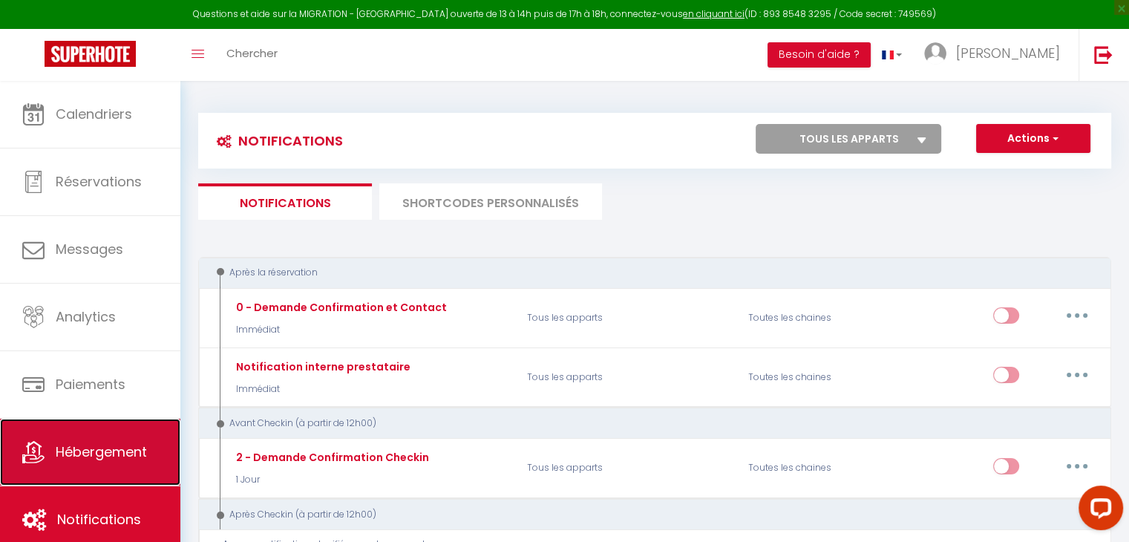
click at [118, 444] on span "Hébergement" at bounding box center [101, 451] width 91 height 19
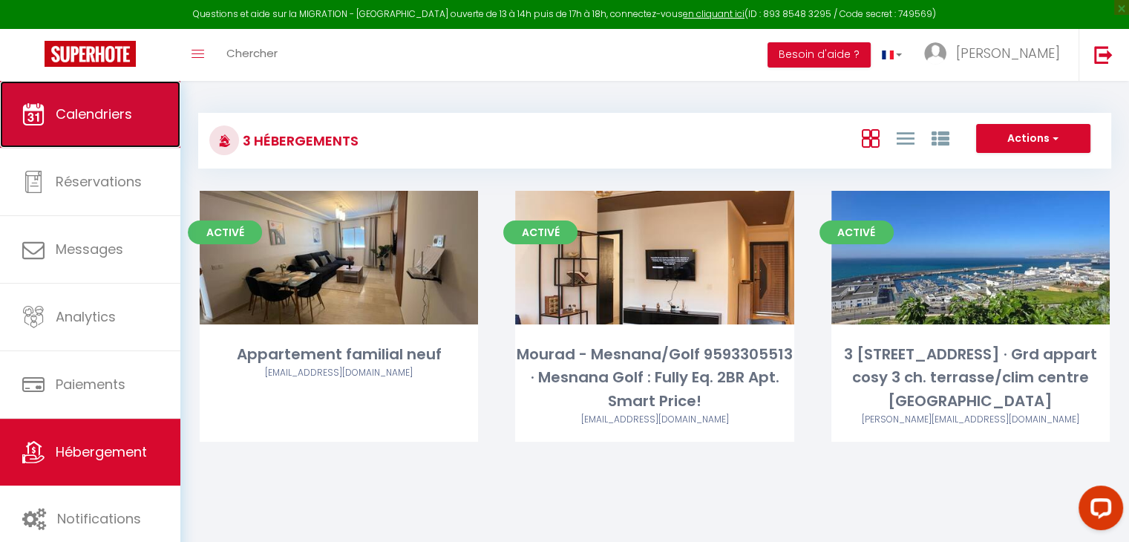
click at [129, 93] on link "Calendriers" at bounding box center [90, 114] width 180 height 67
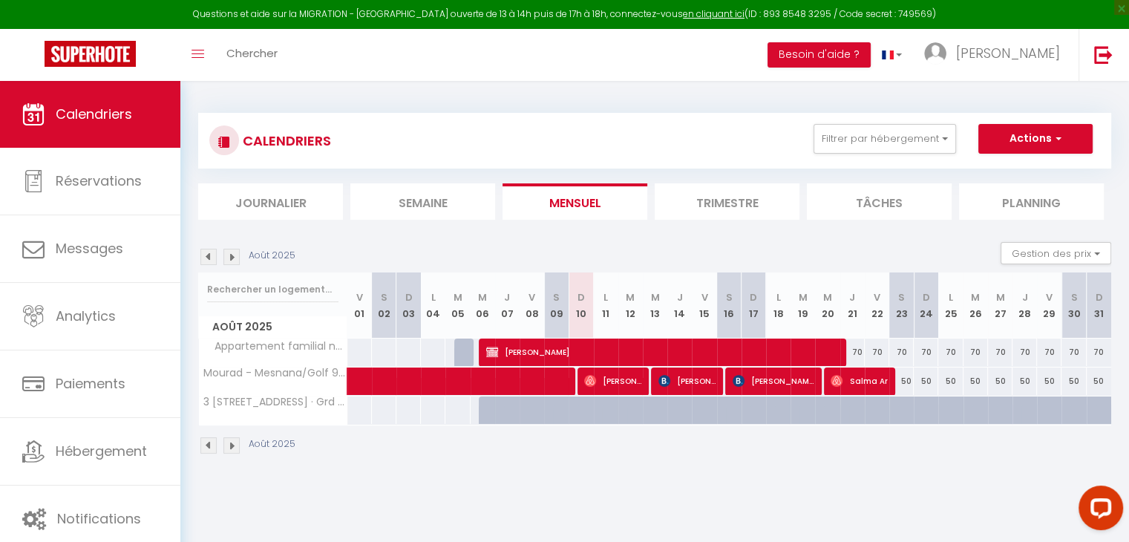
click at [504, 413] on div at bounding box center [516, 419] width 24 height 28
type input "576"
select select "1"
type input "Jeu 07 Août 2025"
type input "Ven 08 Août 2025"
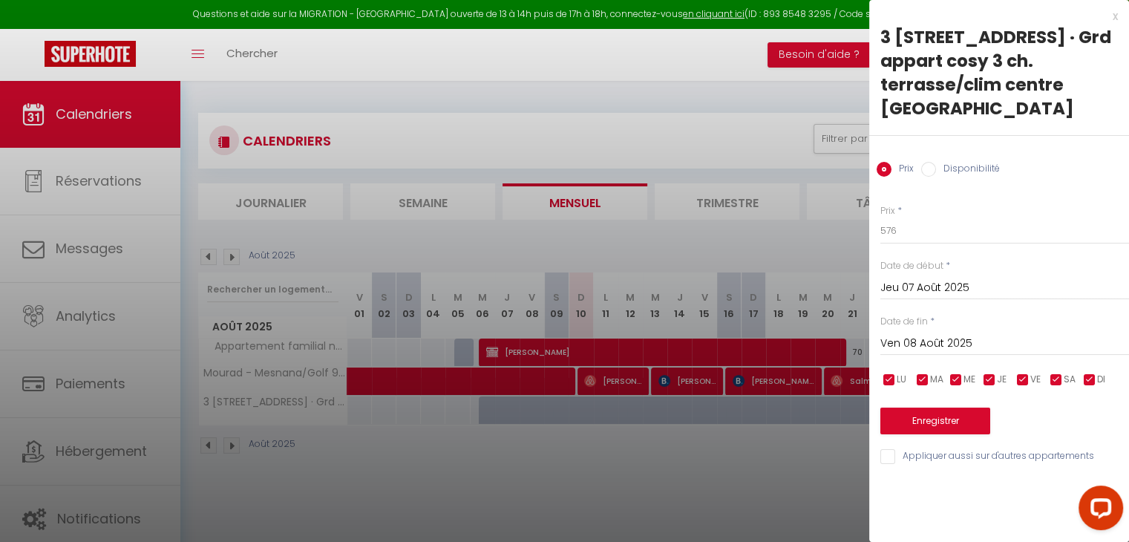
click at [929, 170] on input "Disponibilité" at bounding box center [928, 169] width 15 height 15
radio input "true"
radio input "false"
click at [981, 347] on input "Ven 08 Août 2025" at bounding box center [1004, 345] width 249 height 19
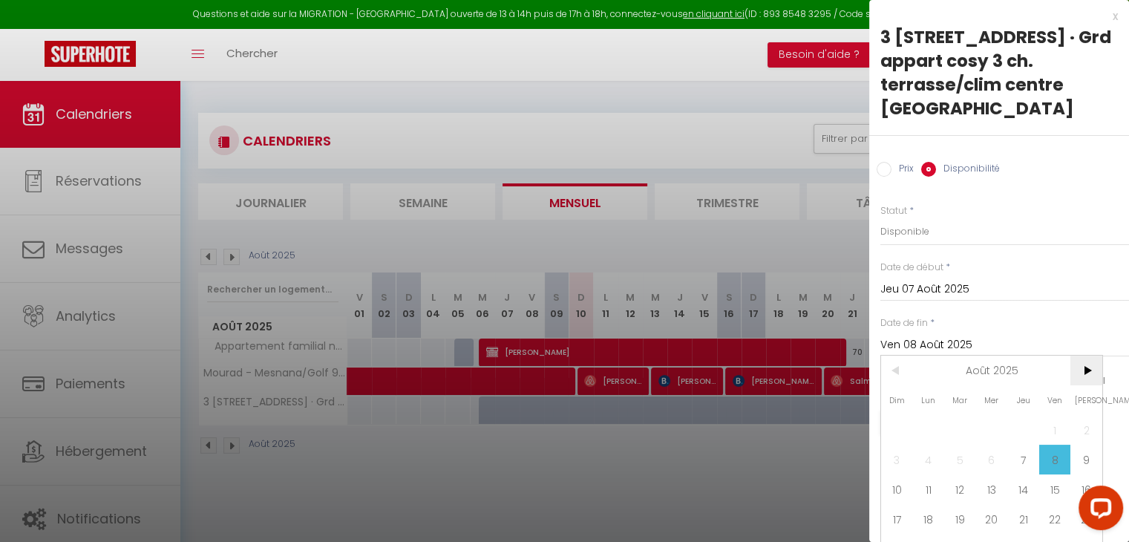
click at [1099, 371] on span ">" at bounding box center [1086, 371] width 32 height 30
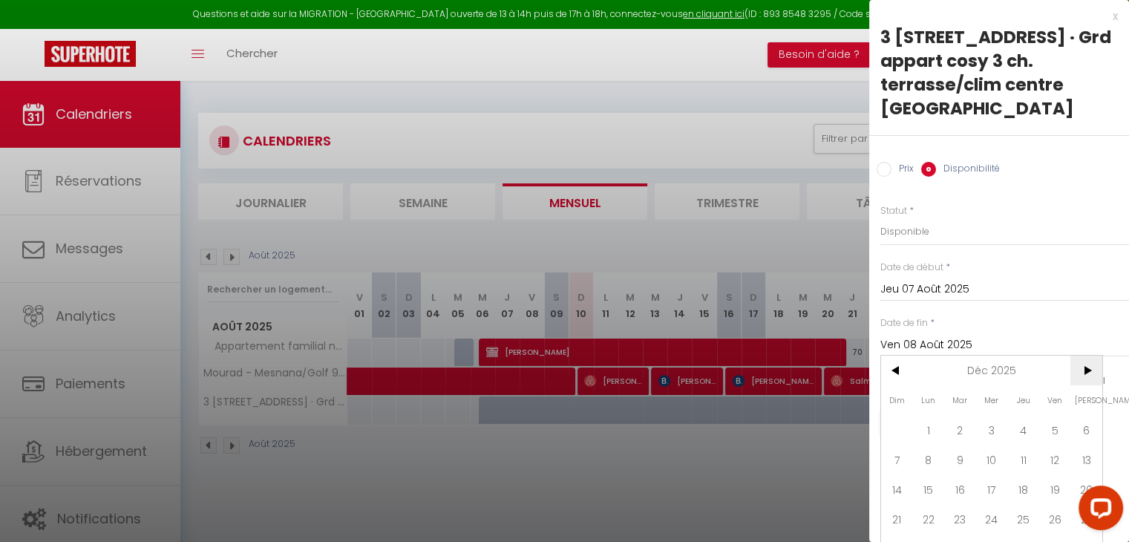
click at [1099, 371] on span ">" at bounding box center [1086, 371] width 32 height 30
drag, startPoint x: 1099, startPoint y: 371, endPoint x: 1012, endPoint y: 449, distance: 116.1
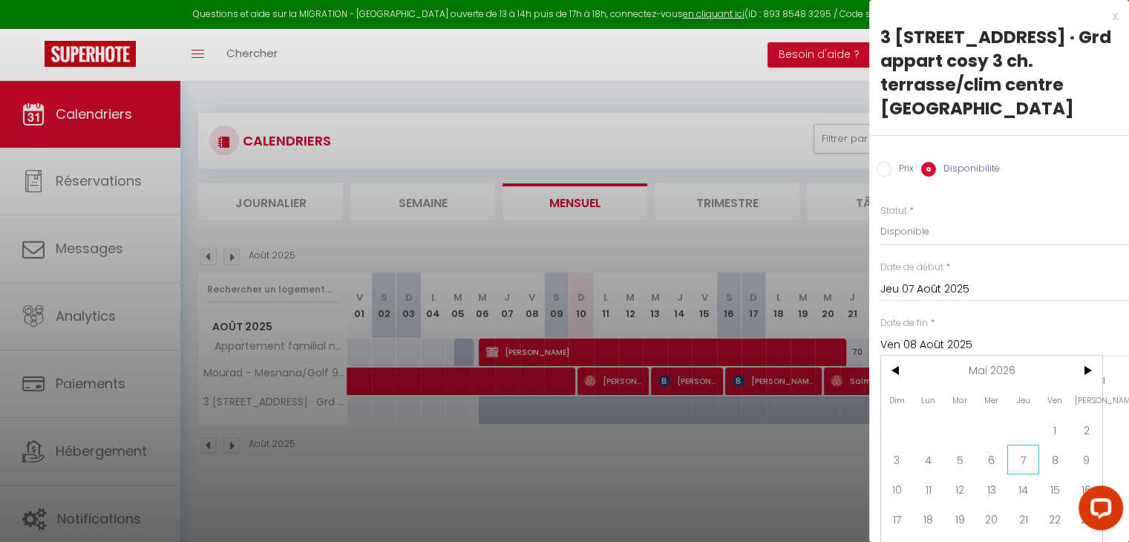
click at [1012, 449] on div "< Mai 2026 > Dim Lun Mar Mer Jeu Ven Sam 1 2 3 4 5 6 7 8 9 10 11 12 13 14 15 16…" at bounding box center [991, 474] width 223 height 239
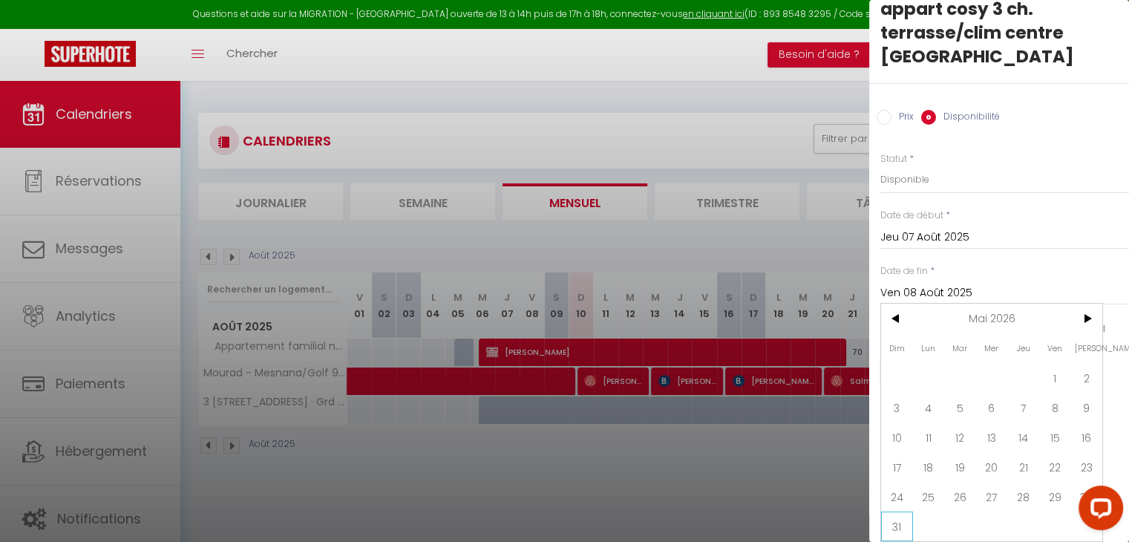
click at [898, 514] on span "31" at bounding box center [897, 526] width 32 height 30
type input "Dim 31 Mai 2026"
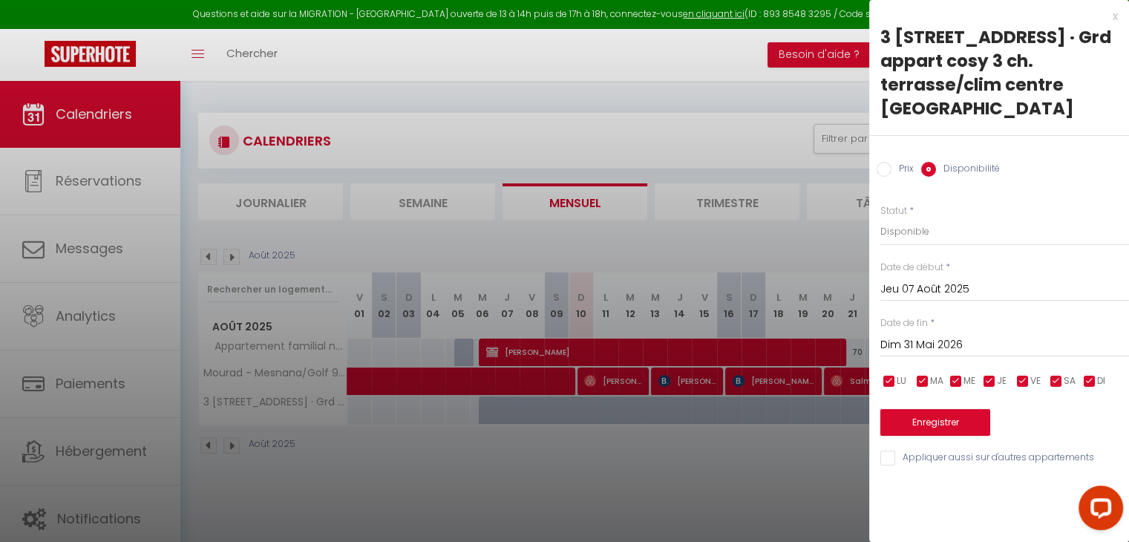
scroll to position [0, 0]
click at [900, 168] on label "Prix" at bounding box center [902, 170] width 22 height 16
click at [891, 168] on input "Prix" at bounding box center [884, 169] width 15 height 15
radio input "true"
radio input "false"
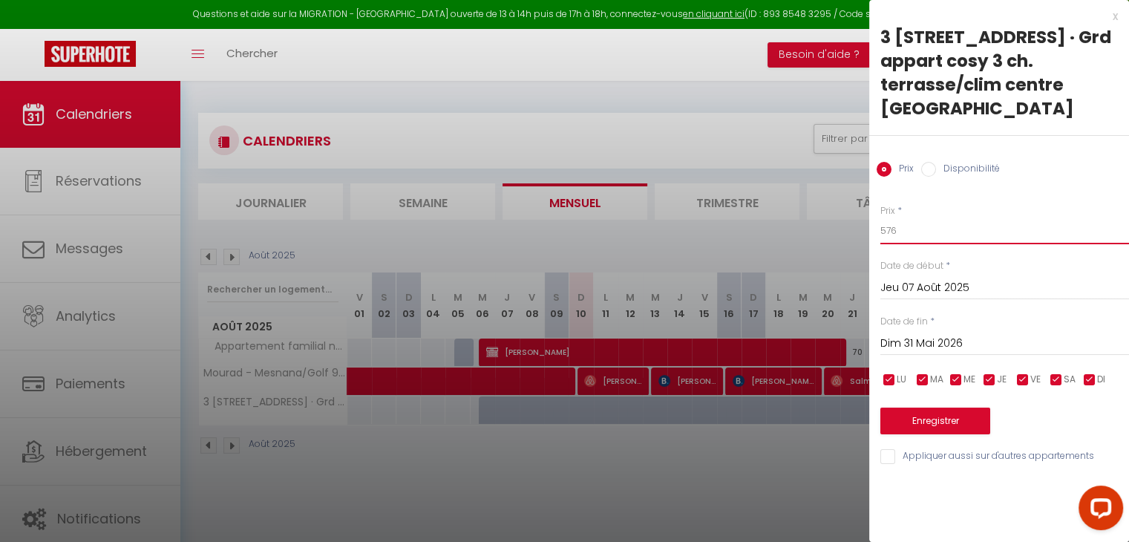
click at [935, 224] on input "576" at bounding box center [1004, 230] width 249 height 27
type input "1"
click at [929, 229] on input "90" at bounding box center [1004, 230] width 249 height 27
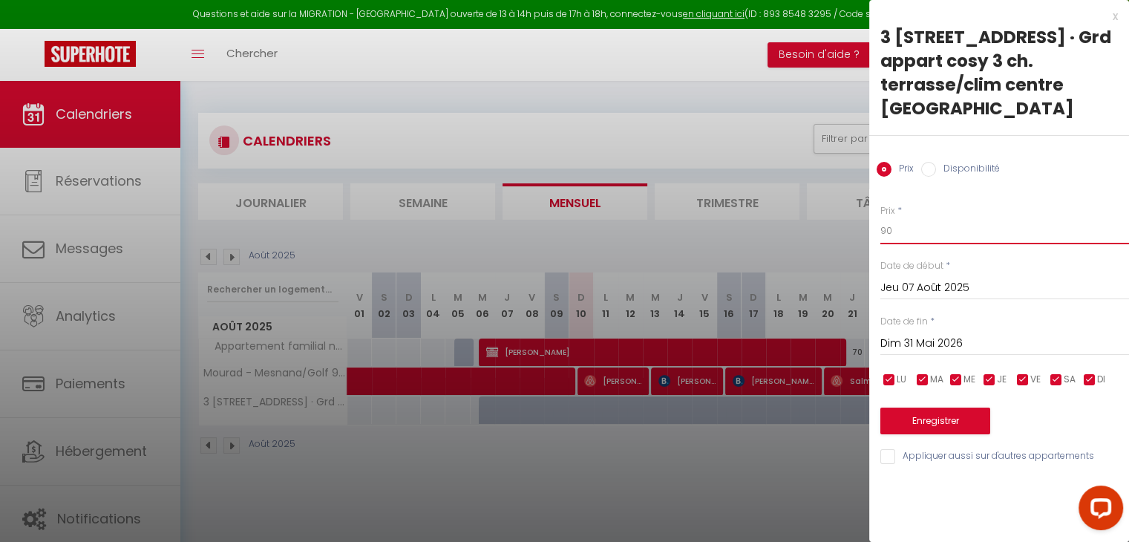
click at [929, 229] on input "90" at bounding box center [1004, 230] width 249 height 27
type input "100"
click at [926, 416] on button "Enregistrer" at bounding box center [935, 420] width 110 height 27
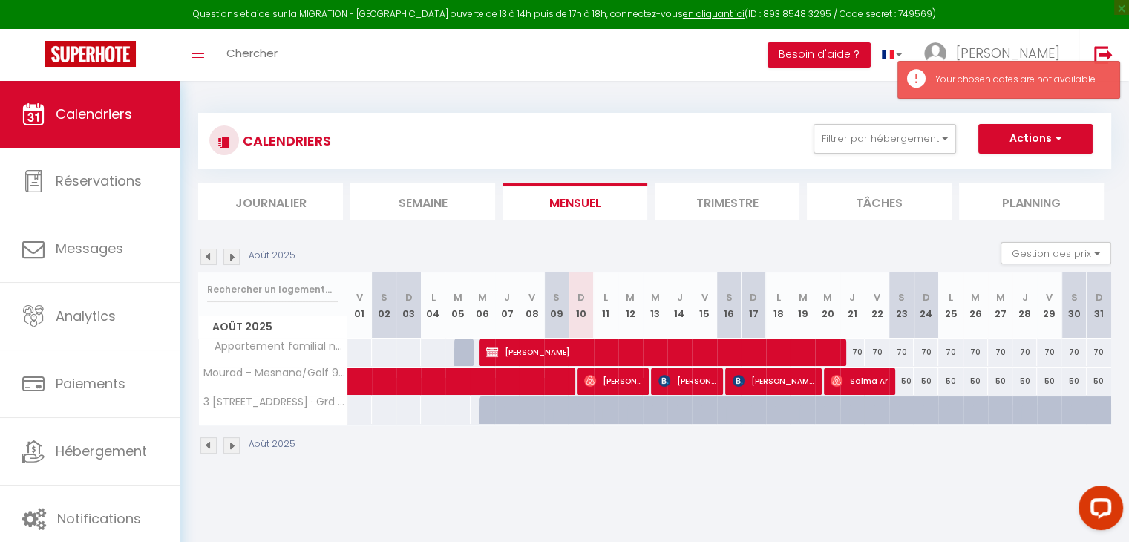
click at [482, 410] on div at bounding box center [491, 419] width 24 height 28
type input "576"
type input "Mer 06 Août 2025"
type input "Jeu 07 Août 2025"
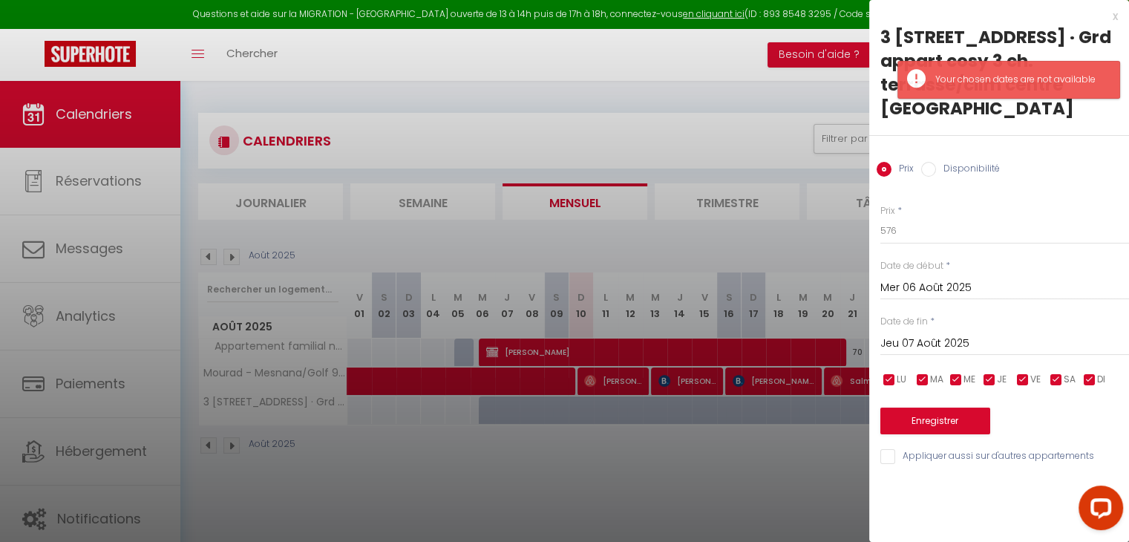
click at [943, 176] on label "Disponibilité" at bounding box center [968, 170] width 64 height 16
click at [936, 176] on input "Disponibilité" at bounding box center [928, 169] width 15 height 15
radio input "true"
radio input "false"
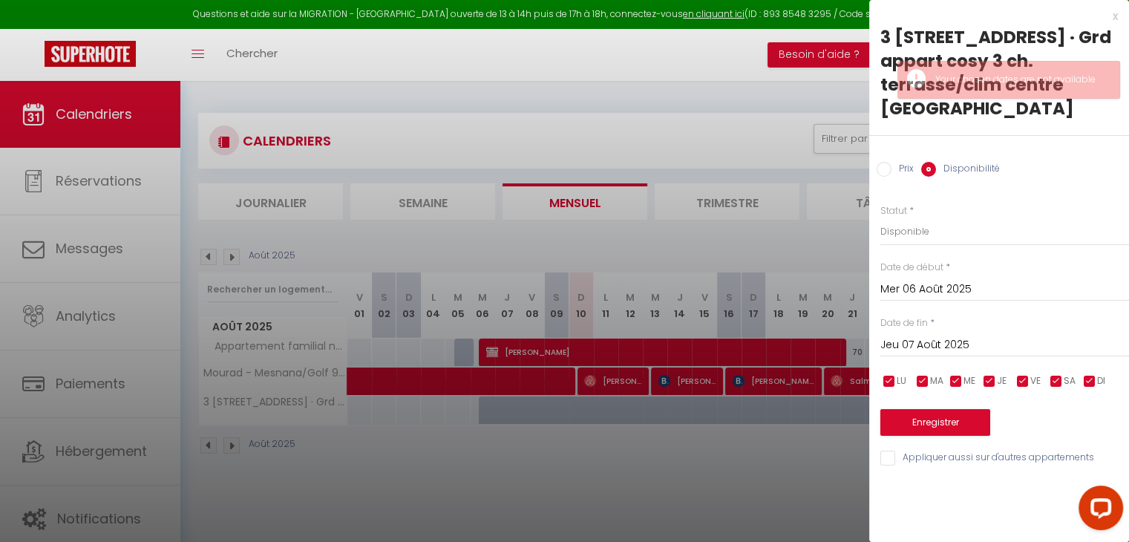
click at [970, 354] on input "Jeu 07 Août 2025" at bounding box center [1004, 345] width 249 height 19
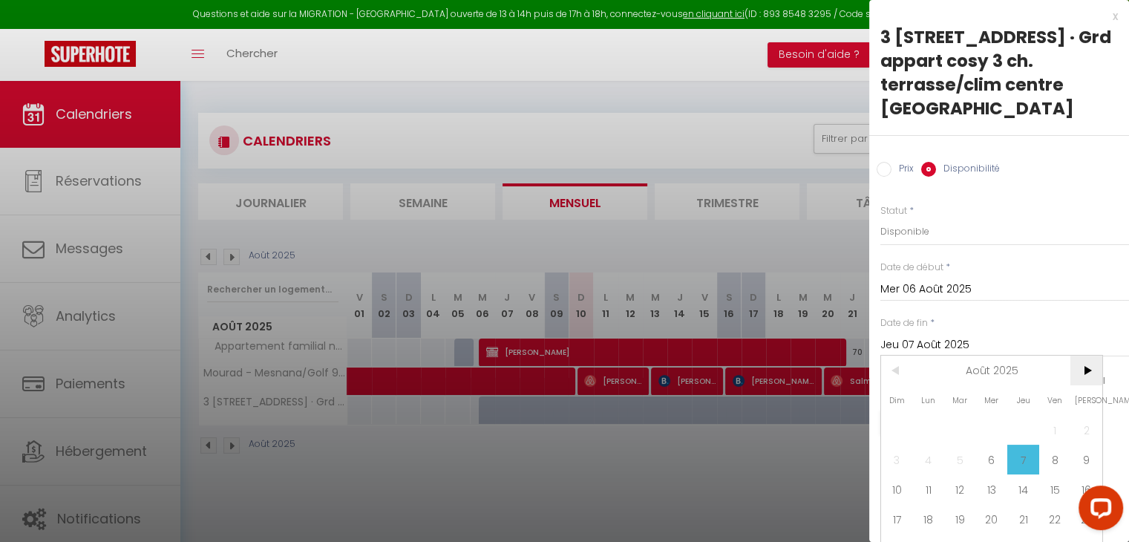
click at [1092, 367] on span ">" at bounding box center [1086, 371] width 32 height 30
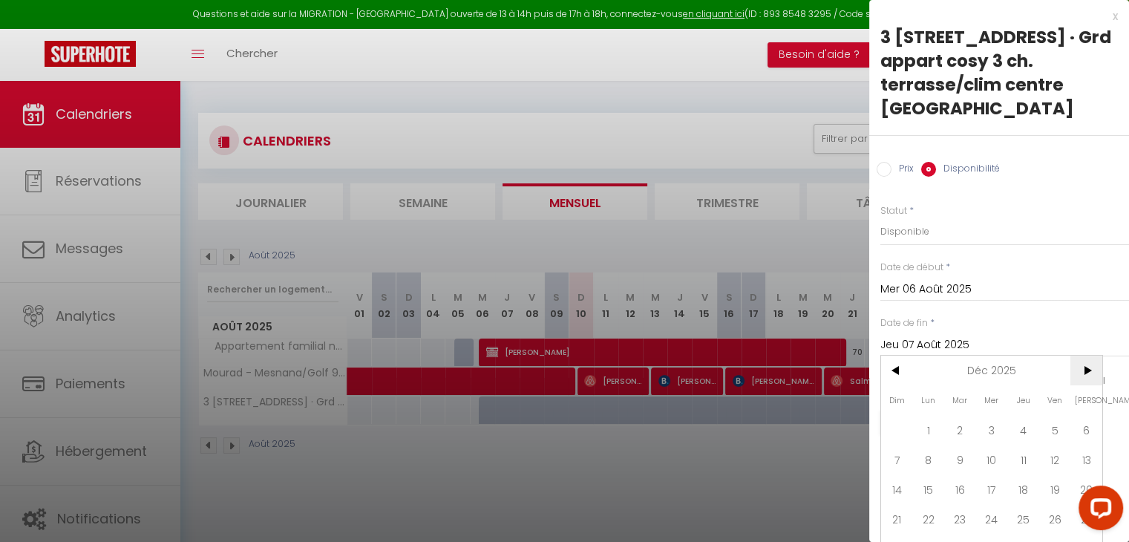
click at [1092, 367] on span ">" at bounding box center [1086, 371] width 32 height 30
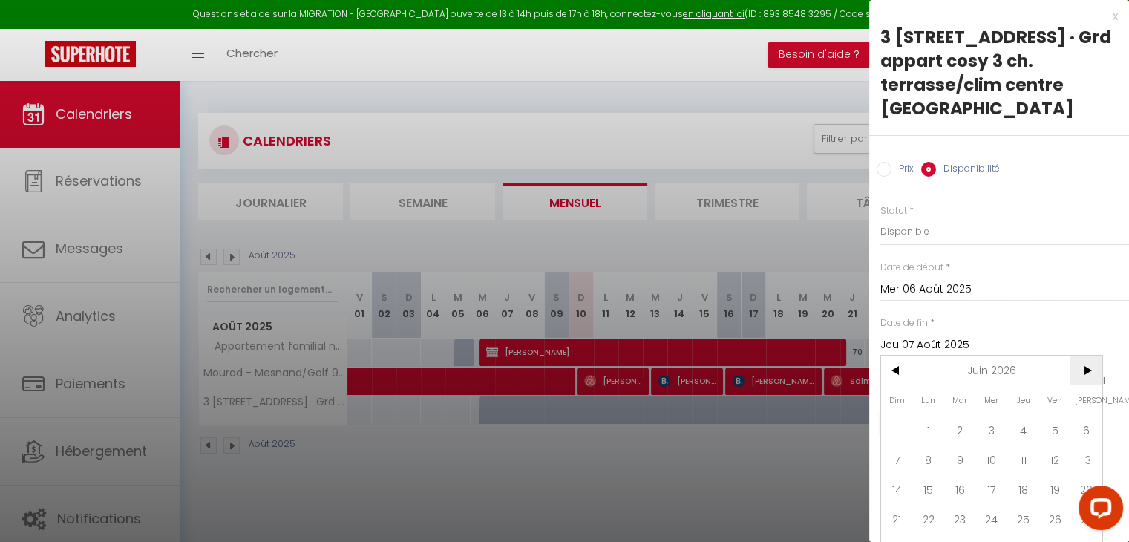
click at [1092, 367] on span ">" at bounding box center [1086, 371] width 32 height 30
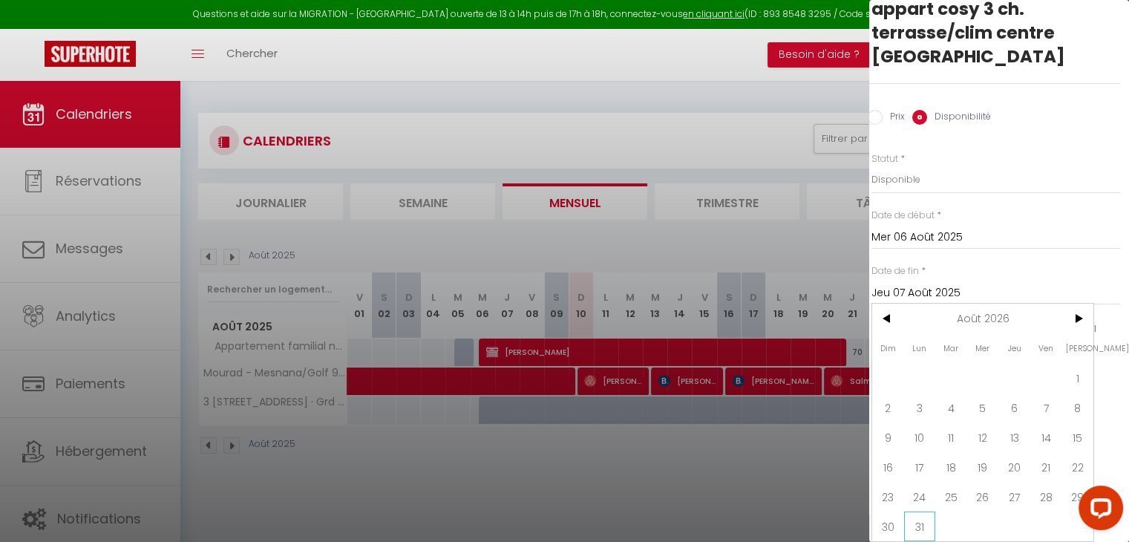
click at [914, 511] on span "31" at bounding box center [920, 526] width 32 height 30
type input "Lun 31 Août 2026"
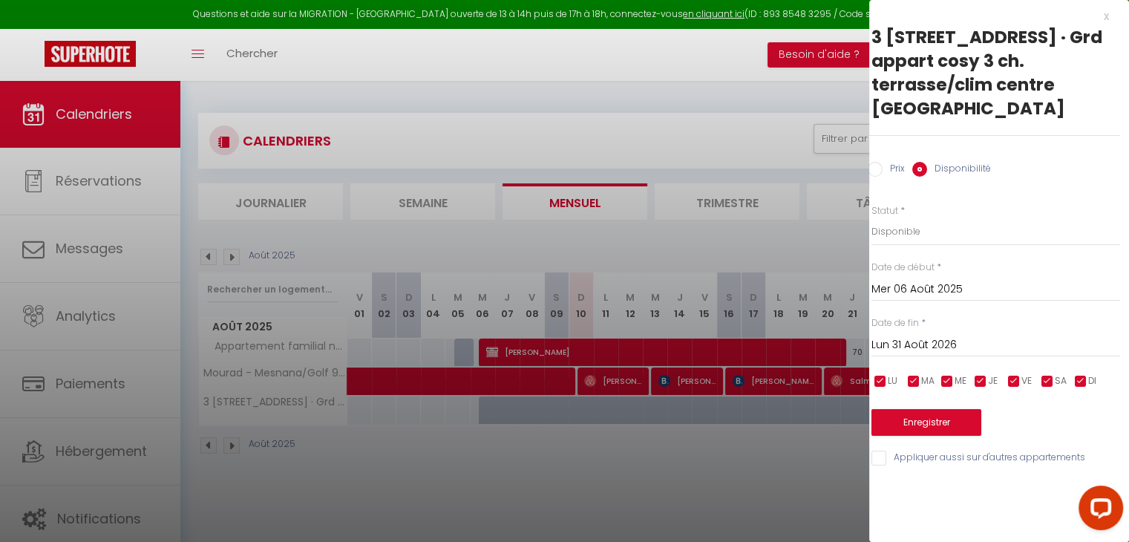
scroll to position [0, 9]
click at [927, 422] on button "Enregistrer" at bounding box center [926, 422] width 110 height 27
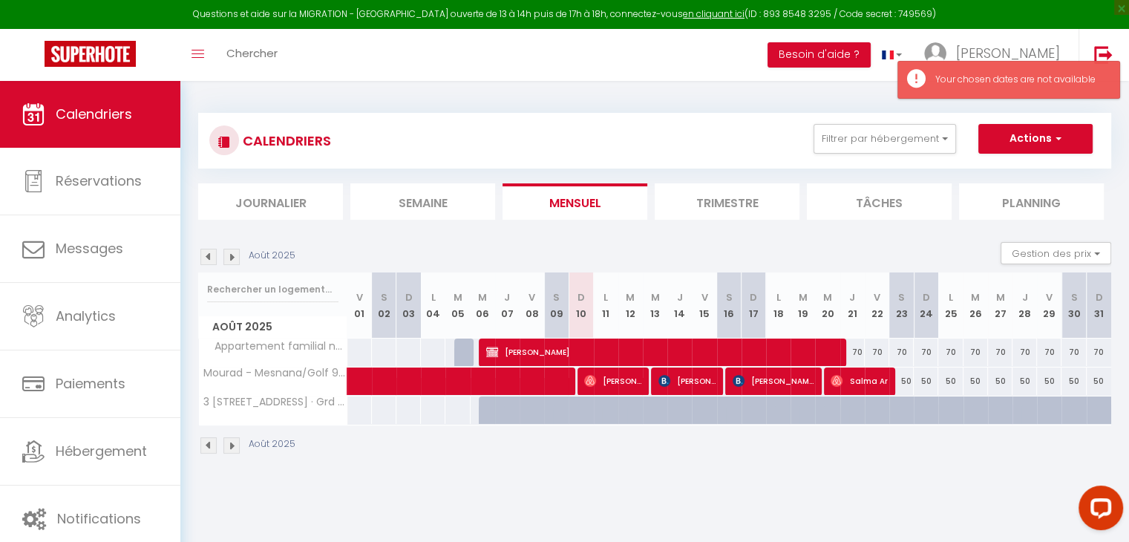
click at [483, 405] on div at bounding box center [491, 419] width 24 height 28
type input "Jeu 07 Août 2025"
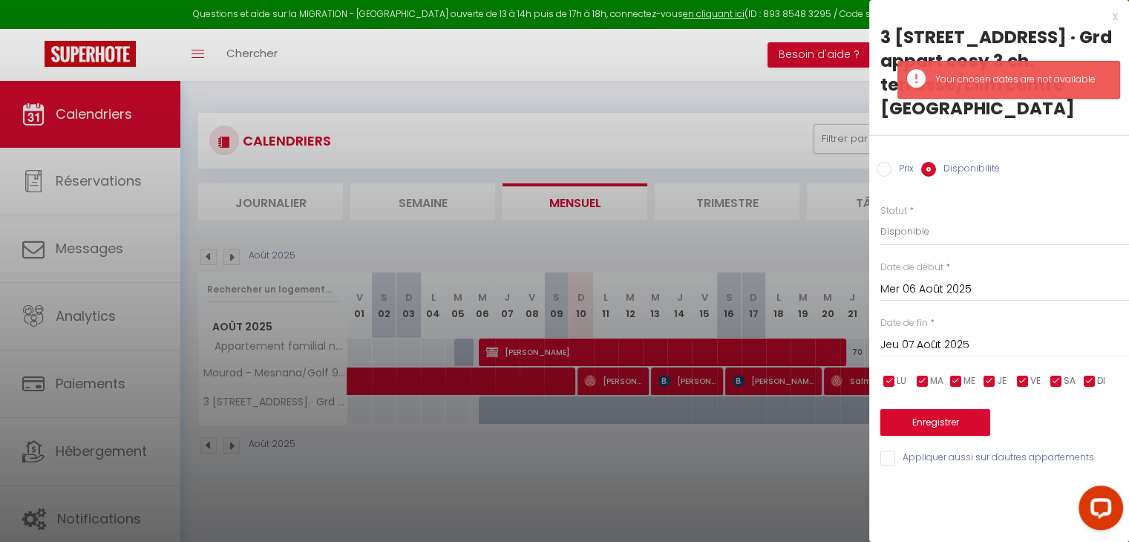
click at [900, 173] on label "Prix" at bounding box center [902, 170] width 22 height 16
click at [891, 173] on input "Prix" at bounding box center [884, 169] width 15 height 15
radio input "true"
radio input "false"
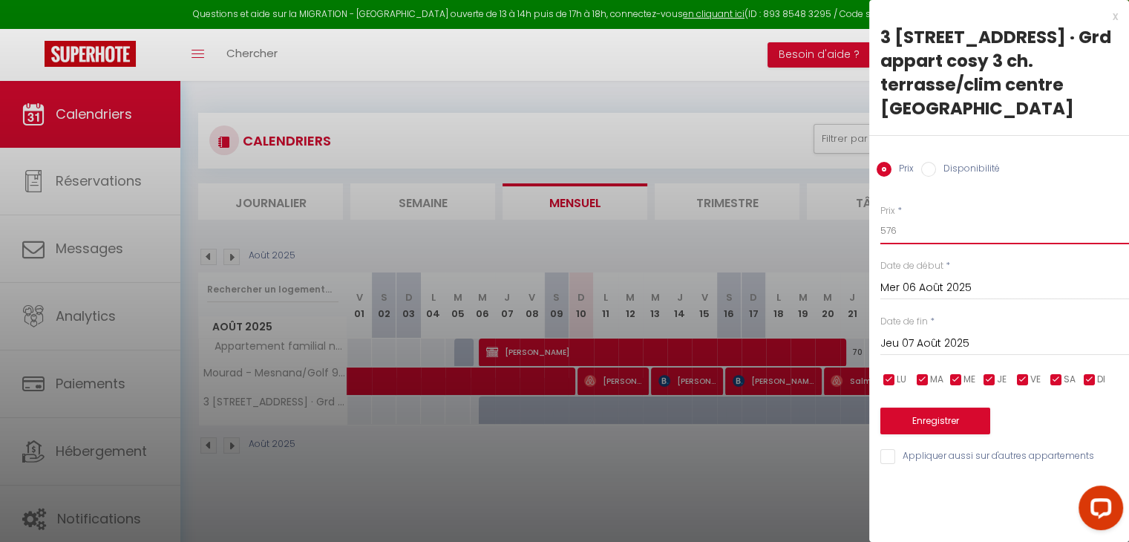
click at [943, 233] on input "576" at bounding box center [1004, 230] width 249 height 27
type input "100"
click at [995, 350] on input "Jeu 07 Août 2025" at bounding box center [1004, 343] width 249 height 19
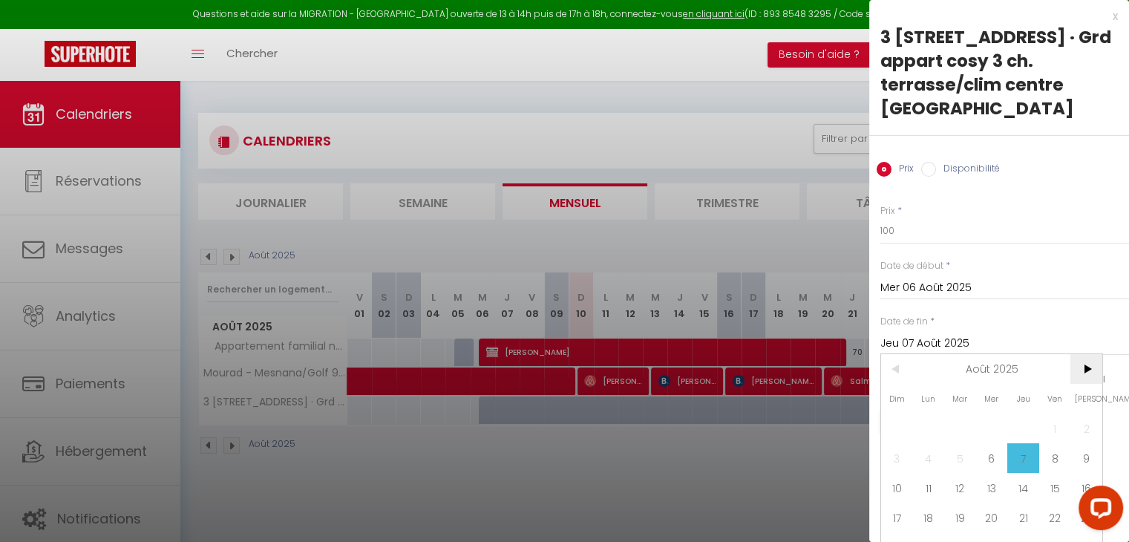
click at [1084, 371] on span ">" at bounding box center [1086, 369] width 32 height 30
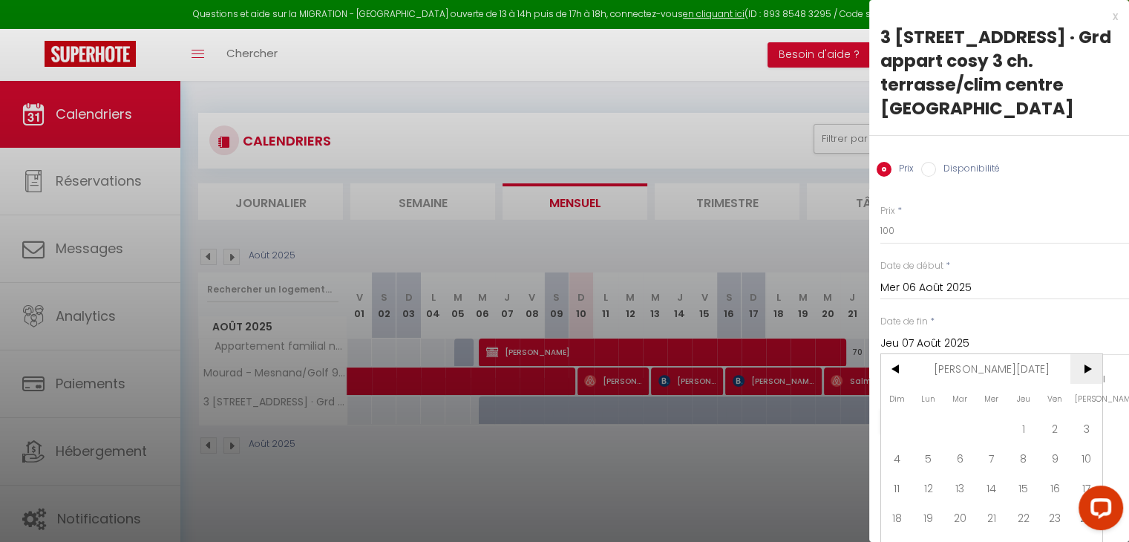
click at [1084, 371] on span ">" at bounding box center [1086, 369] width 32 height 30
click at [903, 365] on span "<" at bounding box center [897, 369] width 32 height 30
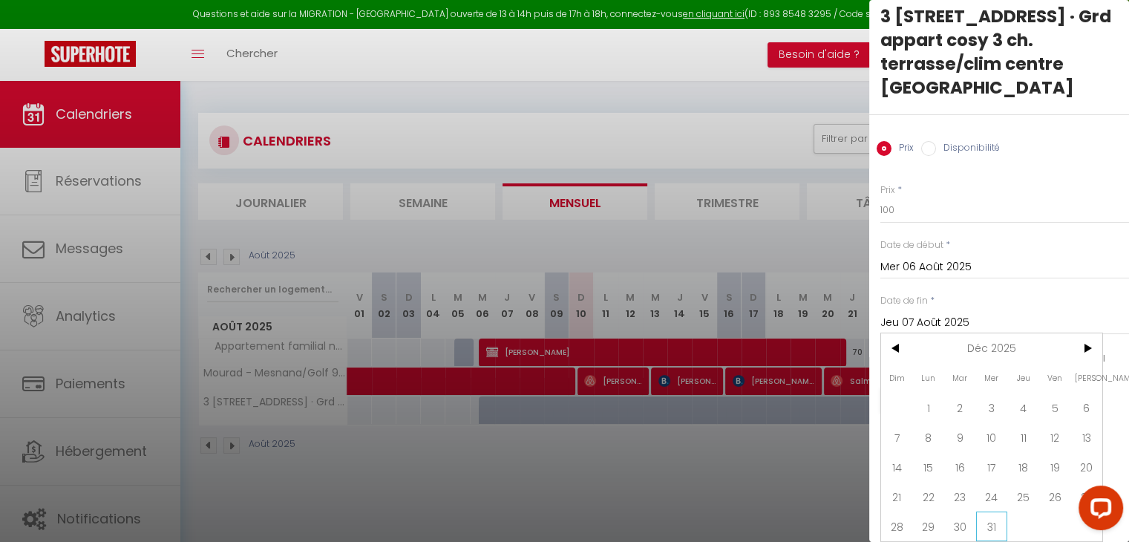
click at [992, 526] on span "31" at bounding box center [992, 526] width 32 height 30
type input "Mer 31 Décembre 2025"
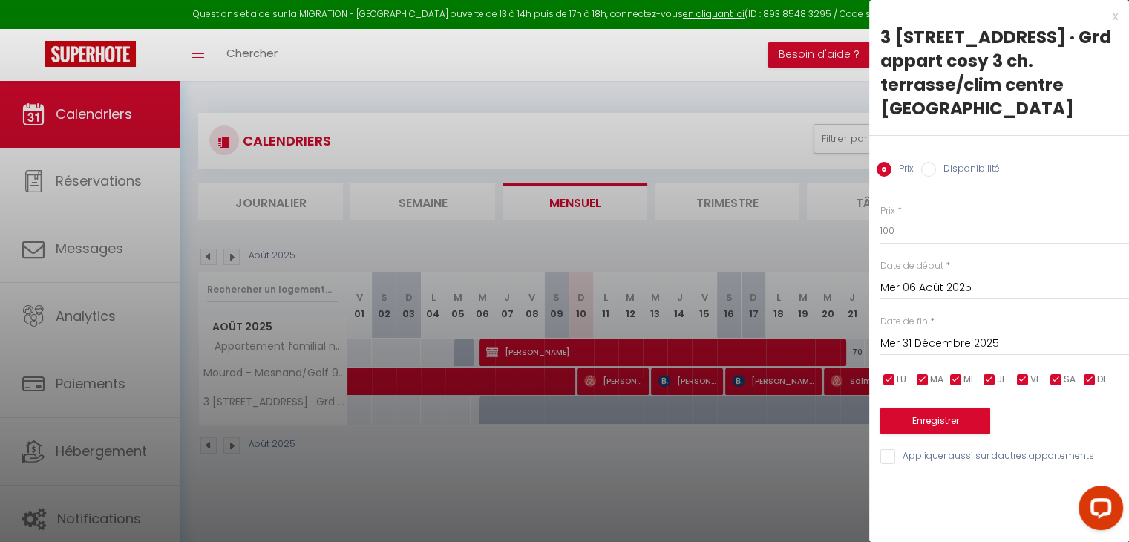
scroll to position [0, 0]
click at [917, 418] on button "Enregistrer" at bounding box center [935, 420] width 110 height 27
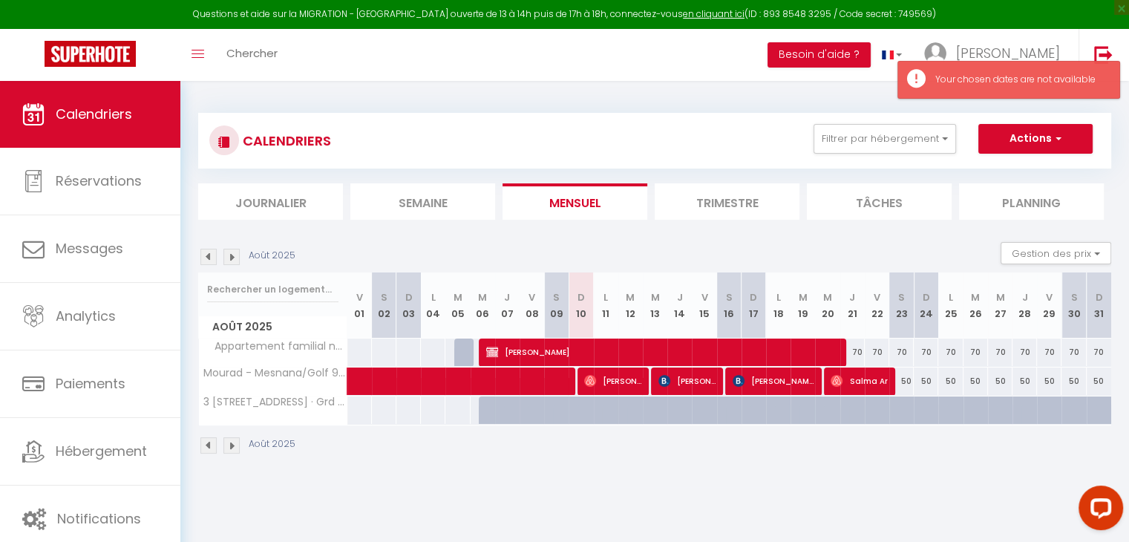
click at [487, 407] on div at bounding box center [491, 419] width 24 height 28
type input "576"
type input "Jeu 07 Août 2025"
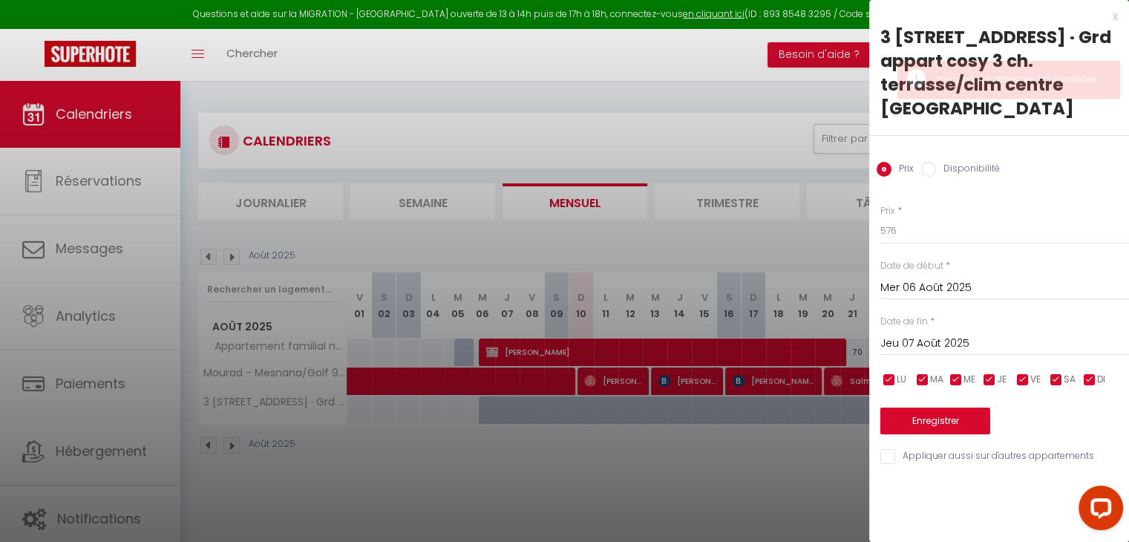
click at [917, 279] on input "Mer 06 Août 2025" at bounding box center [1004, 287] width 249 height 19
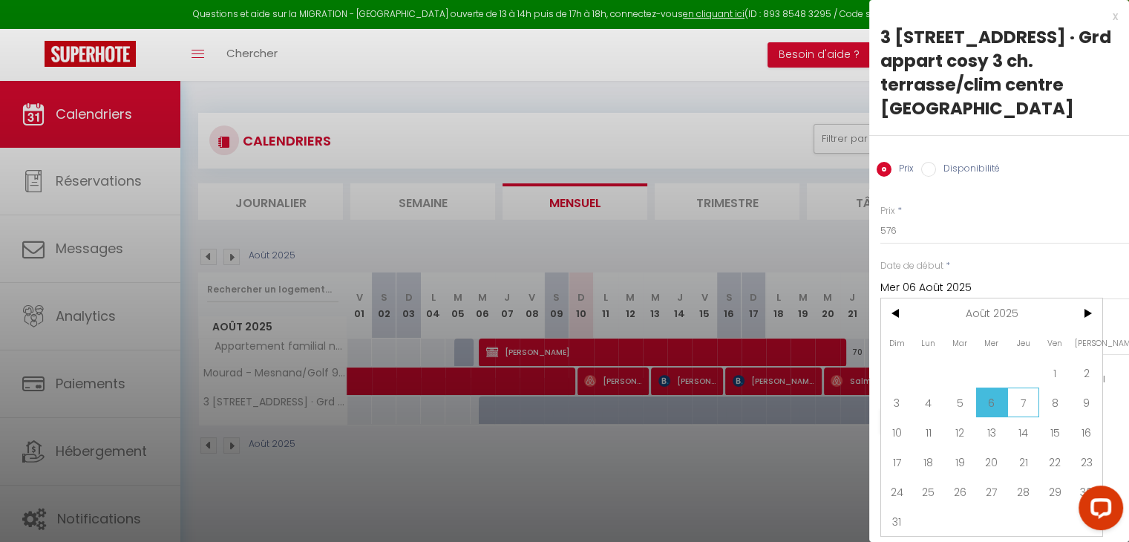
click at [1027, 393] on span "7" at bounding box center [1023, 402] width 32 height 30
type input "Jeu 07 Août 2025"
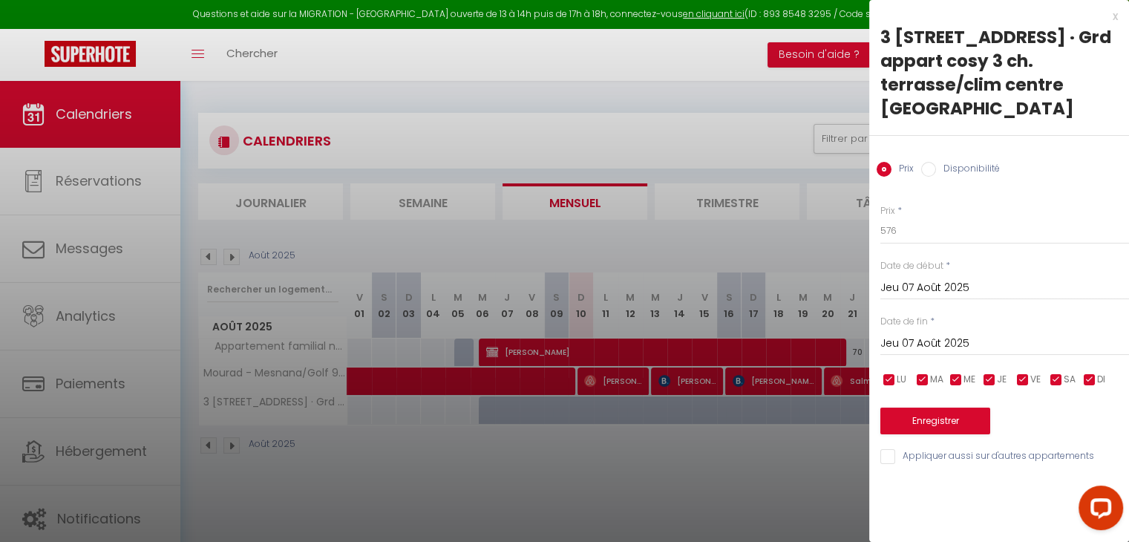
click at [982, 342] on input "Jeu 07 Août 2025" at bounding box center [1004, 343] width 249 height 19
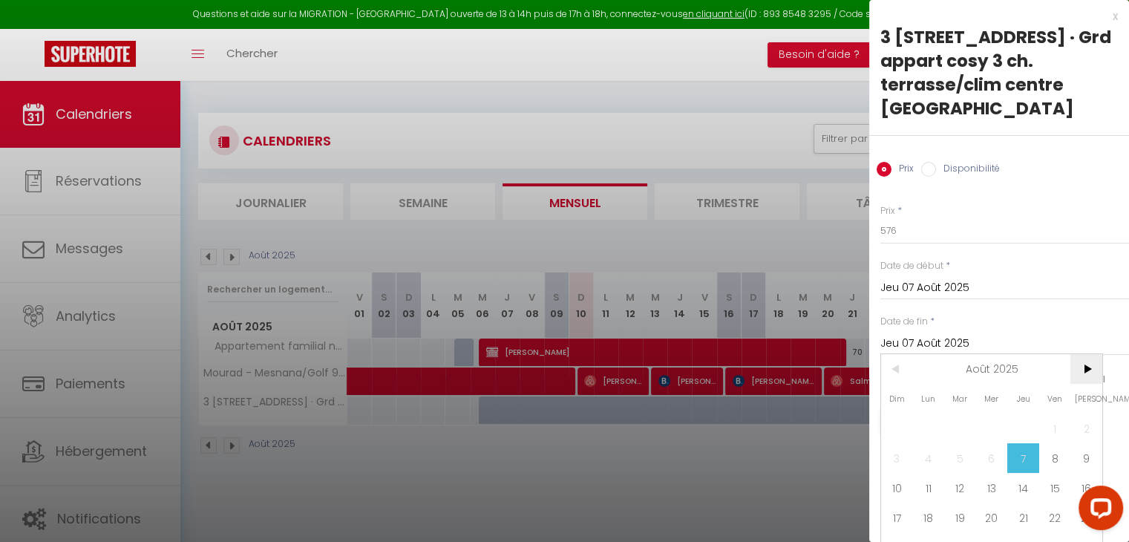
click at [1075, 375] on span ">" at bounding box center [1086, 369] width 32 height 30
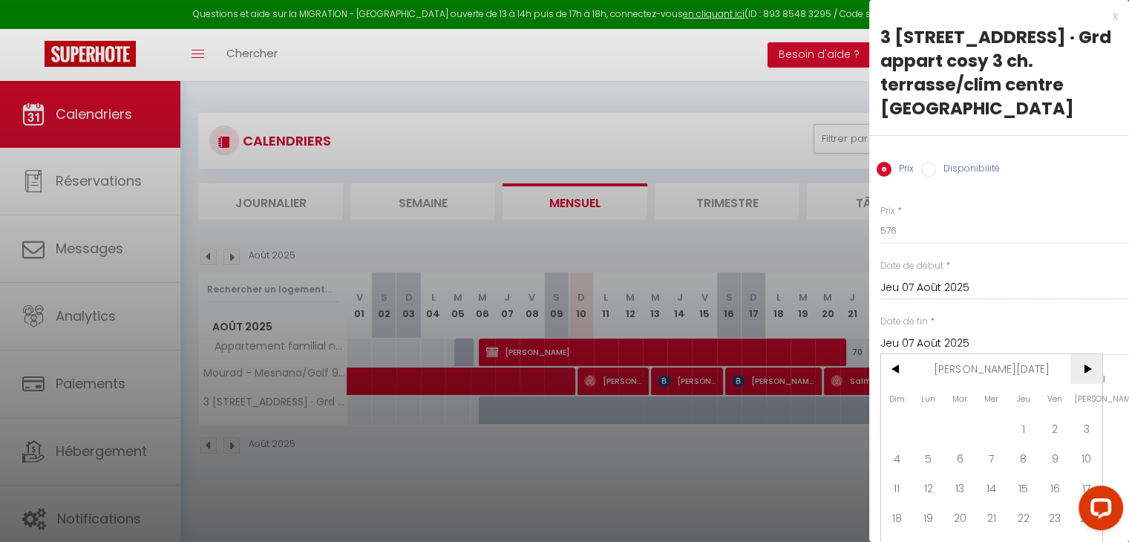
click at [1075, 375] on span ">" at bounding box center [1086, 369] width 32 height 30
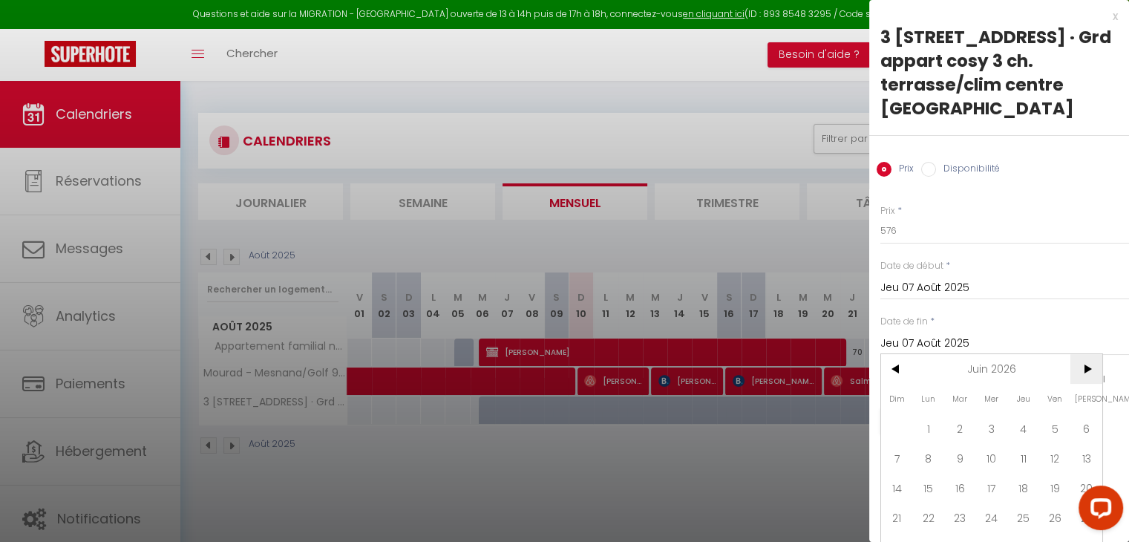
click at [1075, 375] on span ">" at bounding box center [1086, 369] width 32 height 30
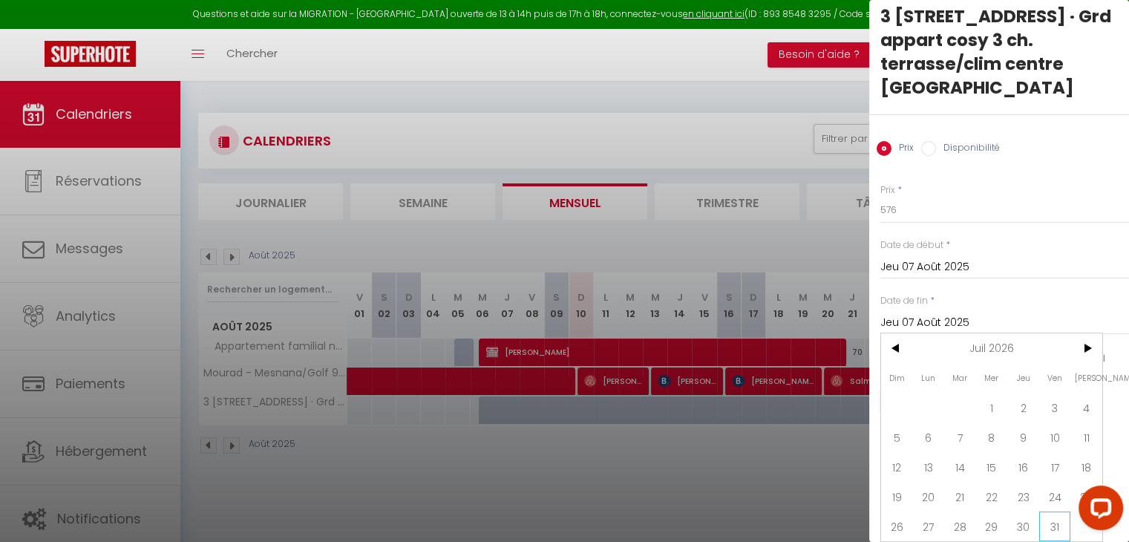
click at [1047, 511] on span "31" at bounding box center [1055, 526] width 32 height 30
type input "Ven 31 Juillet 2026"
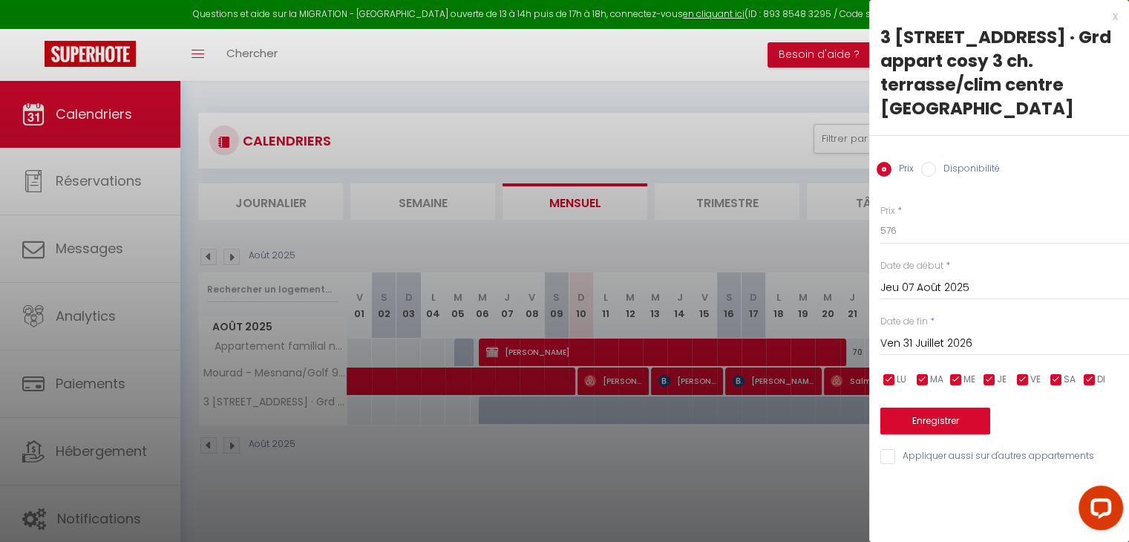
scroll to position [0, 0]
click at [980, 170] on label "Disponibilité" at bounding box center [968, 170] width 64 height 16
click at [936, 170] on input "Disponibilité" at bounding box center [928, 169] width 15 height 15
radio input "true"
radio input "false"
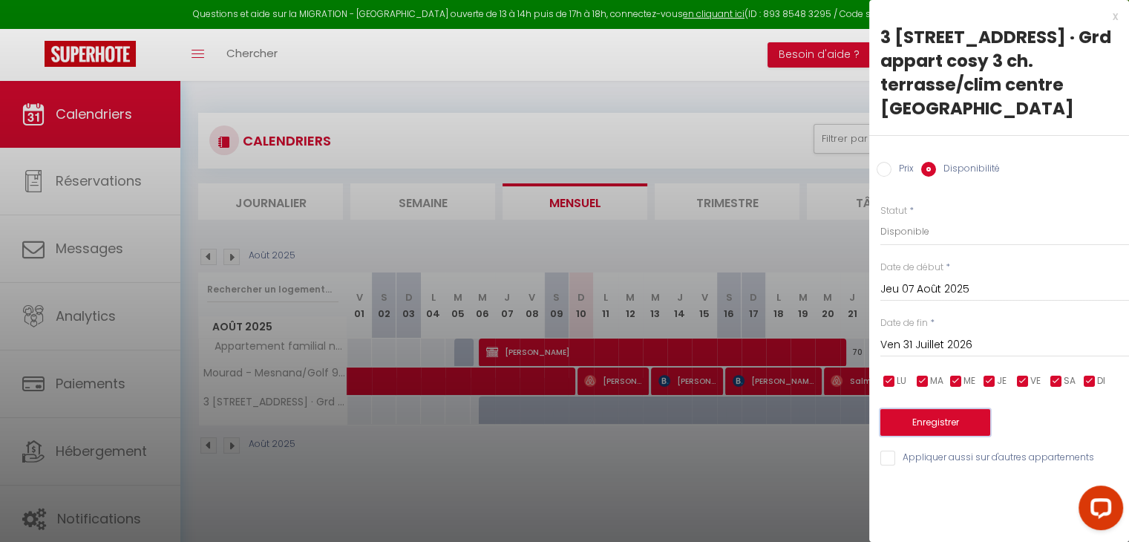
click at [917, 425] on button "Enregistrer" at bounding box center [935, 422] width 110 height 27
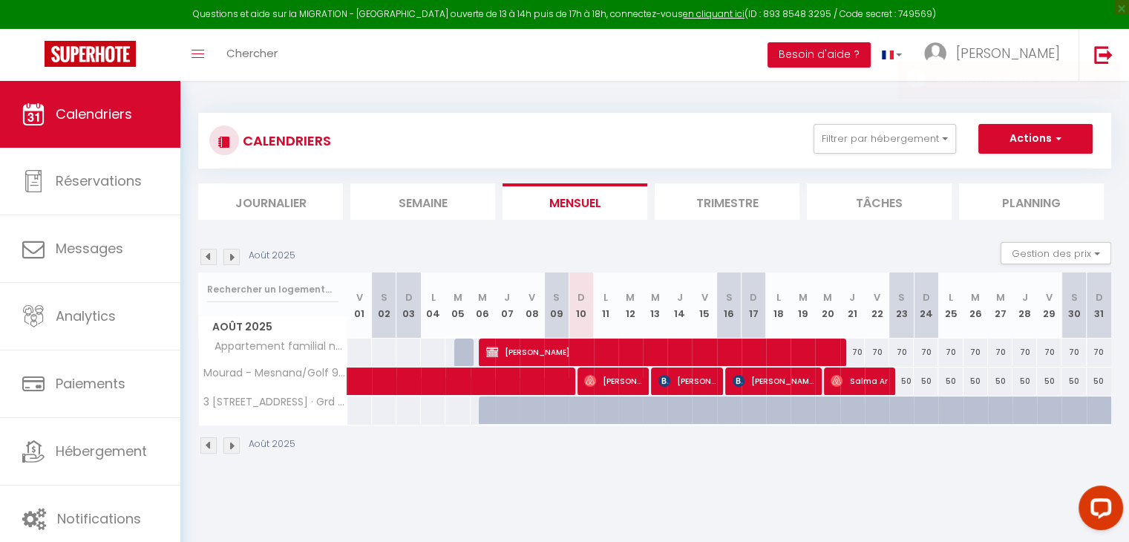
click at [486, 407] on div at bounding box center [491, 419] width 24 height 28
type input "Mer 06 Août 2025"
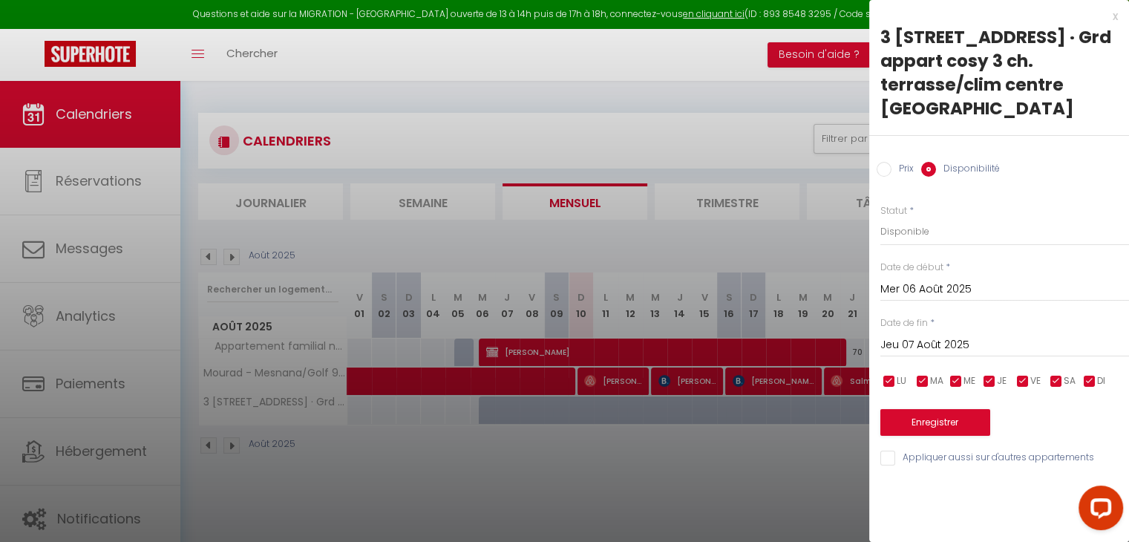
click at [950, 349] on input "Jeu 07 Août 2025" at bounding box center [1004, 345] width 249 height 19
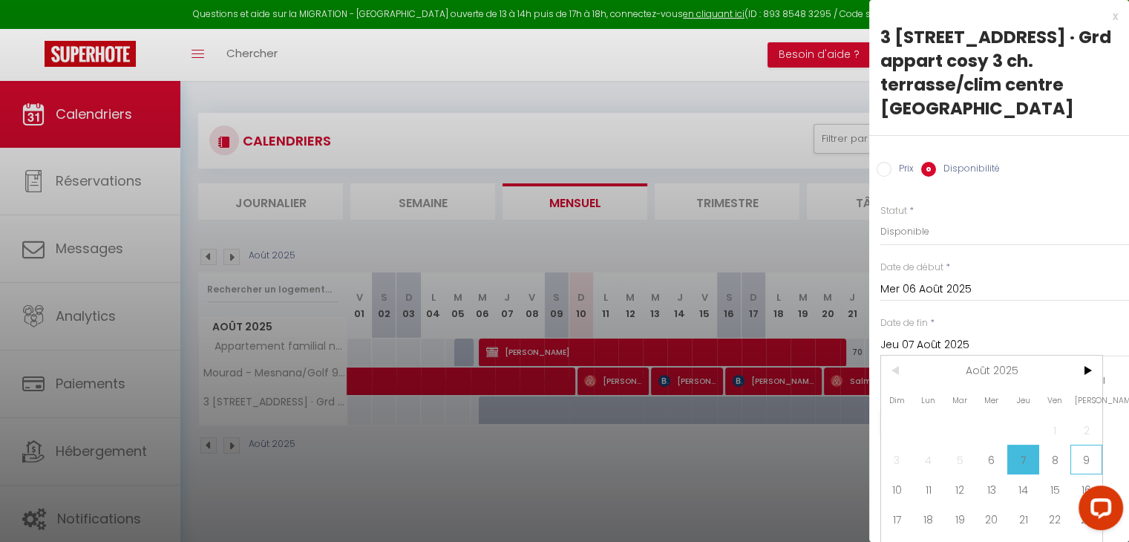
click at [1081, 456] on span "9" at bounding box center [1086, 460] width 32 height 30
type input "Sam 09 Août 2025"
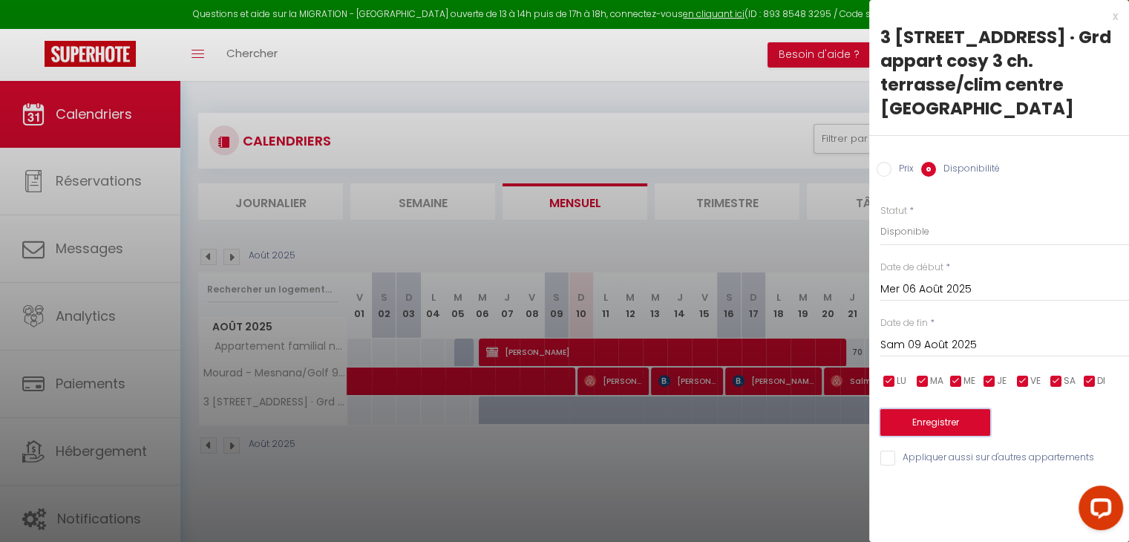
click at [921, 425] on button "Enregistrer" at bounding box center [935, 422] width 110 height 27
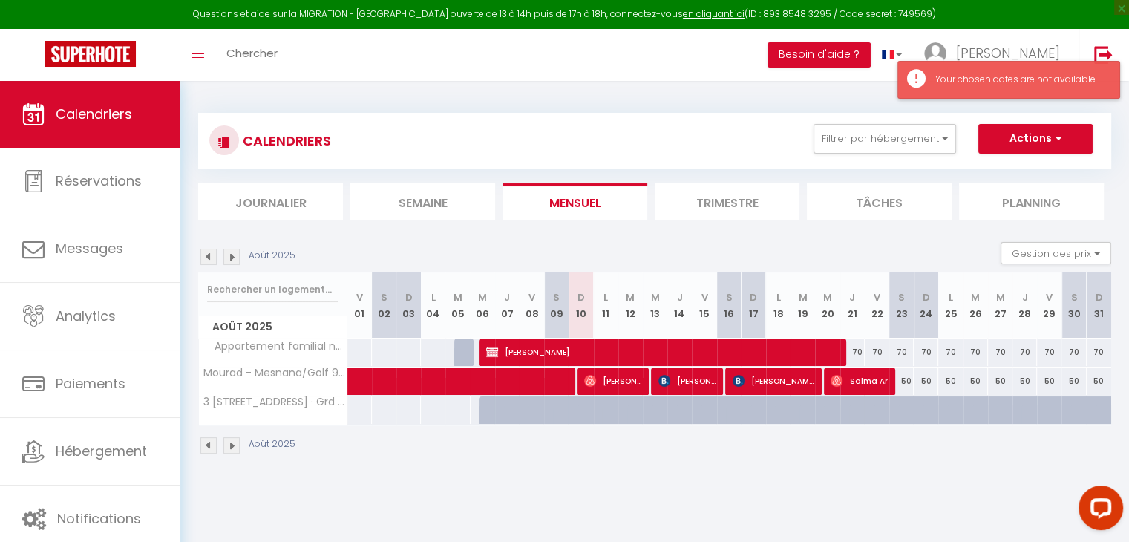
click at [974, 79] on div "Your chosen dates are not available" at bounding box center [1019, 80] width 169 height 14
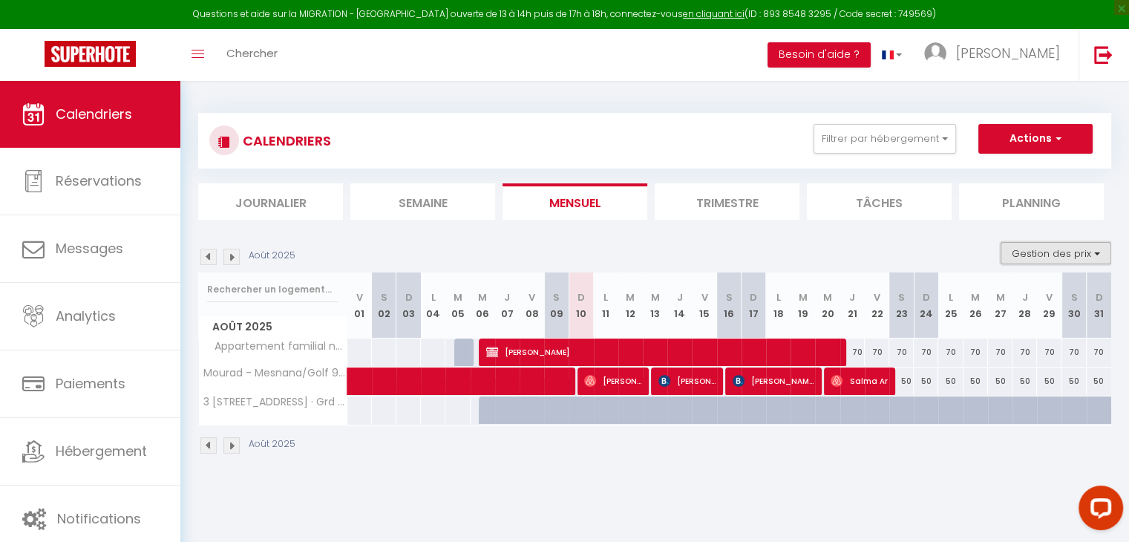
click at [1045, 262] on button "Gestion des prix" at bounding box center [1056, 253] width 111 height 22
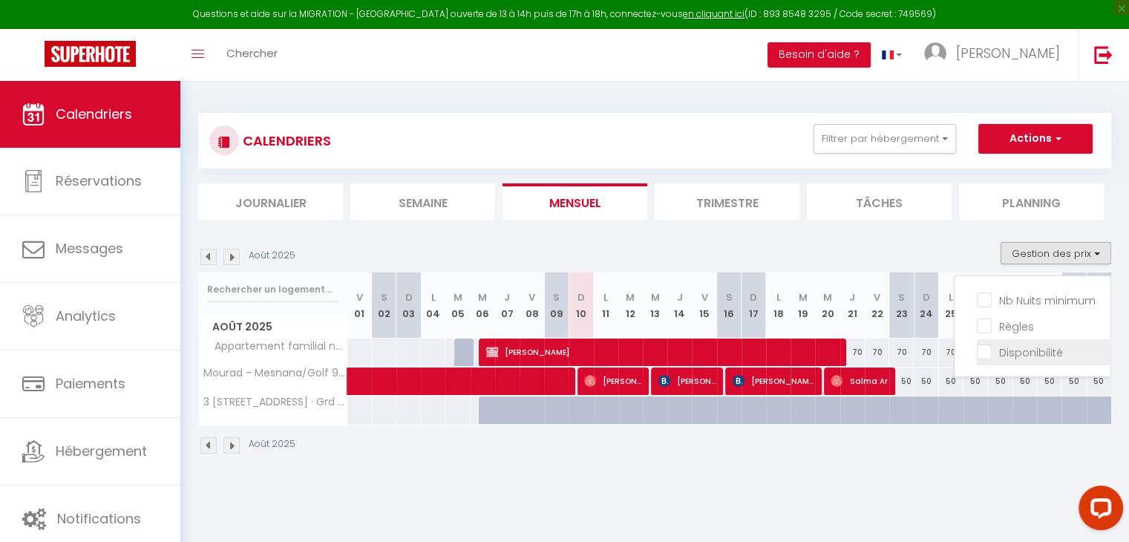
click at [1007, 359] on label "Disponibilité" at bounding box center [1027, 352] width 71 height 16
click at [1007, 359] on input "Disponibilité" at bounding box center [1044, 351] width 134 height 15
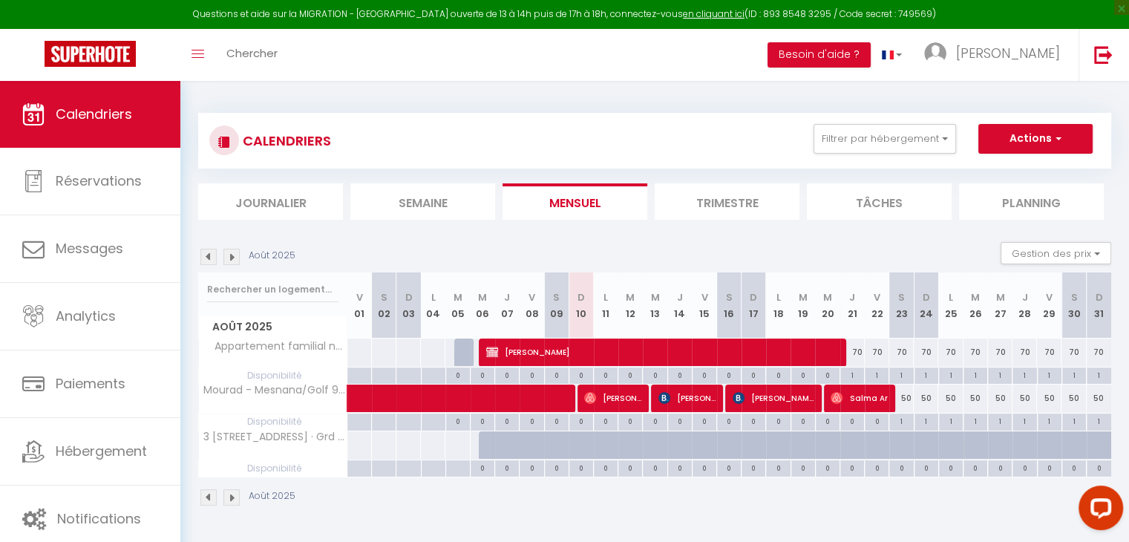
click at [508, 473] on div "0" at bounding box center [507, 467] width 24 height 14
select select
type input "Jeu 07 Août 2025"
type input "Ven 08 Août 2025"
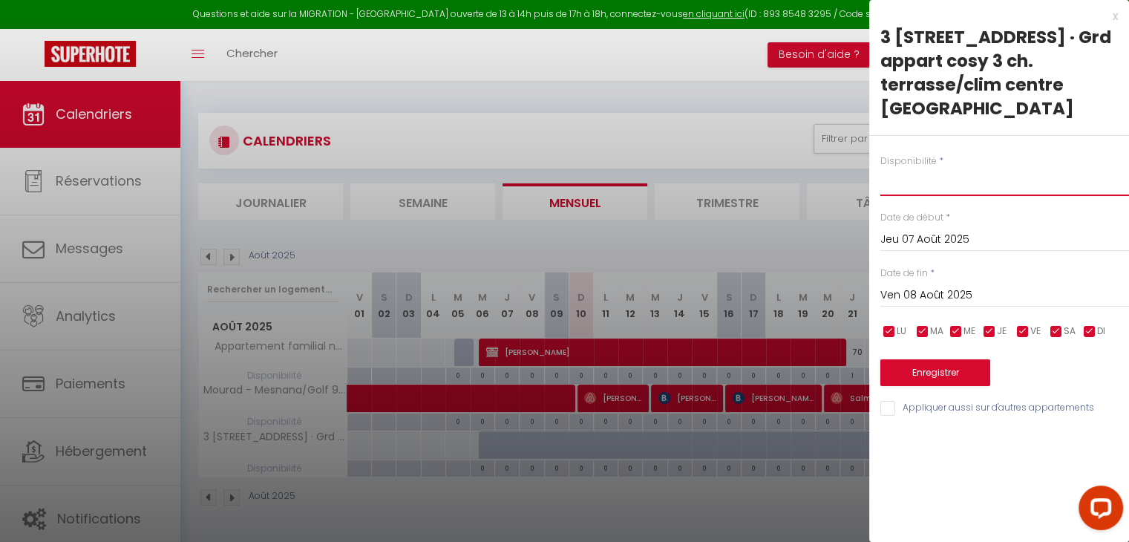
click at [906, 185] on select "Disponible Indisponible" at bounding box center [1004, 182] width 249 height 28
click at [691, 232] on div at bounding box center [564, 271] width 1129 height 542
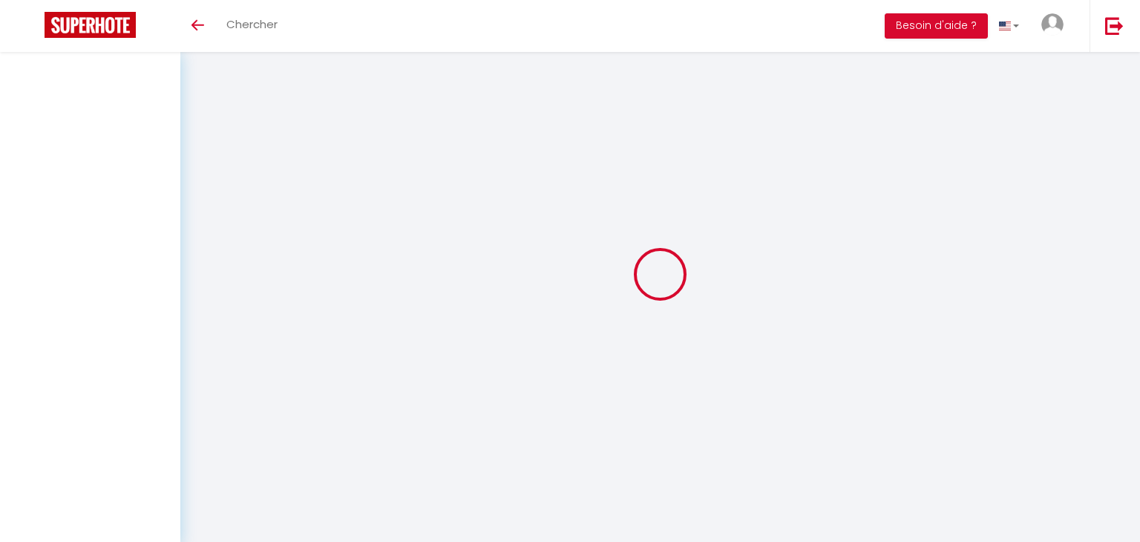
select select
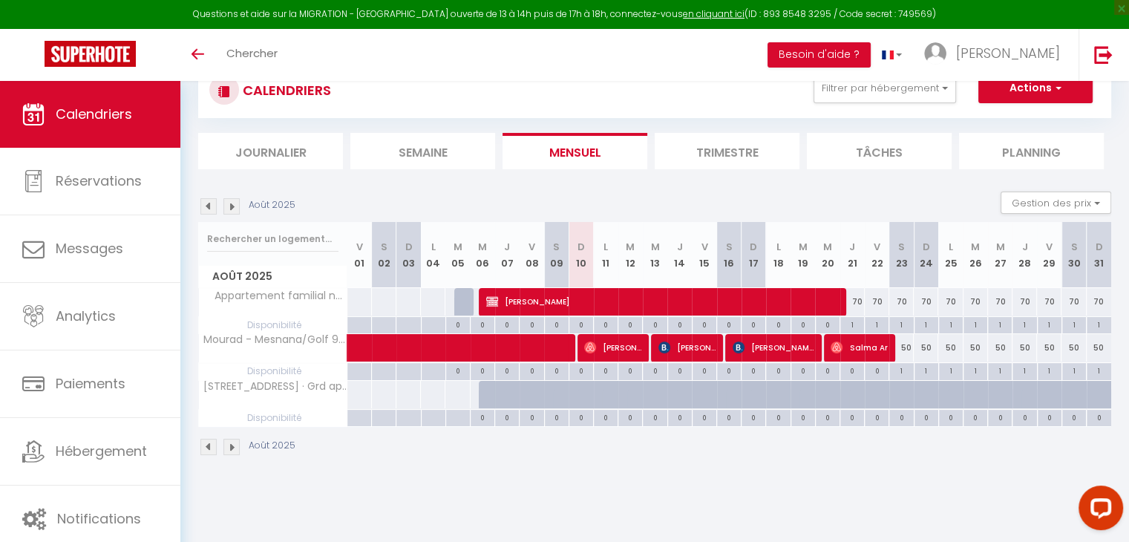
click at [486, 389] on div at bounding box center [491, 403] width 24 height 28
type input "576"
type input "Mer 06 Août 2025"
type input "Jeu 07 Août 2025"
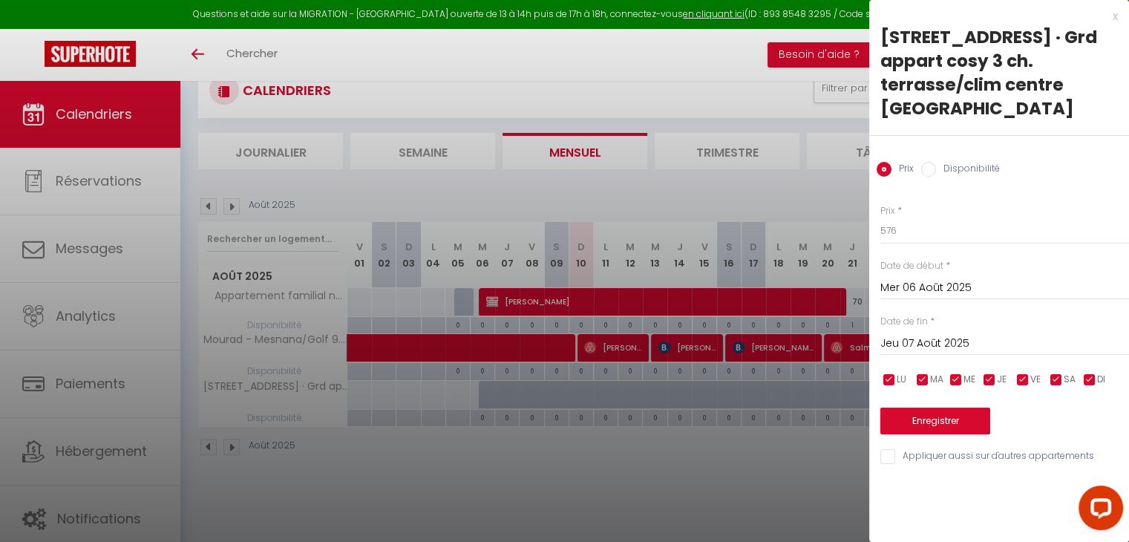
click at [947, 163] on label "Disponibilité" at bounding box center [968, 170] width 64 height 16
click at [936, 163] on input "Disponibilité" at bounding box center [928, 169] width 15 height 15
radio input "true"
radio input "false"
click at [968, 347] on input "Jeu 07 Août 2025" at bounding box center [1004, 345] width 249 height 19
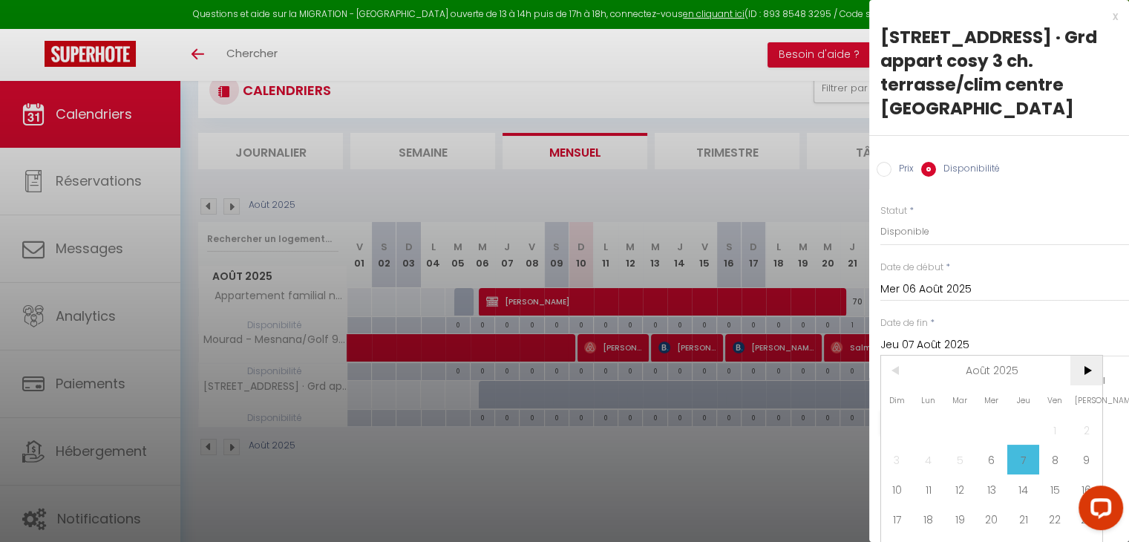
click at [1078, 370] on span ">" at bounding box center [1086, 371] width 32 height 30
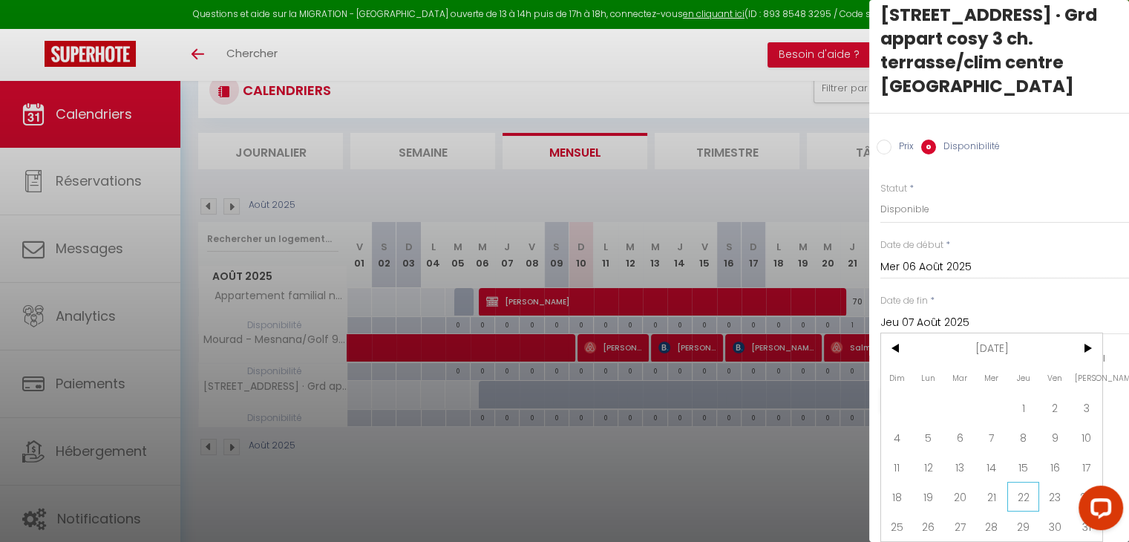
scroll to position [80, 0]
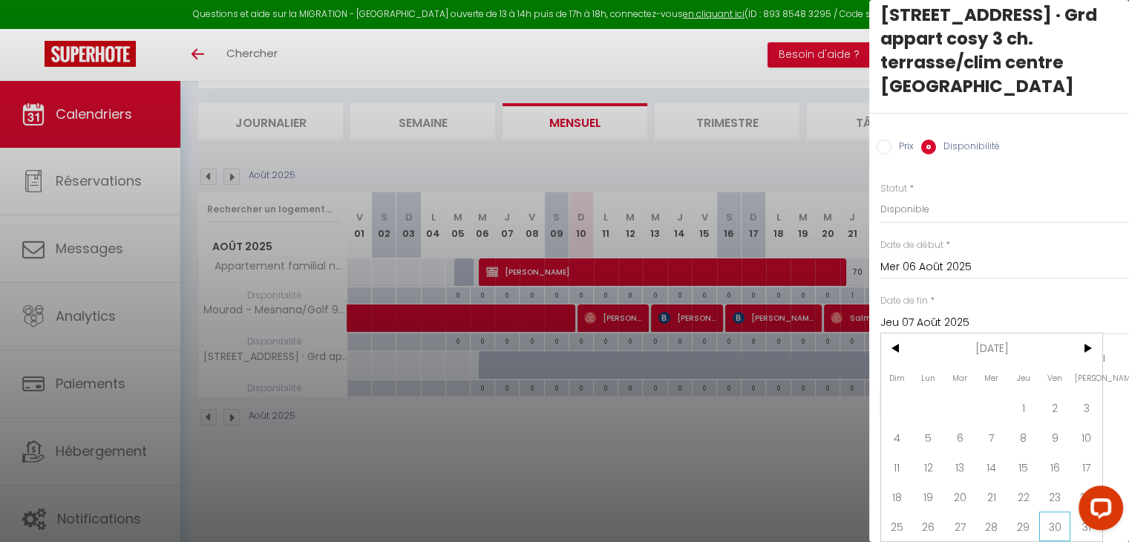
click at [1058, 511] on span "30" at bounding box center [1055, 526] width 32 height 30
type input "Ven 30 Janvier 2026"
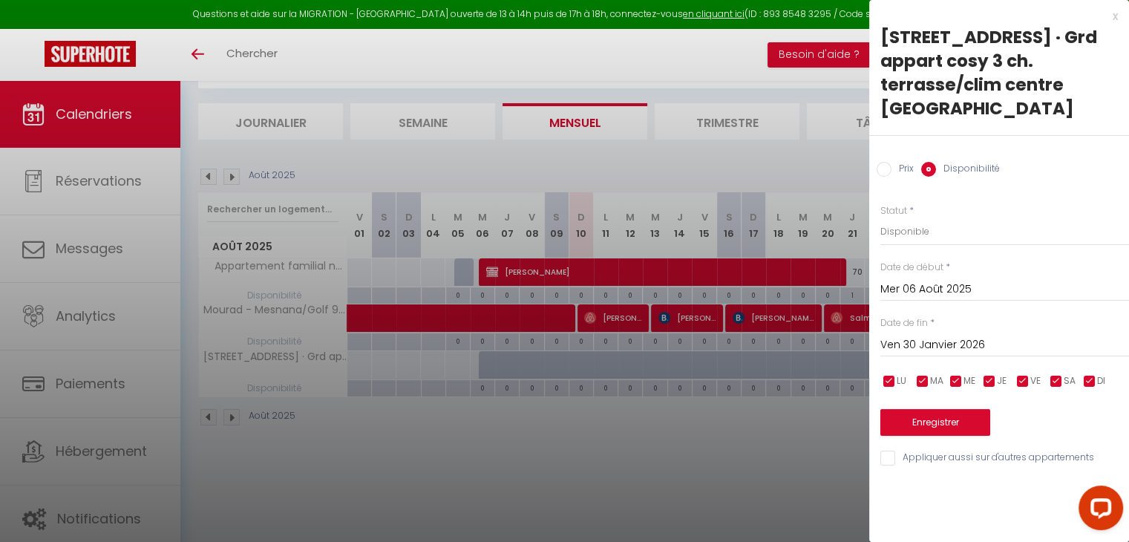
scroll to position [0, 0]
click at [939, 413] on button "Enregistrer" at bounding box center [935, 422] width 110 height 27
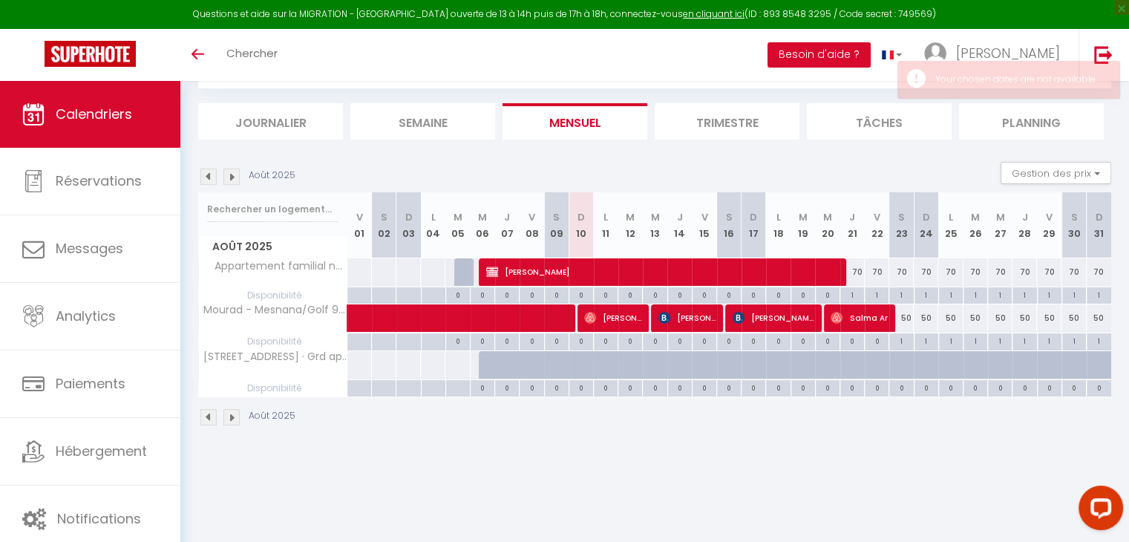
click at [866, 42] on li "Besoin d'aide ?" at bounding box center [818, 55] width 103 height 52
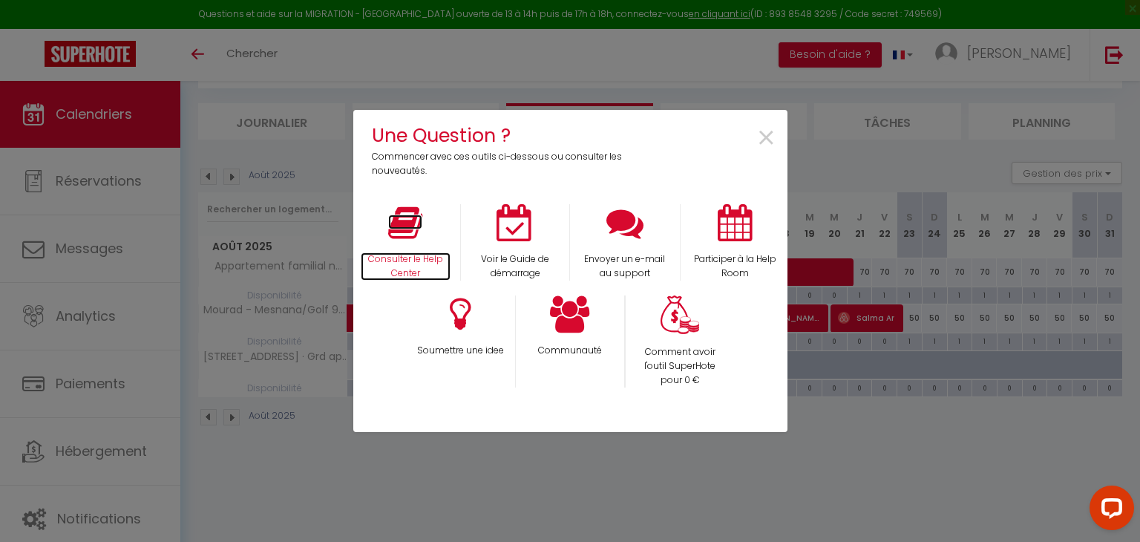
click at [412, 260] on p "Consulter le Help Center" at bounding box center [406, 266] width 91 height 28
click at [765, 143] on span "×" at bounding box center [766, 138] width 20 height 47
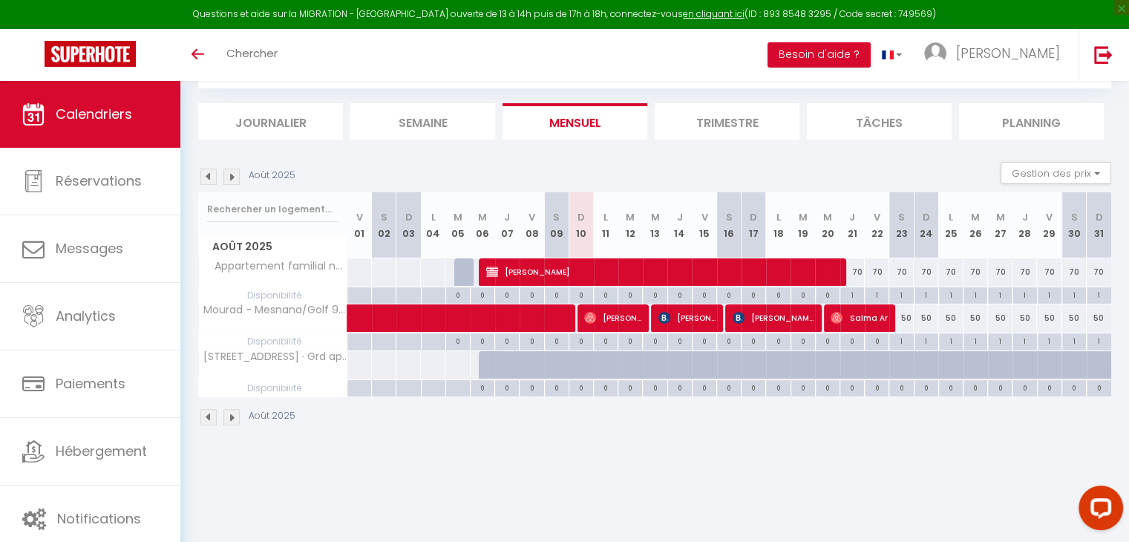
click at [484, 363] on div at bounding box center [491, 373] width 24 height 28
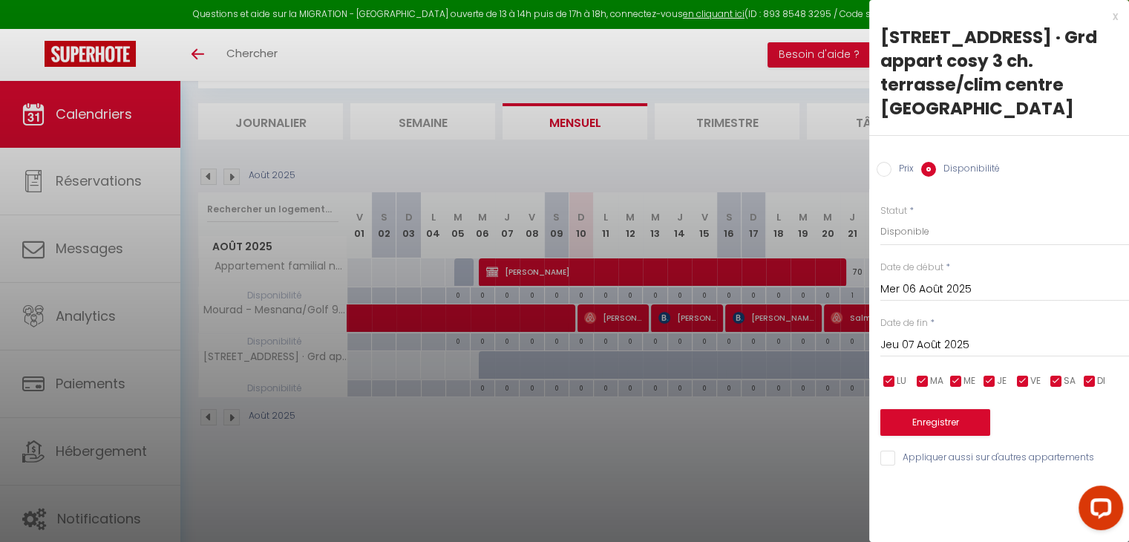
click at [981, 356] on div "Jeu 07 Août 2025 < Août 2025 > Dim Lun Mar Mer Jeu Ven Sam 1 2 3 4 5 6 7 8 9 10…" at bounding box center [1004, 343] width 249 height 27
click at [997, 336] on input "Jeu 07 Août 2025" at bounding box center [1004, 345] width 249 height 19
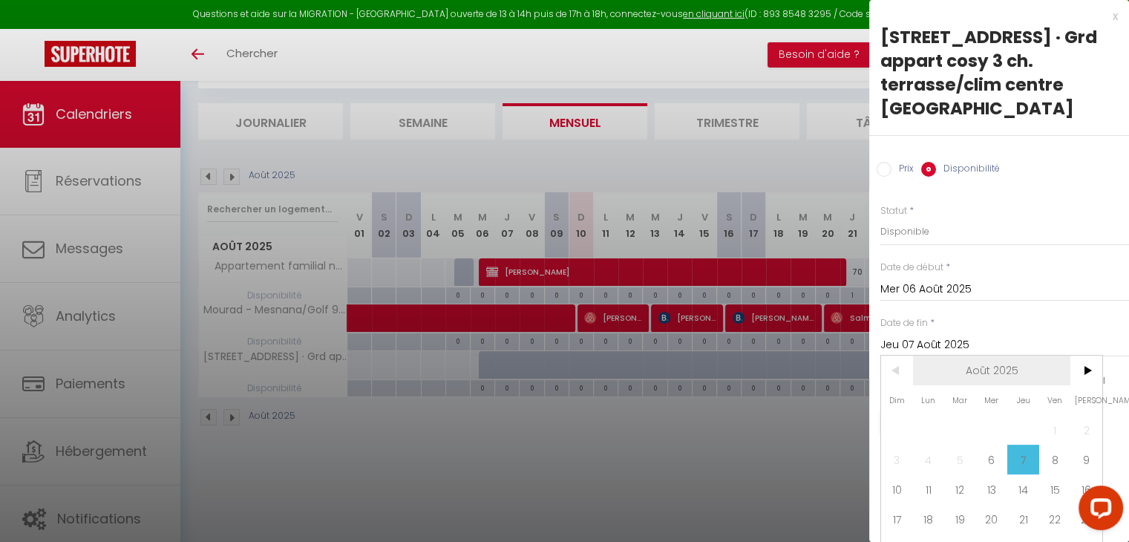
click at [1027, 361] on span "Août 2025" at bounding box center [992, 371] width 158 height 30
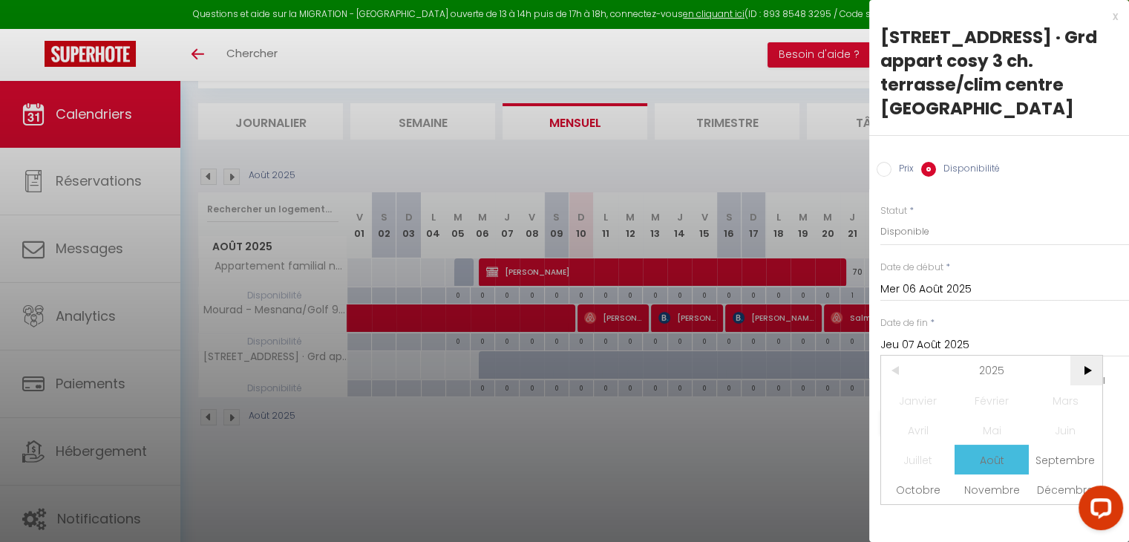
click at [1075, 366] on span ">" at bounding box center [1086, 371] width 32 height 30
click at [989, 465] on span "Août" at bounding box center [991, 460] width 73 height 30
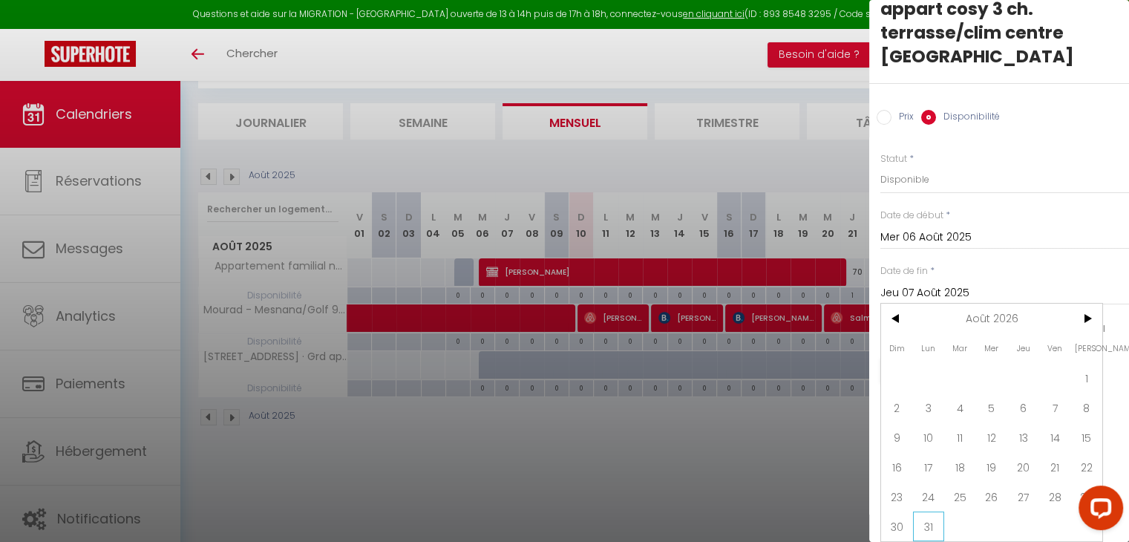
click at [929, 523] on span "31" at bounding box center [929, 526] width 32 height 30
type input "Lun 31 Août 2026"
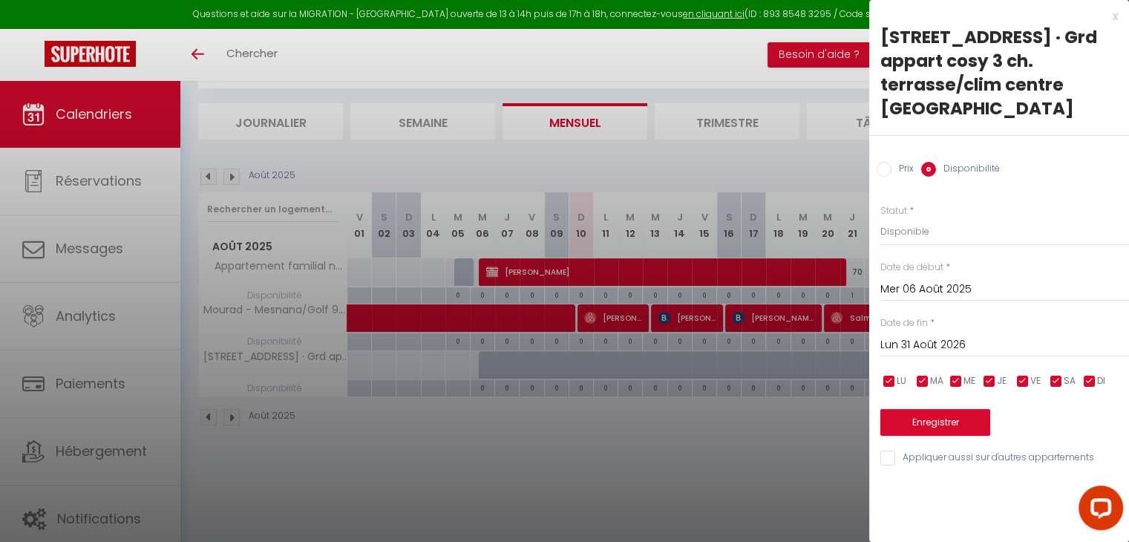
scroll to position [0, 0]
click at [966, 420] on button "Enregistrer" at bounding box center [935, 422] width 110 height 27
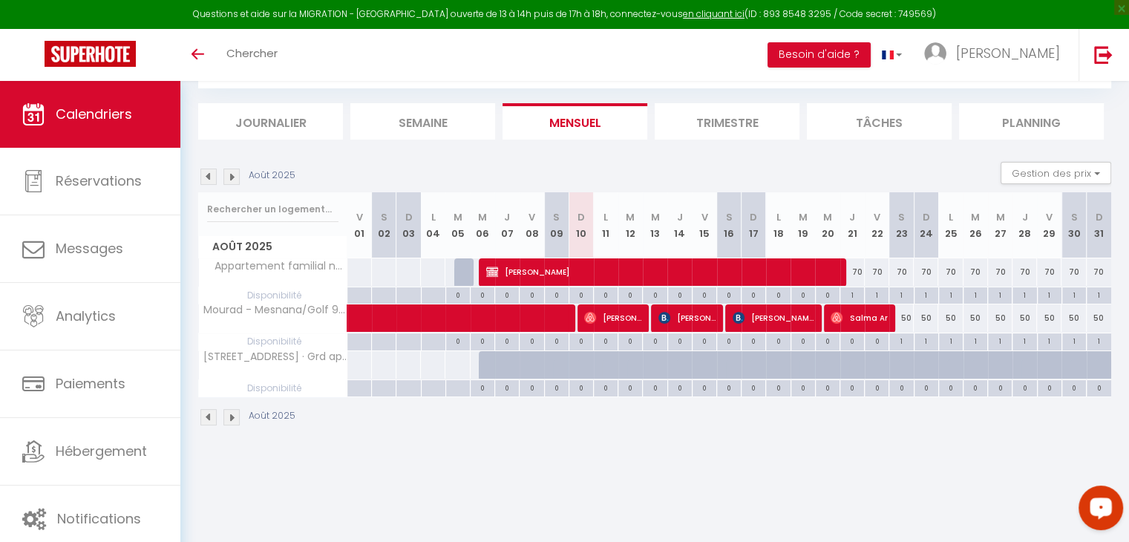
click at [485, 360] on div at bounding box center [491, 373] width 24 height 28
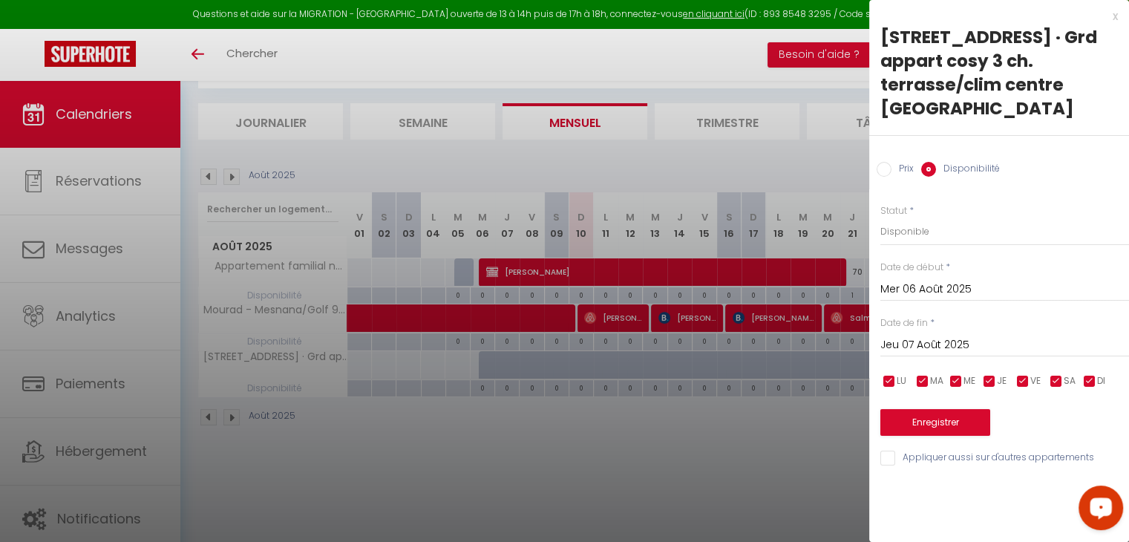
click at [970, 347] on input "Jeu 07 Août 2025" at bounding box center [1004, 345] width 249 height 19
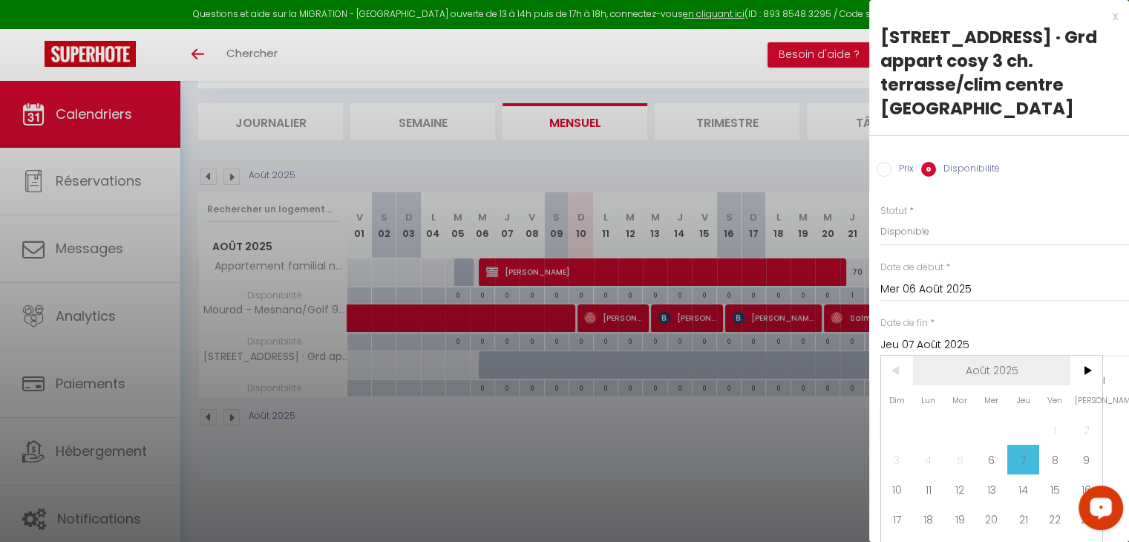
click at [1001, 375] on span "Août 2025" at bounding box center [992, 371] width 158 height 30
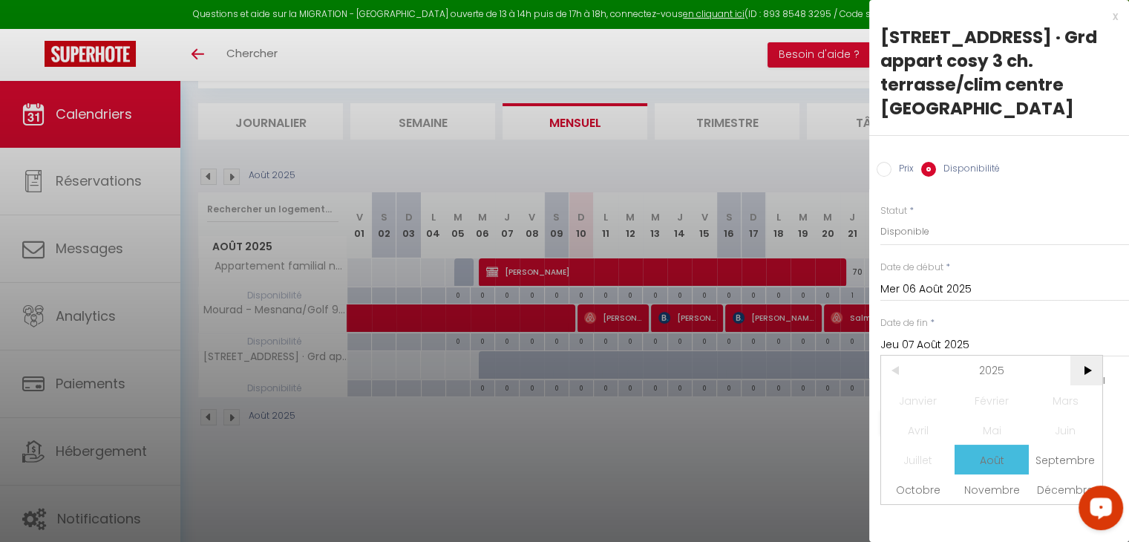
click at [1101, 380] on span ">" at bounding box center [1086, 371] width 32 height 30
click at [995, 422] on span "Mai" at bounding box center [991, 430] width 73 height 30
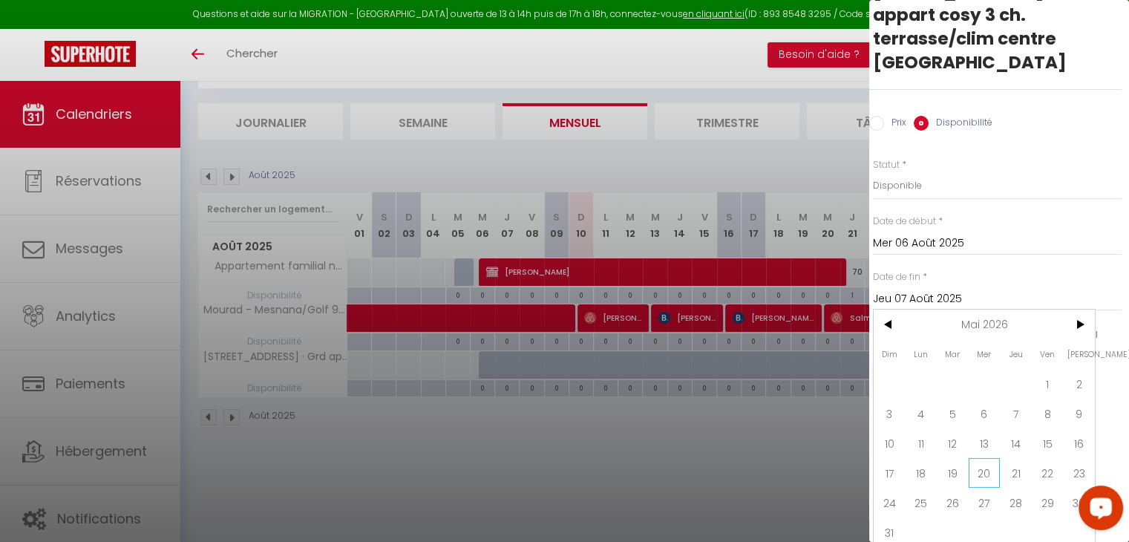
scroll to position [62, 7]
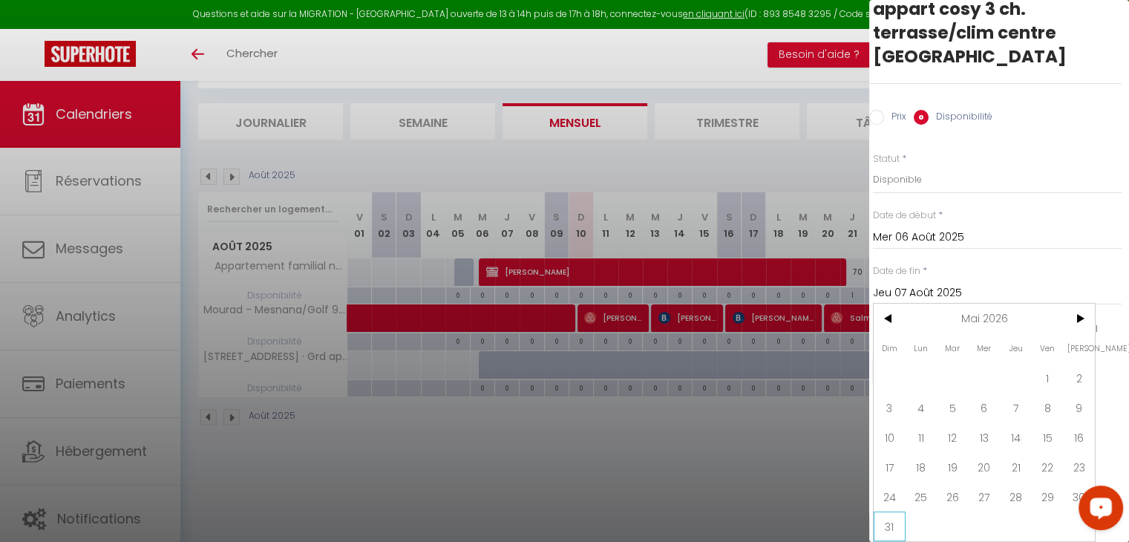
click at [894, 511] on span "31" at bounding box center [890, 526] width 32 height 30
type input "Dim 31 Mai 2026"
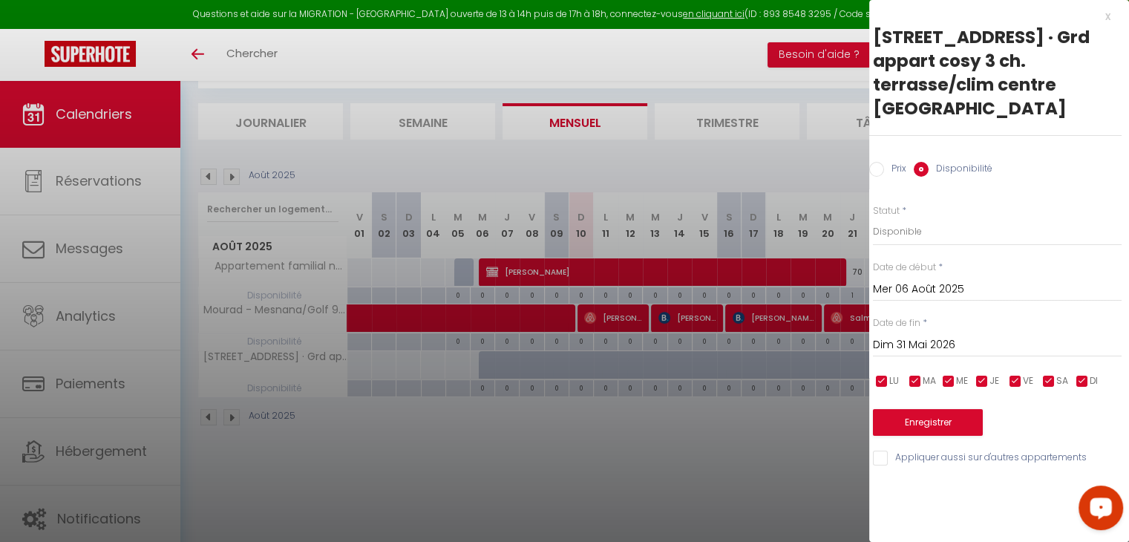
scroll to position [0, 7]
click at [932, 430] on button "Enregistrer" at bounding box center [928, 422] width 110 height 27
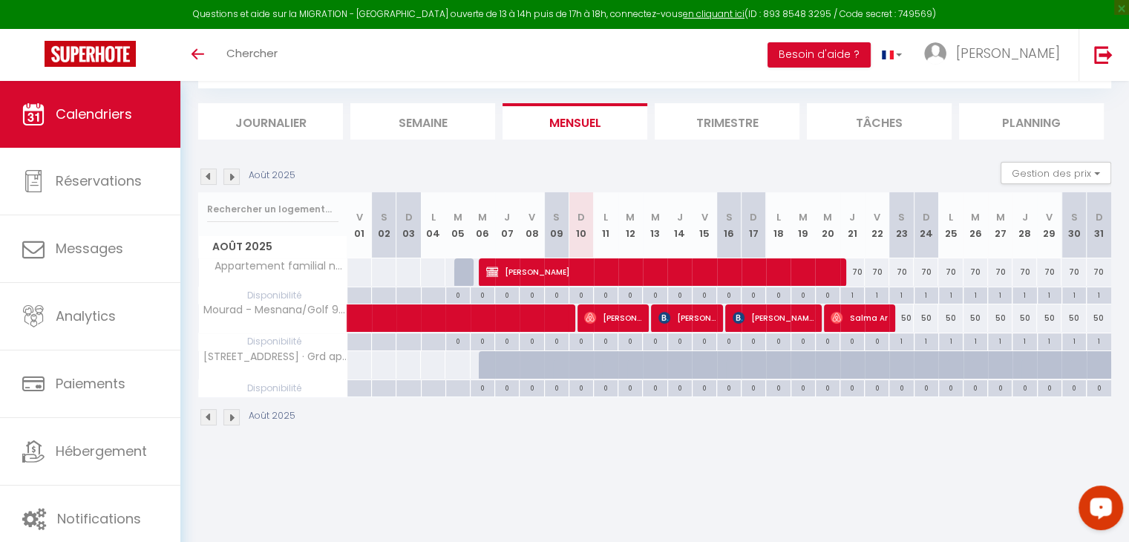
click at [481, 382] on div "0" at bounding box center [483, 387] width 24 height 14
select select
type input "Mer 06 Août 2025"
type input "Jeu 07 Août 2025"
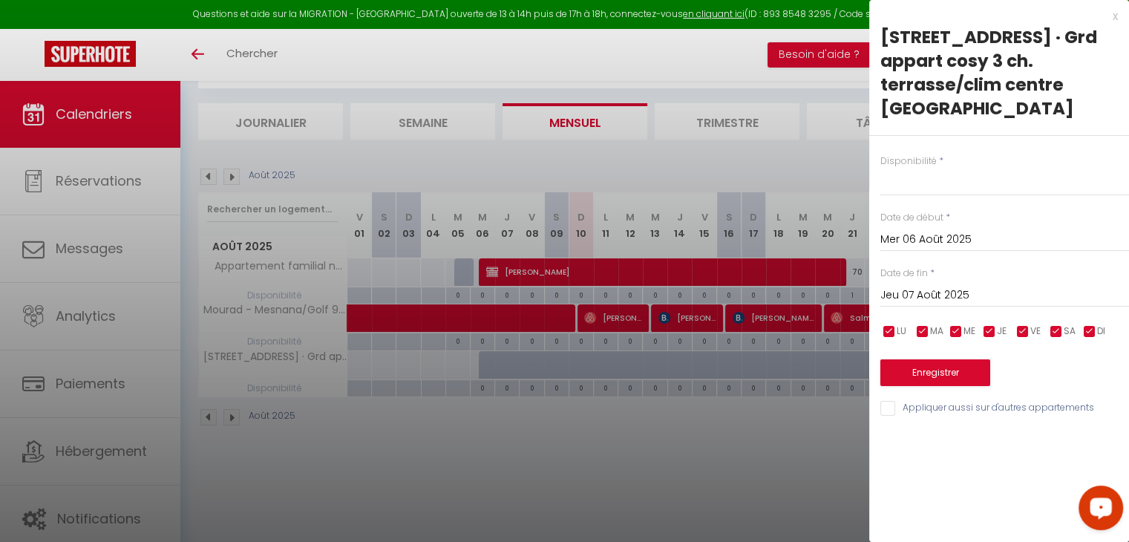
click at [481, 382] on div at bounding box center [564, 271] width 1129 height 542
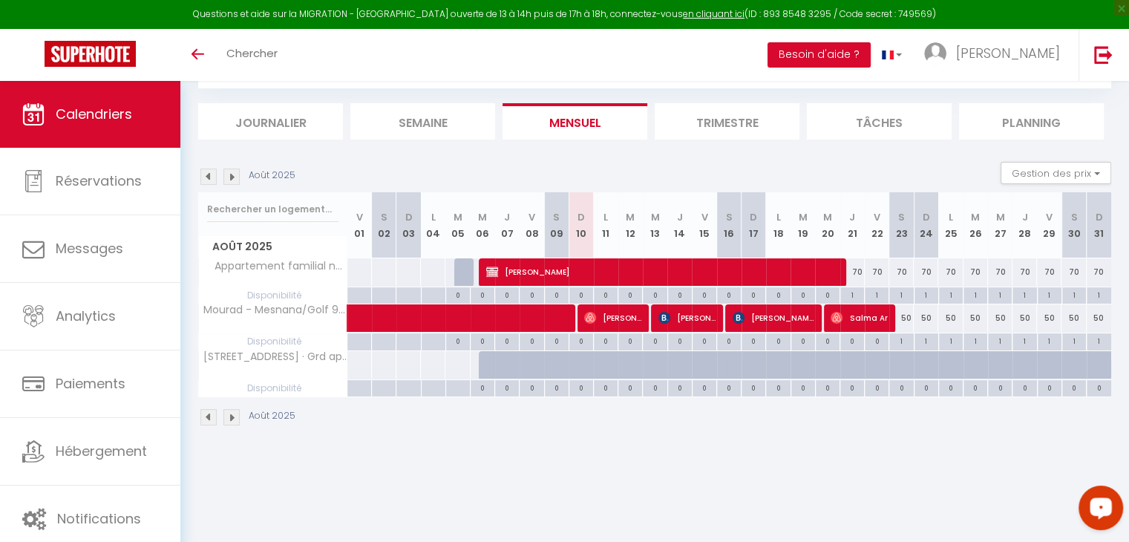
click at [482, 368] on div at bounding box center [491, 373] width 24 height 28
select select "1"
type input "Mer 06 Août 2025"
type input "Jeu 07 Août 2025"
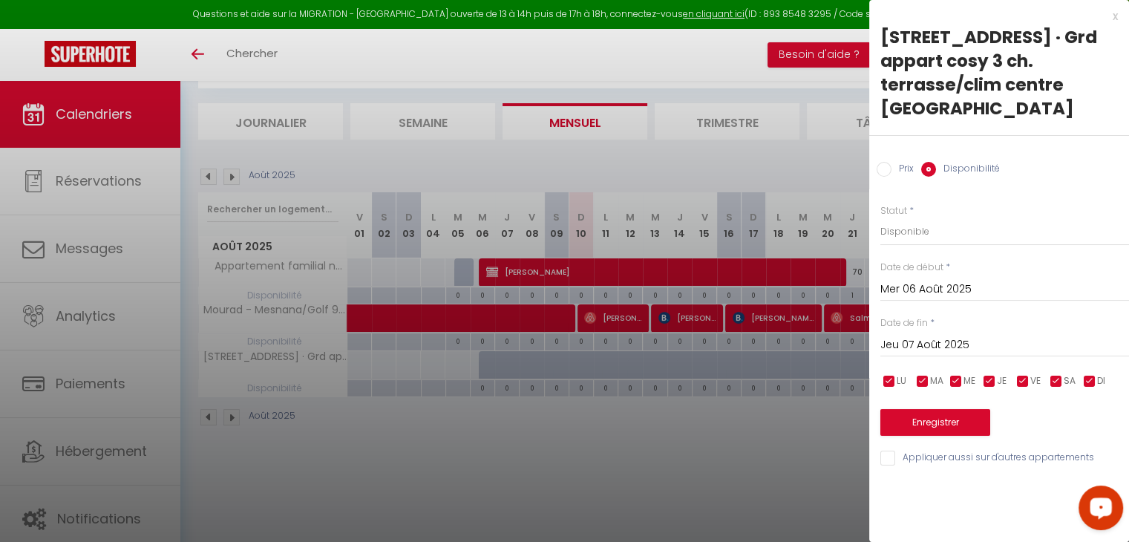
click at [482, 368] on div at bounding box center [564, 271] width 1129 height 542
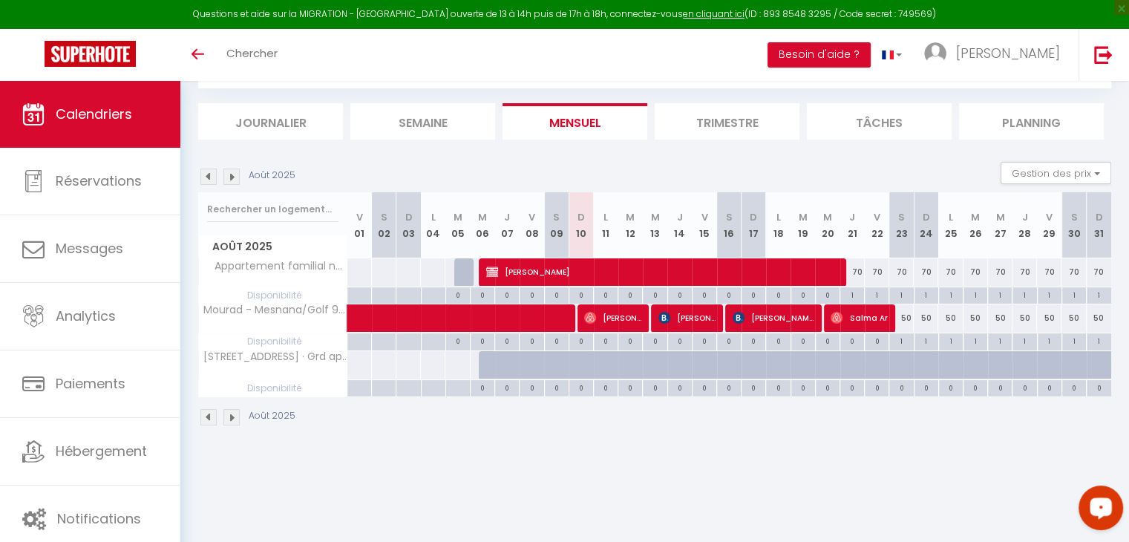
click at [482, 368] on div at bounding box center [491, 373] width 24 height 28
select select "1"
type input "Mer 06 Août 2025"
type input "Jeu 07 Août 2025"
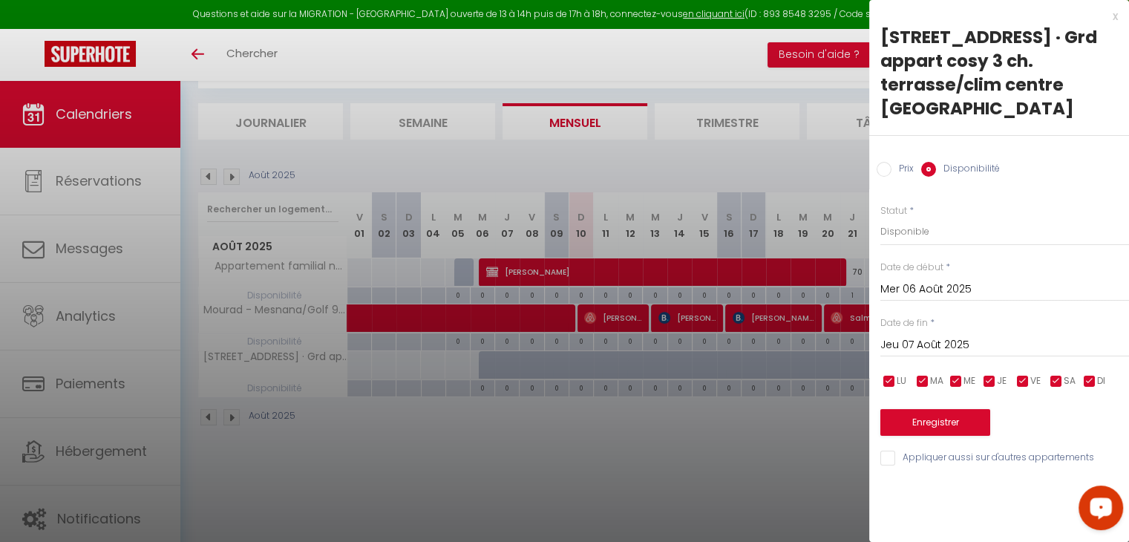
click at [963, 298] on input "Mer 06 Août 2025" at bounding box center [1004, 289] width 249 height 19
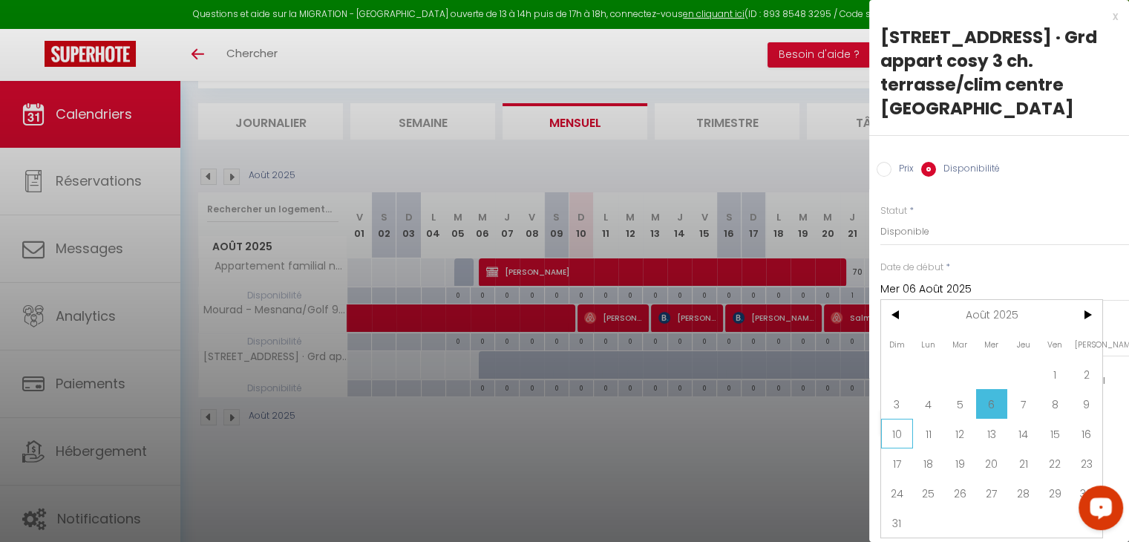
click at [899, 429] on span "10" at bounding box center [897, 434] width 32 height 30
type input "Dim 10 Août 2025"
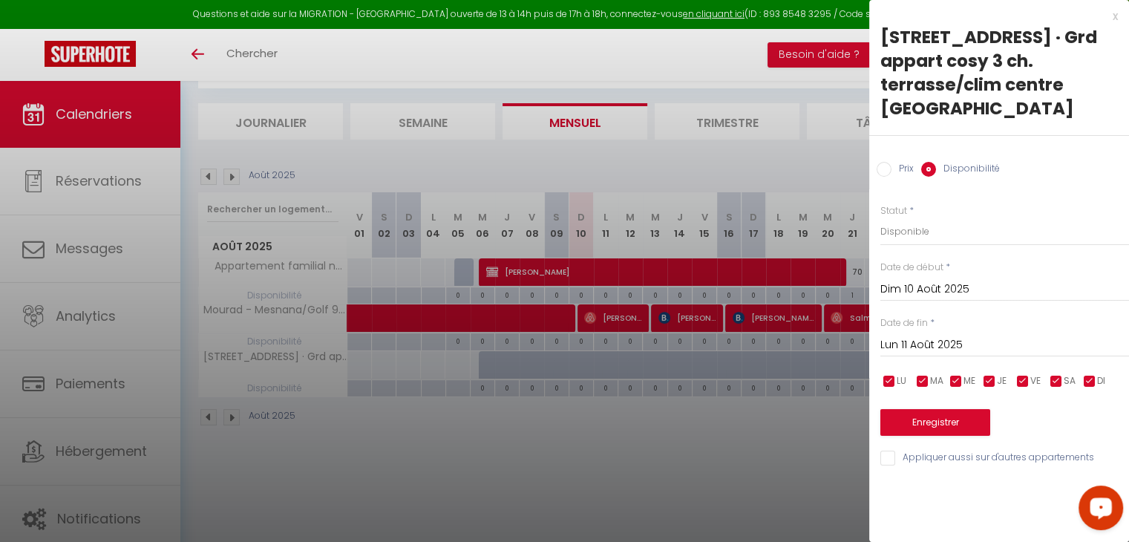
click at [972, 340] on input "Lun 11 Août 2025" at bounding box center [1004, 345] width 249 height 19
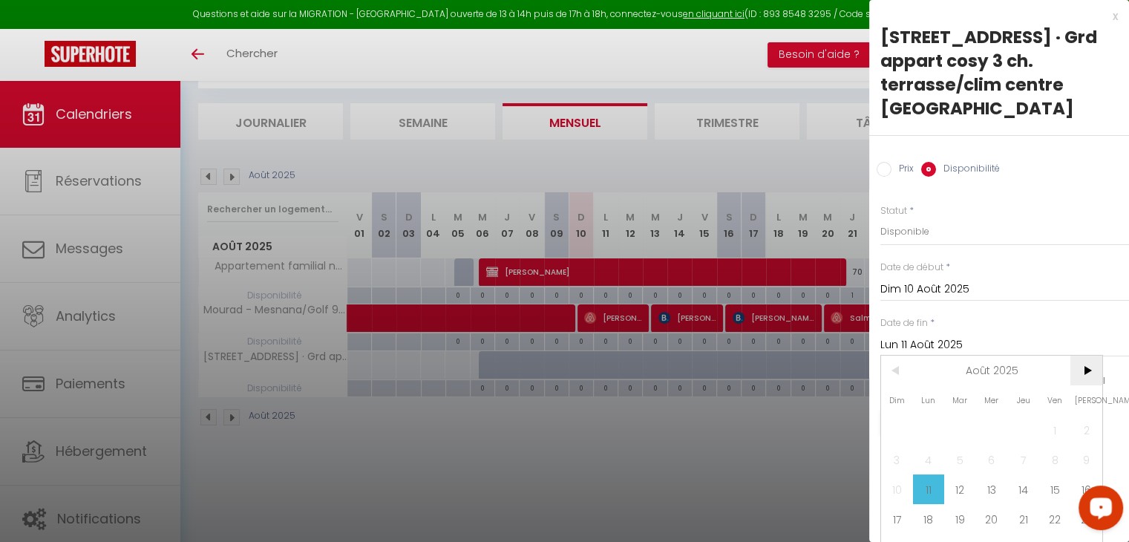
click at [1096, 375] on span ">" at bounding box center [1086, 371] width 32 height 30
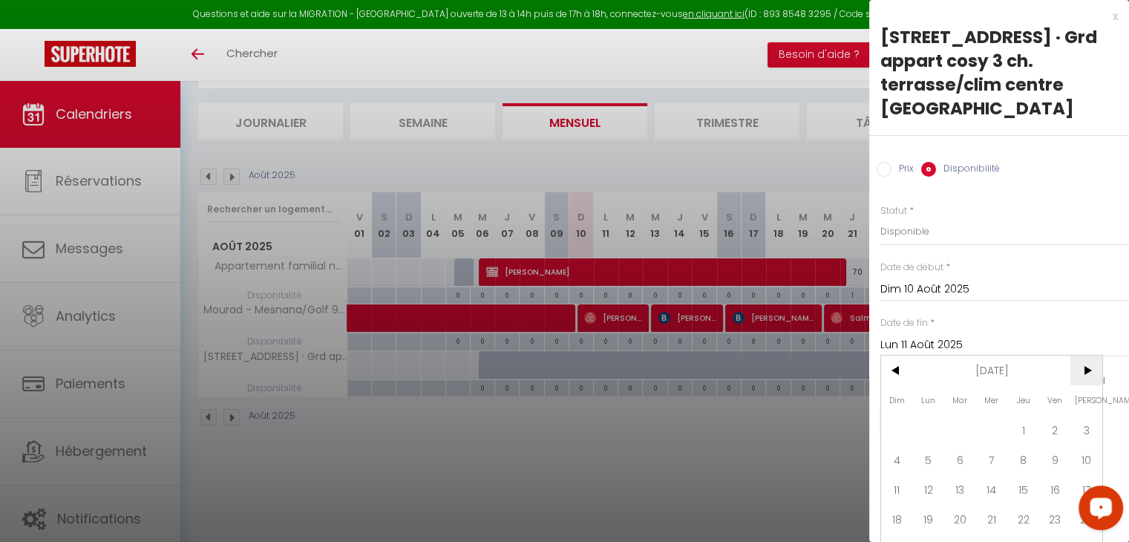
click at [1096, 375] on span ">" at bounding box center [1086, 371] width 32 height 30
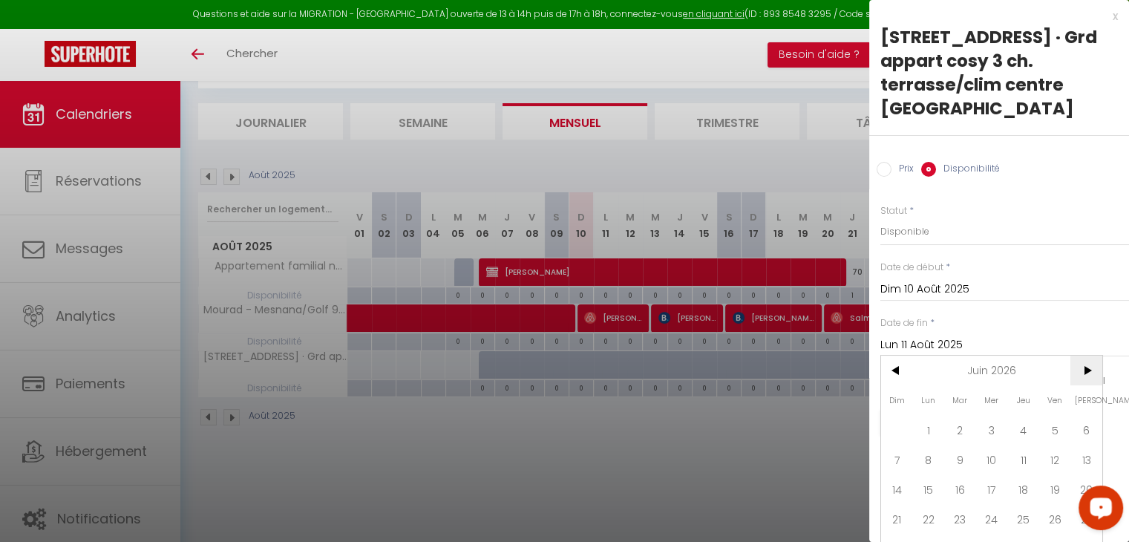
click at [1096, 375] on span ">" at bounding box center [1086, 371] width 32 height 30
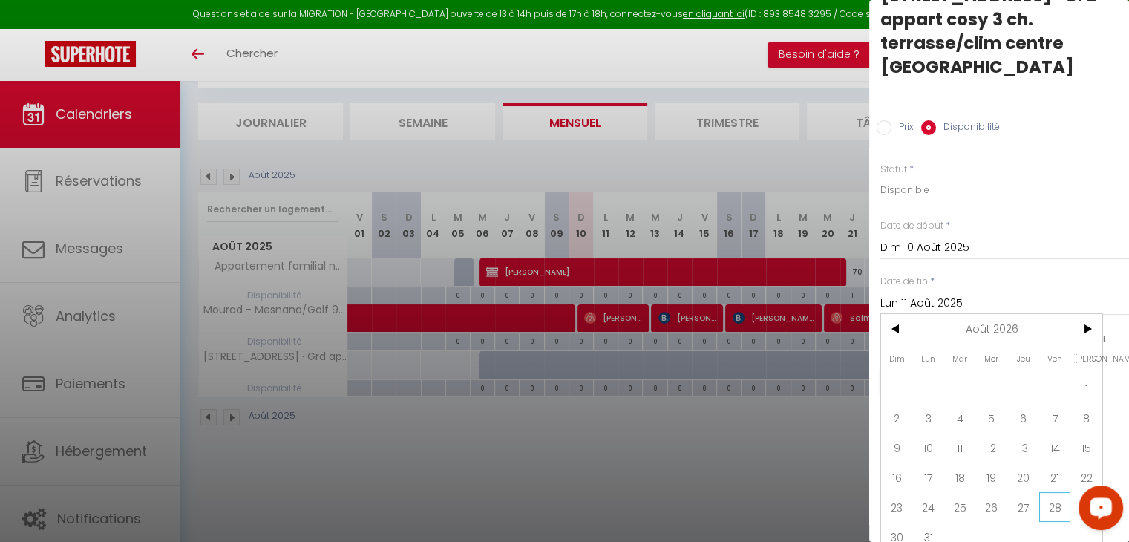
scroll to position [62, 0]
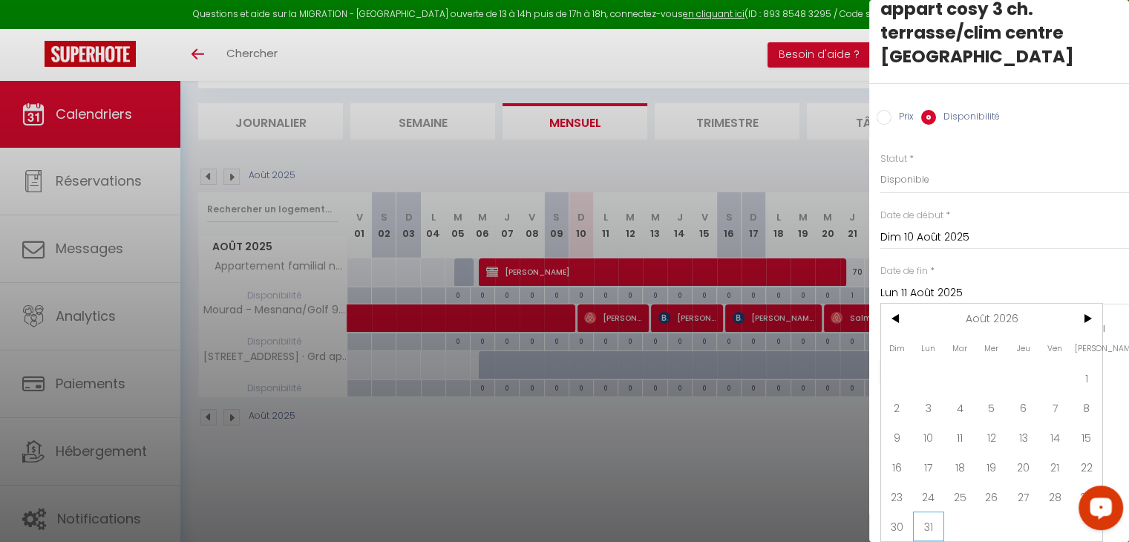
click at [937, 511] on span "31" at bounding box center [929, 526] width 32 height 30
type input "Lun 31 Août 2026"
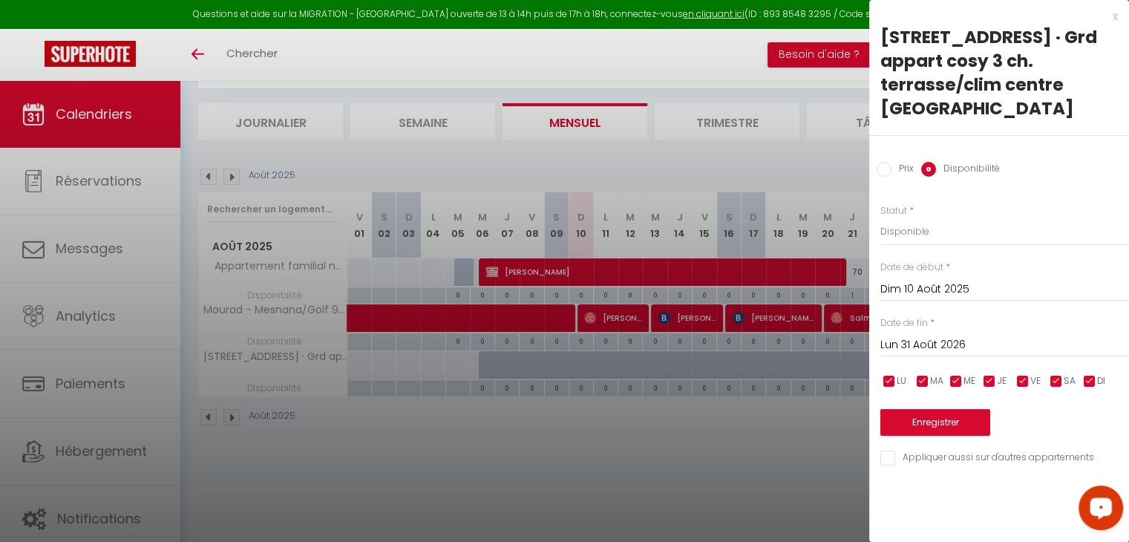
scroll to position [0, 0]
click at [918, 425] on button "Enregistrer" at bounding box center [935, 422] width 110 height 27
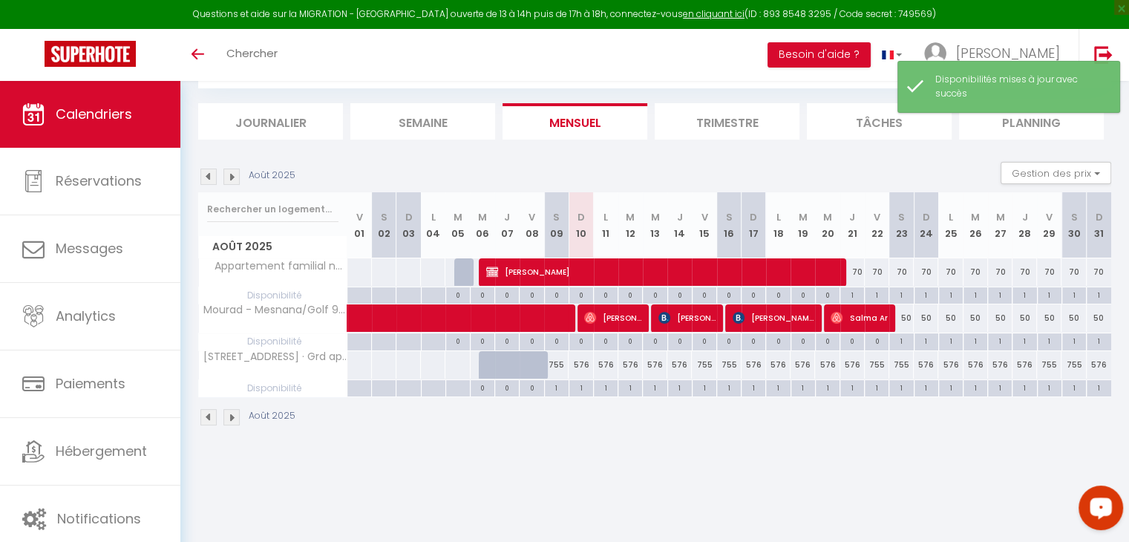
click at [559, 367] on div "755" at bounding box center [556, 364] width 24 height 27
select select "1"
type input "Sam 09 Août 2025"
type input "Dim 10 Août 2025"
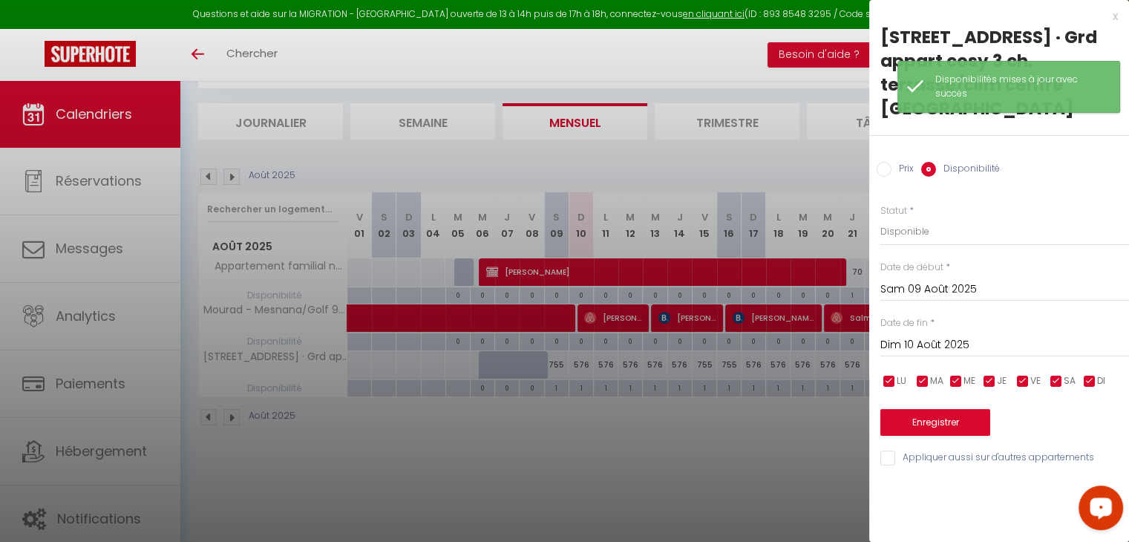
click at [468, 371] on div at bounding box center [564, 271] width 1129 height 542
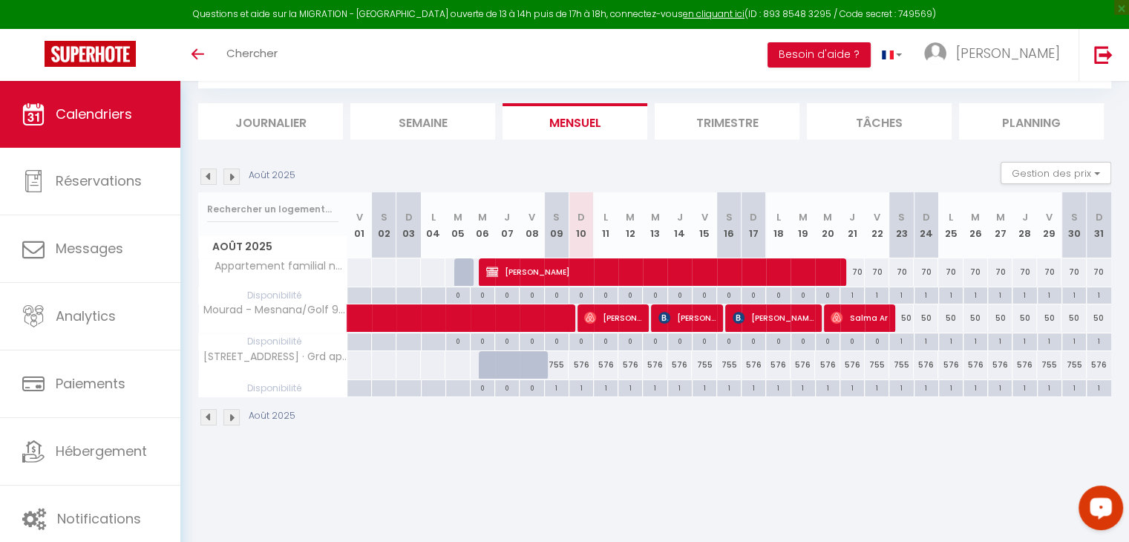
click at [560, 365] on div "755" at bounding box center [556, 364] width 24 height 27
select select "1"
type input "Sam 09 Août 2025"
type input "Dim 10 Août 2025"
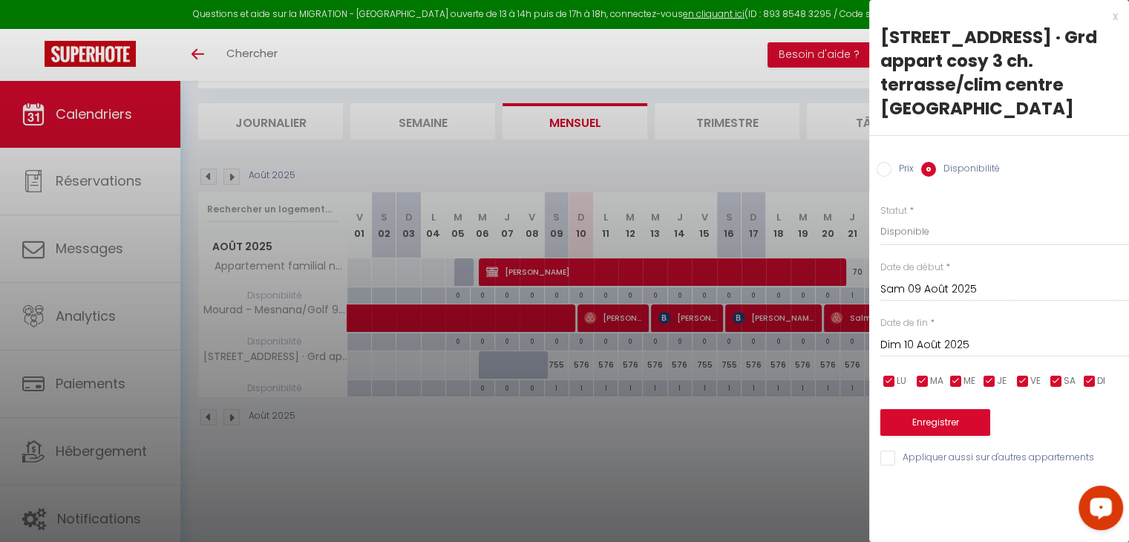
click at [721, 161] on div at bounding box center [564, 271] width 1129 height 542
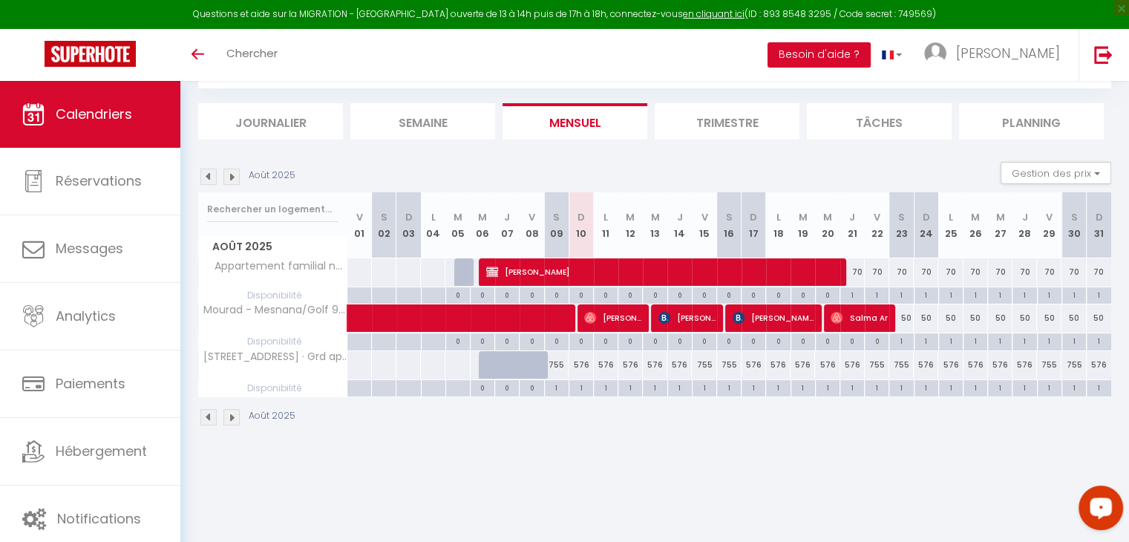
click at [554, 362] on div "755" at bounding box center [556, 364] width 24 height 27
select select "1"
type input "Sam 09 Août 2025"
type input "Dim 10 Août 2025"
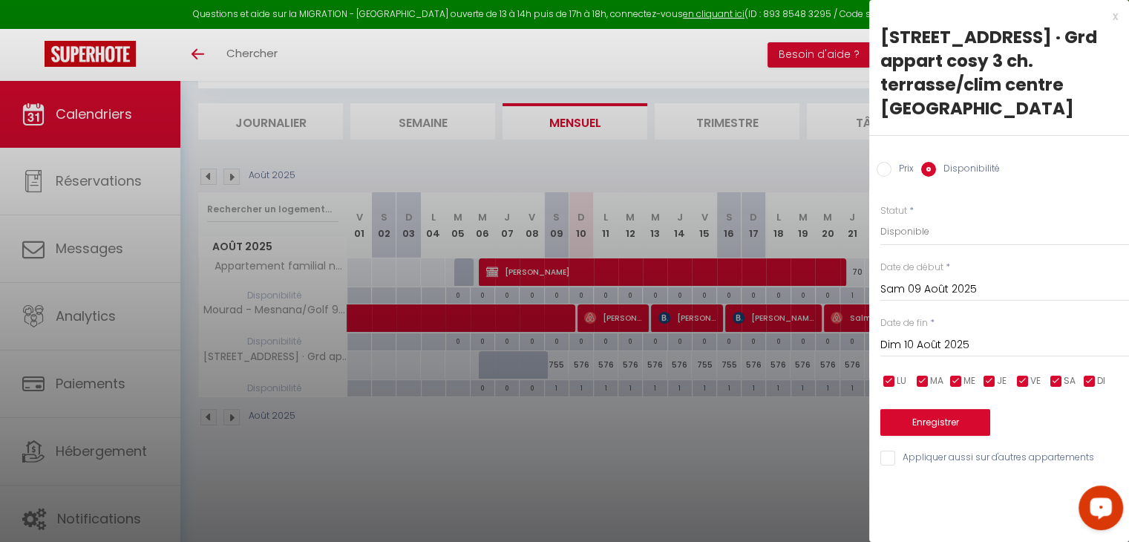
click at [929, 287] on input "Sam 09 Août 2025" at bounding box center [1004, 289] width 249 height 19
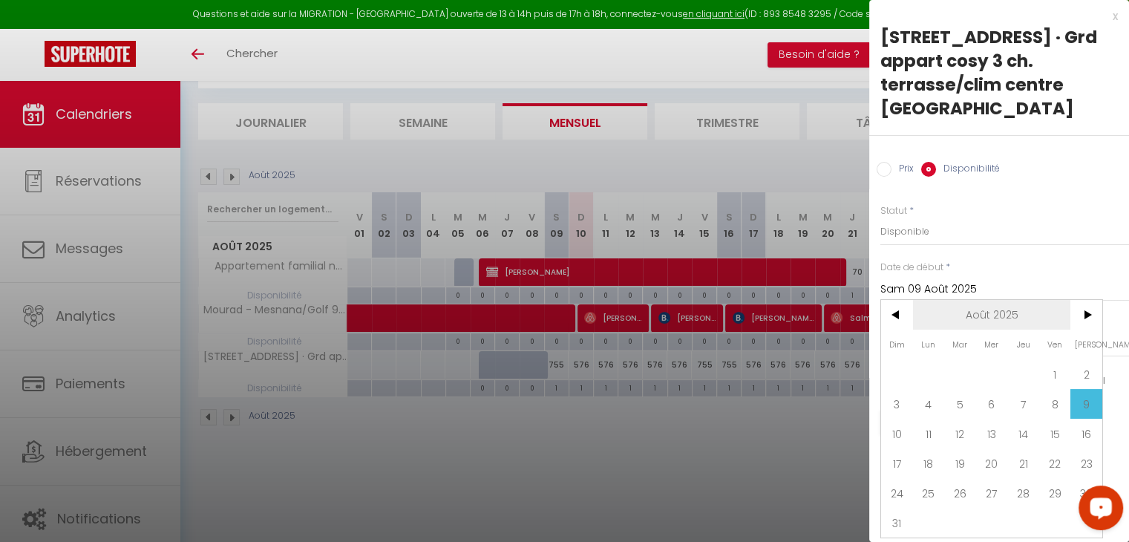
click at [1007, 305] on span "Août 2025" at bounding box center [992, 315] width 158 height 30
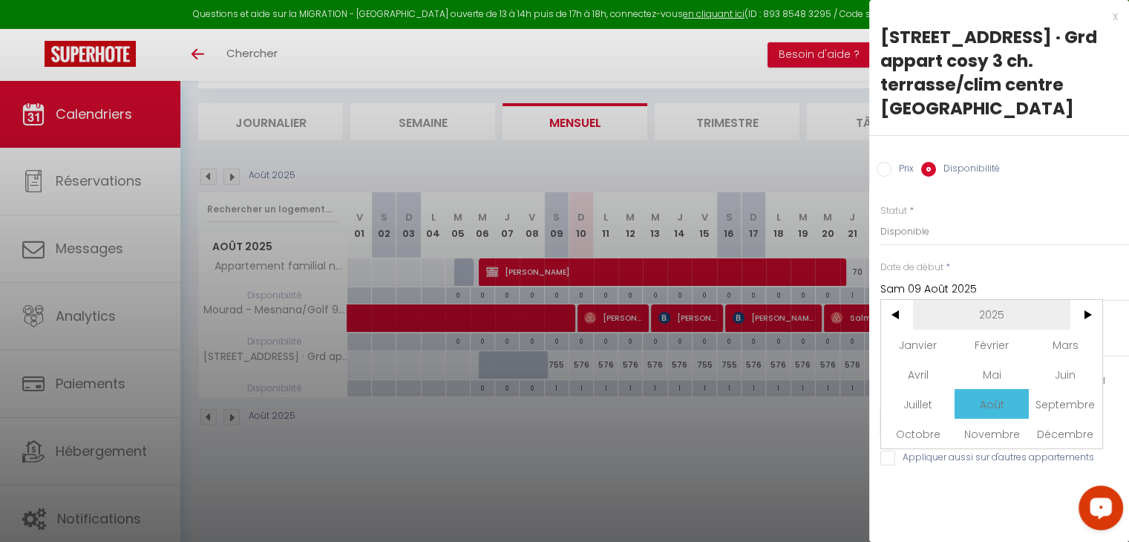
click at [1040, 315] on span "2025" at bounding box center [992, 315] width 158 height 30
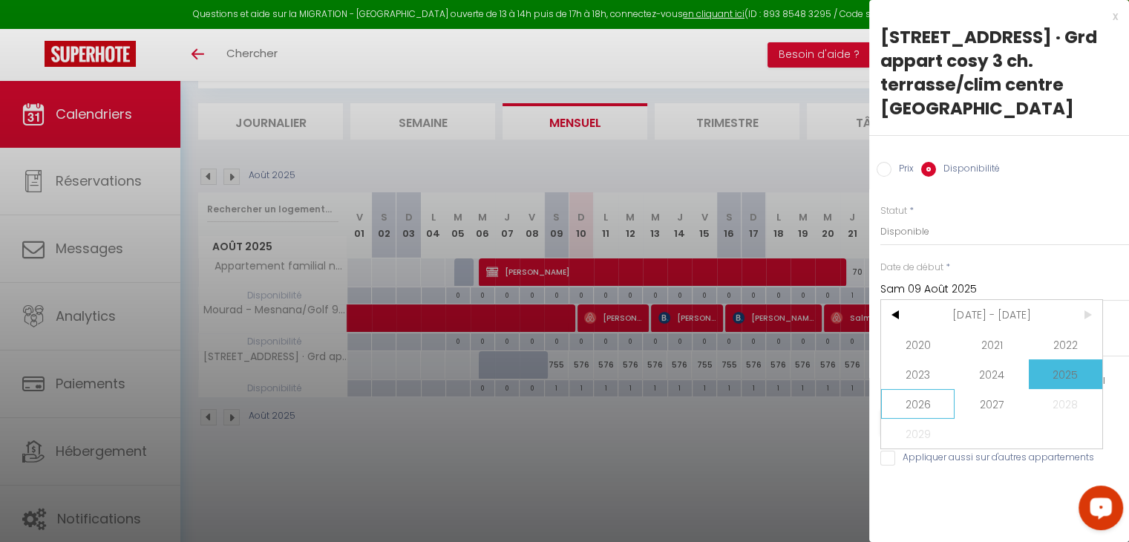
click at [926, 407] on span "2026" at bounding box center [917, 404] width 73 height 30
click at [904, 398] on span "Juillet" at bounding box center [917, 404] width 73 height 30
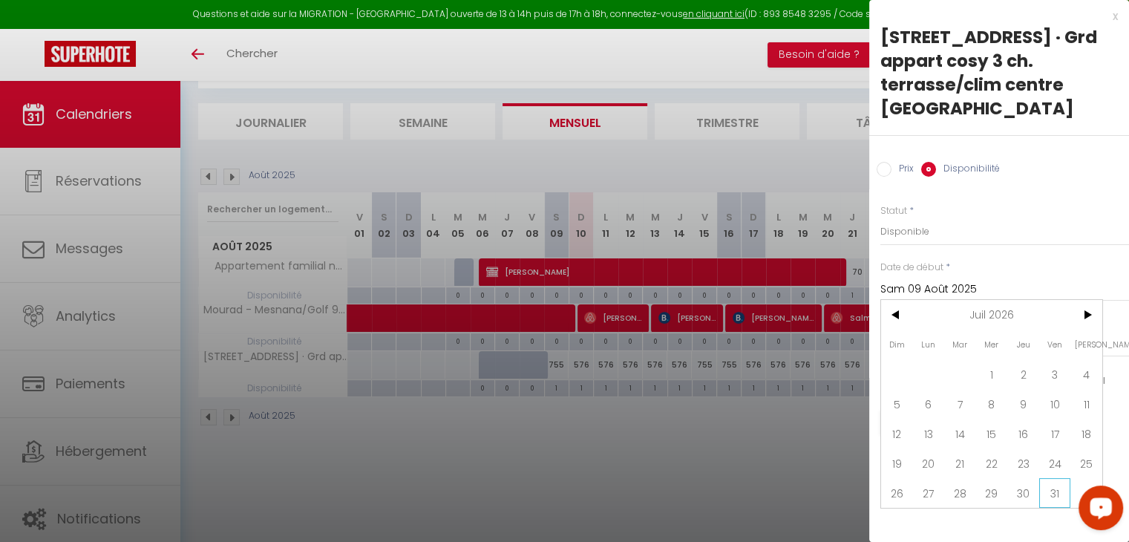
click at [1041, 485] on span "31" at bounding box center [1055, 493] width 32 height 30
type input "Ven 31 Juillet 2026"
type input "Sam 01 Août 2026"
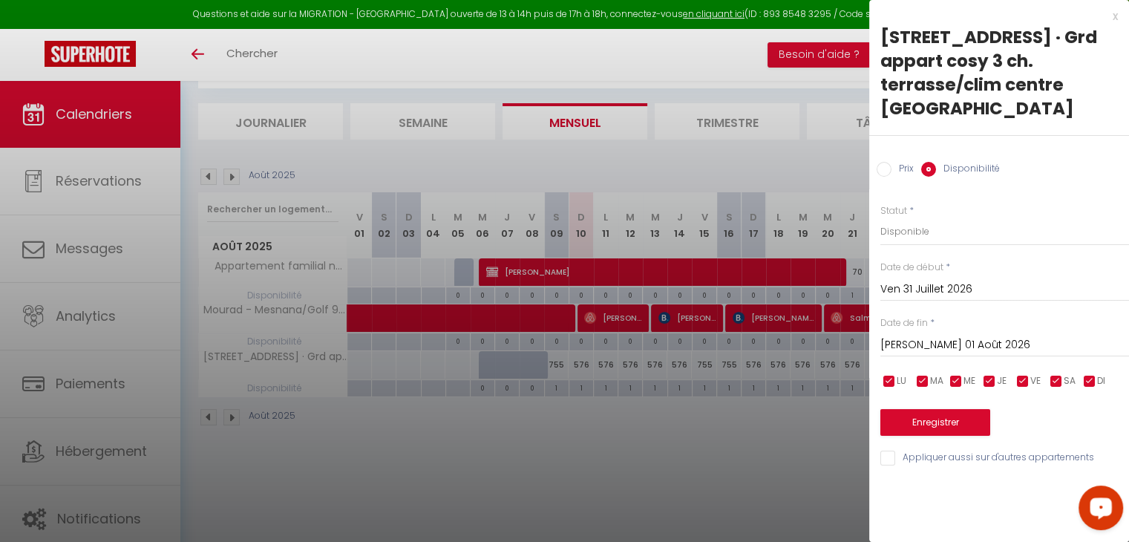
click at [950, 295] on input "Ven 31 Juillet 2026" at bounding box center [1004, 289] width 249 height 19
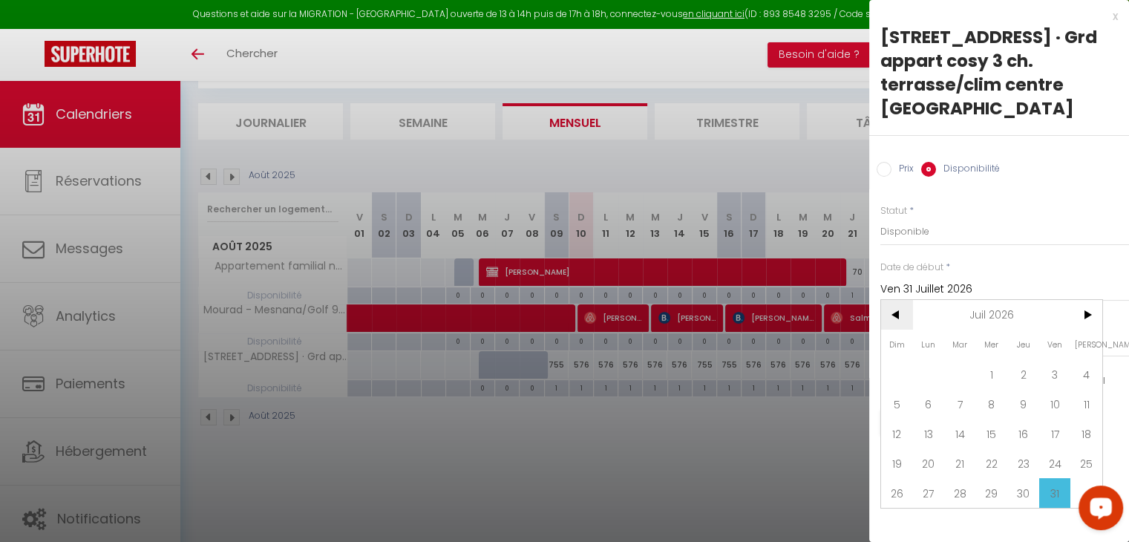
click at [910, 309] on span "<" at bounding box center [897, 315] width 32 height 30
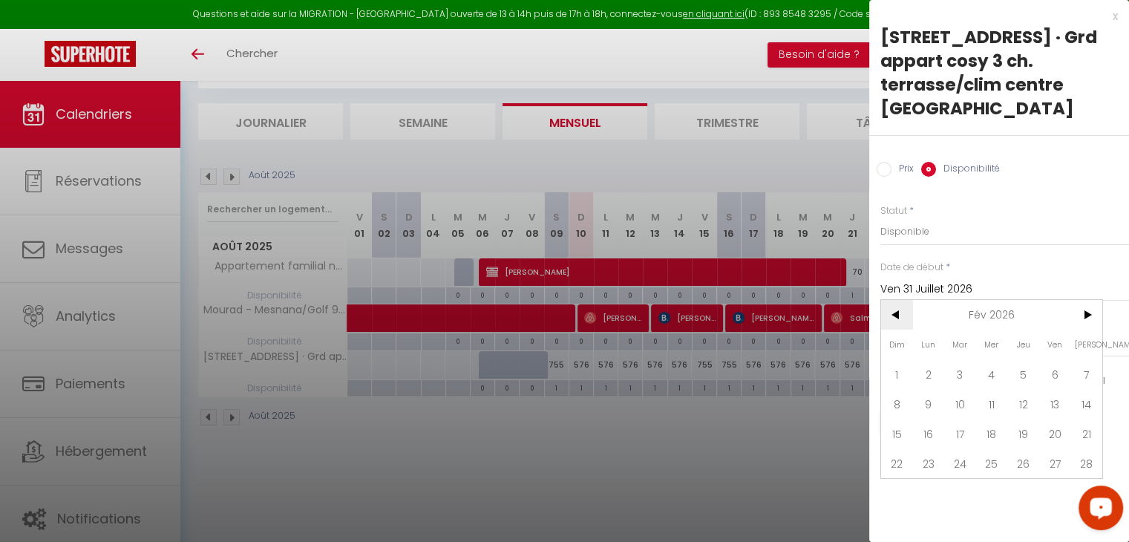
click at [910, 309] on span "<" at bounding box center [897, 315] width 32 height 30
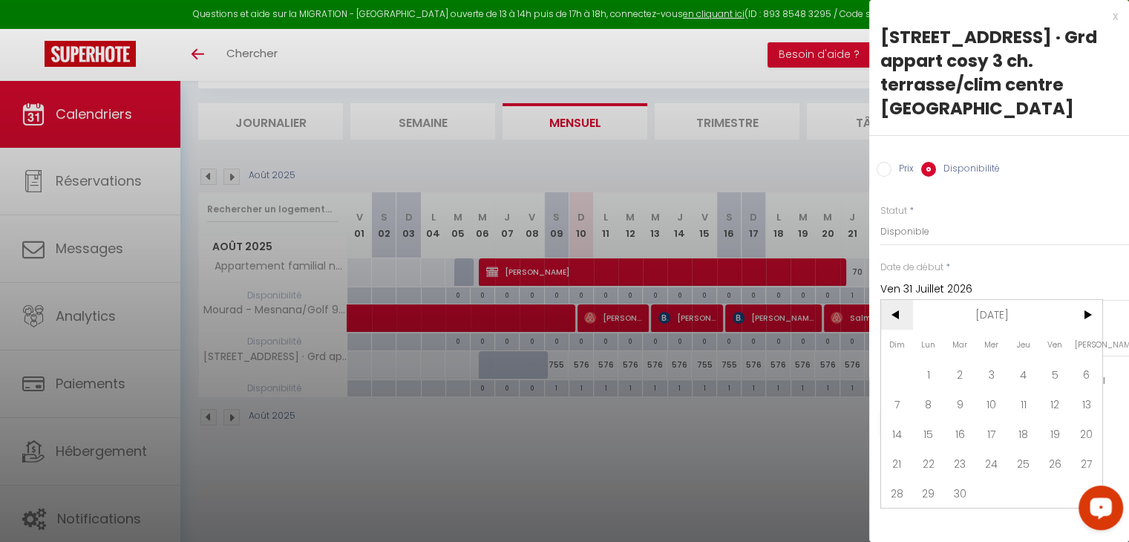
click at [910, 309] on span "<" at bounding box center [897, 315] width 32 height 30
click at [1090, 318] on span ">" at bounding box center [1086, 315] width 32 height 30
click at [903, 432] on span "10" at bounding box center [897, 434] width 32 height 30
type input "Dim 10 Août 2025"
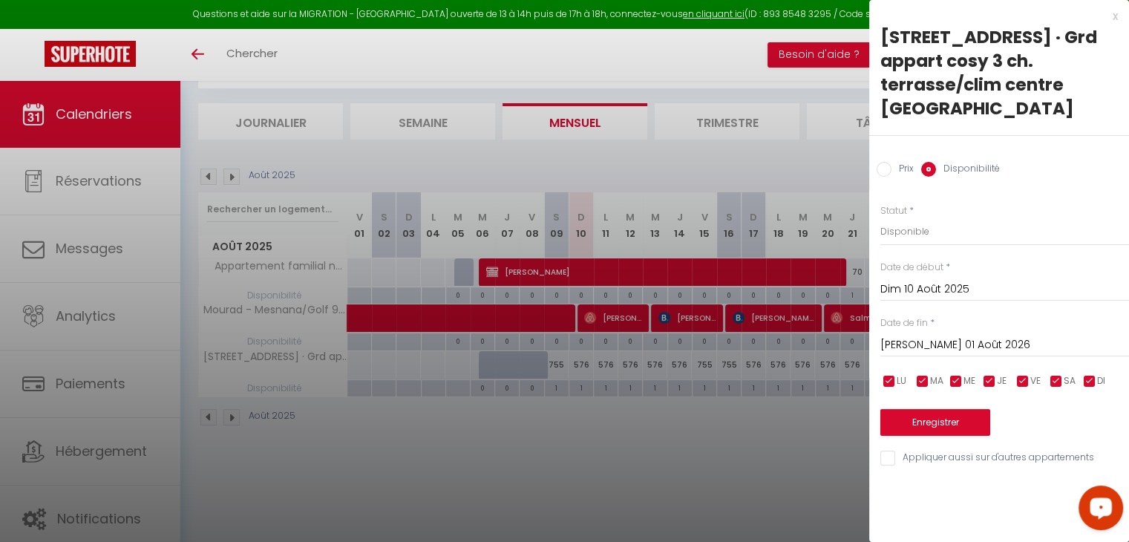
click at [899, 174] on label "Prix" at bounding box center [902, 170] width 22 height 16
click at [891, 174] on input "Prix" at bounding box center [884, 169] width 15 height 15
radio input "true"
radio input "false"
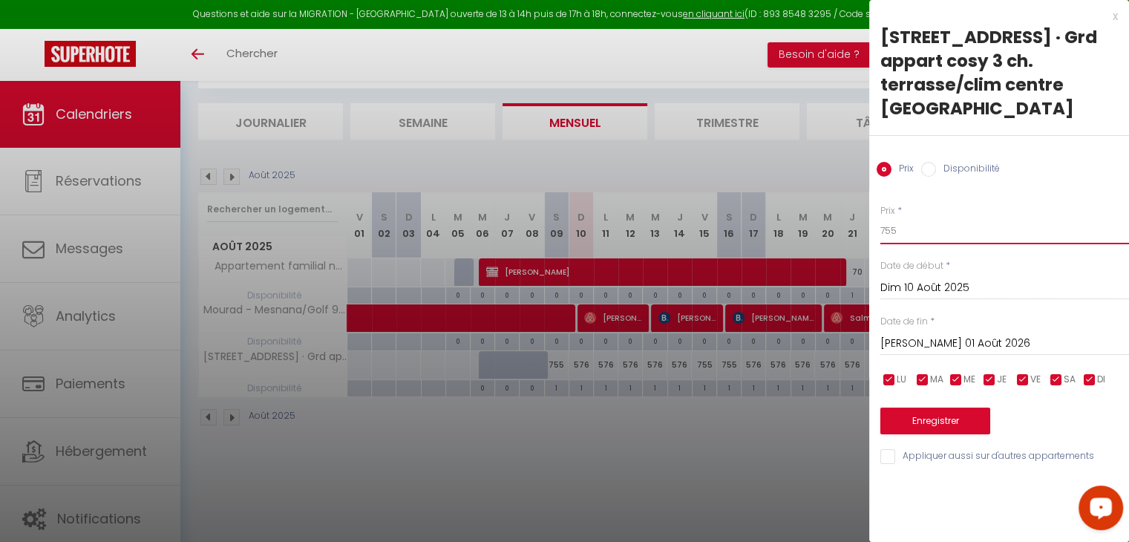
click at [931, 231] on input "755" at bounding box center [1004, 230] width 249 height 27
click at [953, 235] on input "100" at bounding box center [1004, 230] width 249 height 27
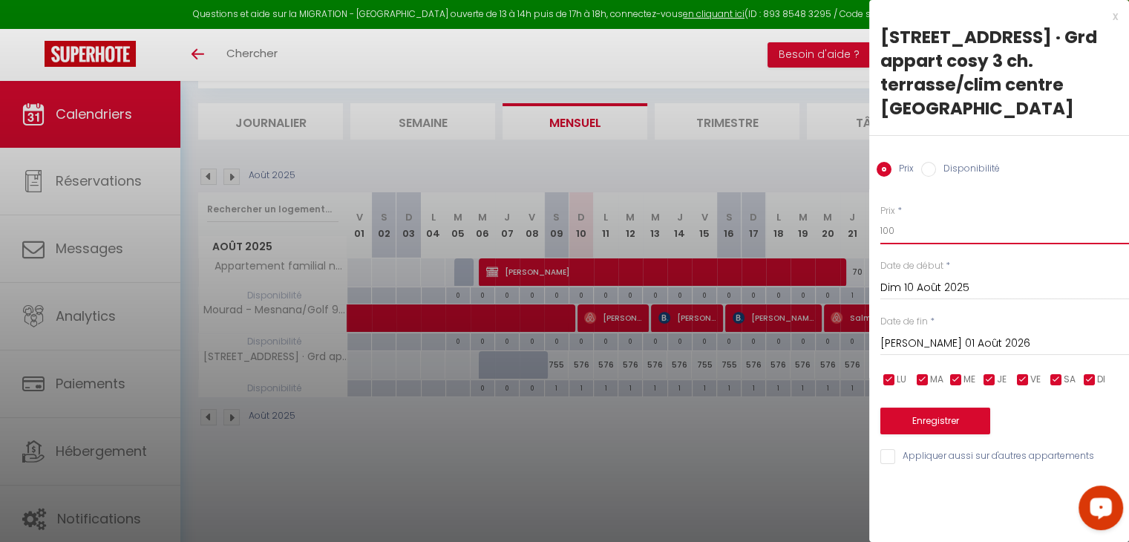
click at [953, 235] on input "100" at bounding box center [1004, 230] width 249 height 27
type input "1000"
click at [959, 426] on button "Enregistrer" at bounding box center [935, 420] width 110 height 27
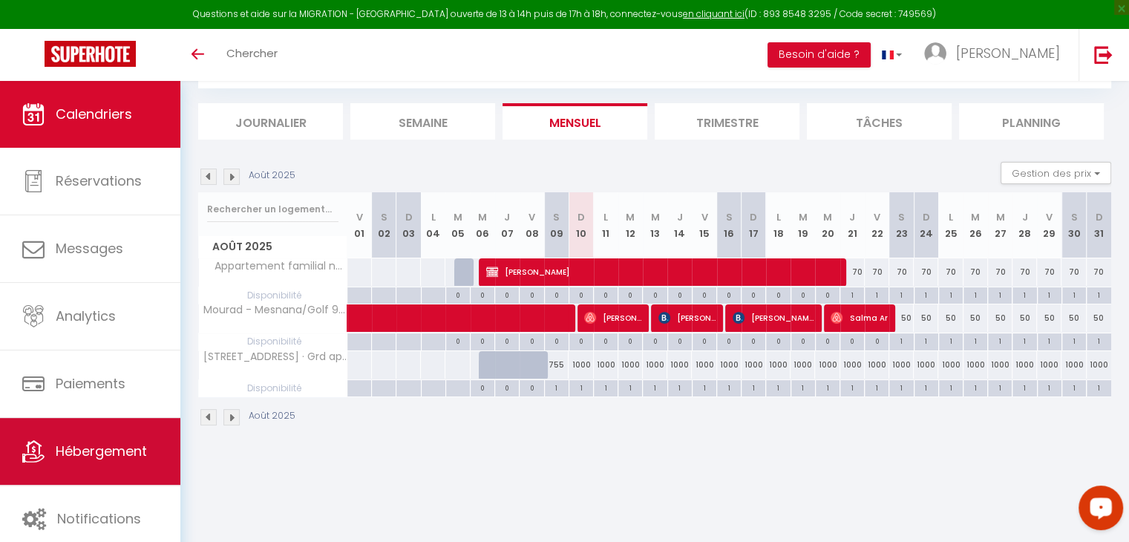
click at [102, 462] on link "Hébergement" at bounding box center [90, 451] width 180 height 67
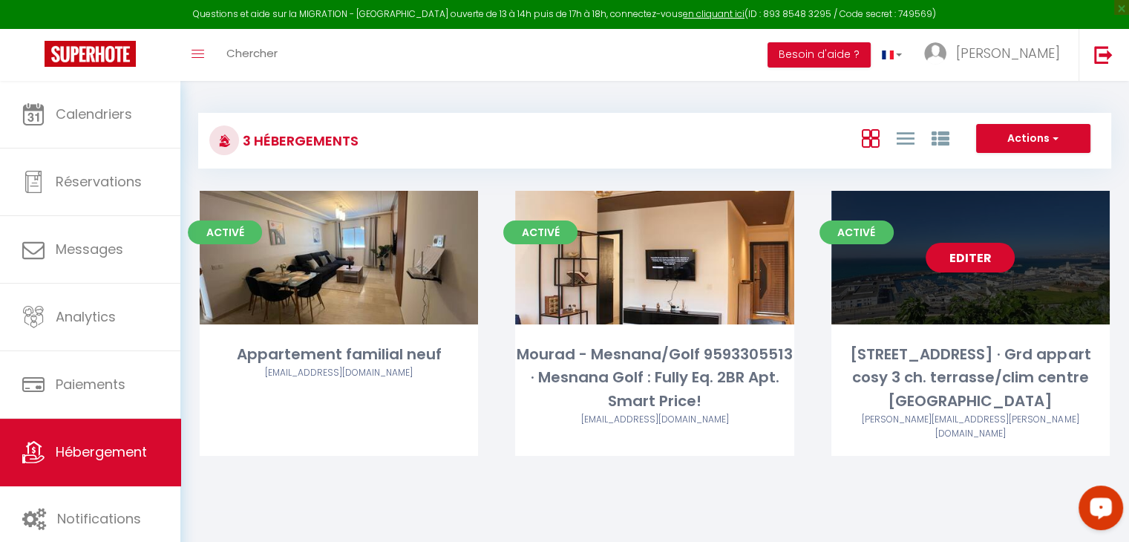
click at [972, 257] on link "Editer" at bounding box center [970, 258] width 89 height 30
select select "3"
select select "2"
select select "1"
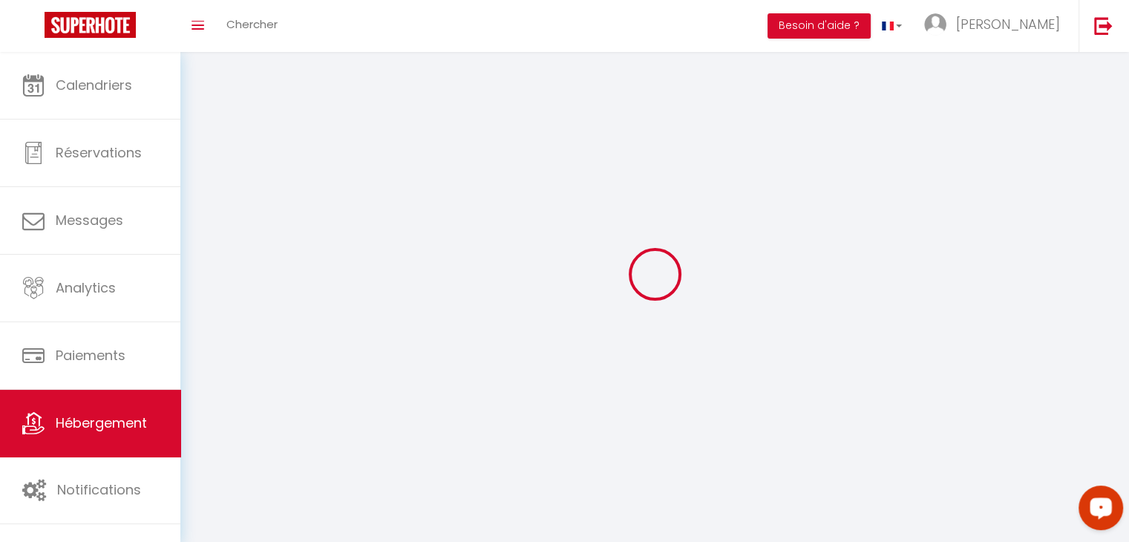
select select
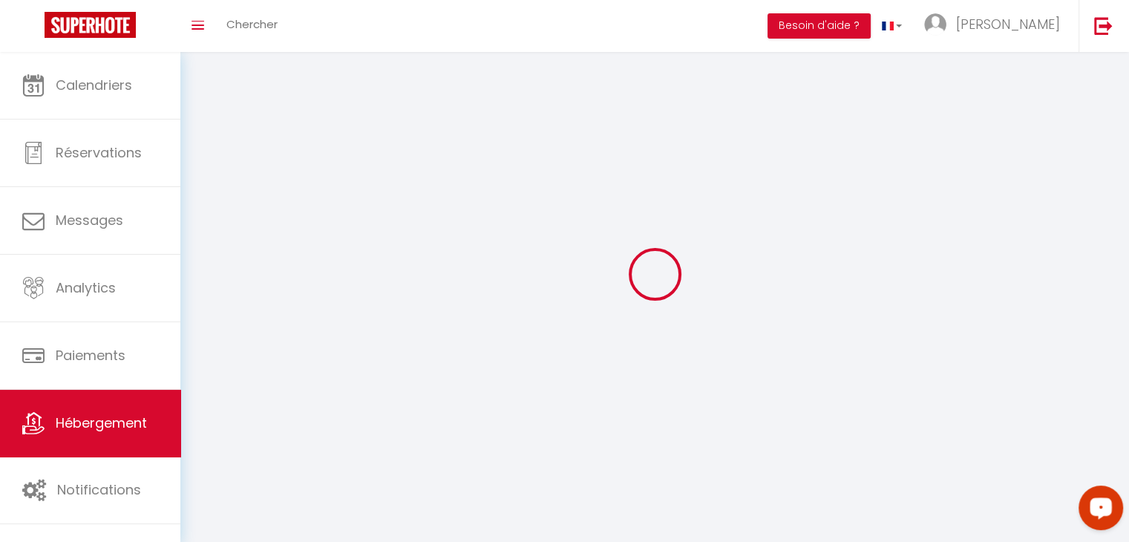
select select
checkbox input "false"
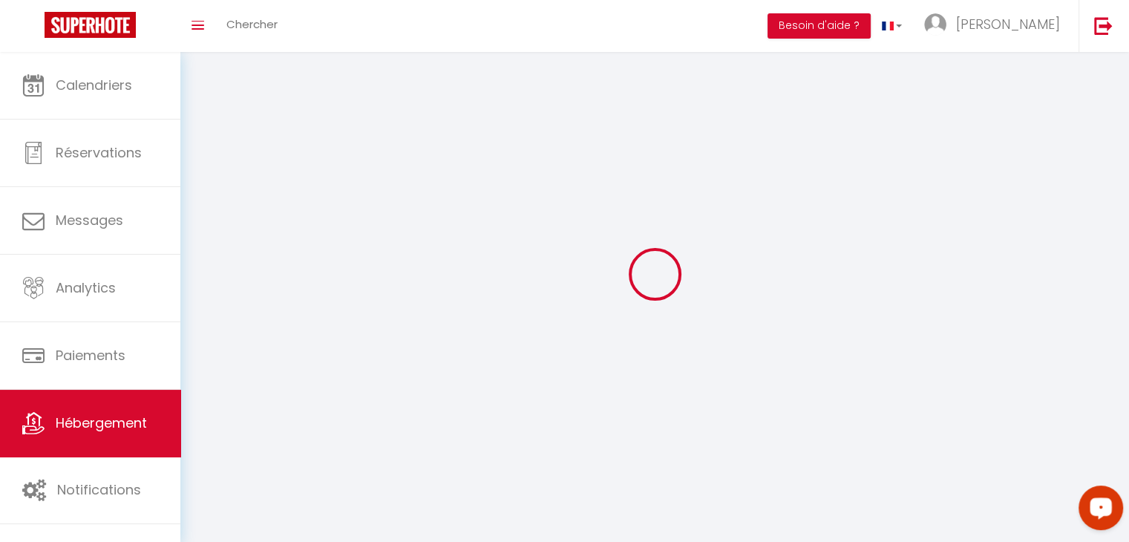
select select
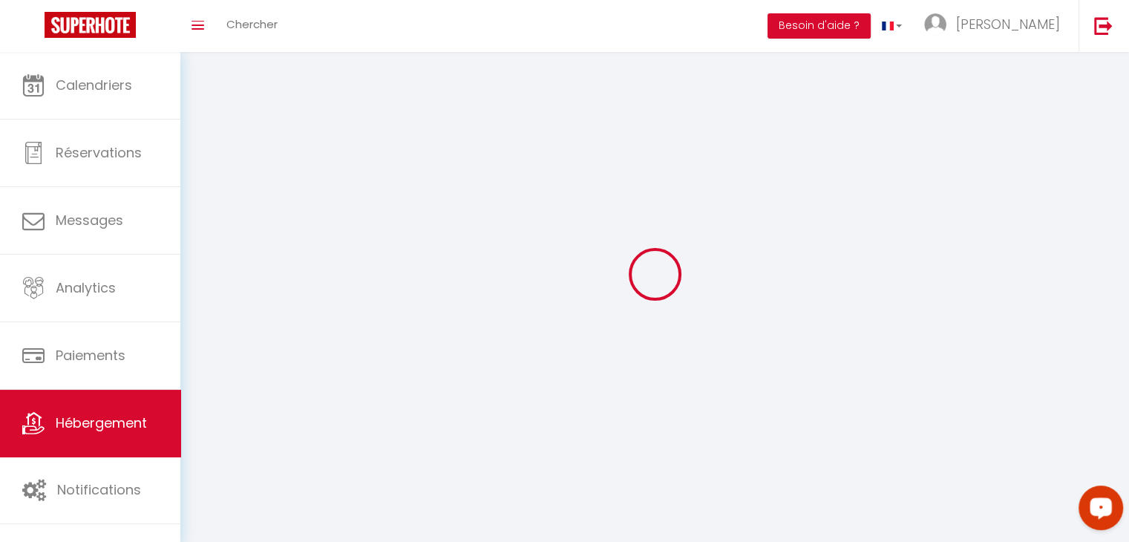
select select
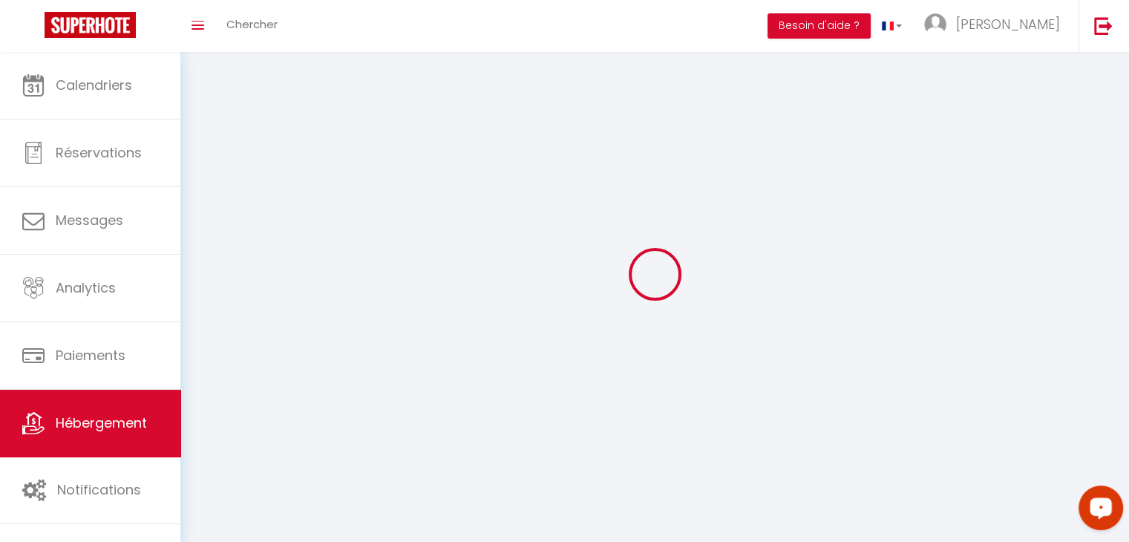
checkbox input "false"
select select "28"
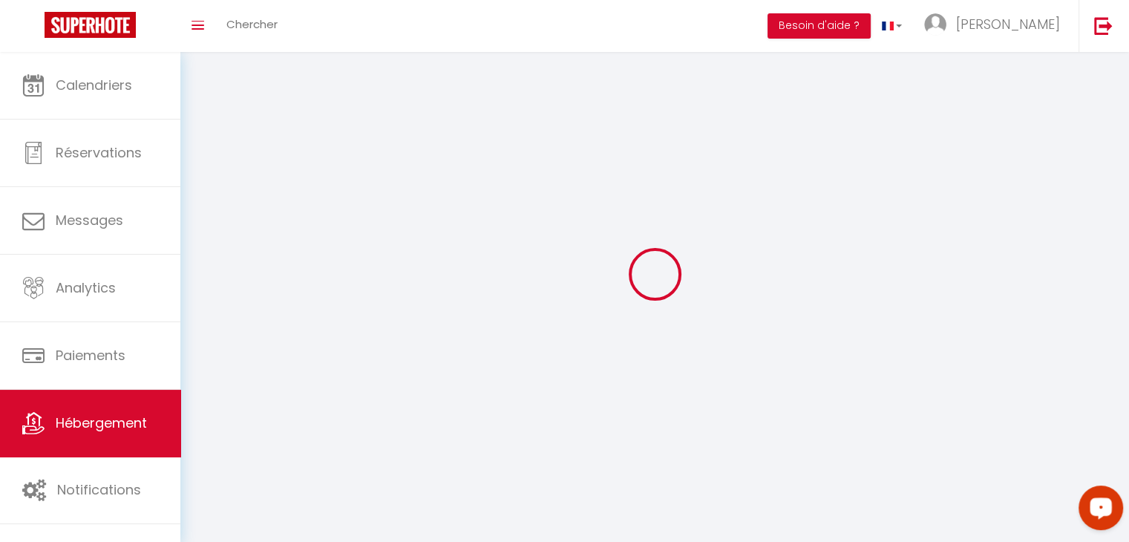
select select
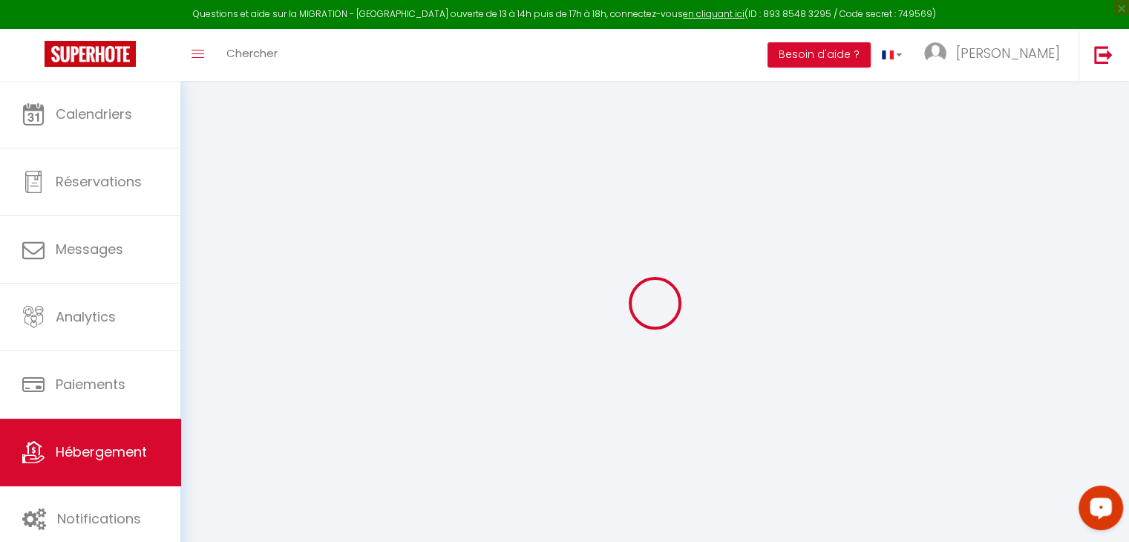
select select
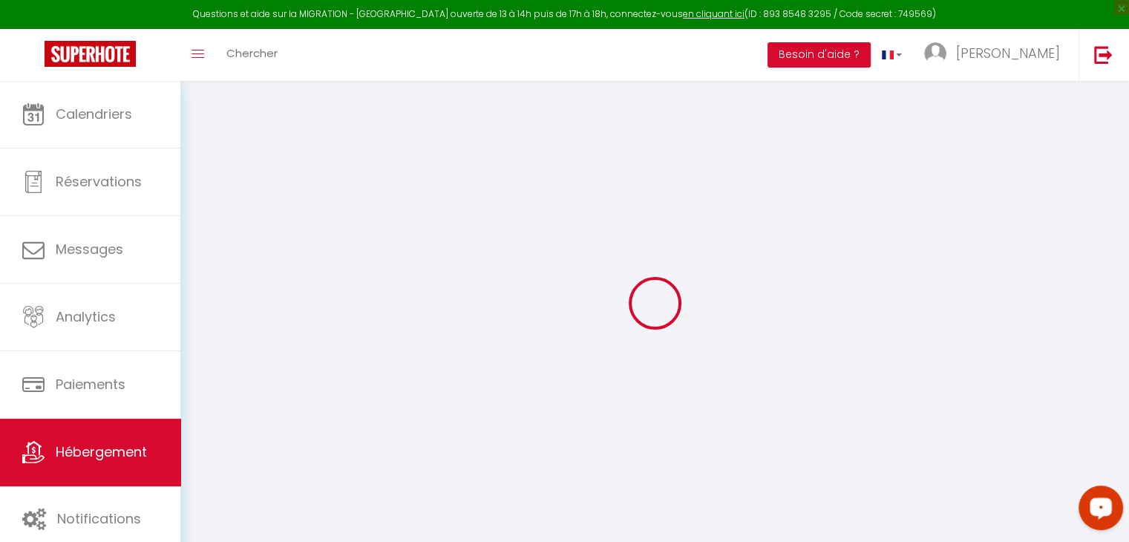
select select
checkbox input "false"
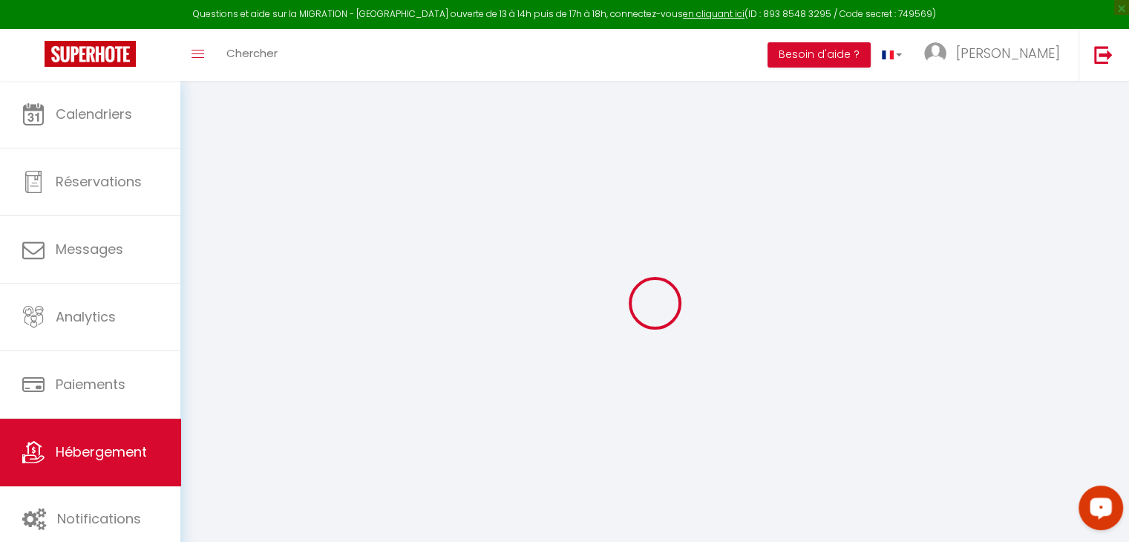
select select
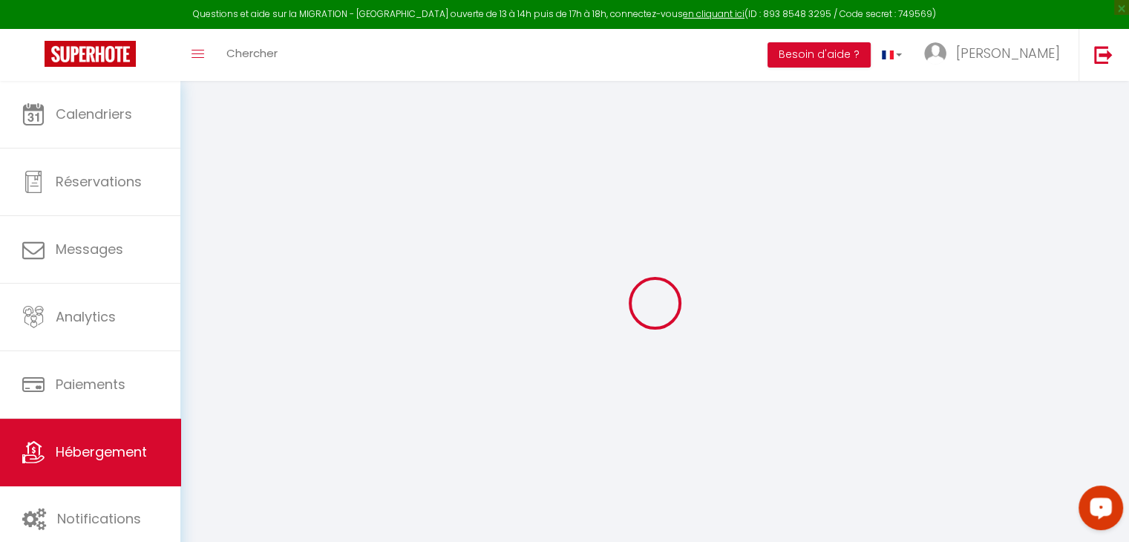
select select
checkbox input "false"
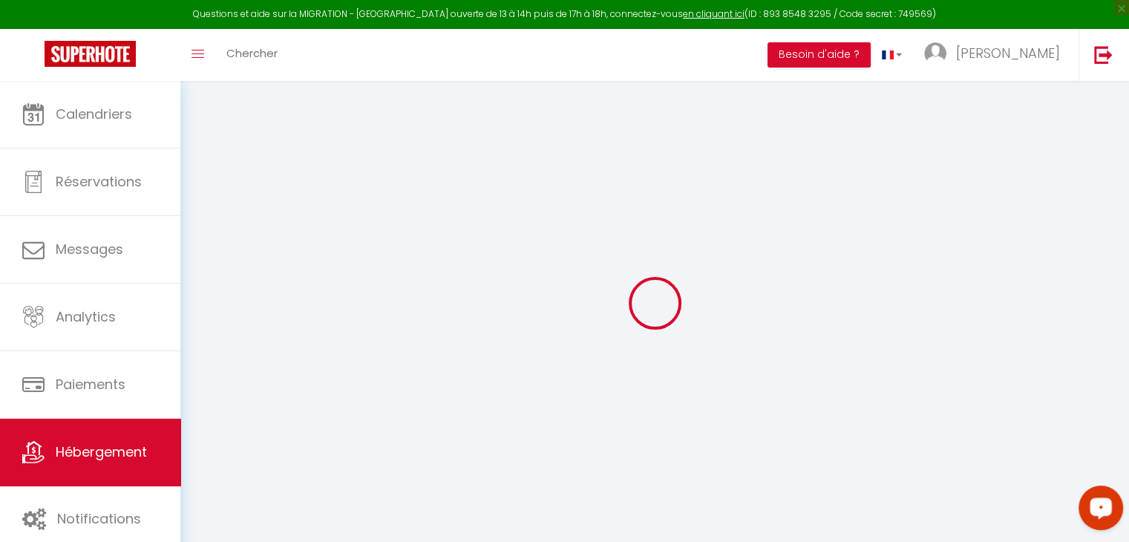
checkbox input "false"
select select
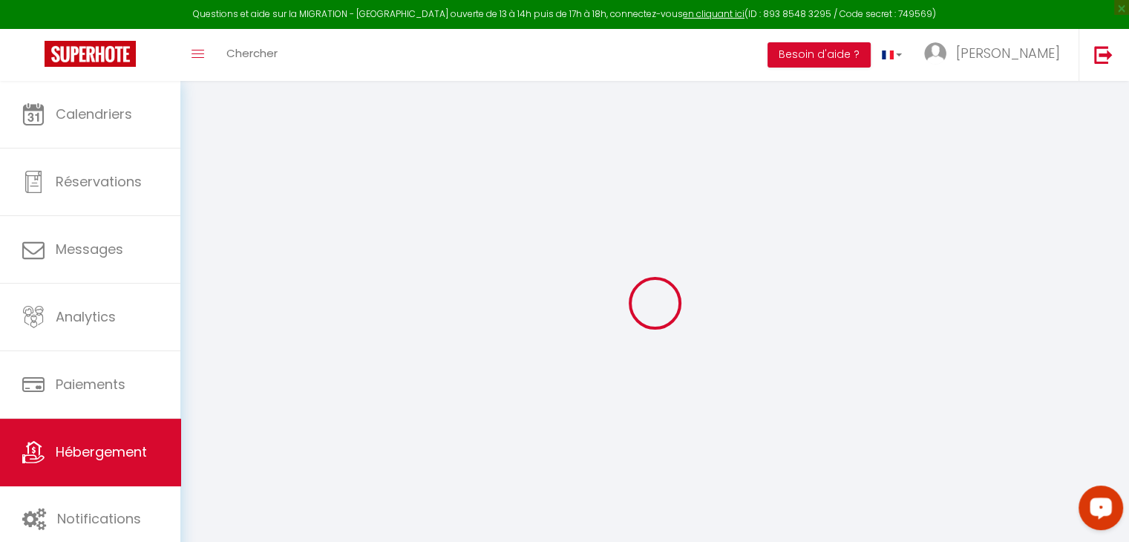
select select
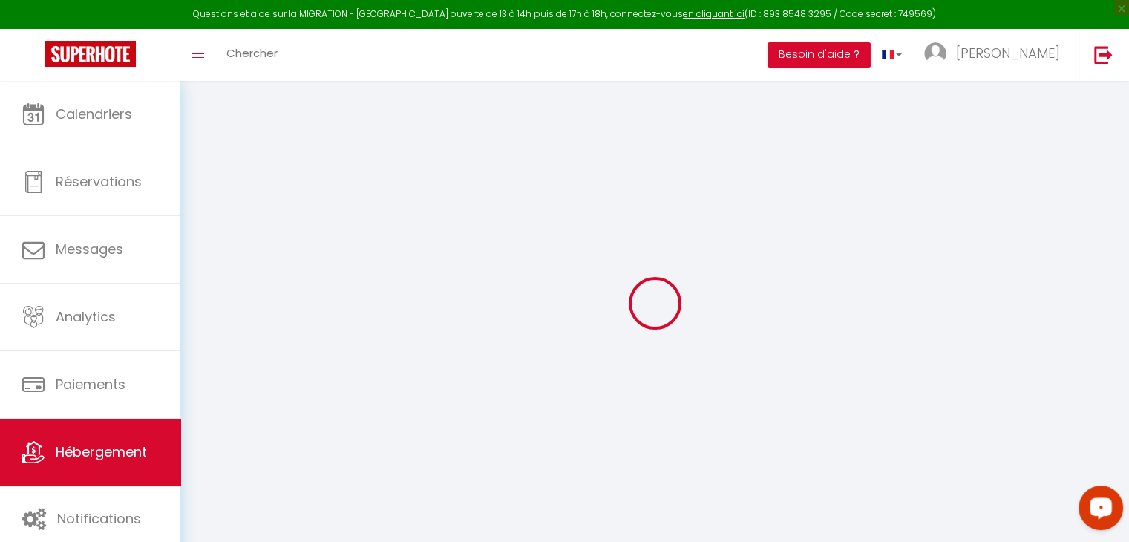
checkbox input "false"
select select
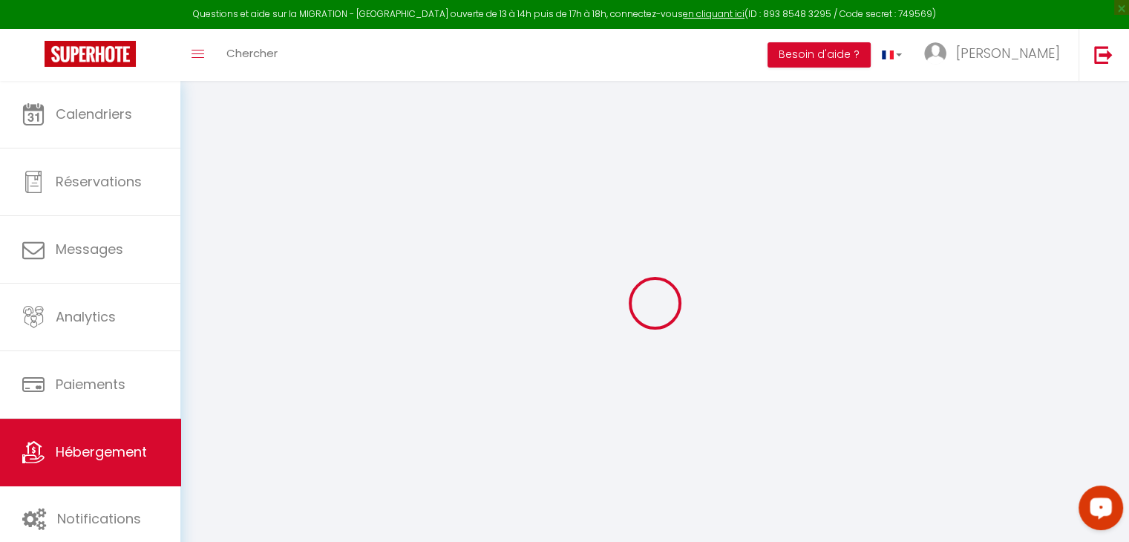
select select
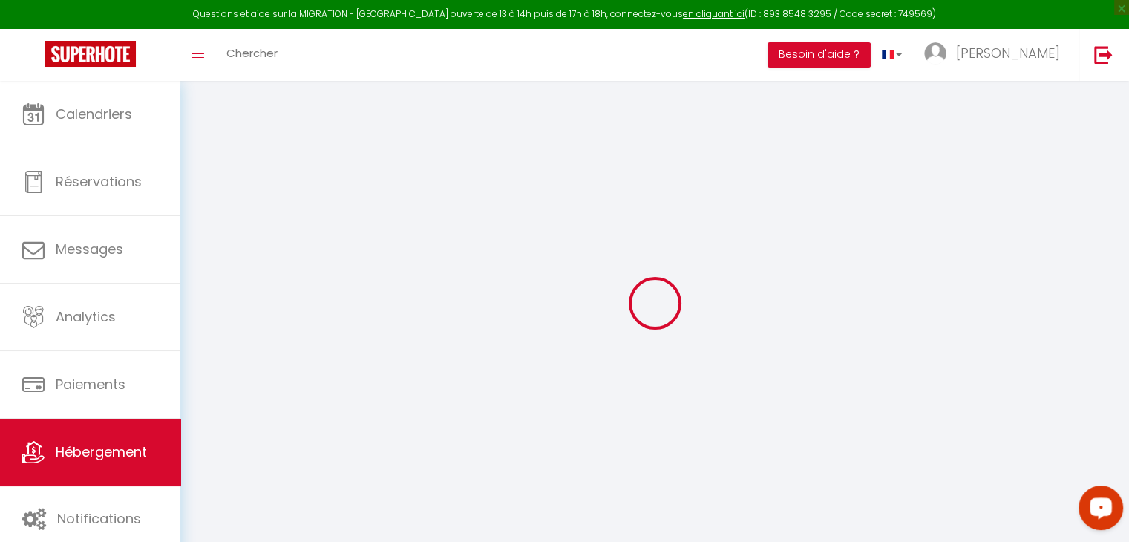
select select
checkbox input "false"
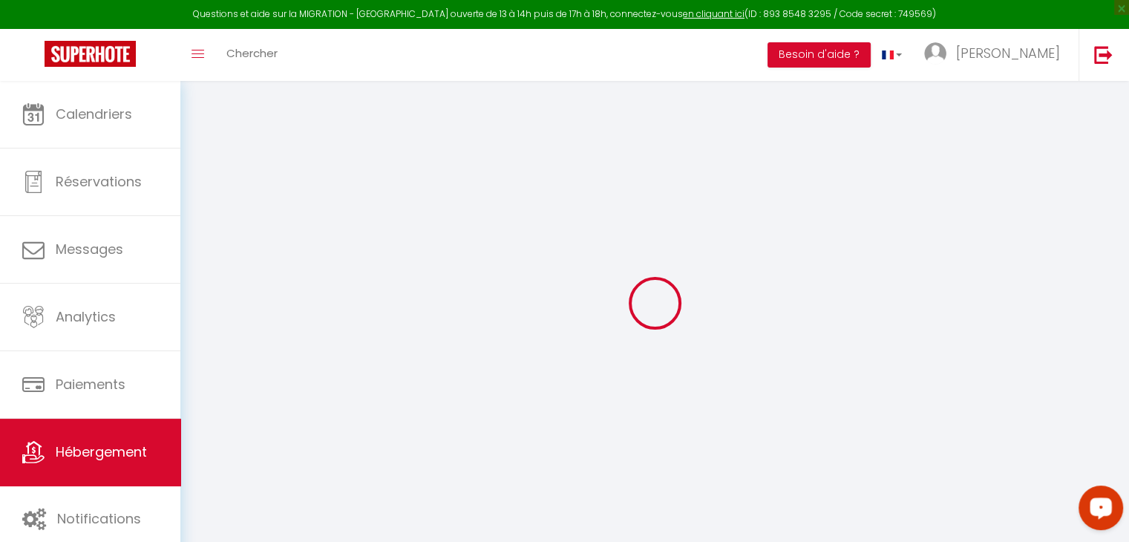
checkbox input "false"
select select
type input "3 [STREET_ADDRESS] · Grd appart cosy 3 ch. terrasse/clim centre [GEOGRAPHIC_DAT…"
select select "6"
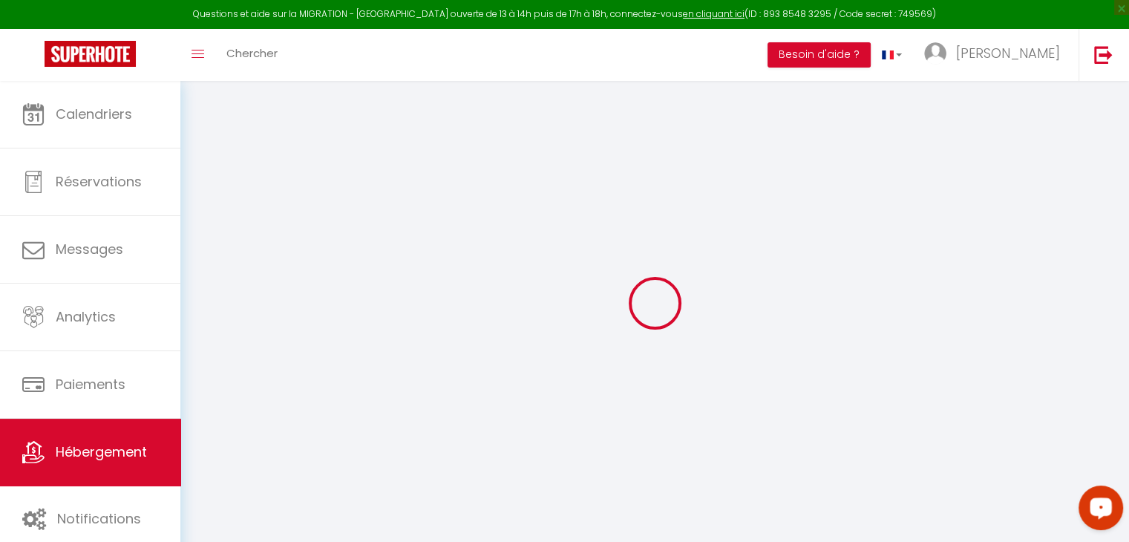
select select "3"
type input "576"
select select
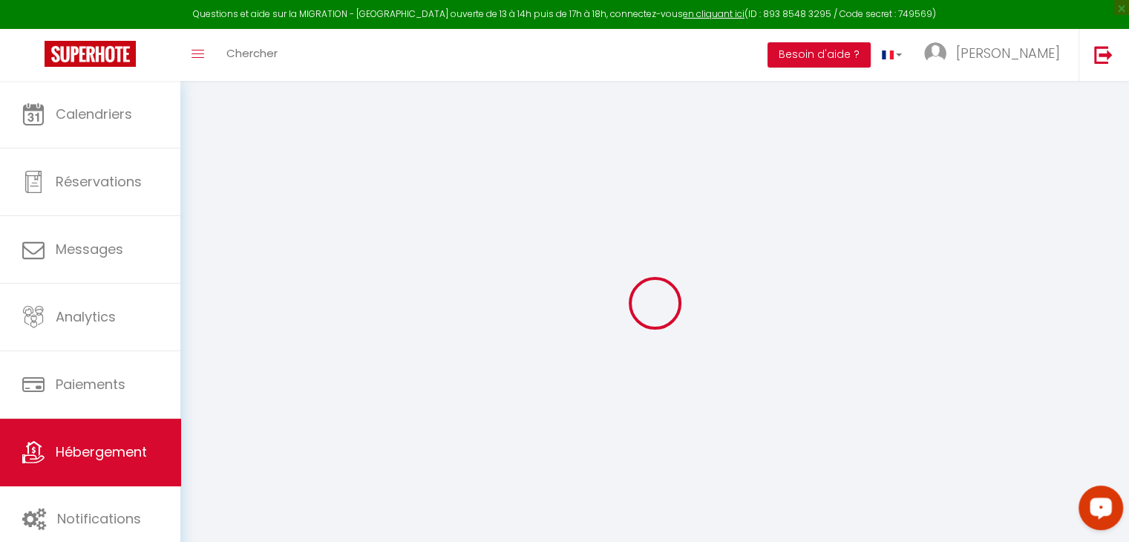
select select
type input "[GEOGRAPHIC_DATA]"
type input "90000"
type input "Tangier"
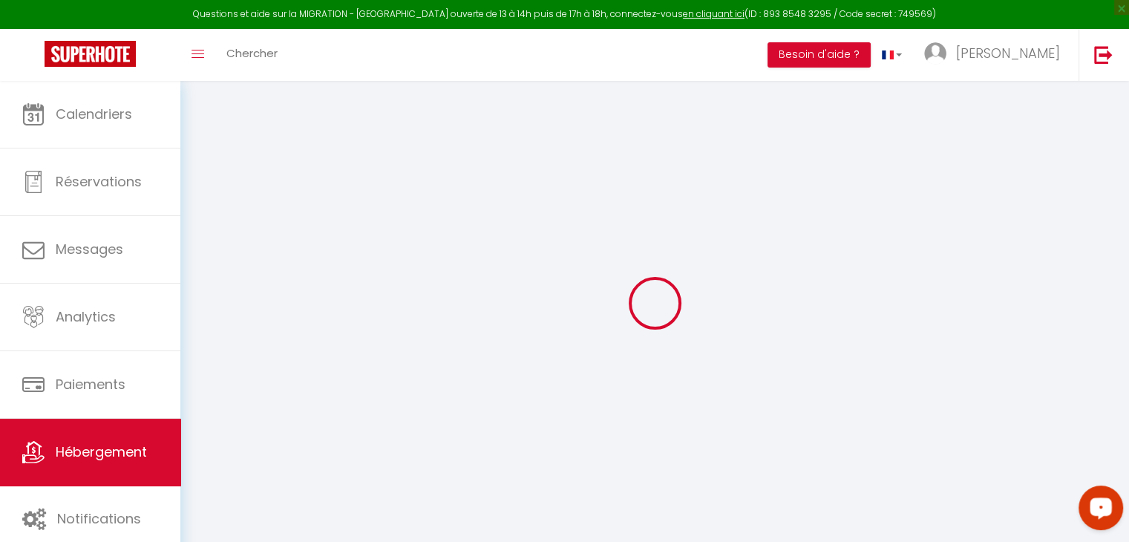
select select "146"
type input "[EMAIL_ADDRESS][DOMAIN_NAME]"
select select
checkbox input "false"
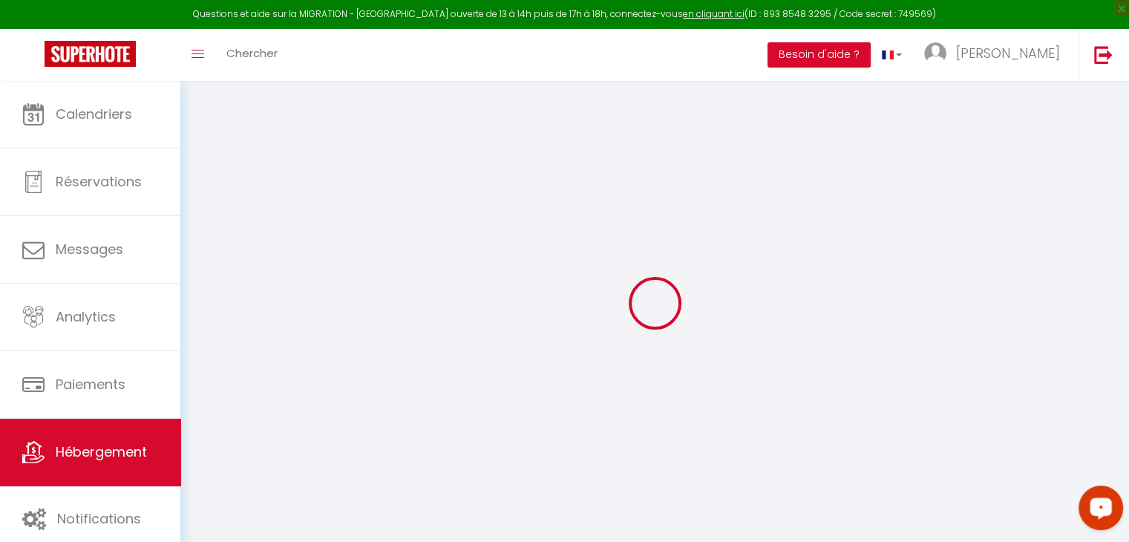
checkbox input "false"
select select "52"
type input "0"
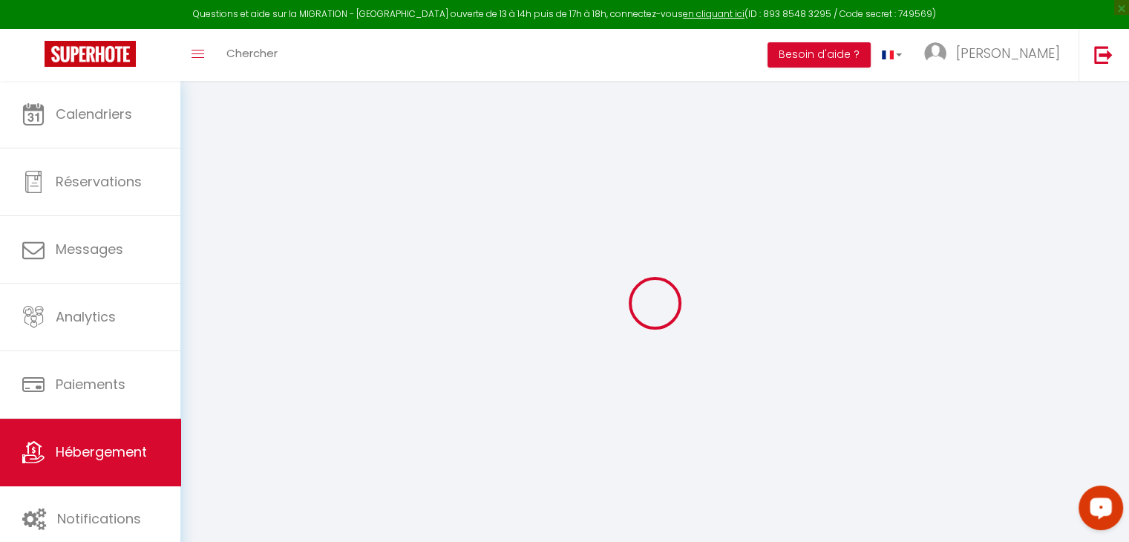
type input "0"
select select
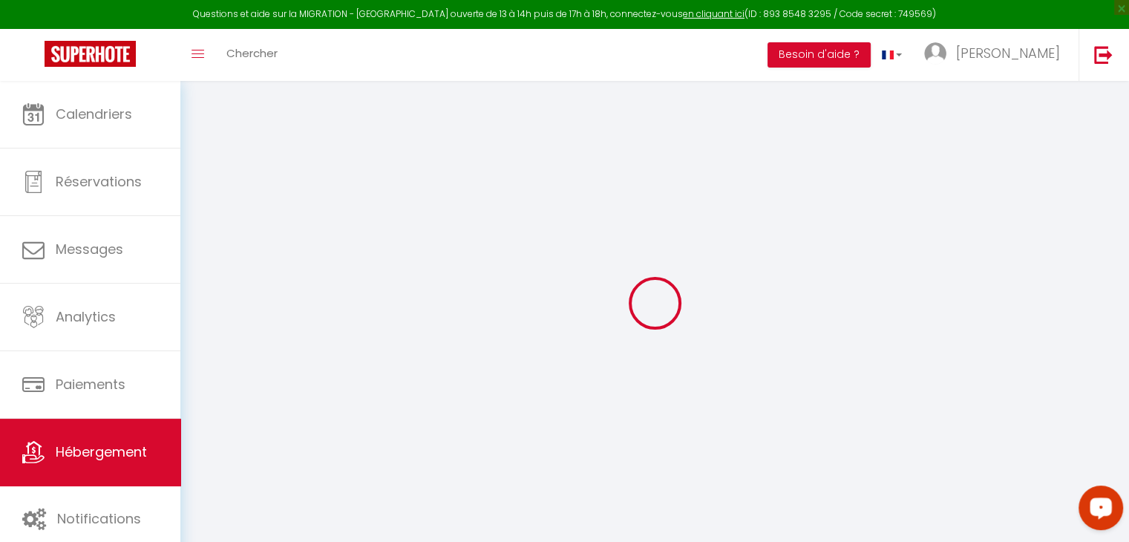
select select
checkbox input "false"
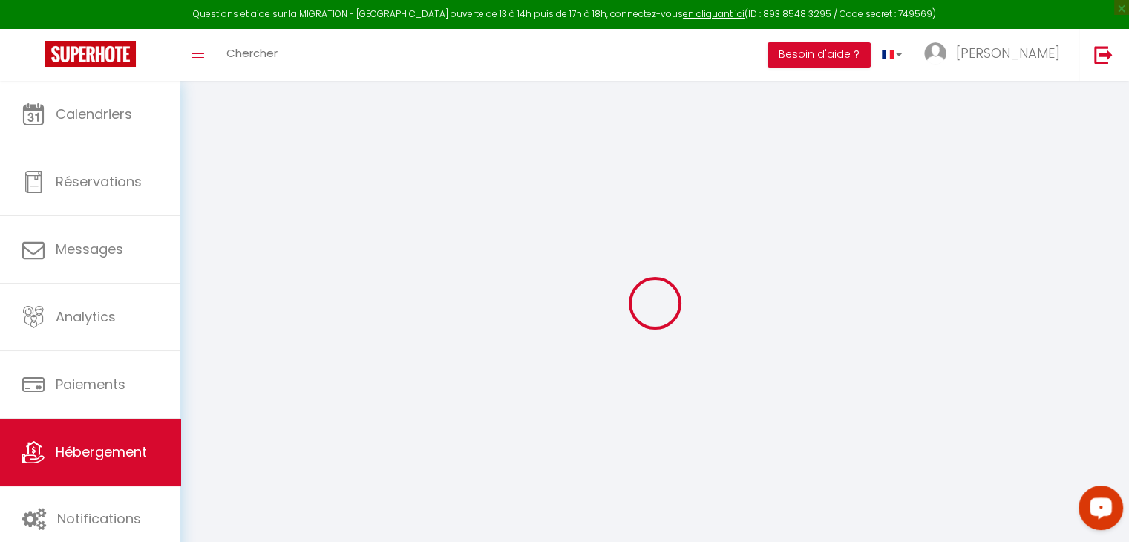
checkbox input "false"
select select
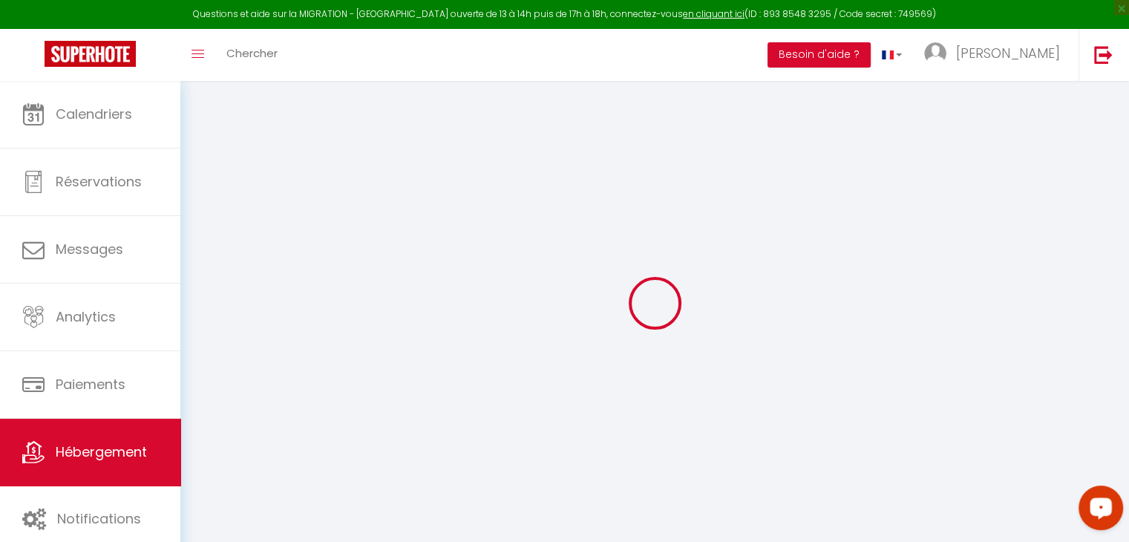
select select
checkbox input "false"
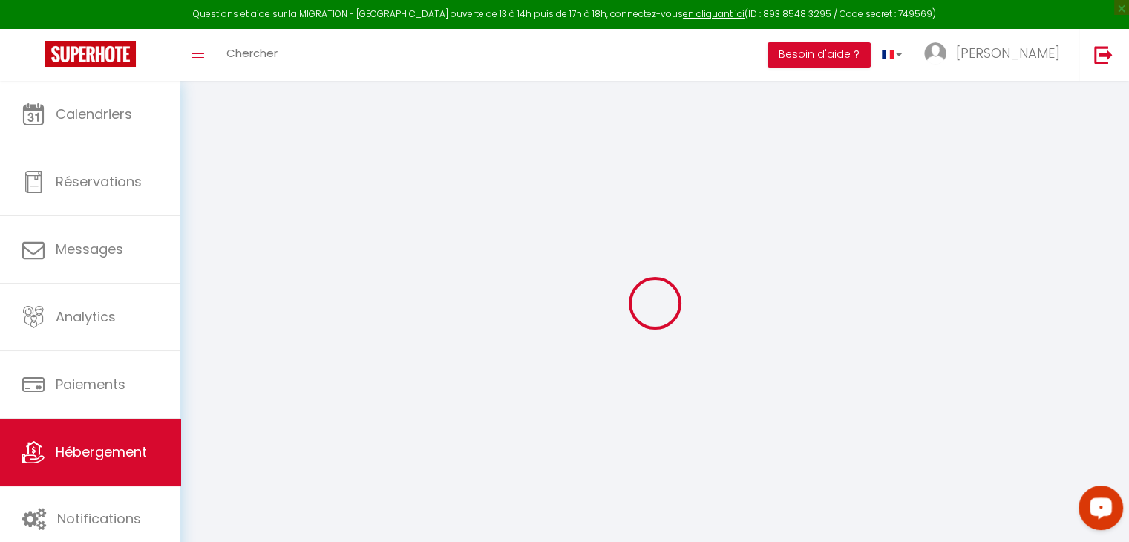
checkbox input "false"
select select
checkbox input "false"
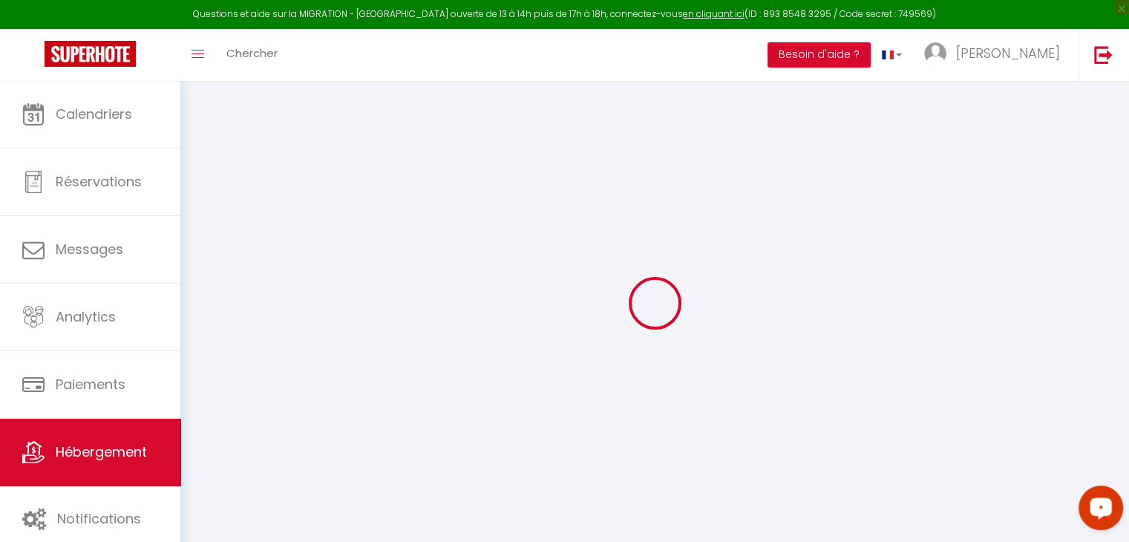
checkbox input "false"
select select
select select "23:45"
select select "12:00"
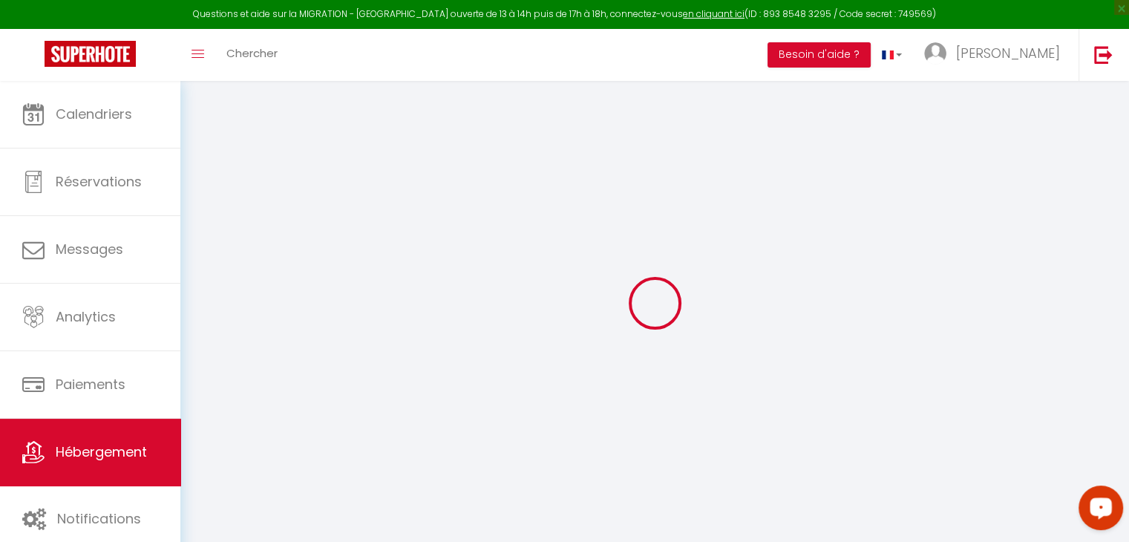
select select "30"
select select "120"
select select
checkbox input "false"
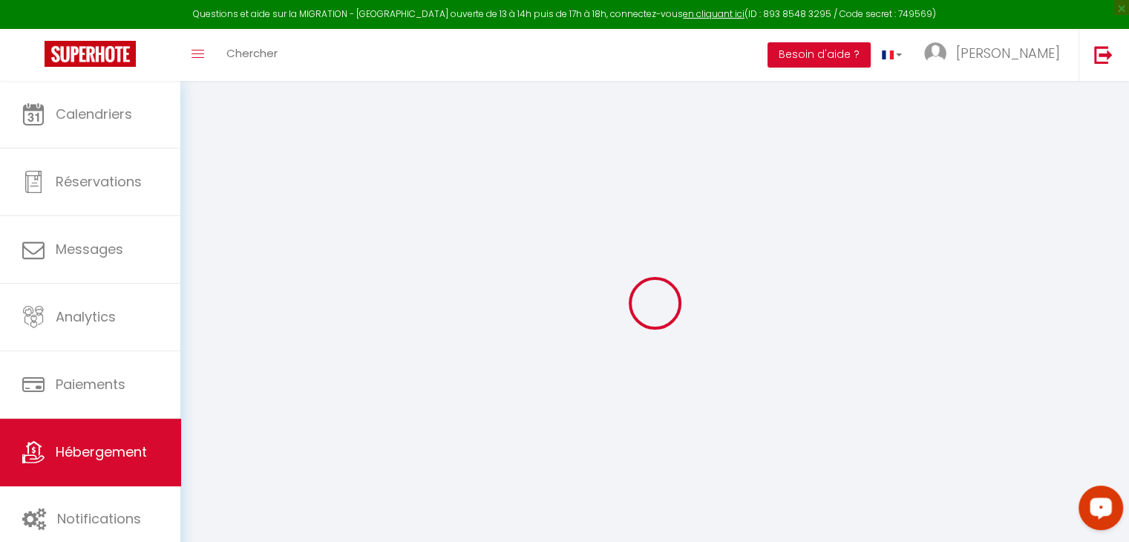
checkbox input "false"
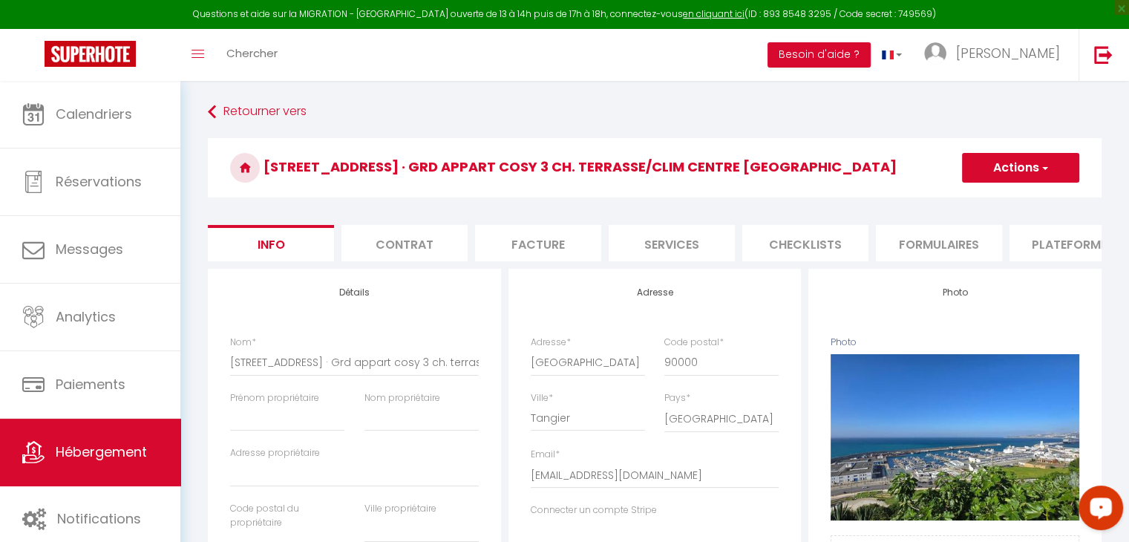
select select
checkbox input "false"
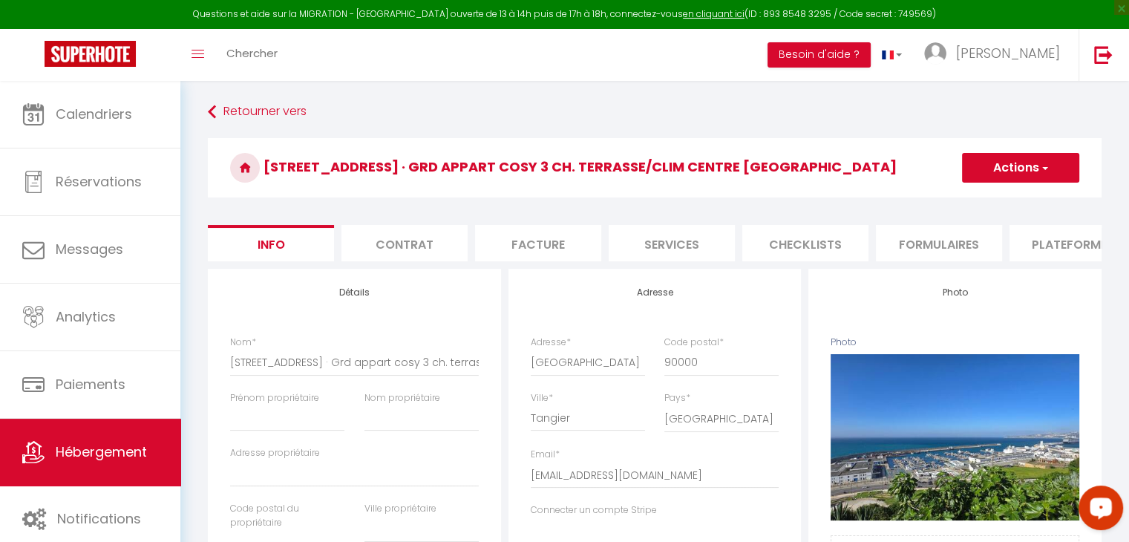
checkbox input "false"
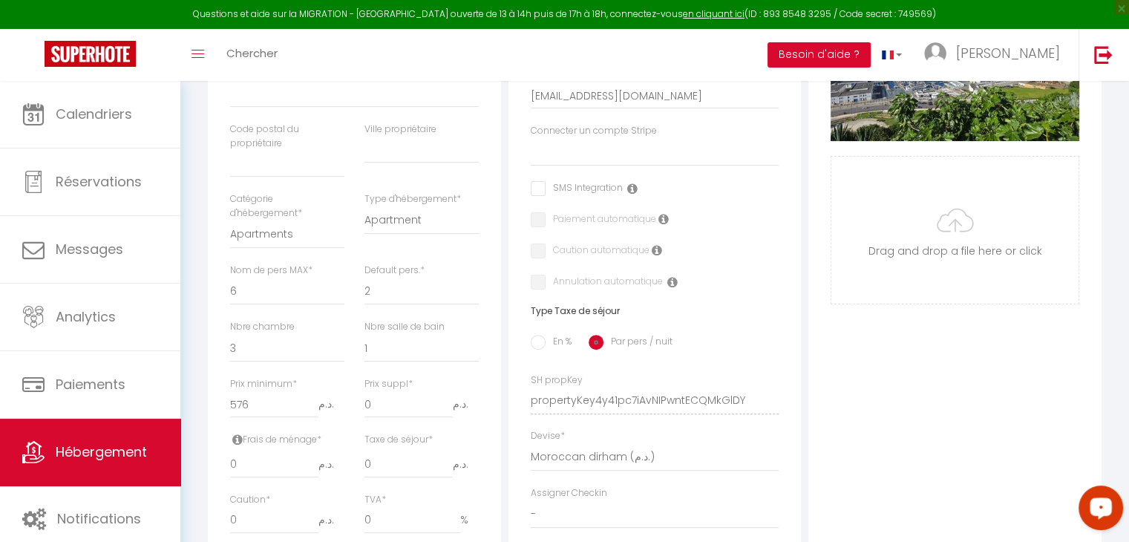
scroll to position [588, 0]
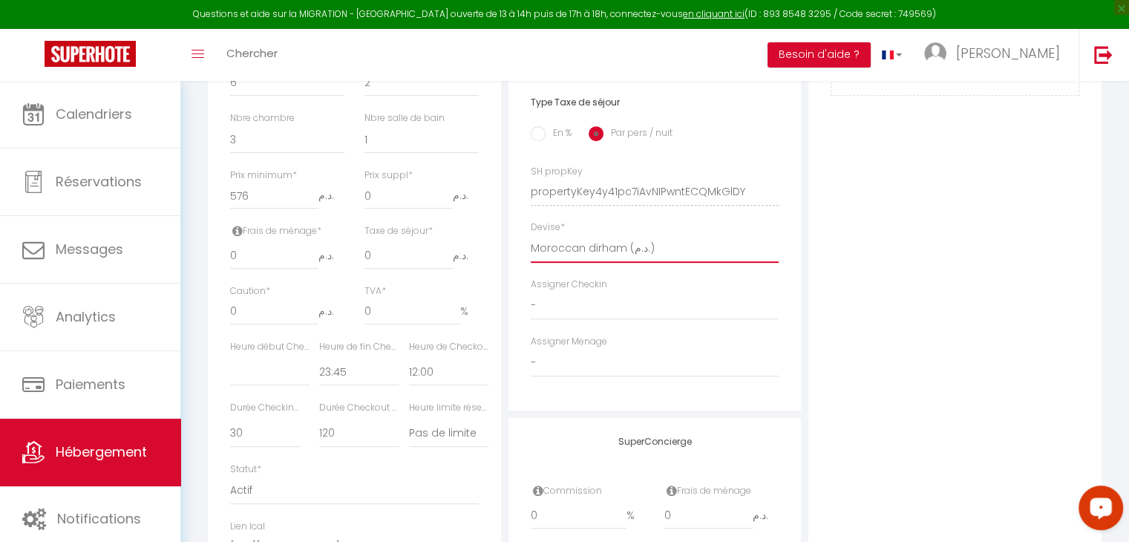
click at [606, 256] on select "United Arab Emirates dirham (د.إ) [DEMOGRAPHIC_DATA] (Af) Swazi lilangeni (L) A…" at bounding box center [655, 249] width 249 height 28
select select "28"
click at [531, 245] on select "United Arab Emirates dirham (د.إ) [DEMOGRAPHIC_DATA] (Af) Swazi lilangeni (L) A…" at bounding box center [655, 249] width 249 height 28
select select
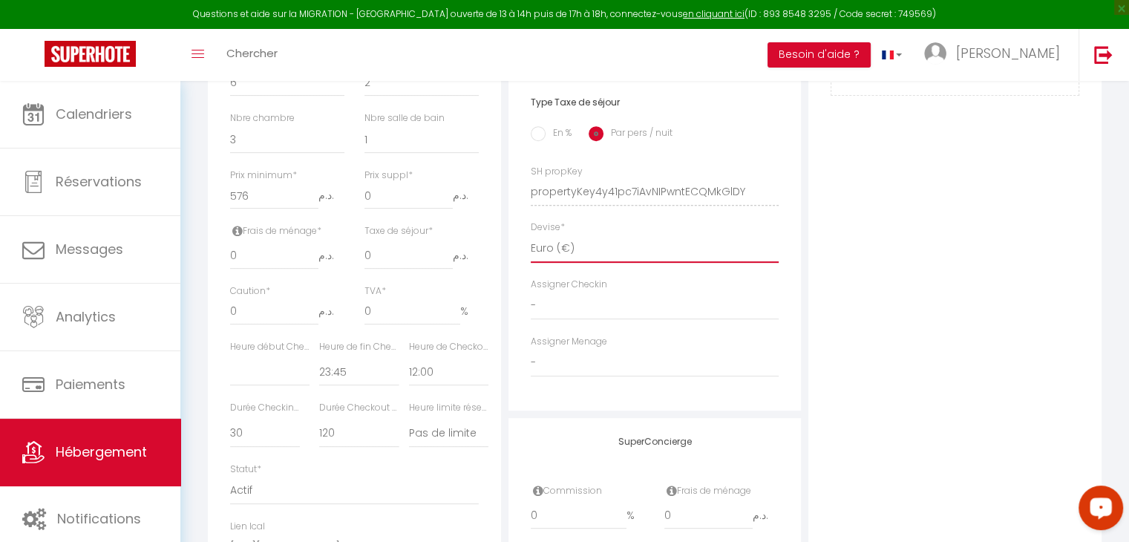
checkbox input "false"
click at [796, 295] on div "Adresse Adresse * Rue du Mexique Code postal * 90000 Ville * Tangier Pays * Fra…" at bounding box center [654, 46] width 293 height 730
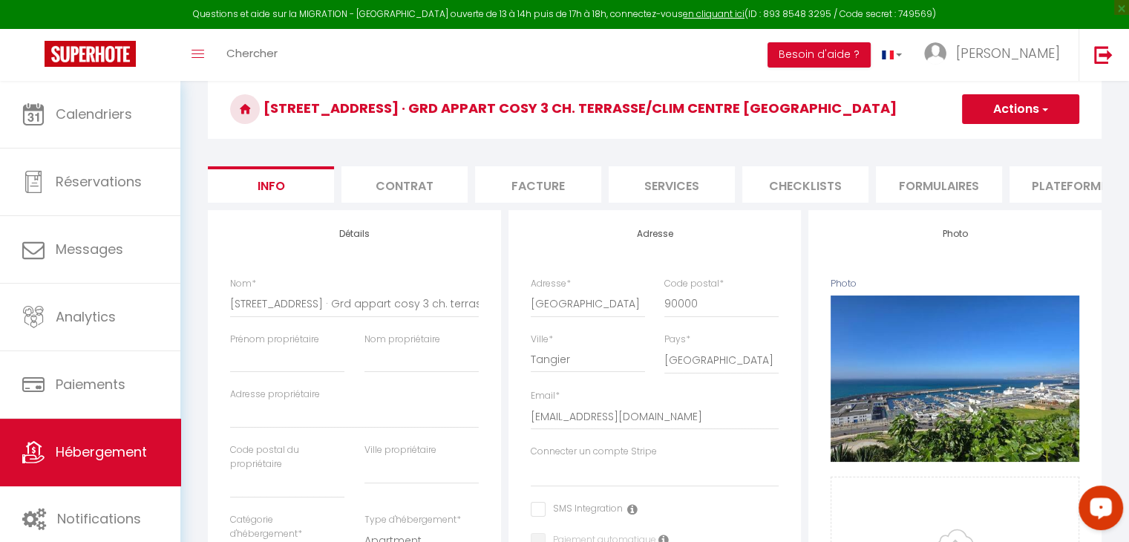
scroll to position [0, 0]
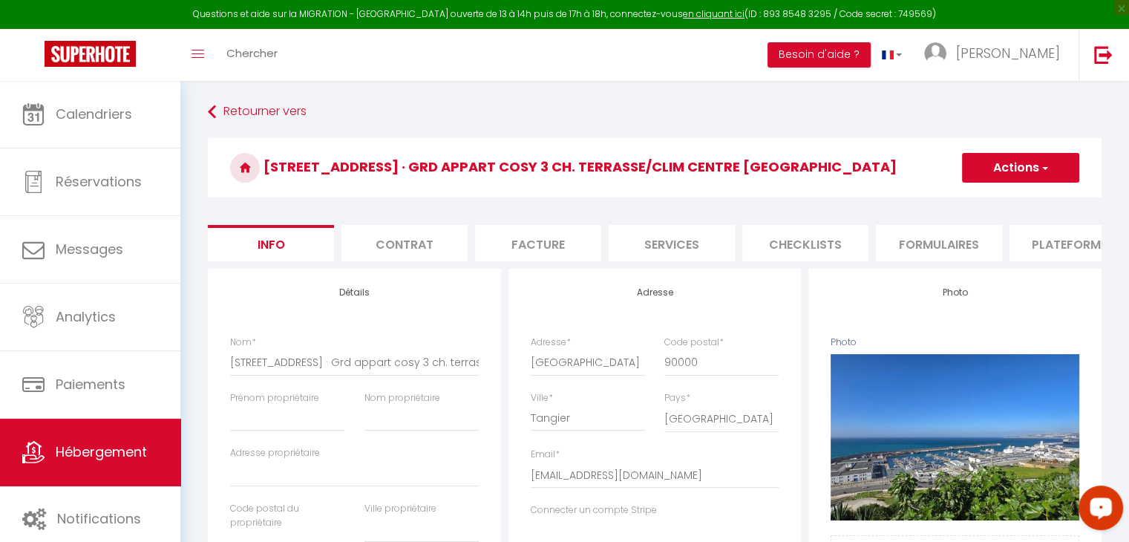
click at [1034, 167] on button "Actions" at bounding box center [1020, 168] width 117 height 30
click at [982, 206] on input "Enregistrer" at bounding box center [962, 200] width 55 height 15
select select
checkbox input "false"
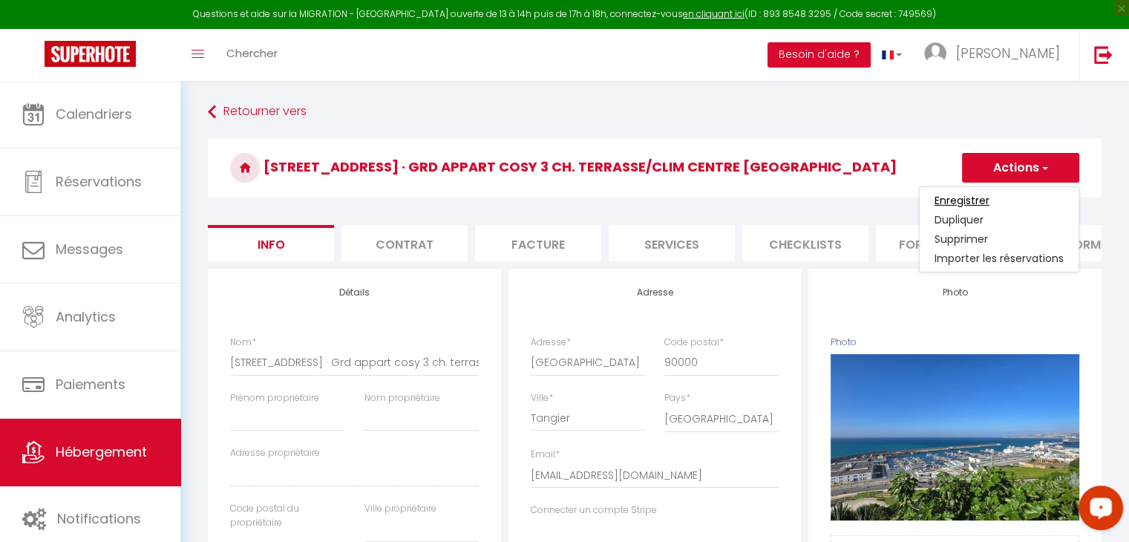
checkbox input "false"
select select
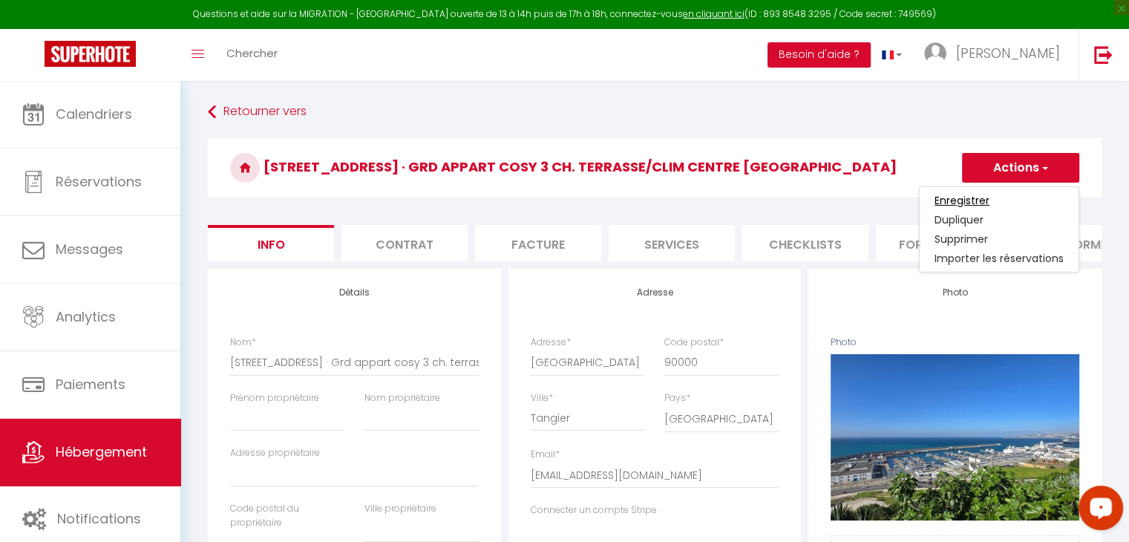
checkbox input "false"
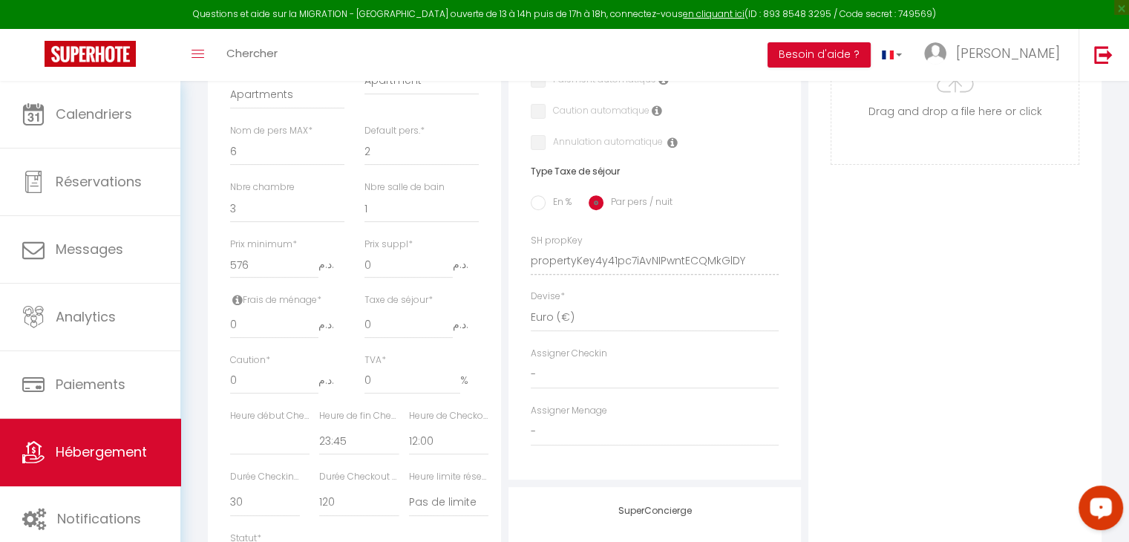
scroll to position [520, 0]
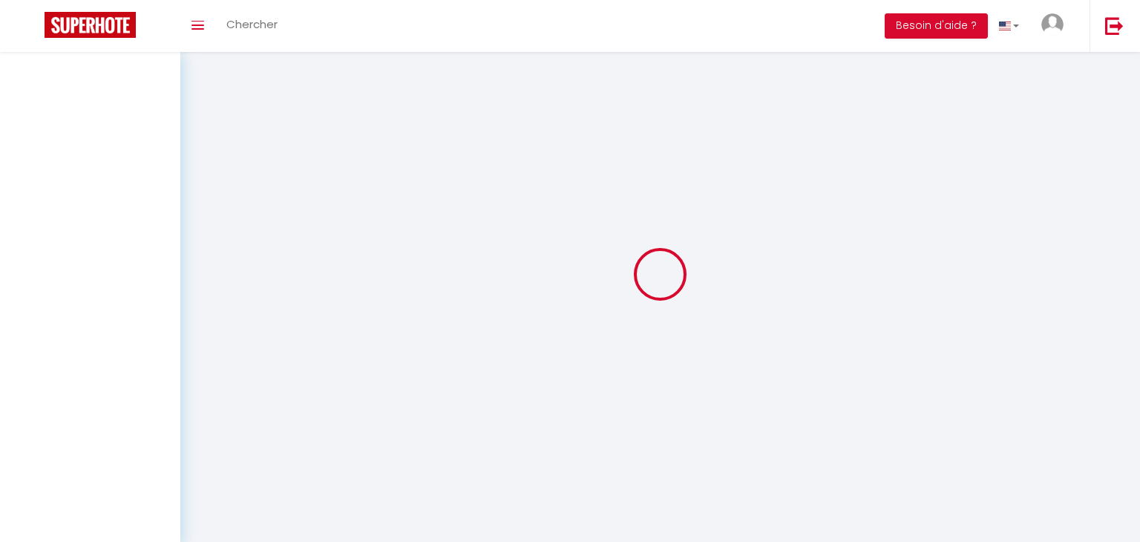
select select "3"
select select "2"
select select "1"
select select
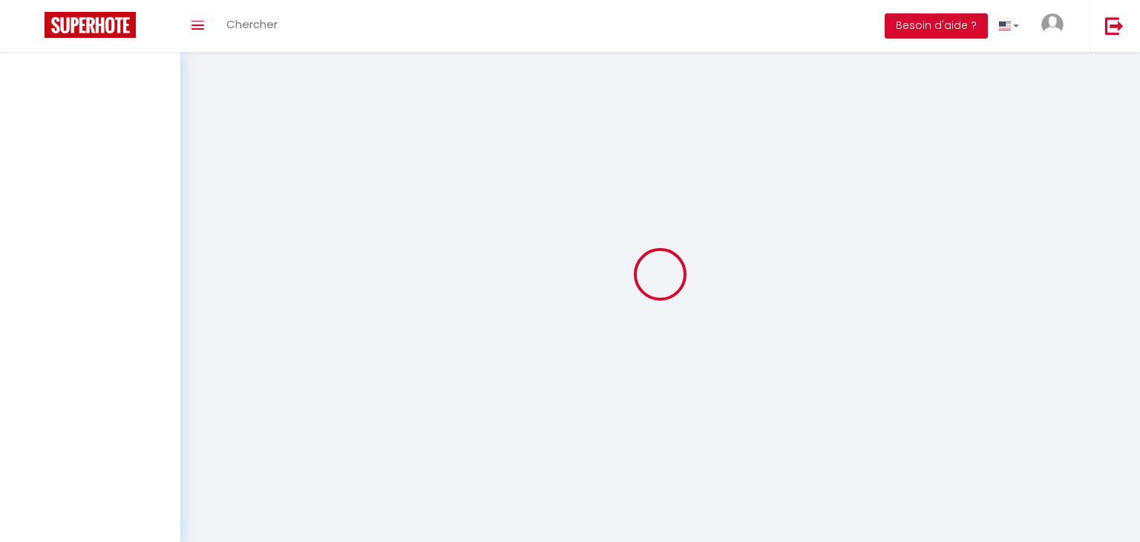
select select
checkbox input "false"
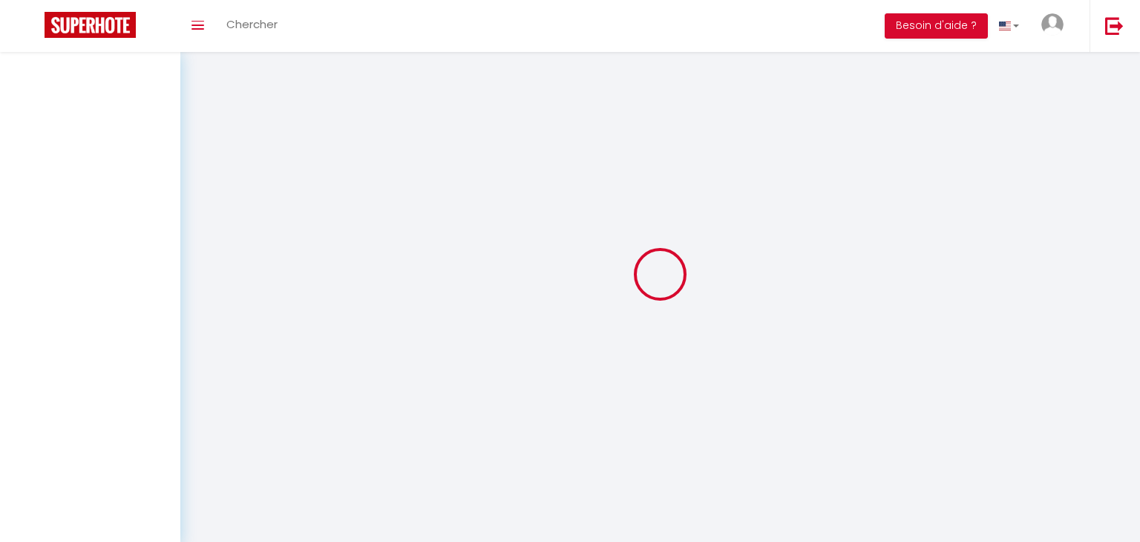
checkbox input "false"
select select
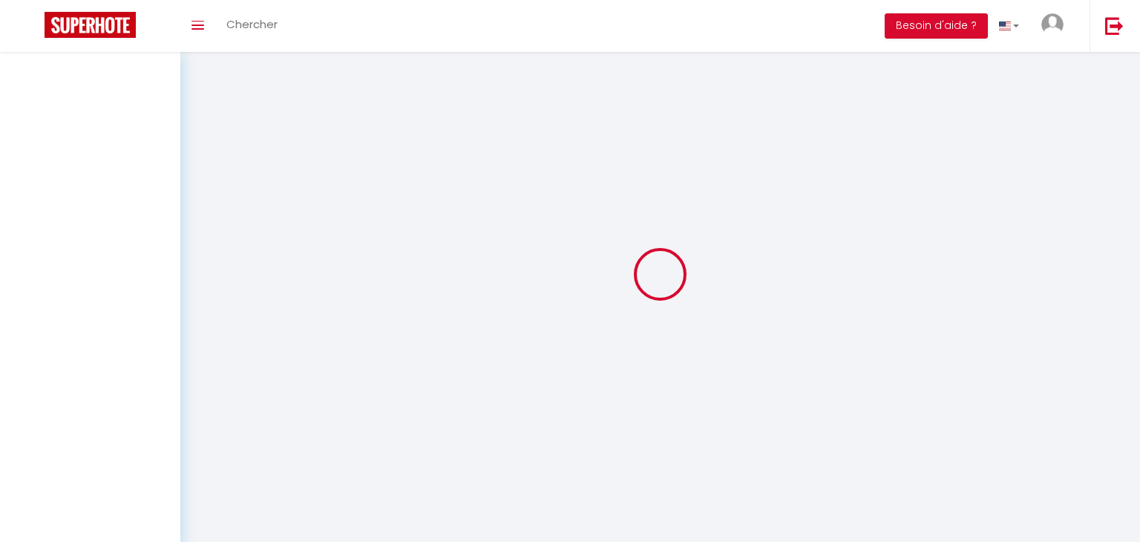
select select
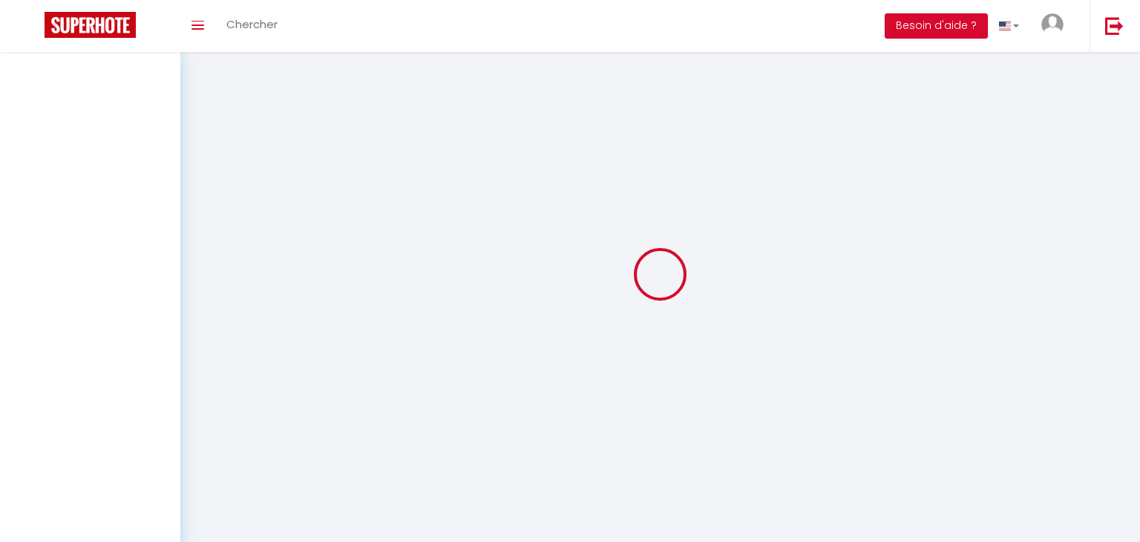
checkbox input "false"
select select
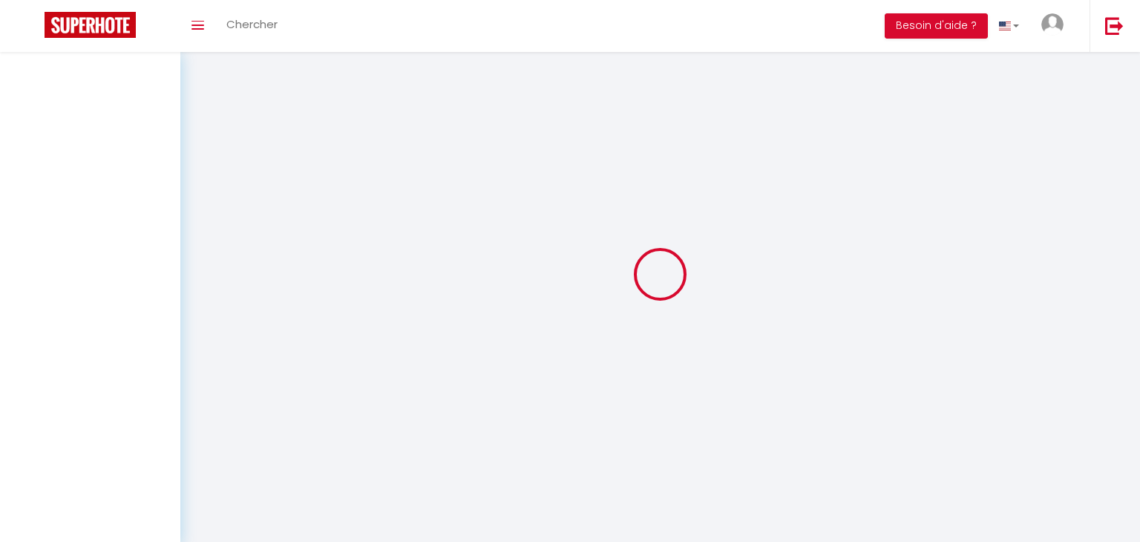
select select
select select "1"
select select
select select "28"
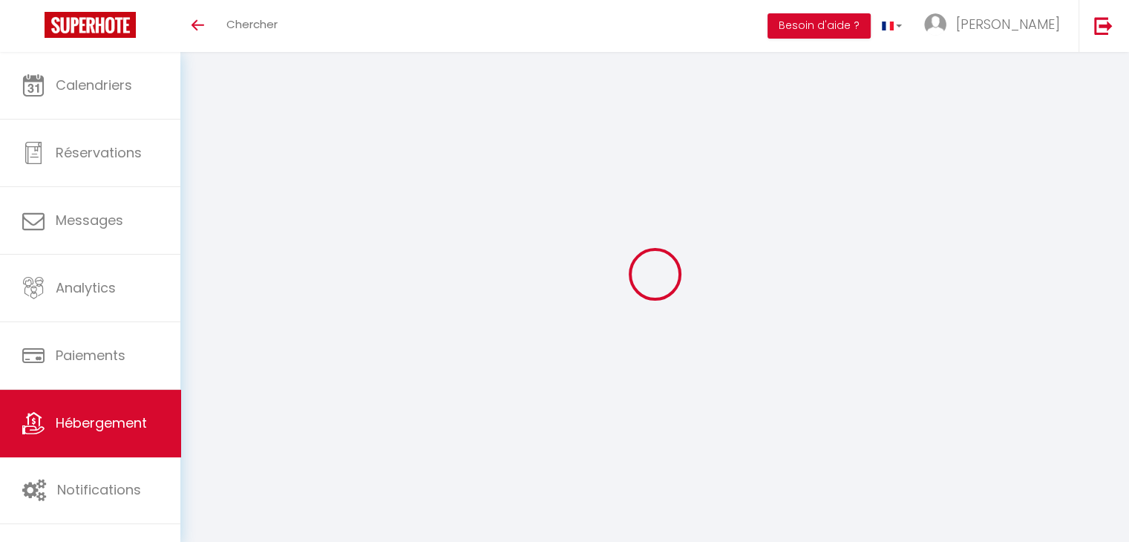
select select
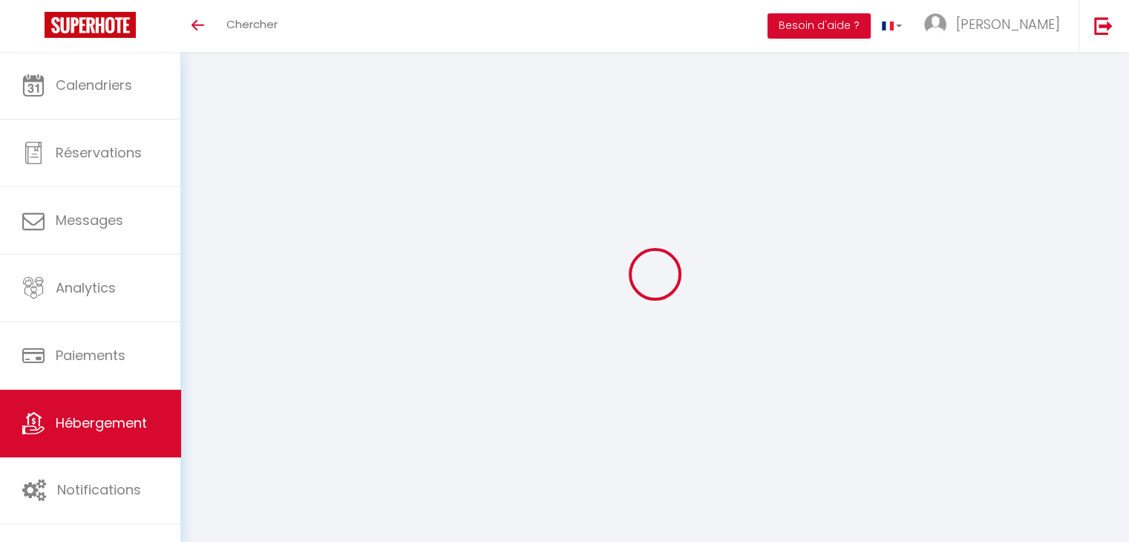
select select
checkbox input "false"
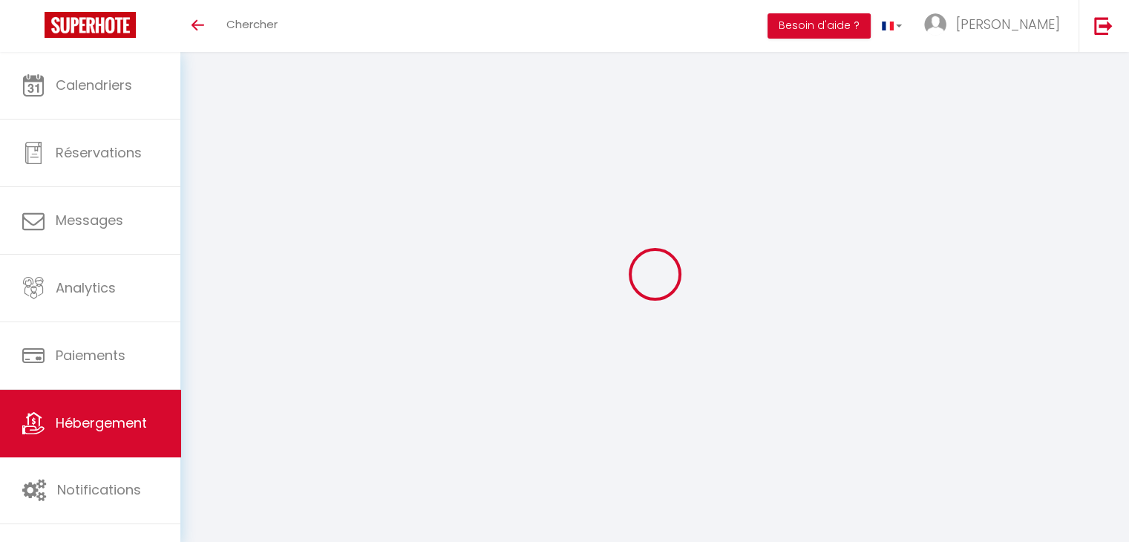
select select
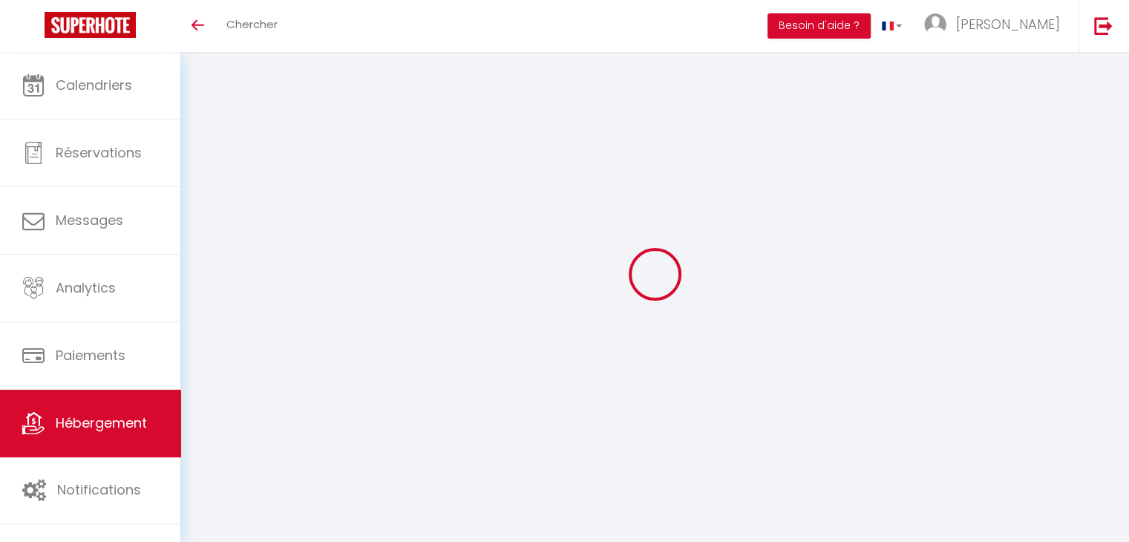
select select
checkbox input "false"
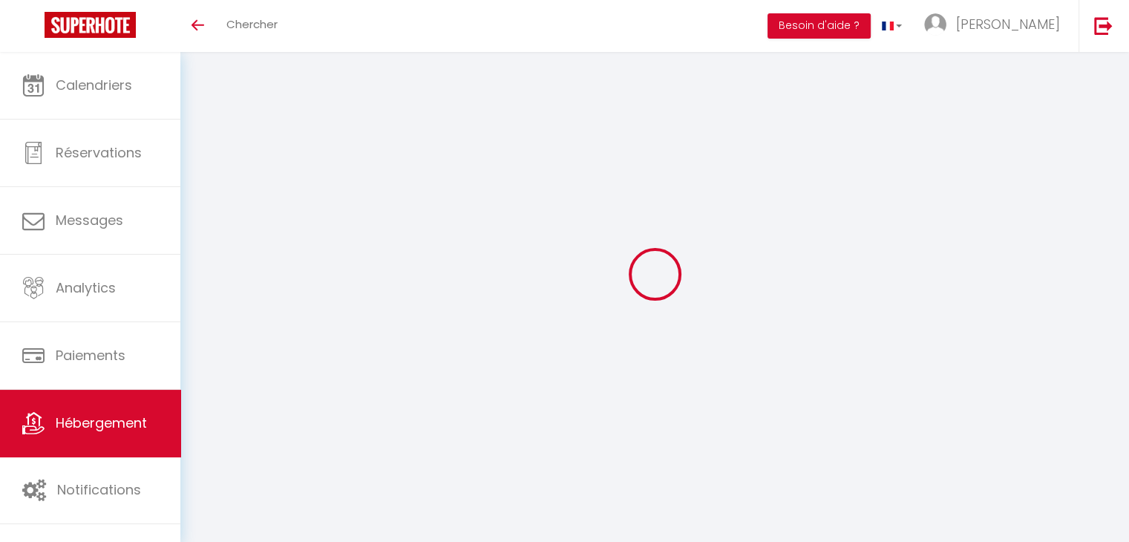
checkbox input "false"
select select
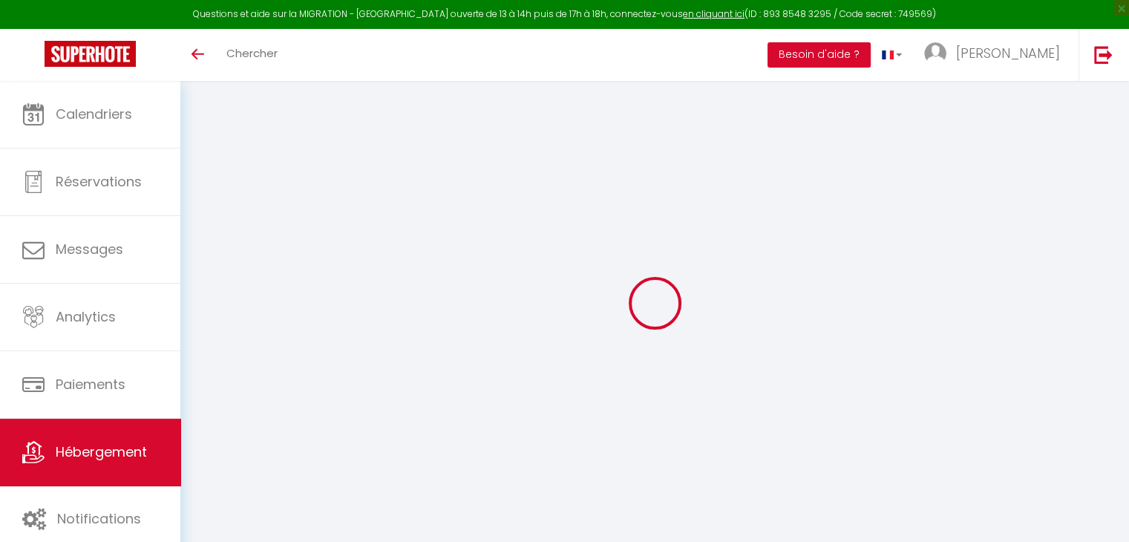
select select
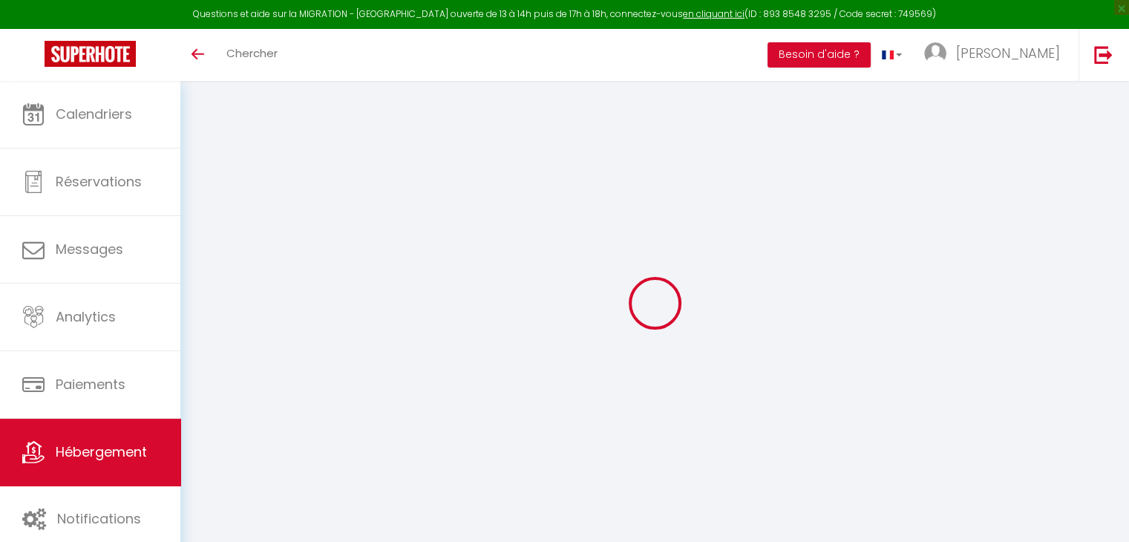
select select
checkbox input "false"
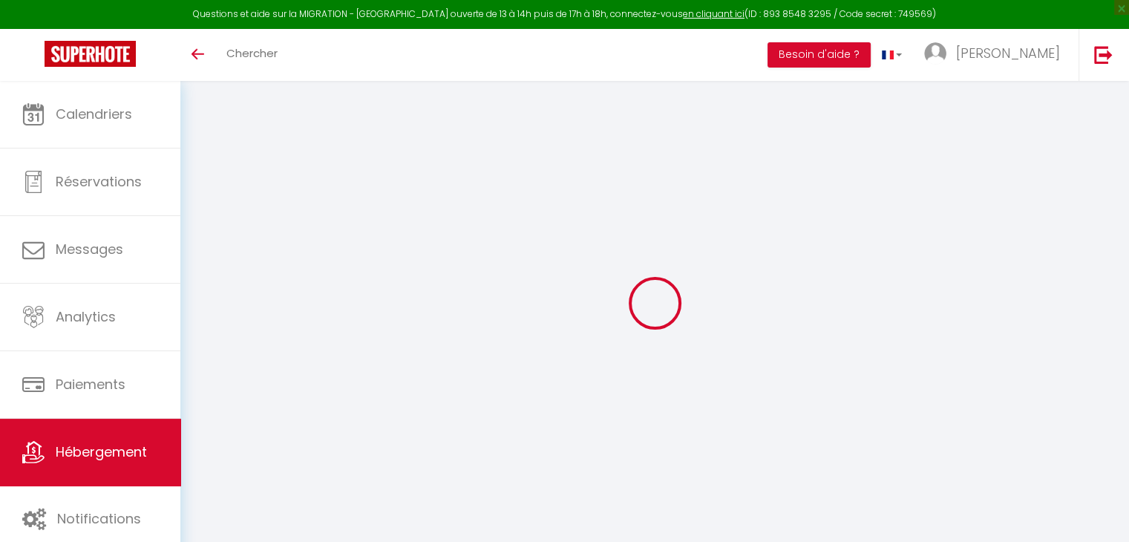
select select
type input "3 [STREET_ADDRESS] · Grd appart cosy 3 ch. terrasse/clim centre [GEOGRAPHIC_DAT…"
select select "6"
select select "3"
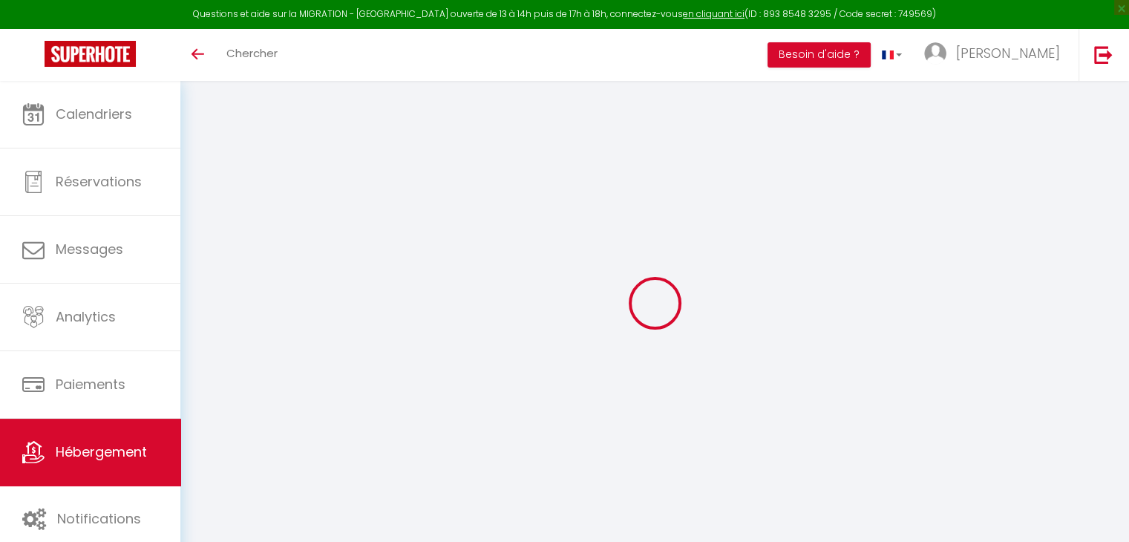
type input "576"
select select
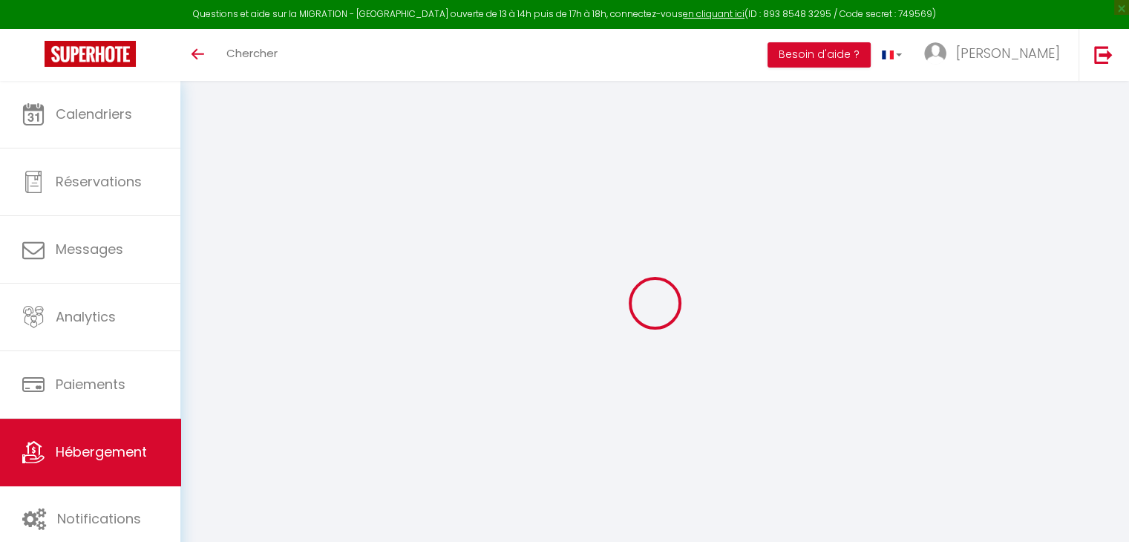
select select
type input "[GEOGRAPHIC_DATA]"
type input "90000"
type input "Tangier"
select select "146"
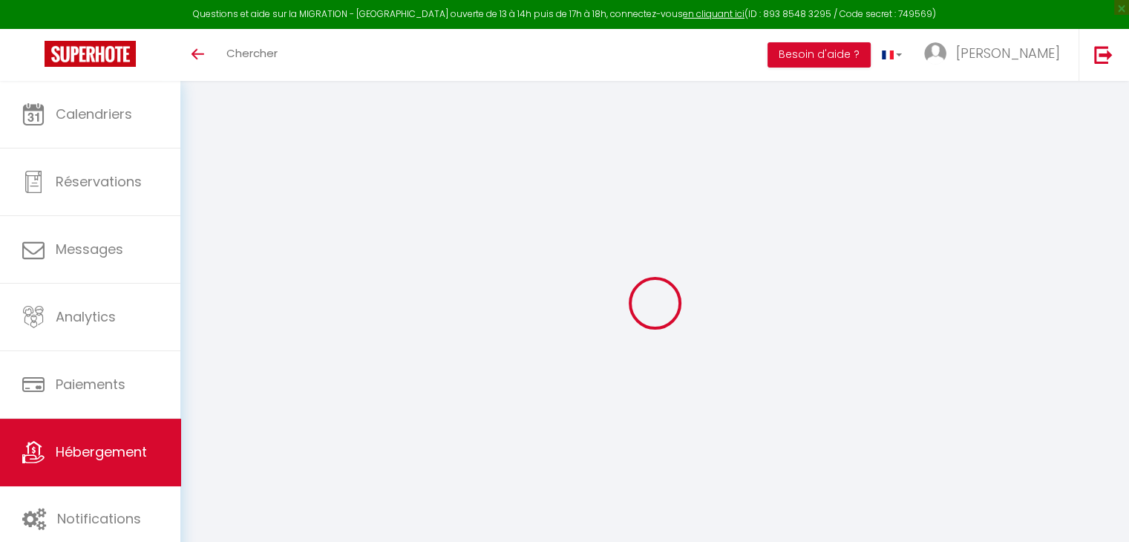
type input "[EMAIL_ADDRESS][DOMAIN_NAME]"
select select
checkbox input "false"
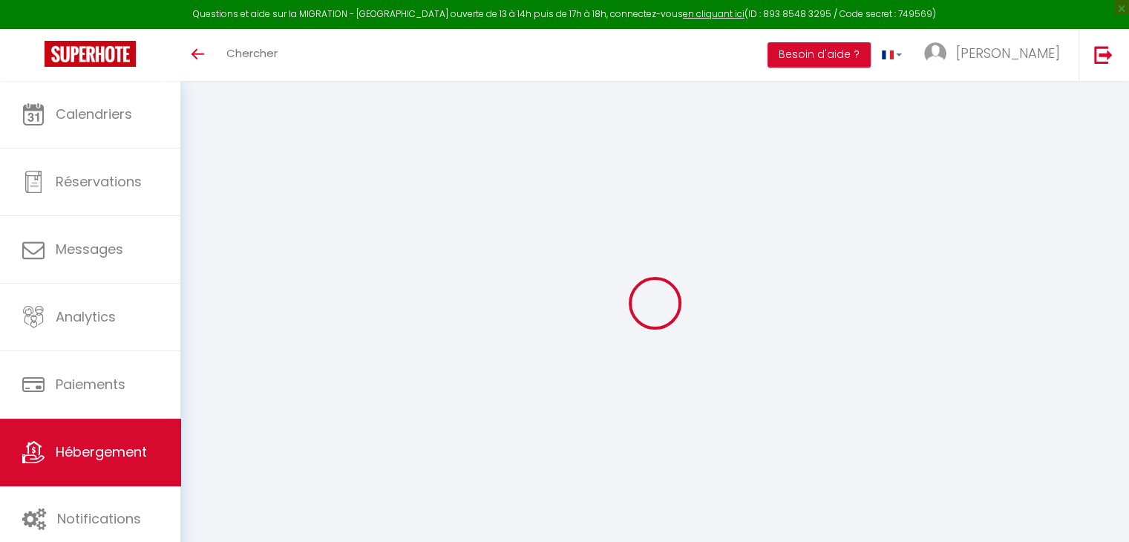
checkbox input "false"
select select "52"
type input "0"
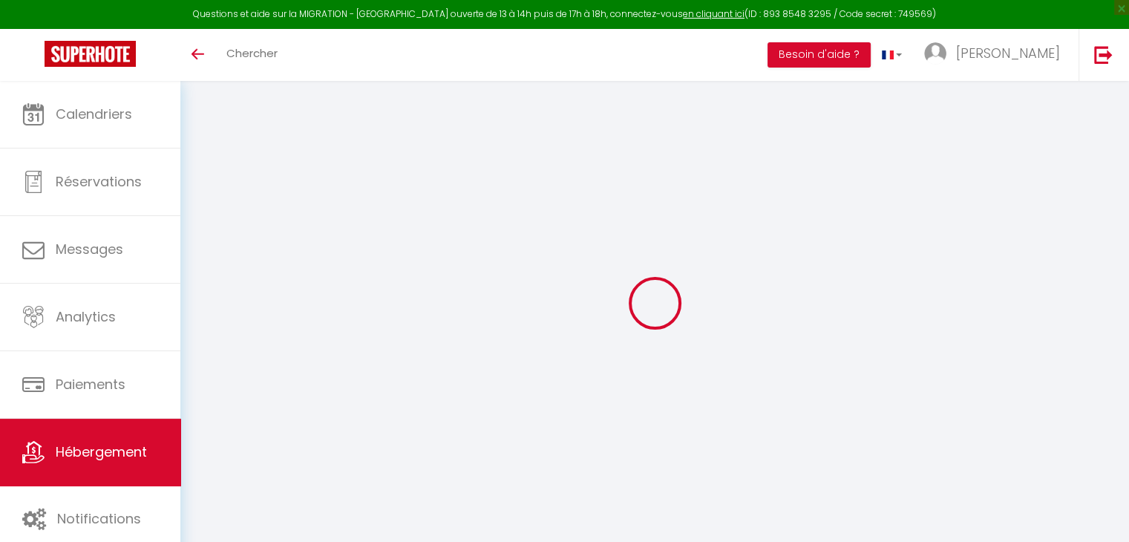
type input "0"
select select
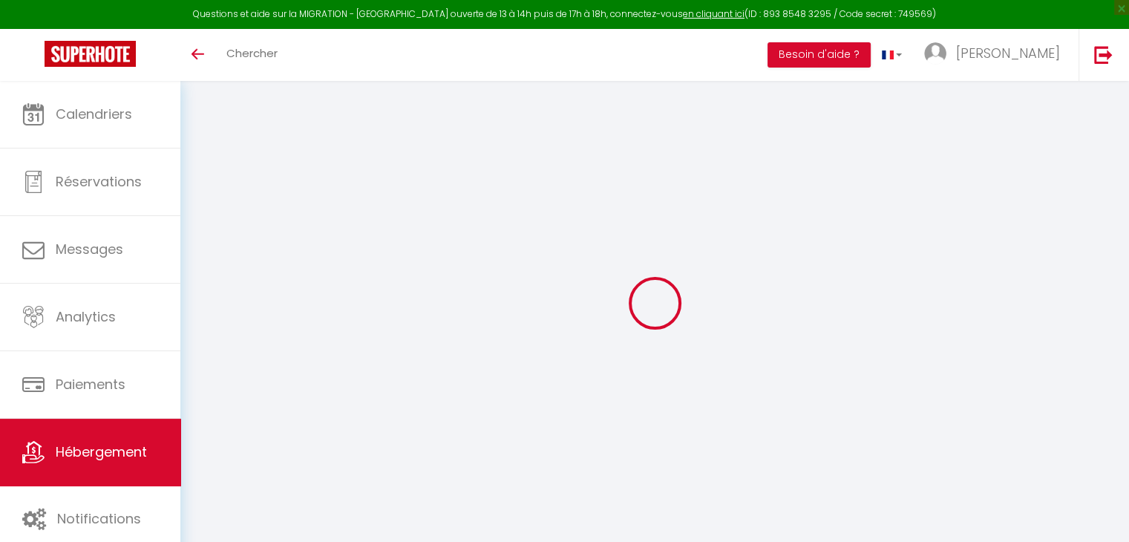
select select
checkbox input "false"
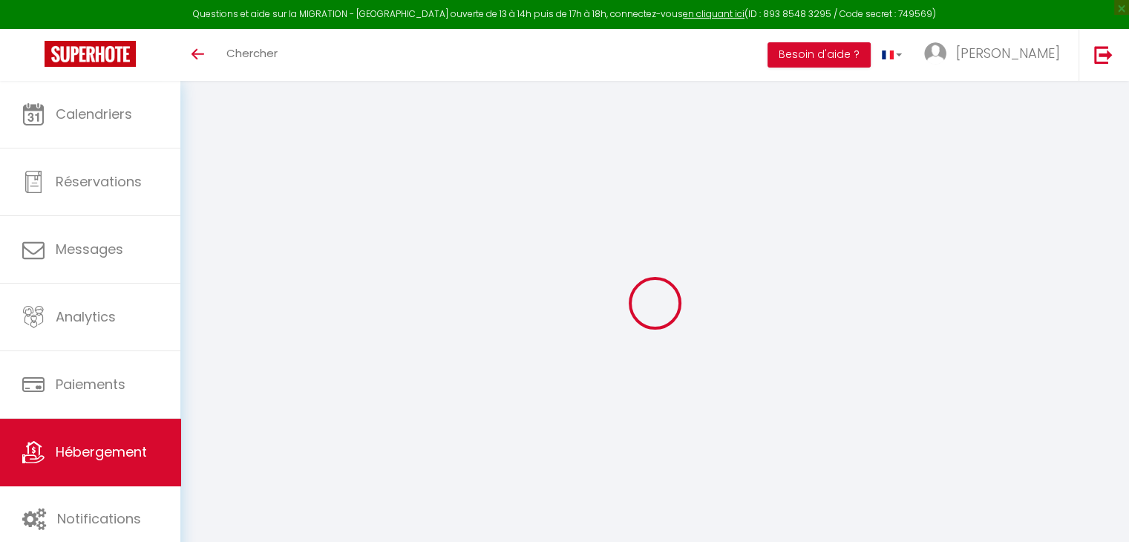
checkbox input "false"
select select
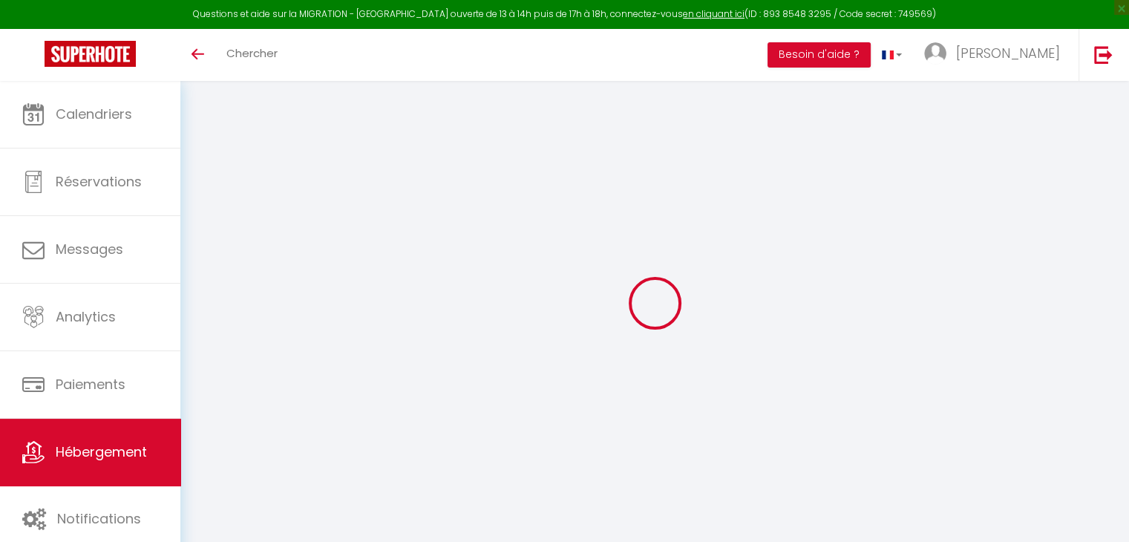
select select
checkbox input "false"
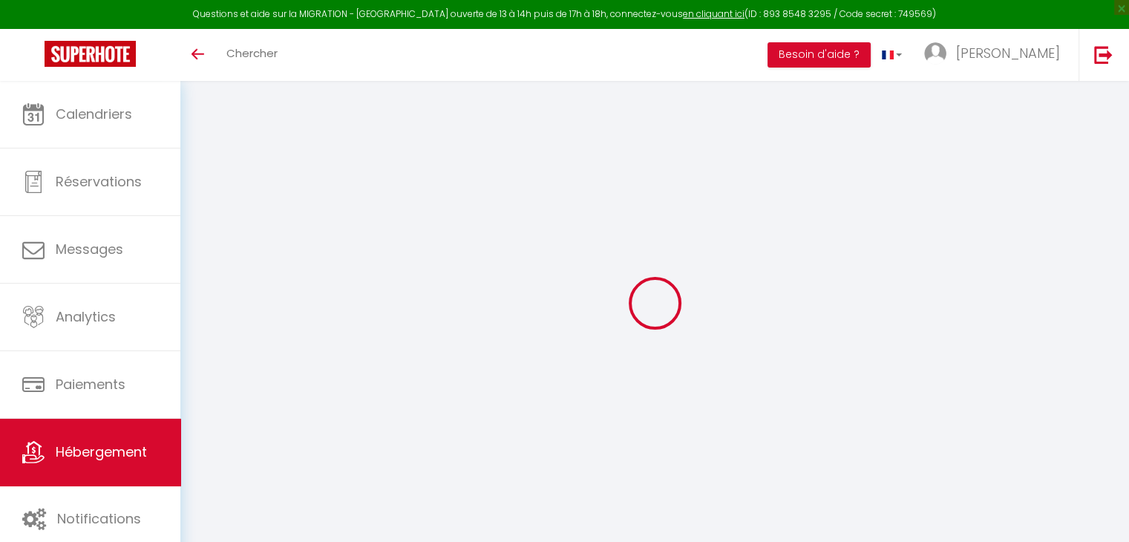
checkbox input "false"
select select
checkbox input "false"
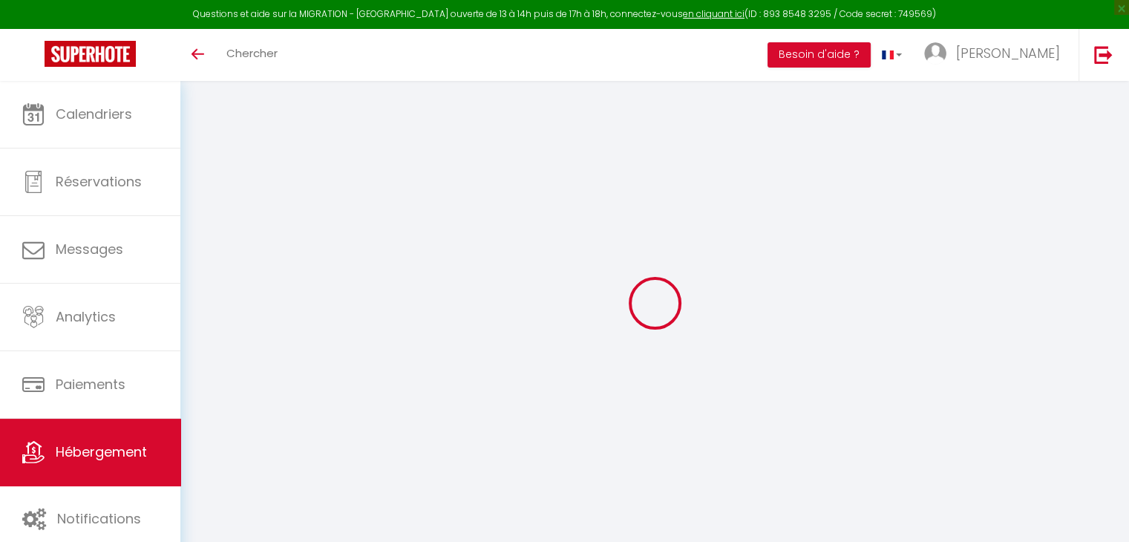
checkbox input "false"
select select
select select "23:45"
select select "12:00"
select select "30"
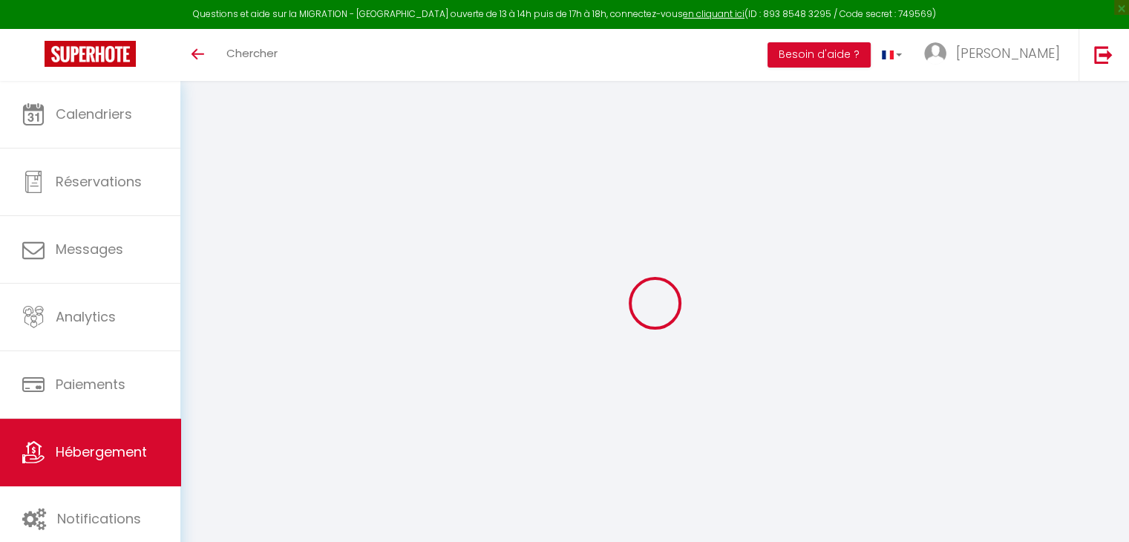
select select "120"
select select
checkbox input "false"
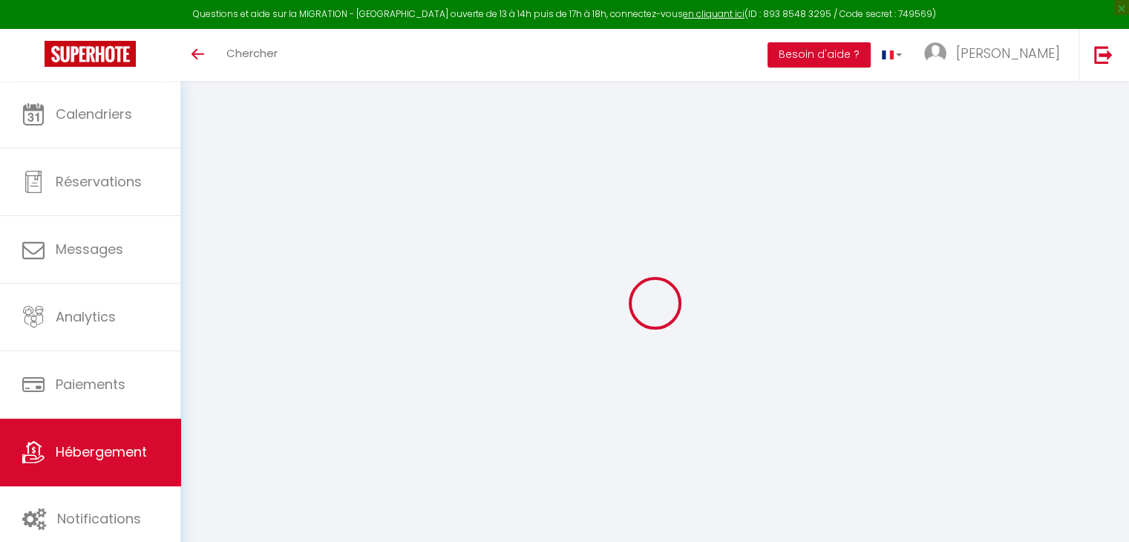
checkbox input "false"
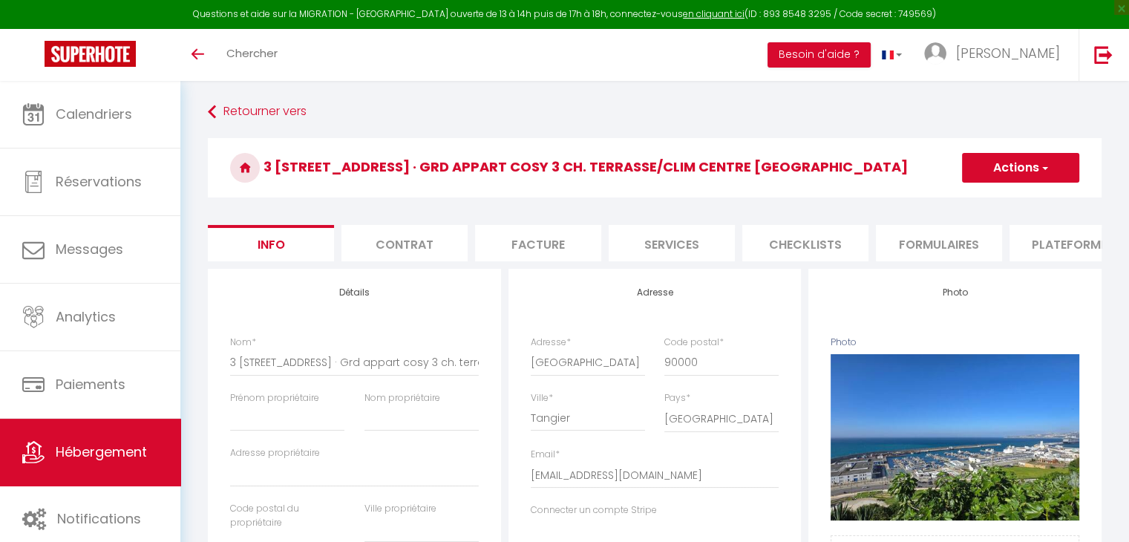
scroll to position [519, 0]
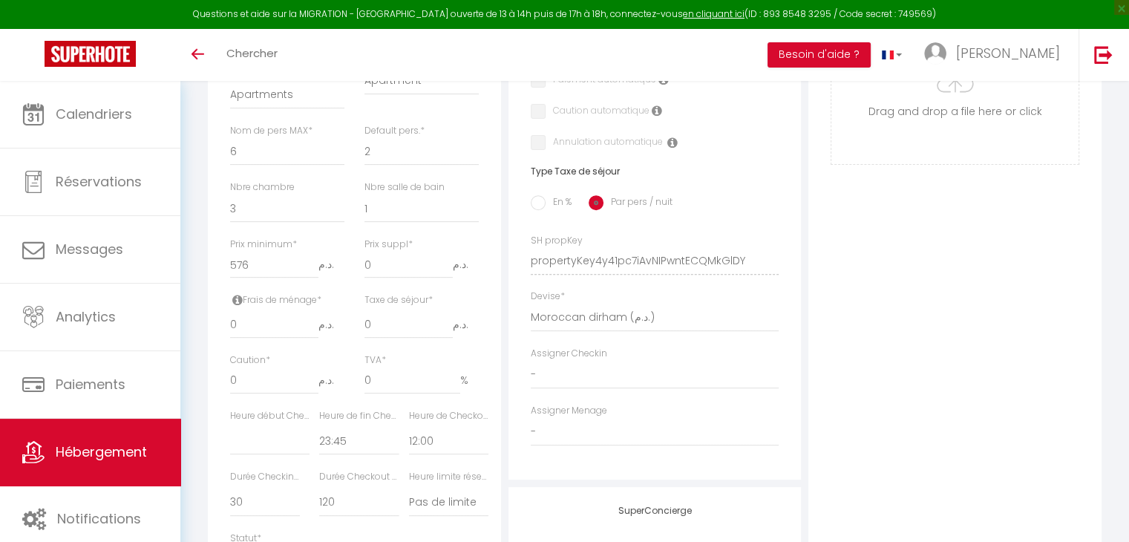
select select
checkbox input "false"
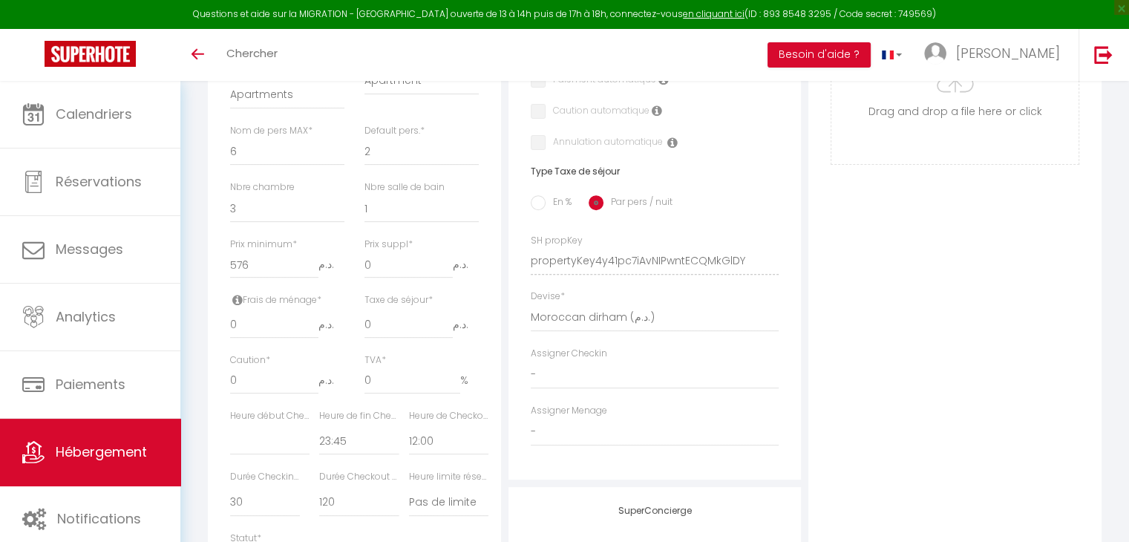
checkbox input "false"
click at [669, 325] on select "United Arab Emirates dirham (د.إ) [DEMOGRAPHIC_DATA] (Af) Swazi lilangeni (L) A…" at bounding box center [655, 318] width 249 height 28
select select "28"
click at [531, 315] on select "United Arab Emirates dirham (د.إ) [DEMOGRAPHIC_DATA] (Af) Swazi lilangeni (L) A…" at bounding box center [655, 318] width 249 height 28
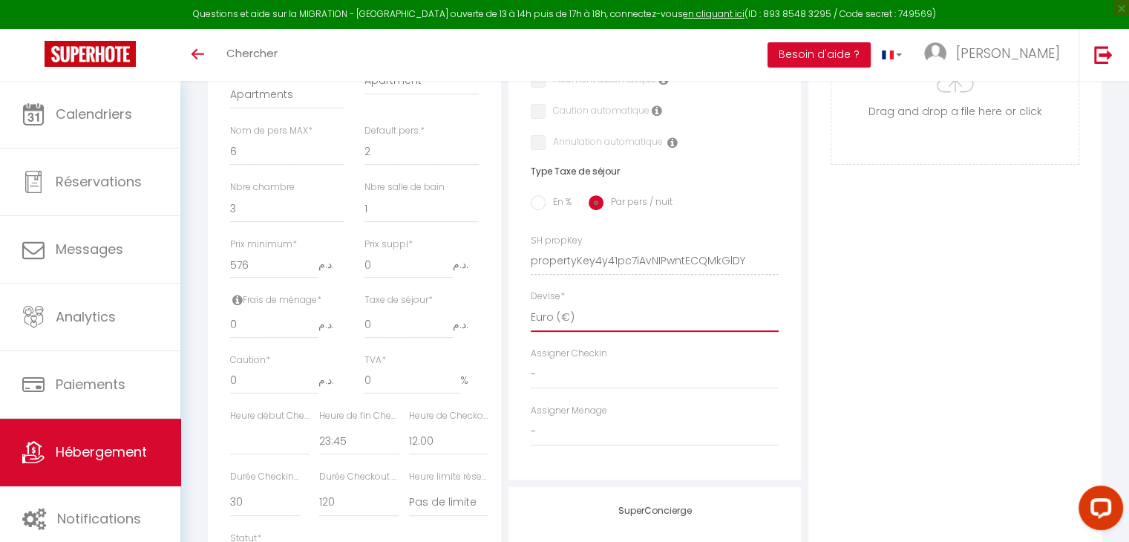
select select
checkbox input "false"
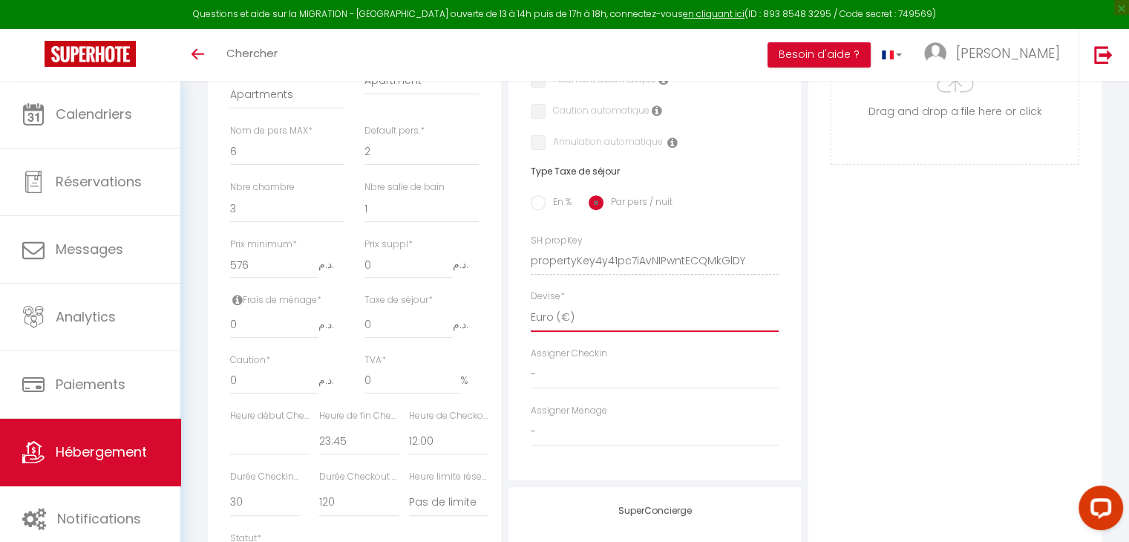
checkbox input "false"
click at [808, 327] on div "Photo Photo Supprimer Drag and drop a file here or click Ooops, something wrong…" at bounding box center [955, 250] width 301 height 1001
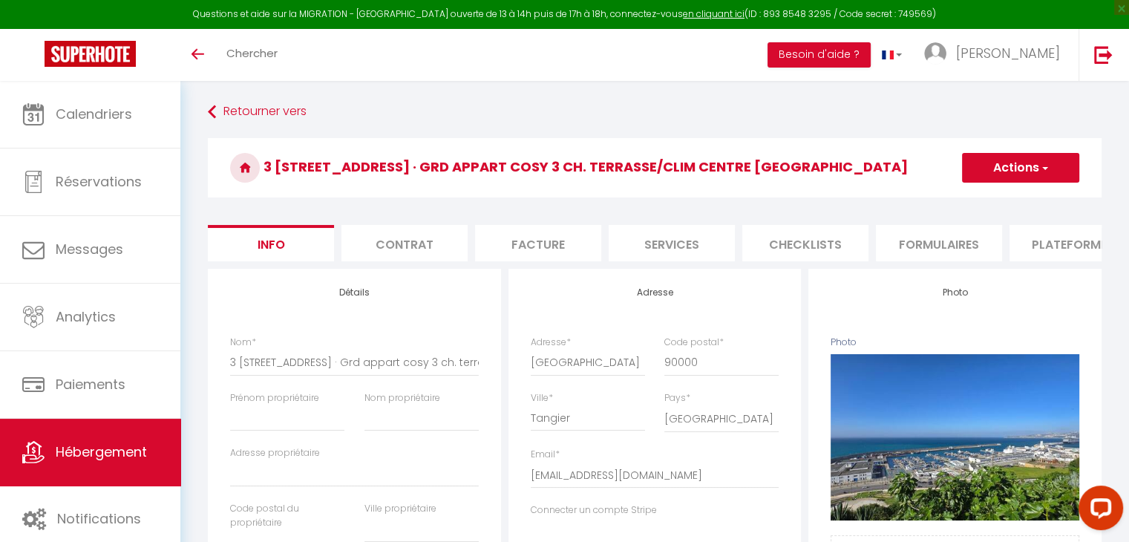
click at [1054, 179] on button "Actions" at bounding box center [1020, 168] width 117 height 30
click at [973, 203] on input "Enregistrer" at bounding box center [962, 200] width 55 height 15
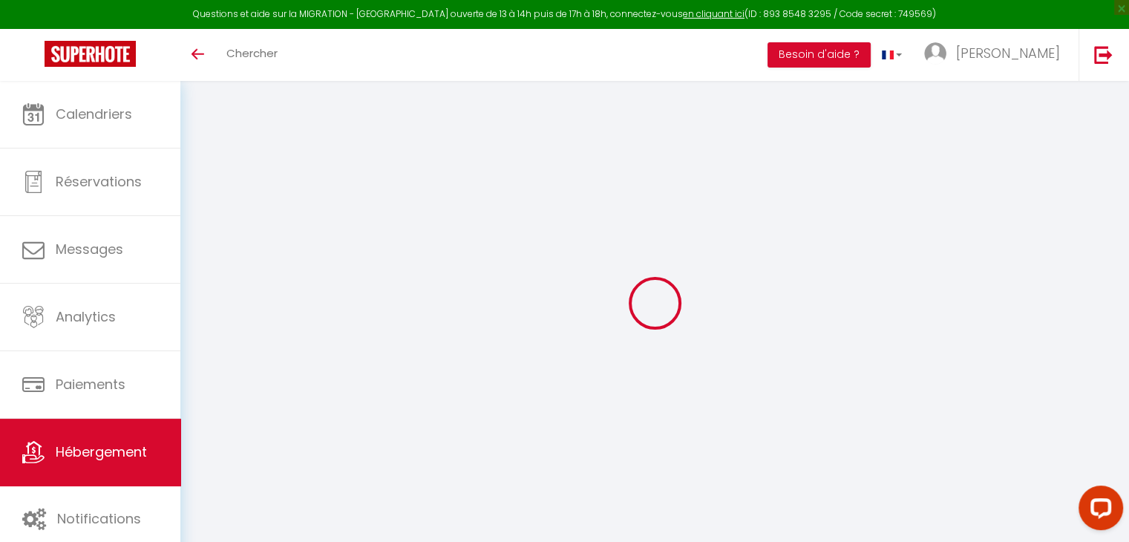
select select
checkbox input "false"
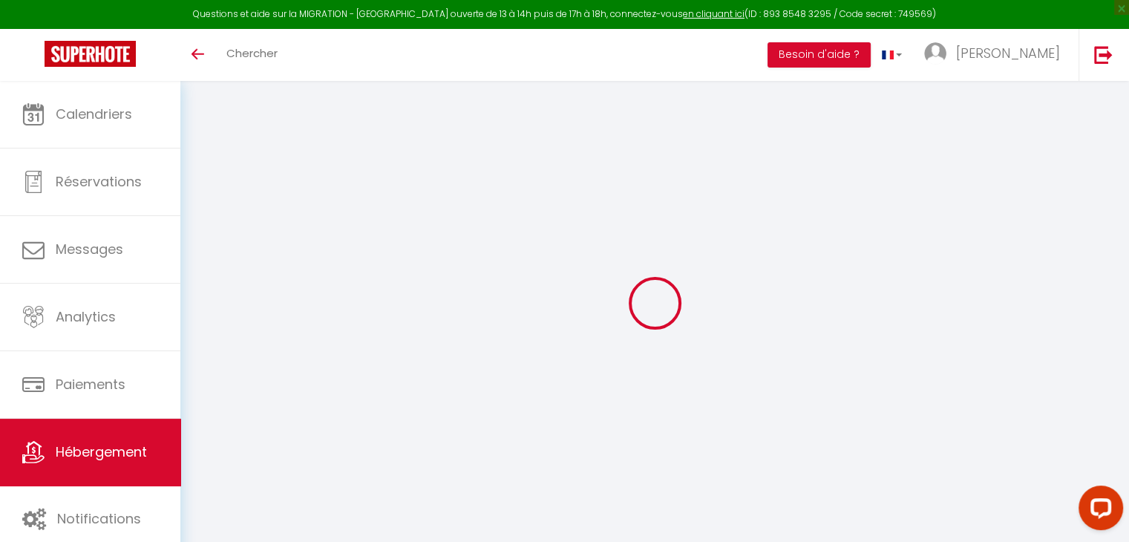
checkbox input "false"
select select
checkbox input "false"
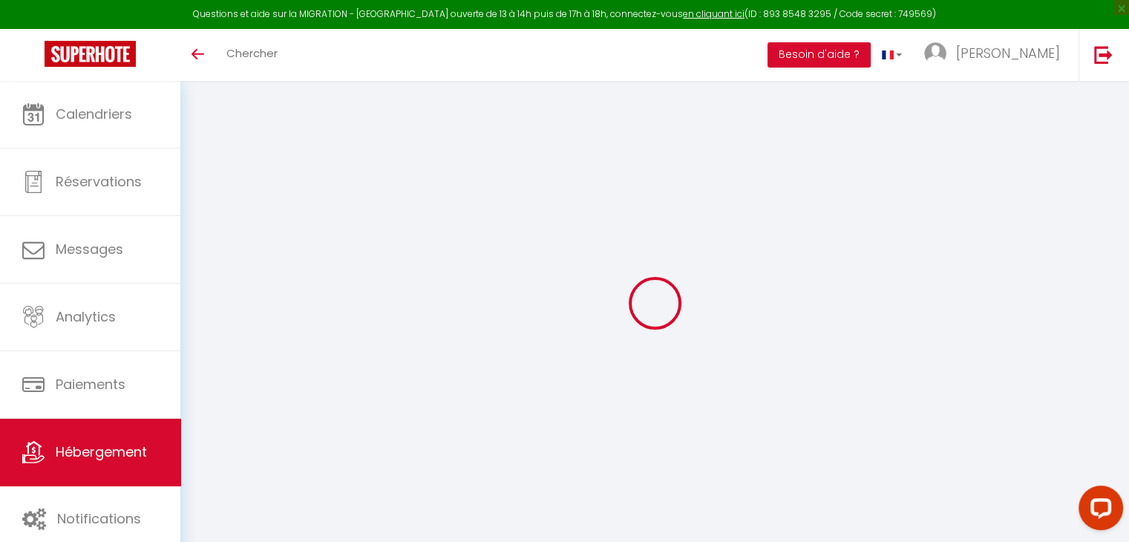
checkbox input "false"
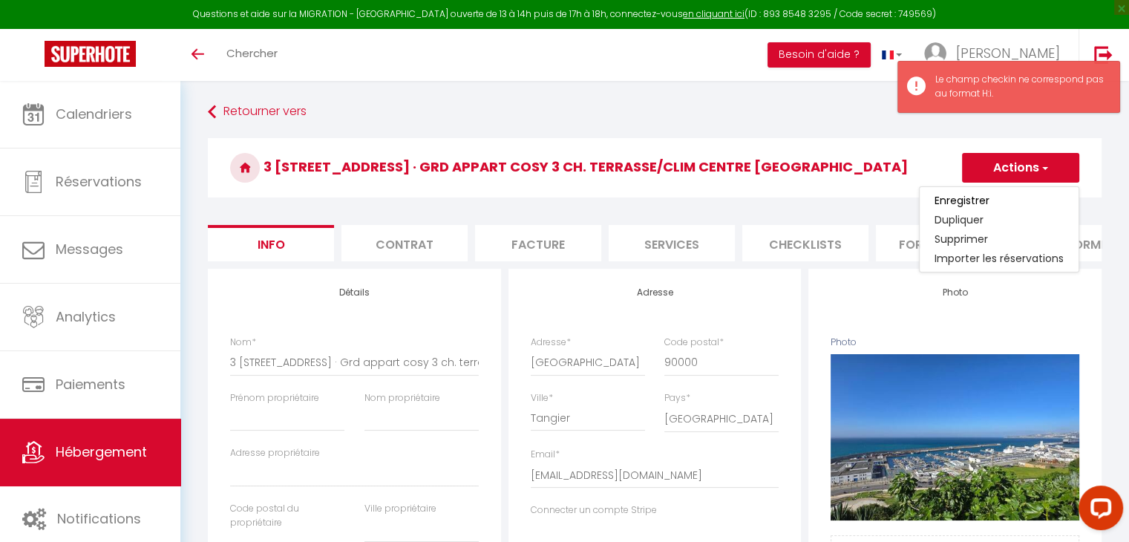
click at [891, 158] on h3 "3 [STREET_ADDRESS] · Grd appart cosy 3 ch. terrasse/clim centre [GEOGRAPHIC_DAT…" at bounding box center [655, 167] width 894 height 59
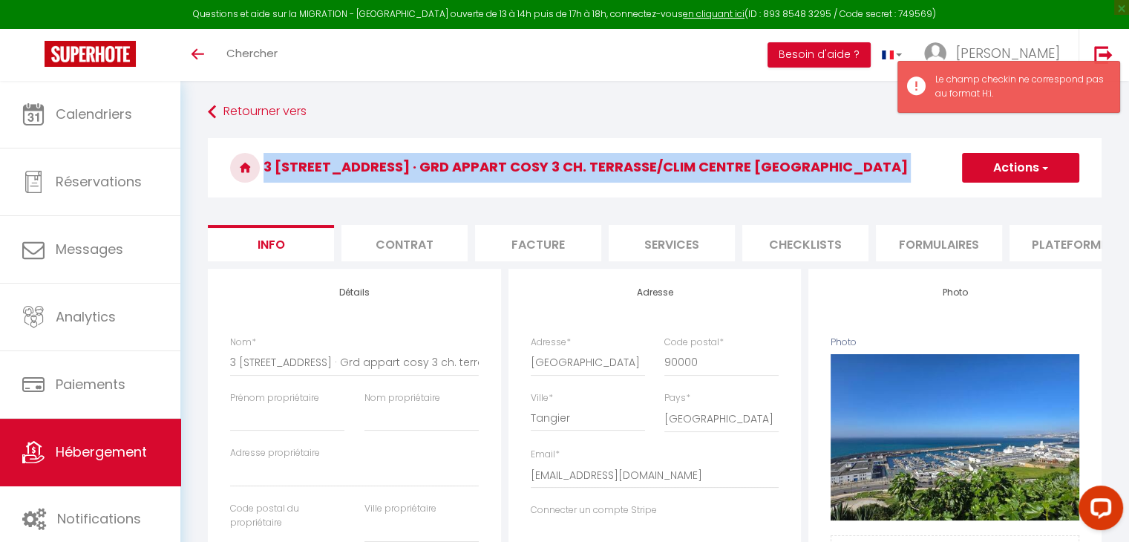
click at [891, 158] on h3 "3 [STREET_ADDRESS] · Grd appart cosy 3 ch. terrasse/clim centre [GEOGRAPHIC_DAT…" at bounding box center [655, 167] width 894 height 59
click at [858, 166] on h3 "3 [STREET_ADDRESS] · Grd appart cosy 3 ch. terrasse/clim centre [GEOGRAPHIC_DAT…" at bounding box center [655, 167] width 894 height 59
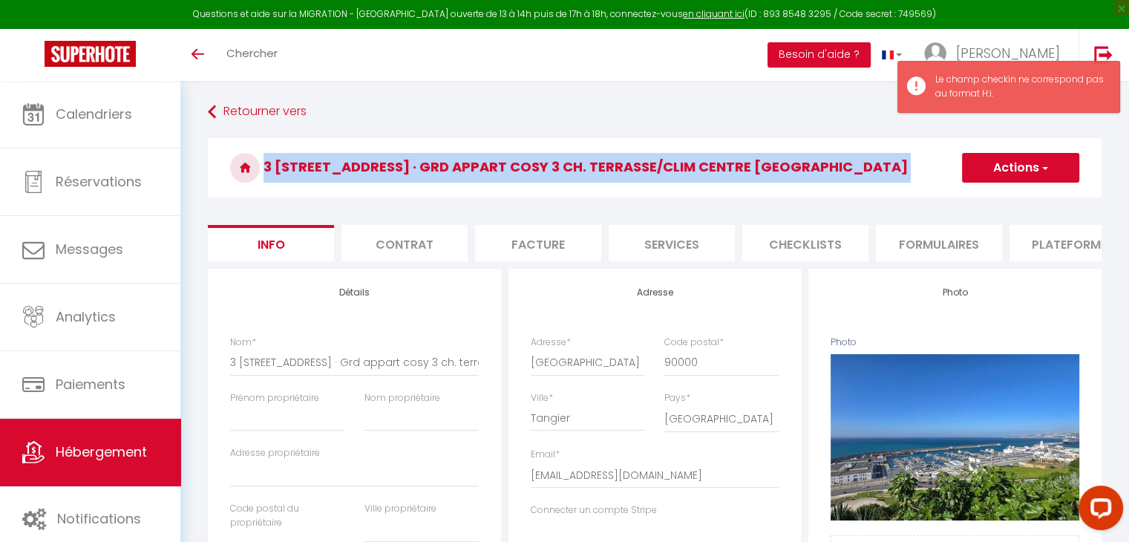
click at [858, 166] on h3 "3 [STREET_ADDRESS] · Grd appart cosy 3 ch. terrasse/clim centre [GEOGRAPHIC_DAT…" at bounding box center [655, 167] width 894 height 59
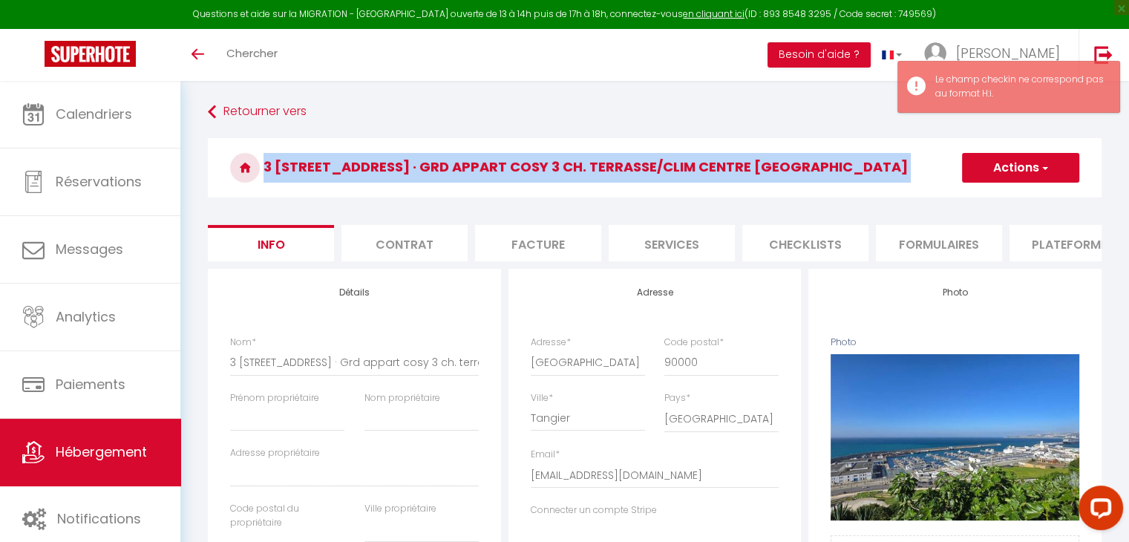
click at [858, 166] on h3 "3 [STREET_ADDRESS] · Grd appart cosy 3 ch. terrasse/clim centre [GEOGRAPHIC_DAT…" at bounding box center [655, 167] width 894 height 59
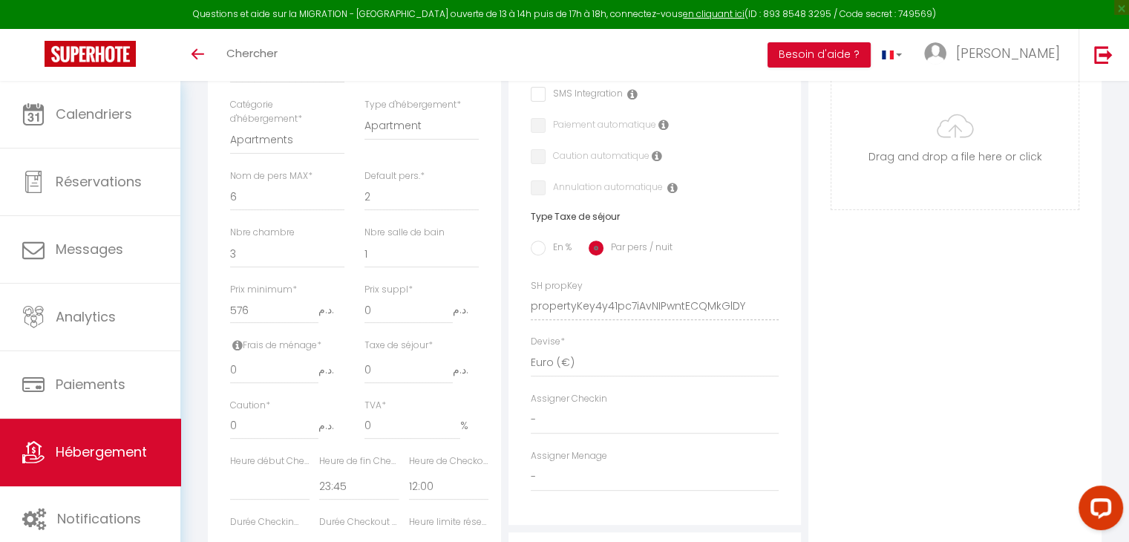
scroll to position [502, 0]
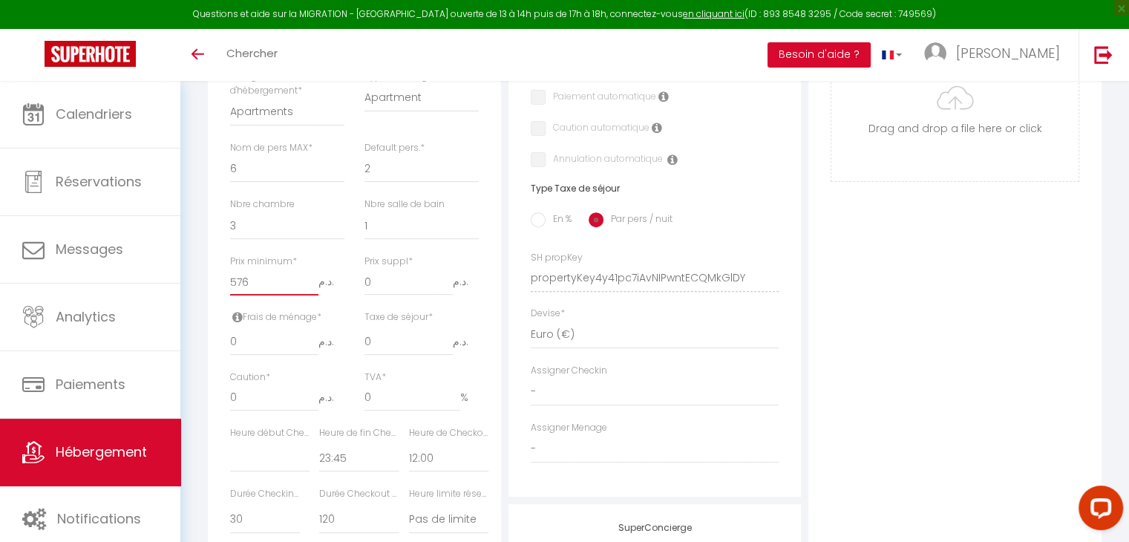
click at [255, 292] on input "576" at bounding box center [274, 282] width 88 height 27
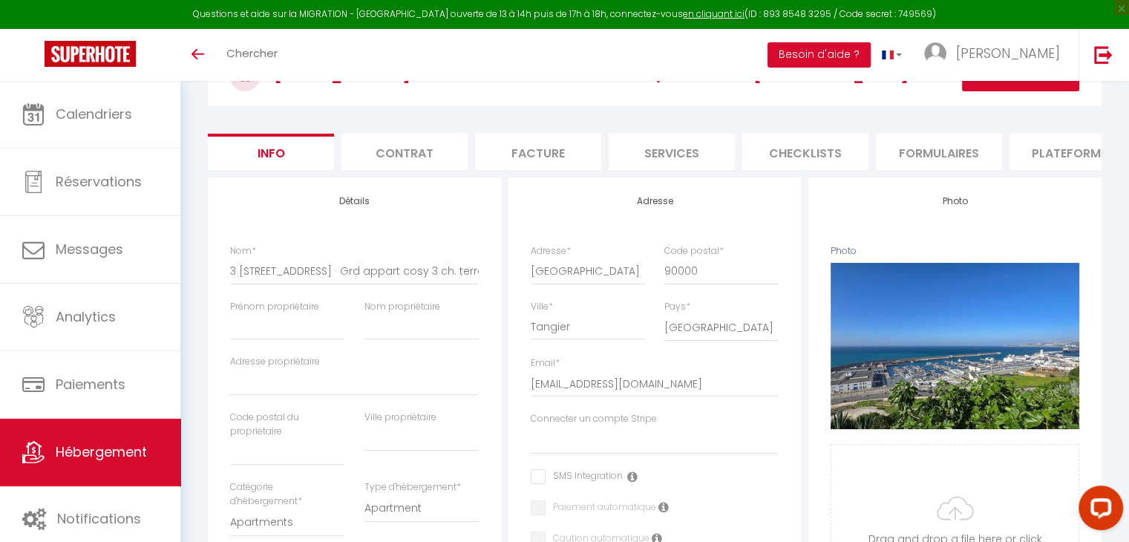
scroll to position [0, 0]
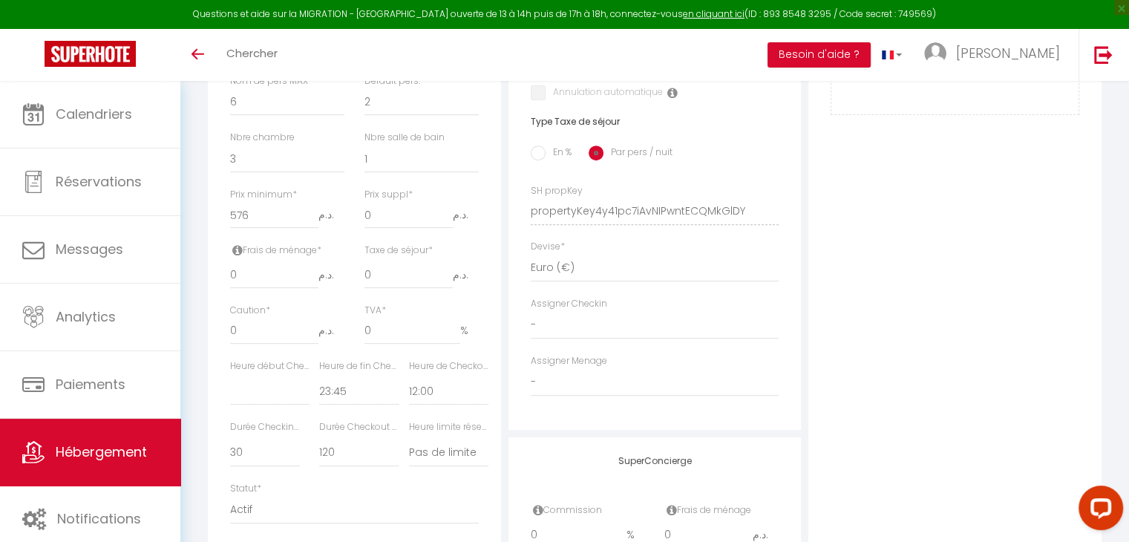
scroll to position [528, 0]
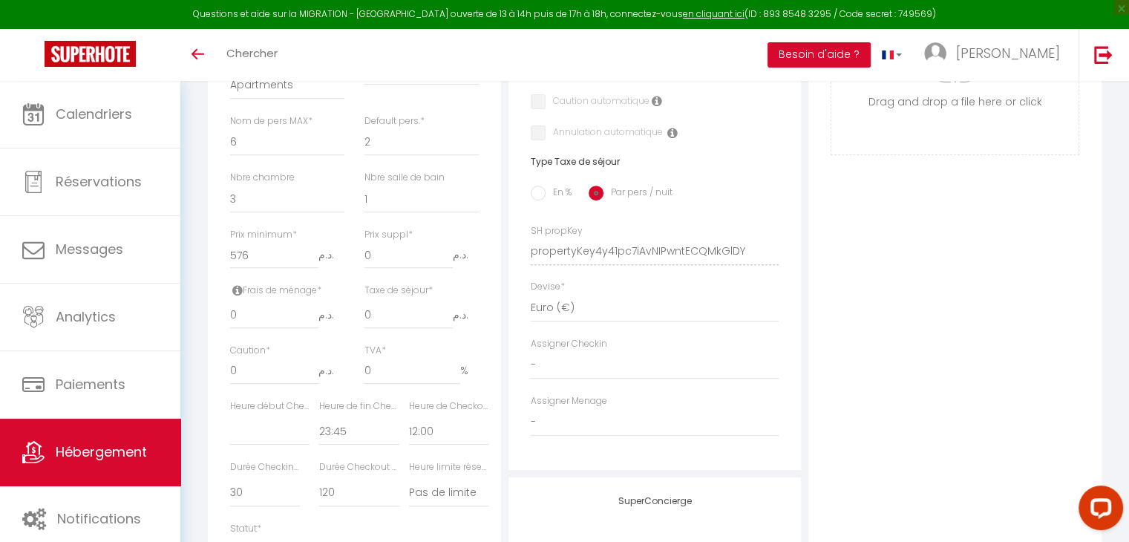
click at [65, 451] on span "Hébergement" at bounding box center [101, 451] width 91 height 19
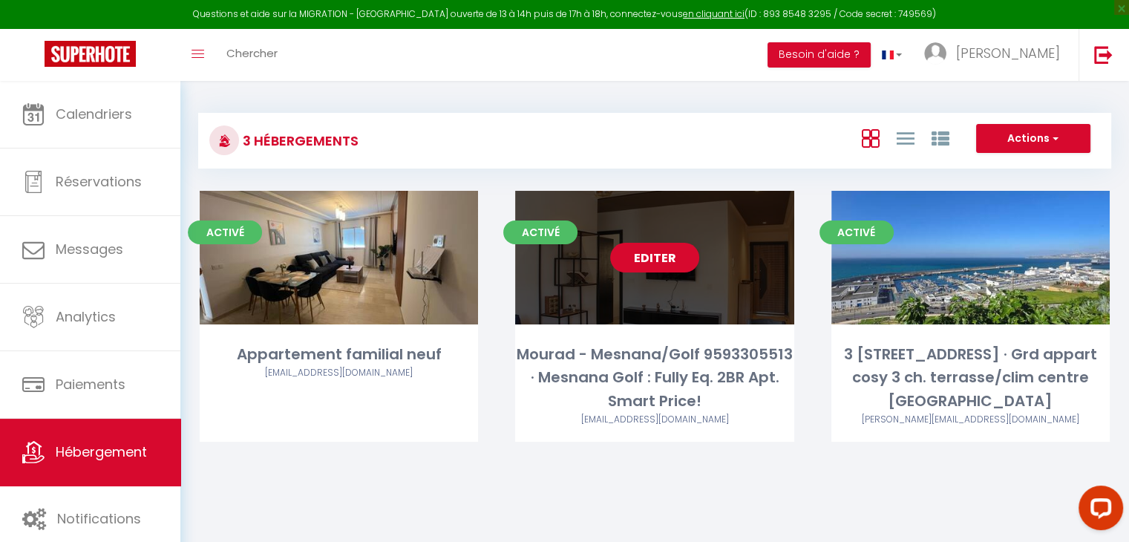
click at [659, 271] on link "Editer" at bounding box center [654, 258] width 89 height 30
select select "3"
select select "2"
select select "1"
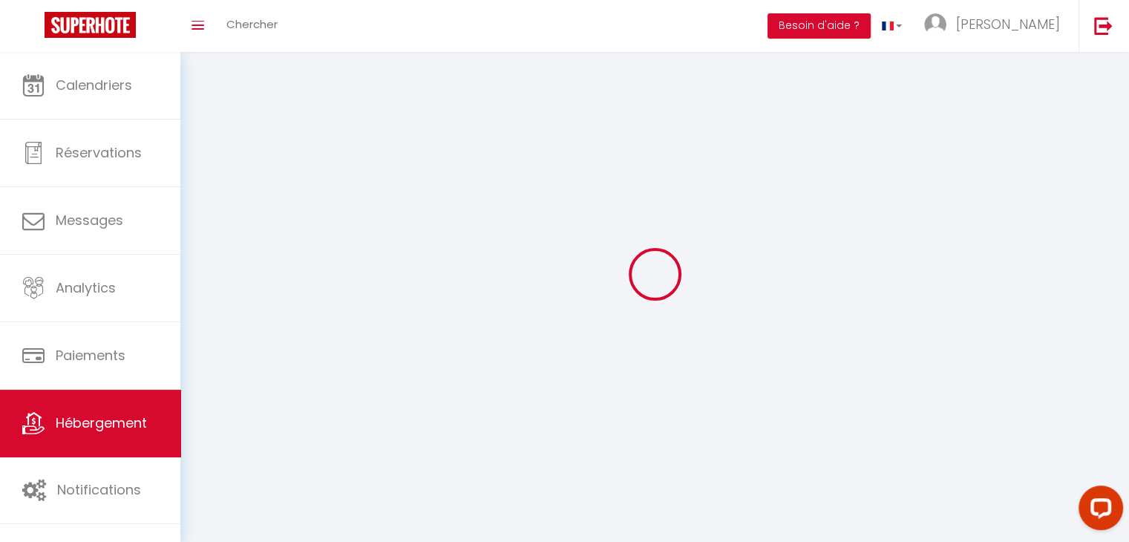
select select
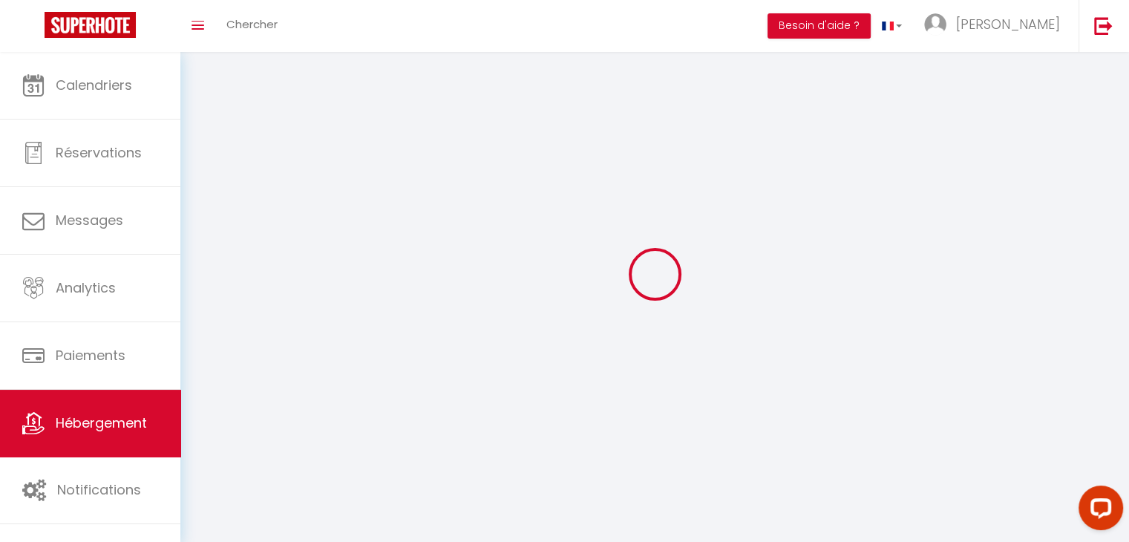
checkbox input "false"
select select
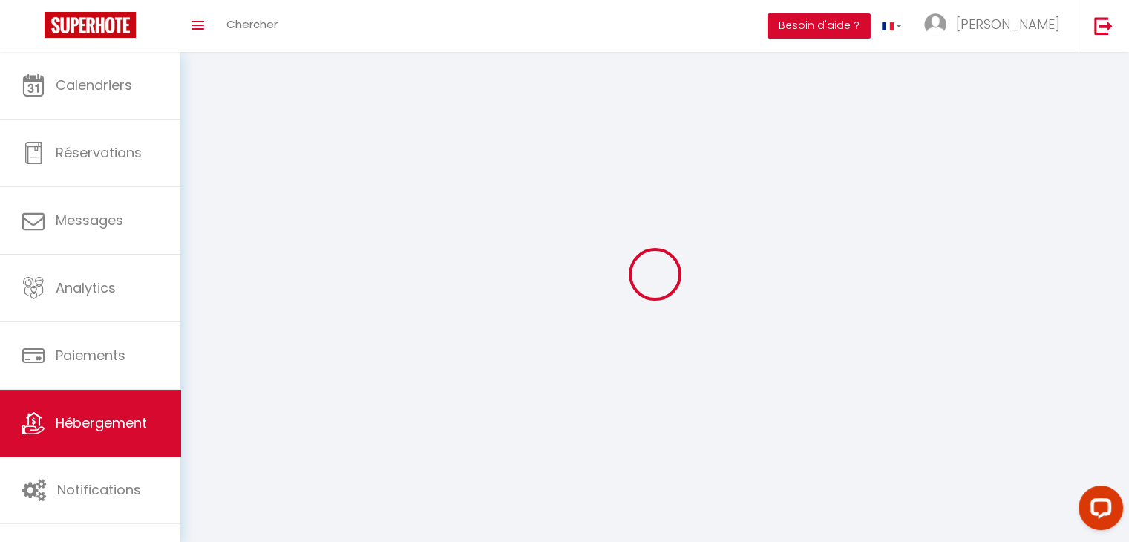
select select
select select "1"
select select
select select "28"
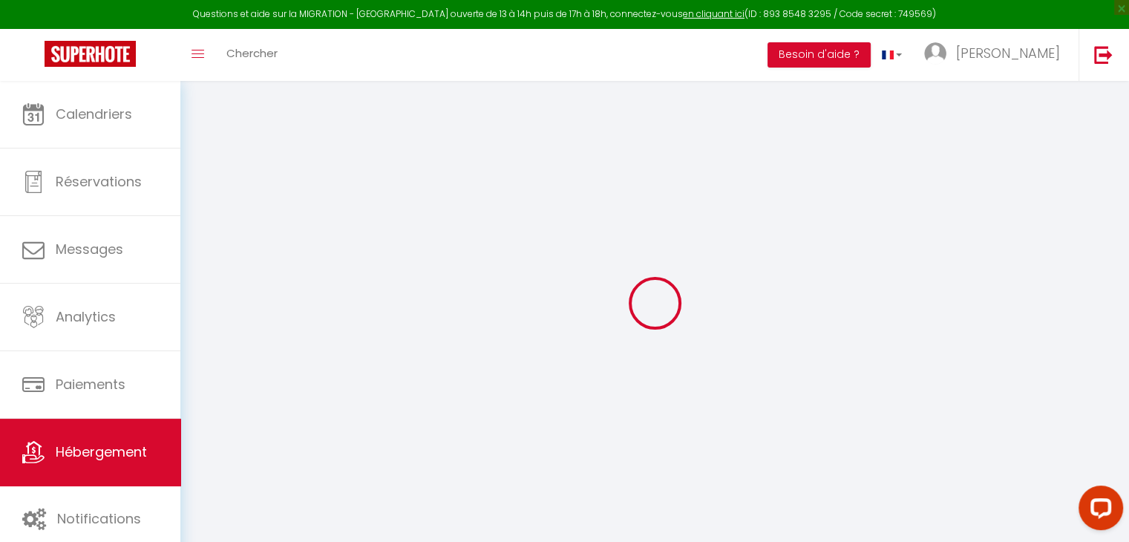
select select
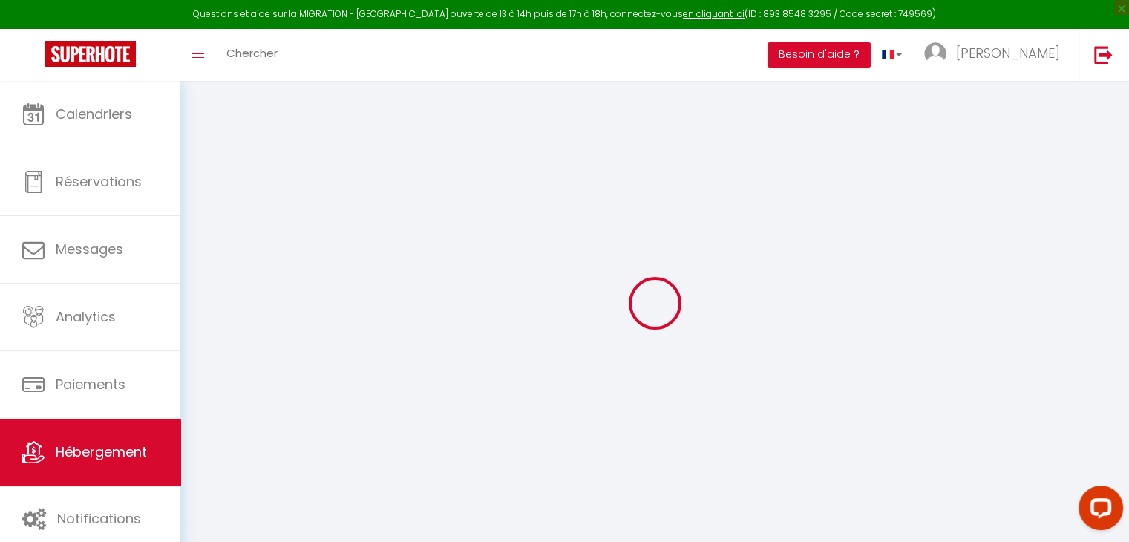
select select
checkbox input "false"
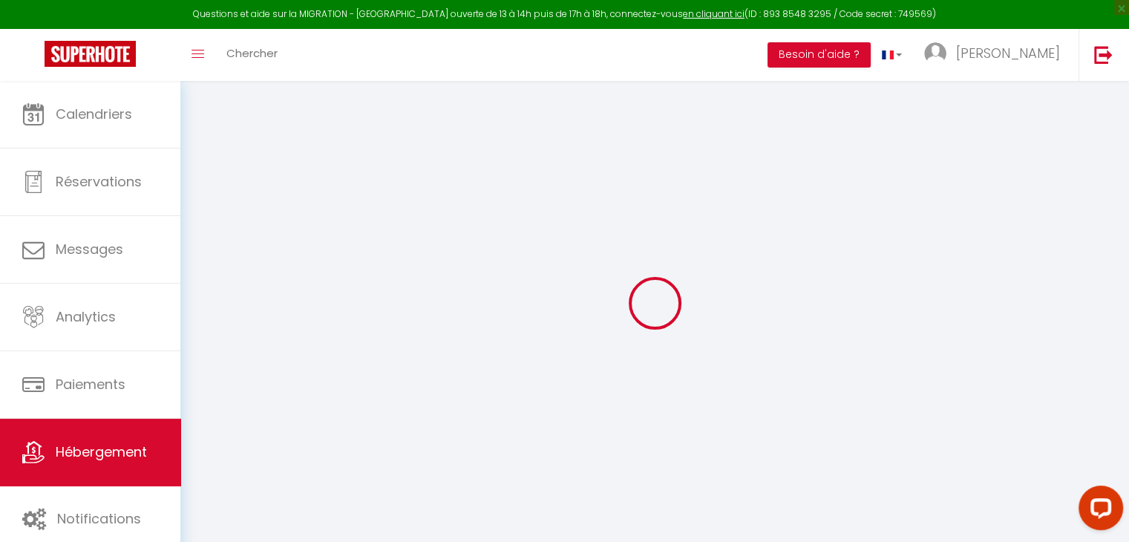
select select
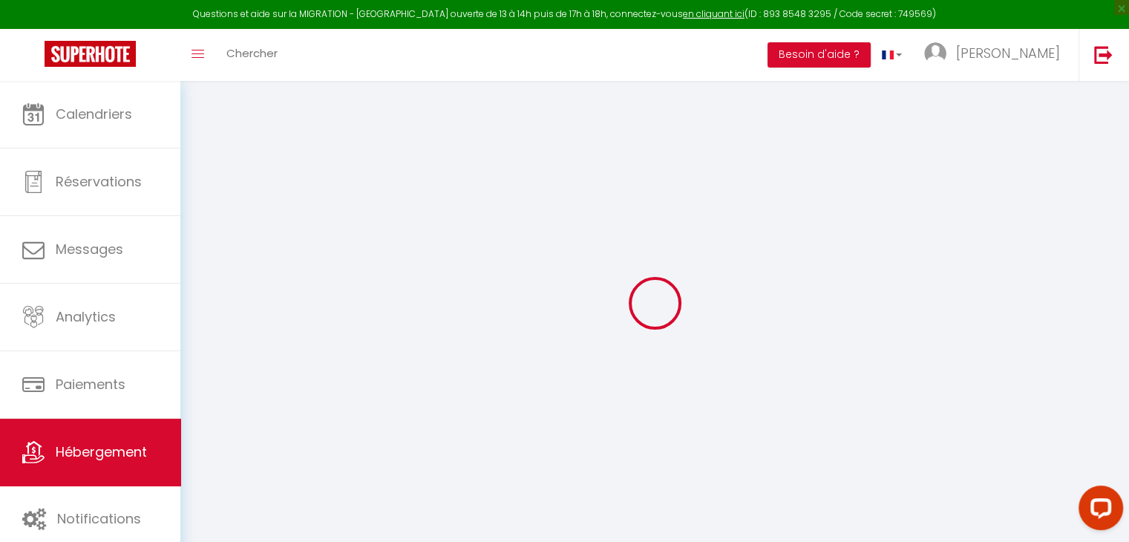
select select
checkbox input "false"
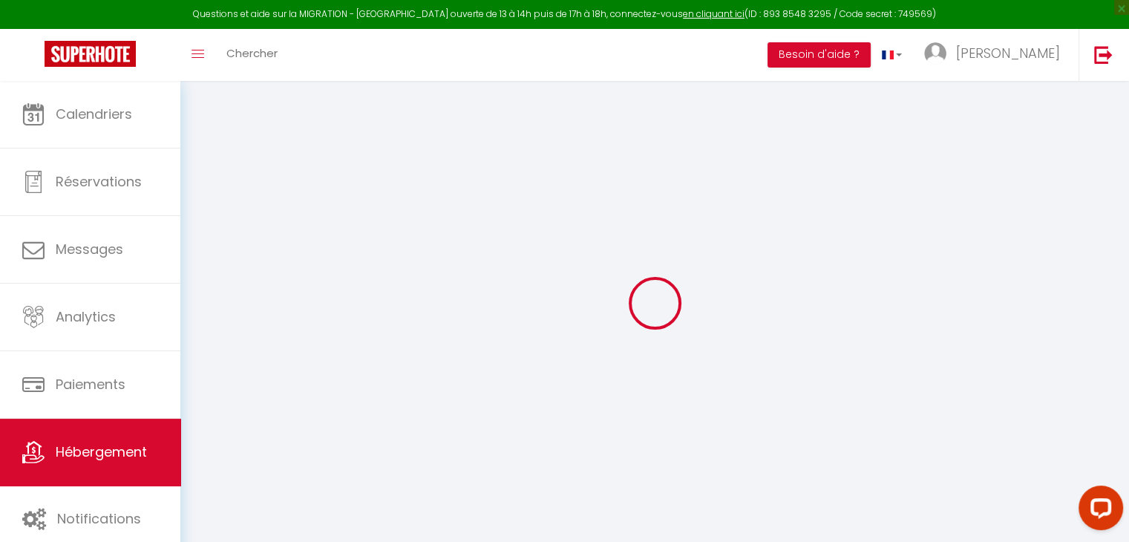
checkbox input "false"
select select
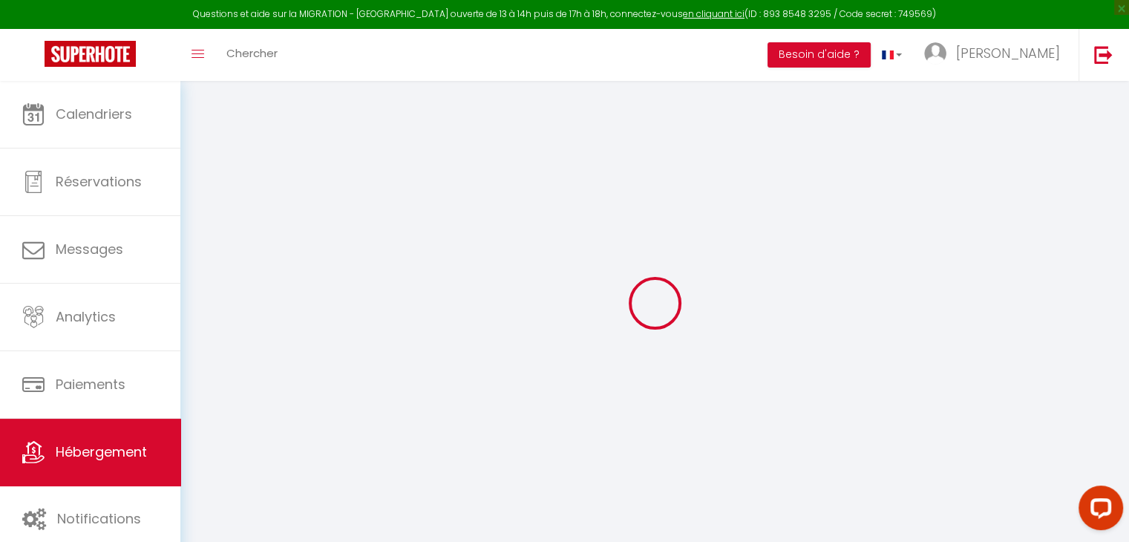
select select
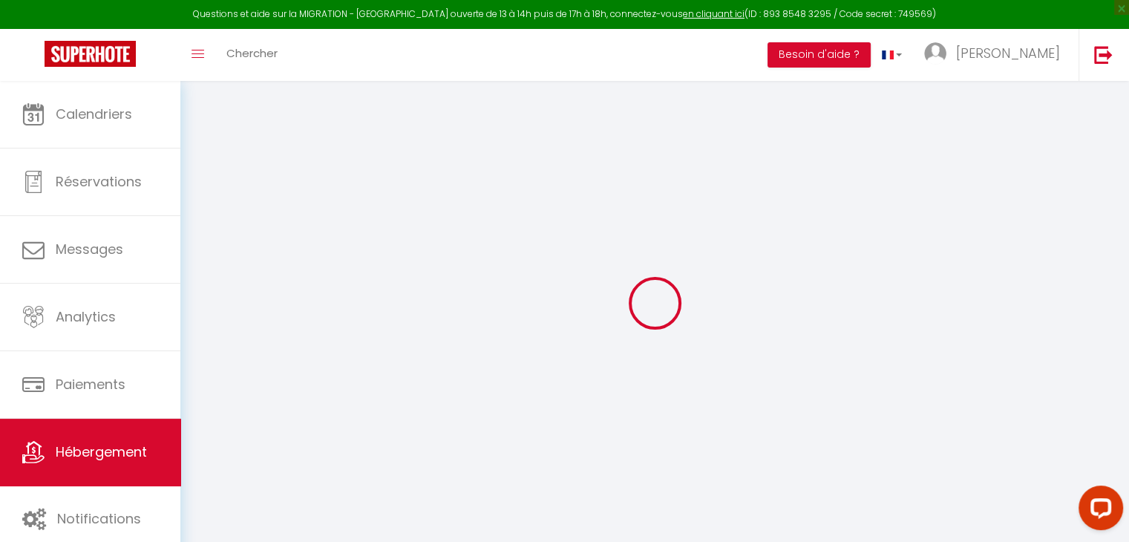
checkbox input "false"
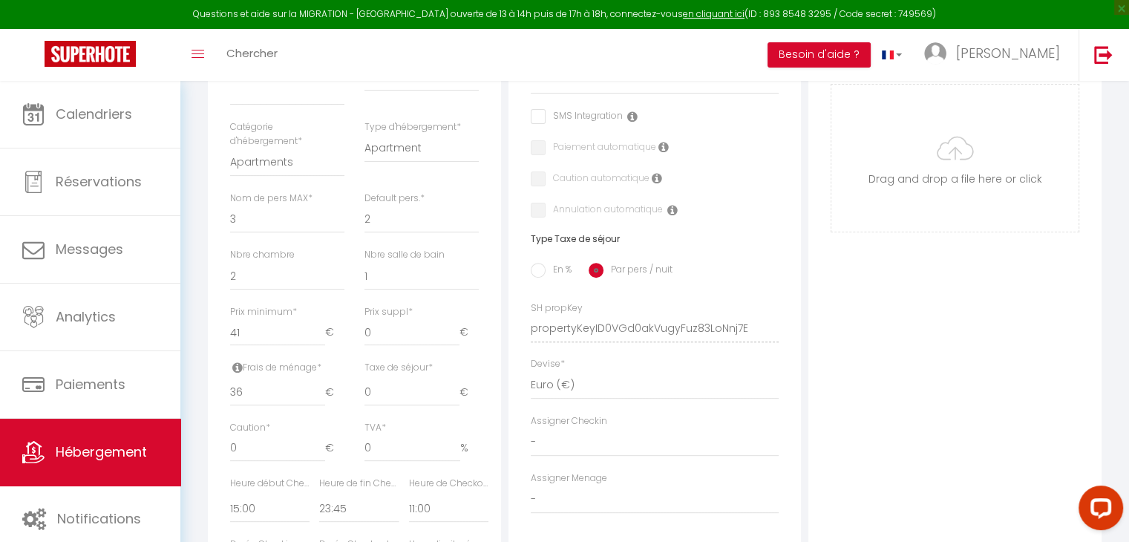
scroll to position [451, 0]
click at [114, 440] on link "Hébergement" at bounding box center [90, 452] width 180 height 67
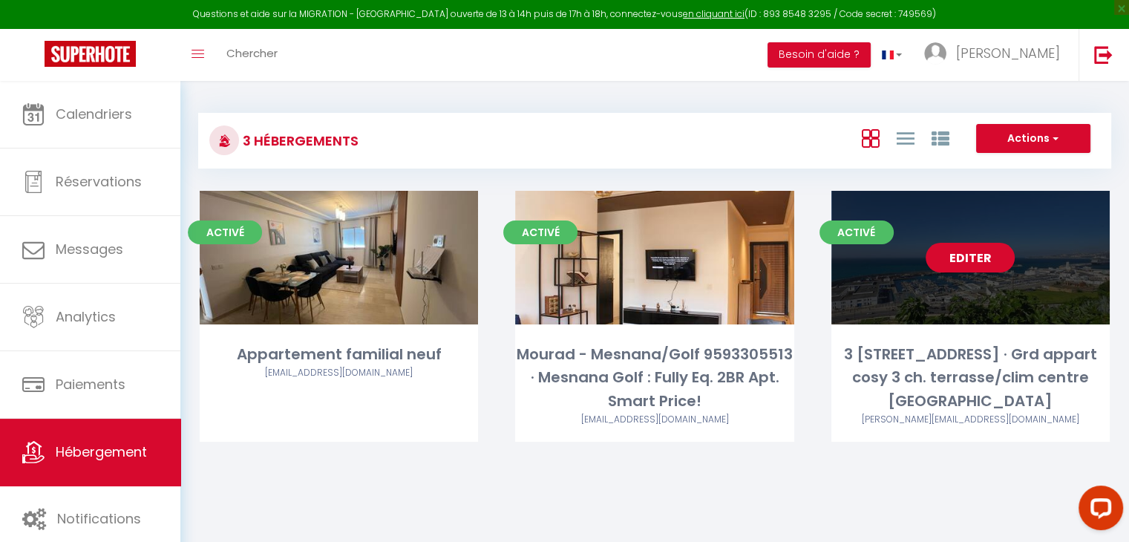
click at [950, 261] on link "Editer" at bounding box center [970, 258] width 89 height 30
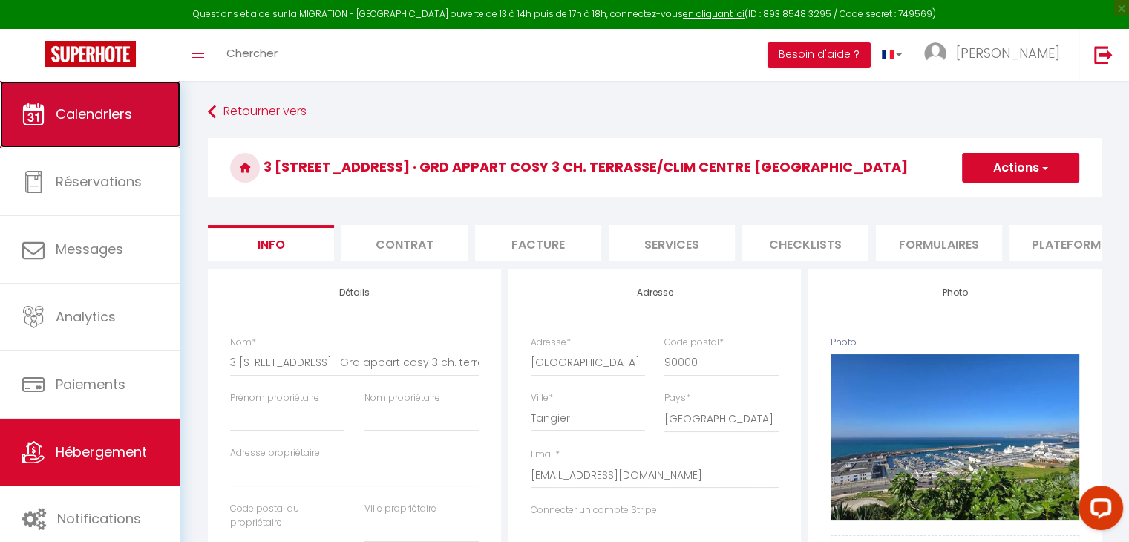
click at [66, 105] on span "Calendriers" at bounding box center [94, 114] width 76 height 19
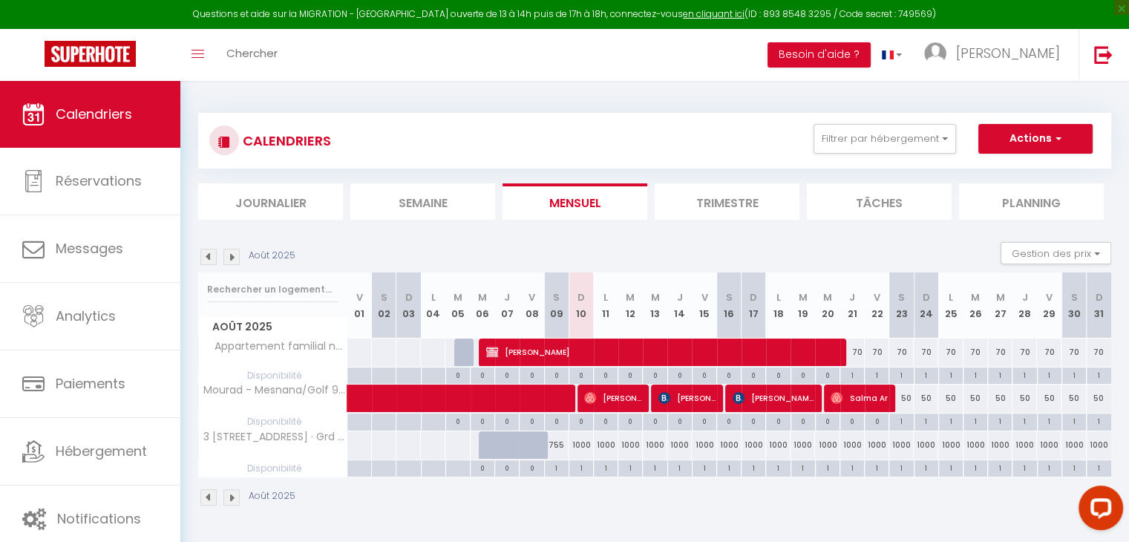
click at [577, 439] on div "1000" at bounding box center [581, 444] width 24 height 27
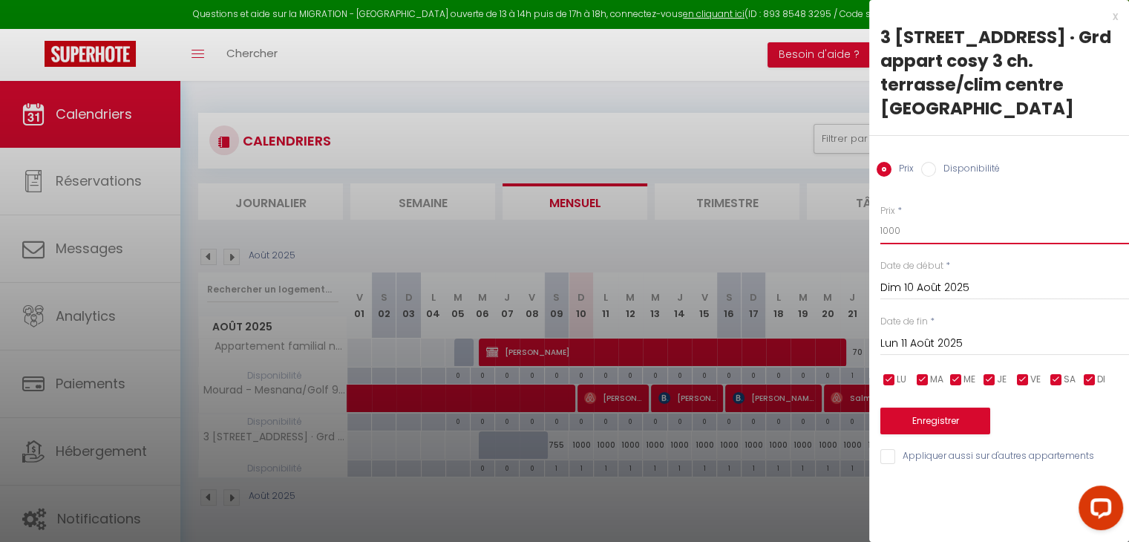
click at [954, 228] on input "1000" at bounding box center [1004, 230] width 249 height 27
click at [971, 340] on input "Lun 11 Août 2025" at bounding box center [1004, 343] width 249 height 19
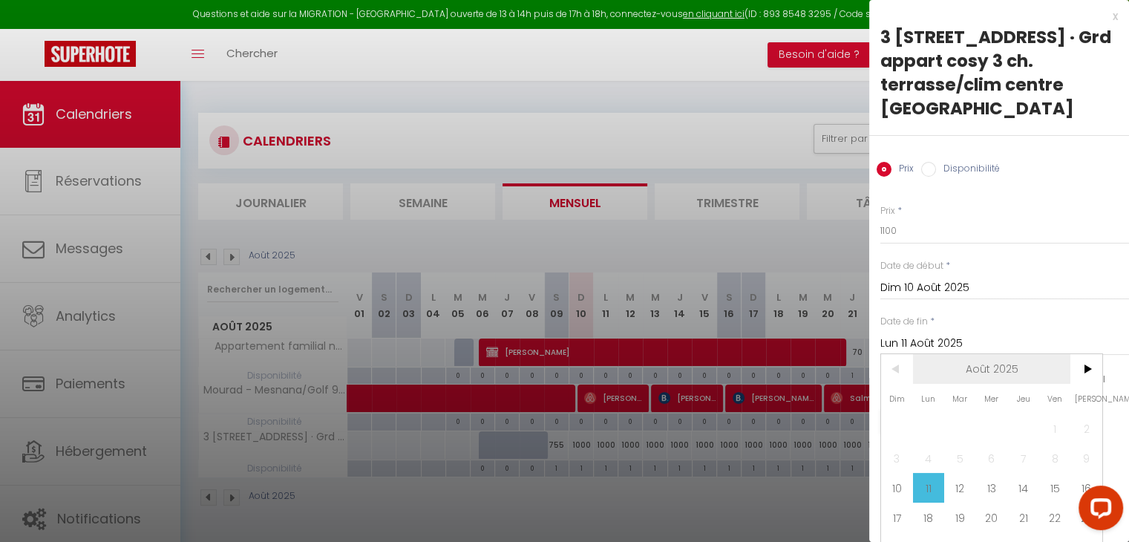
click at [1030, 364] on span "Août 2025" at bounding box center [992, 369] width 158 height 30
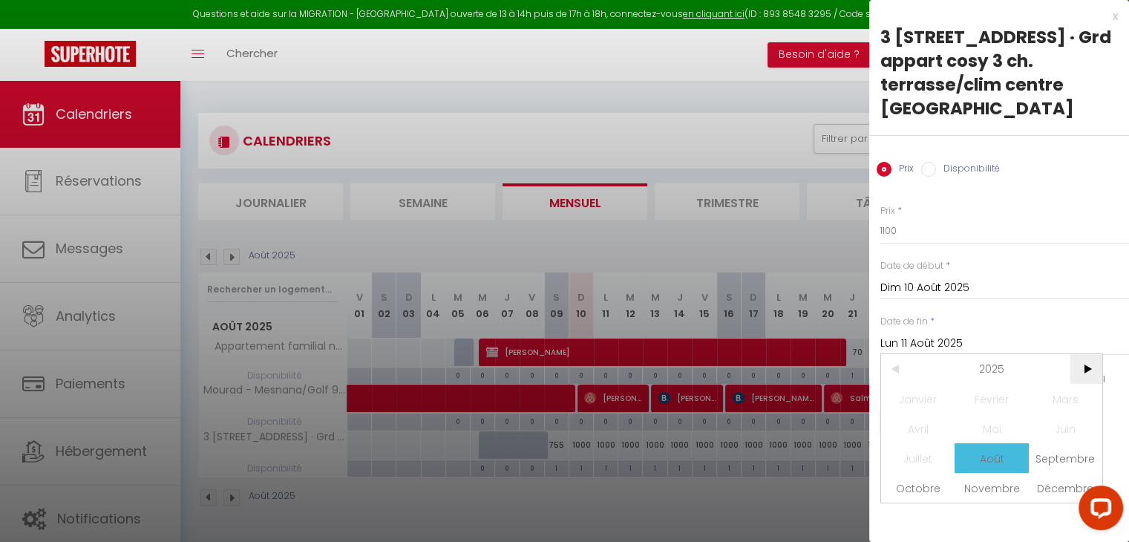
click at [1093, 362] on span ">" at bounding box center [1086, 369] width 32 height 30
click at [997, 464] on span "Août" at bounding box center [991, 458] width 73 height 30
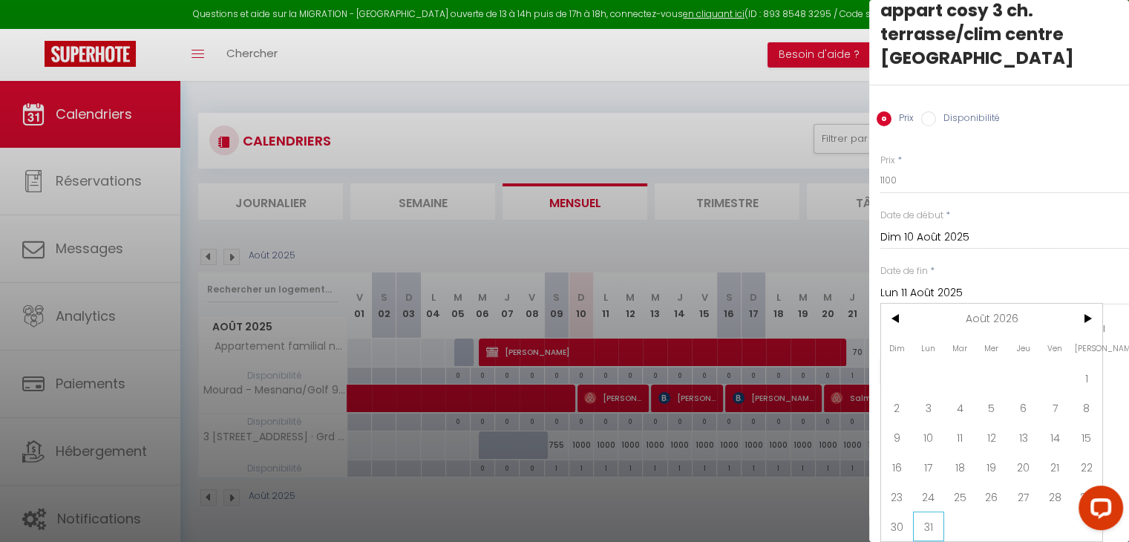
click at [929, 515] on span "31" at bounding box center [929, 526] width 32 height 30
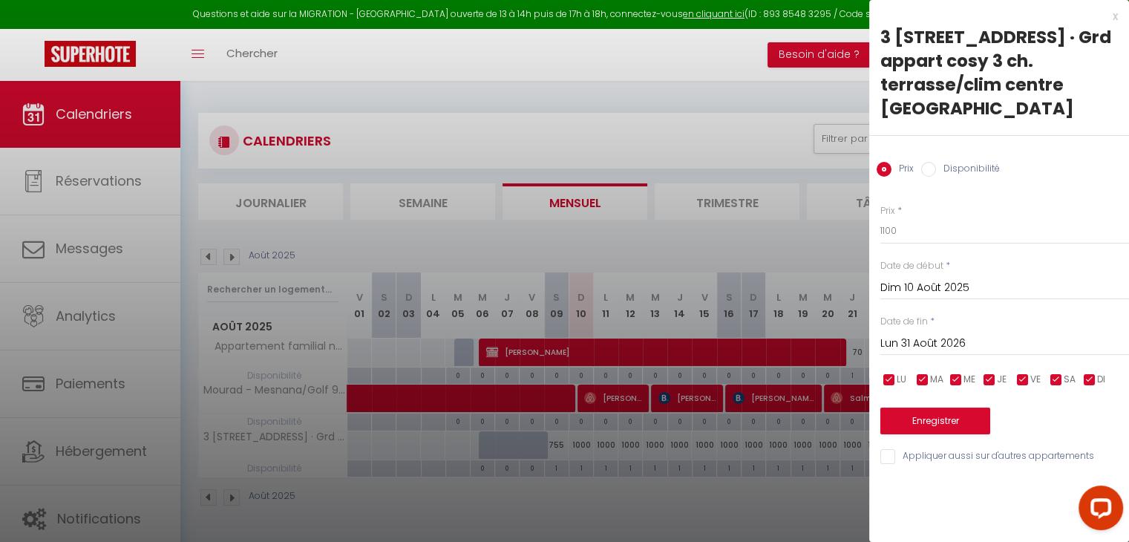
scroll to position [0, 0]
click at [909, 420] on button "Enregistrer" at bounding box center [935, 420] width 110 height 27
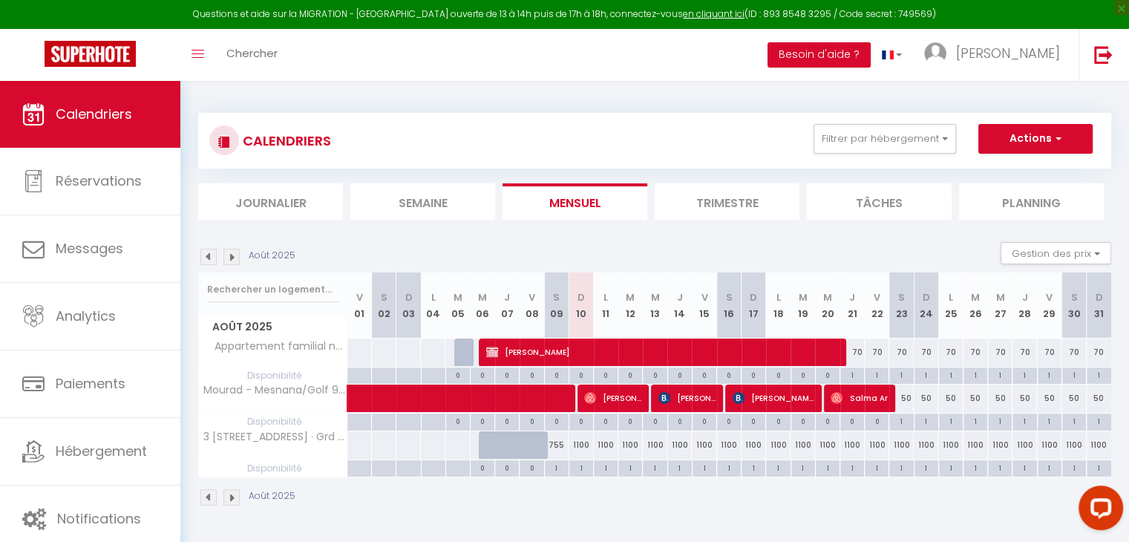
click at [577, 450] on div "1100" at bounding box center [581, 444] width 24 height 27
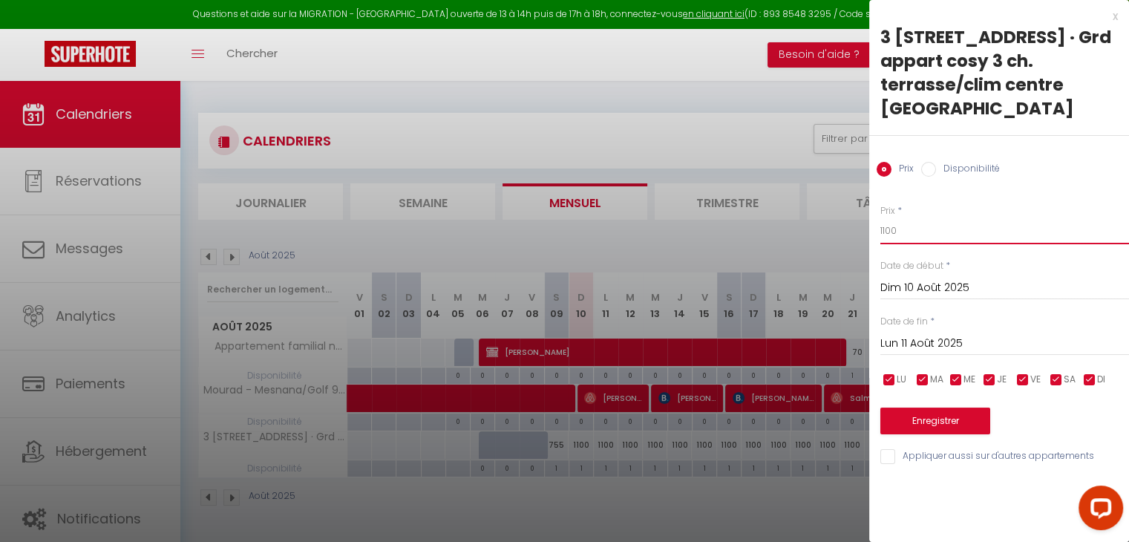
click at [903, 228] on input "1100" at bounding box center [1004, 230] width 249 height 27
click at [945, 356] on div "Prix * 1200 Statut * Disponible Indisponible Date de début * [DATE] < [DATE] > …" at bounding box center [999, 326] width 260 height 281
click at [949, 348] on input "Lun 11 Août 2025" at bounding box center [1004, 343] width 249 height 19
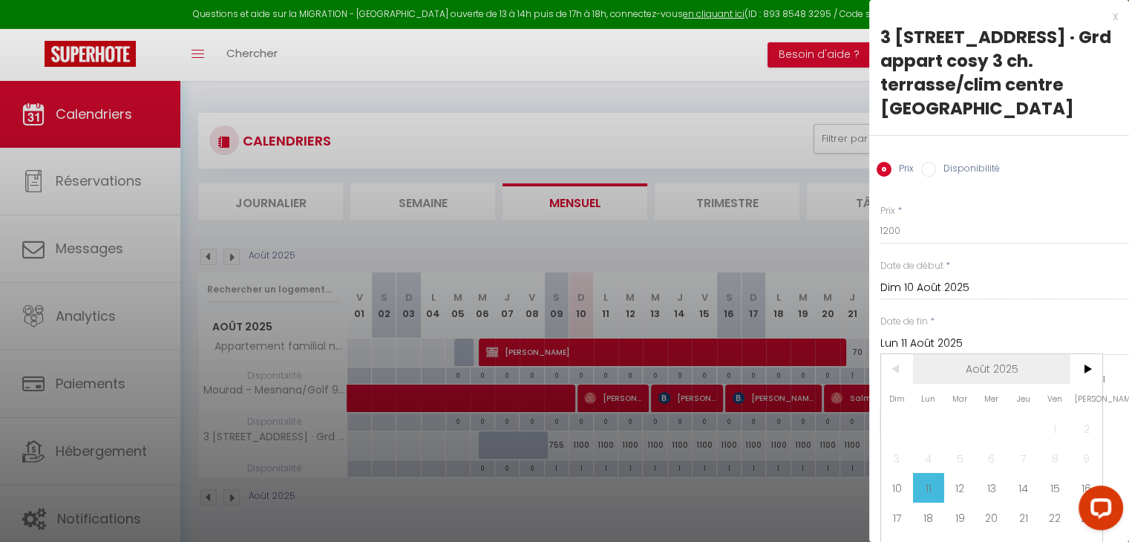
click at [1013, 370] on span "Août 2025" at bounding box center [992, 369] width 158 height 30
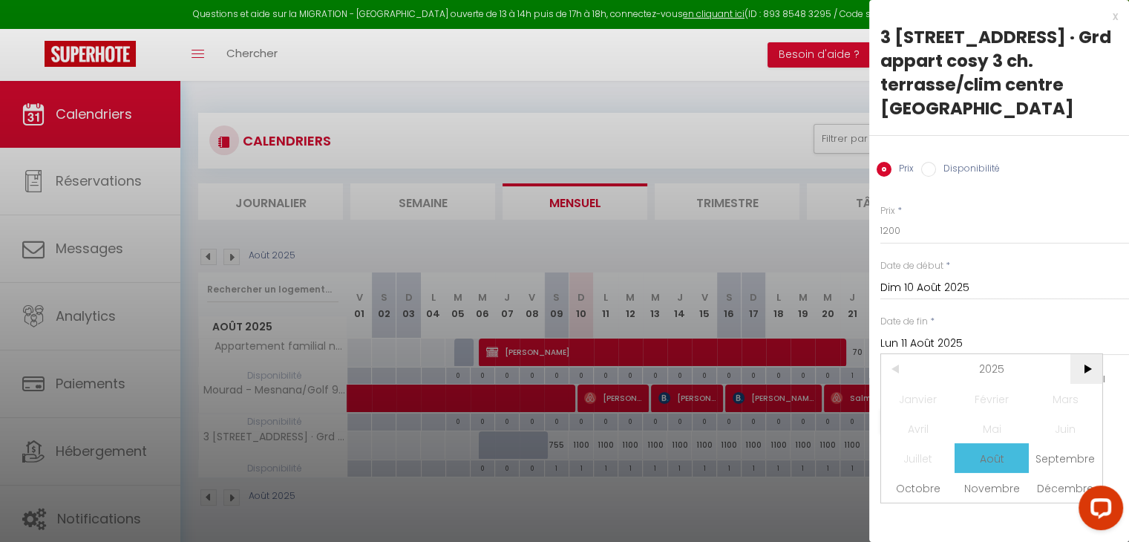
click at [1075, 364] on span ">" at bounding box center [1086, 369] width 32 height 30
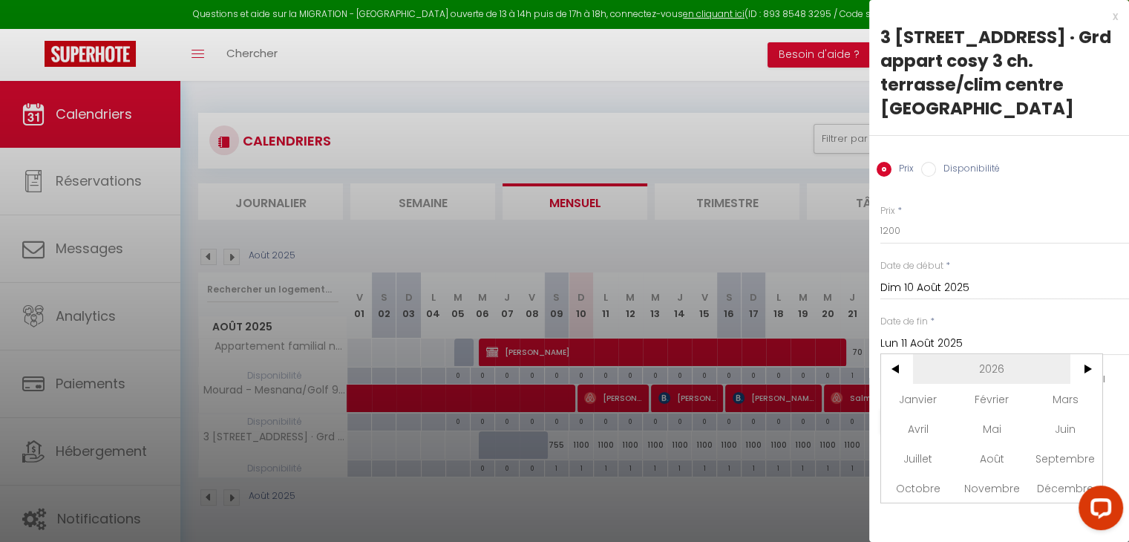
click at [978, 370] on span "2026" at bounding box center [992, 369] width 158 height 30
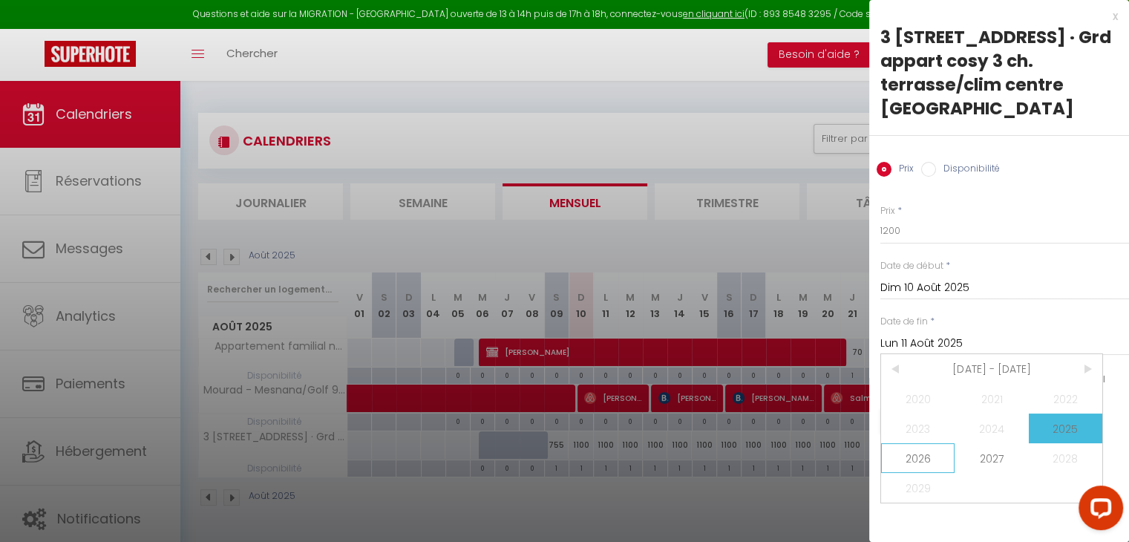
click at [909, 469] on span "2026" at bounding box center [917, 458] width 73 height 30
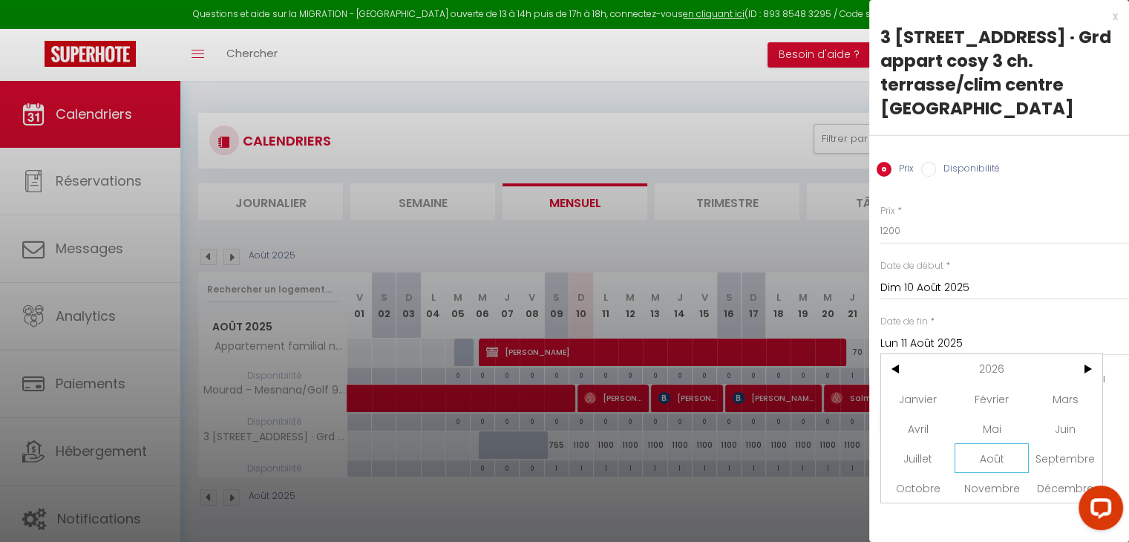
click at [1011, 459] on span "Août" at bounding box center [991, 458] width 73 height 30
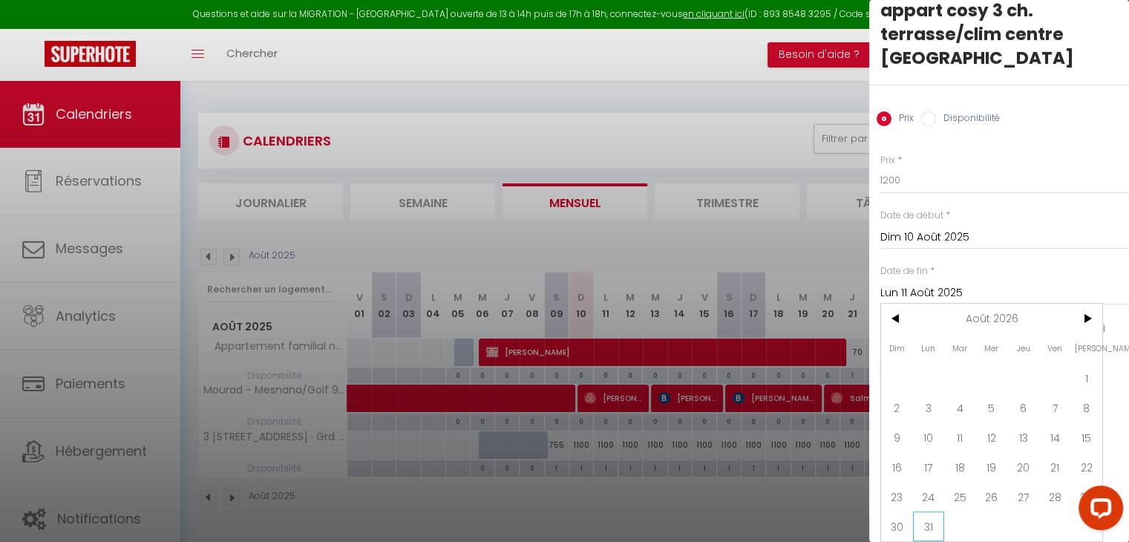
click at [929, 523] on span "31" at bounding box center [929, 526] width 32 height 30
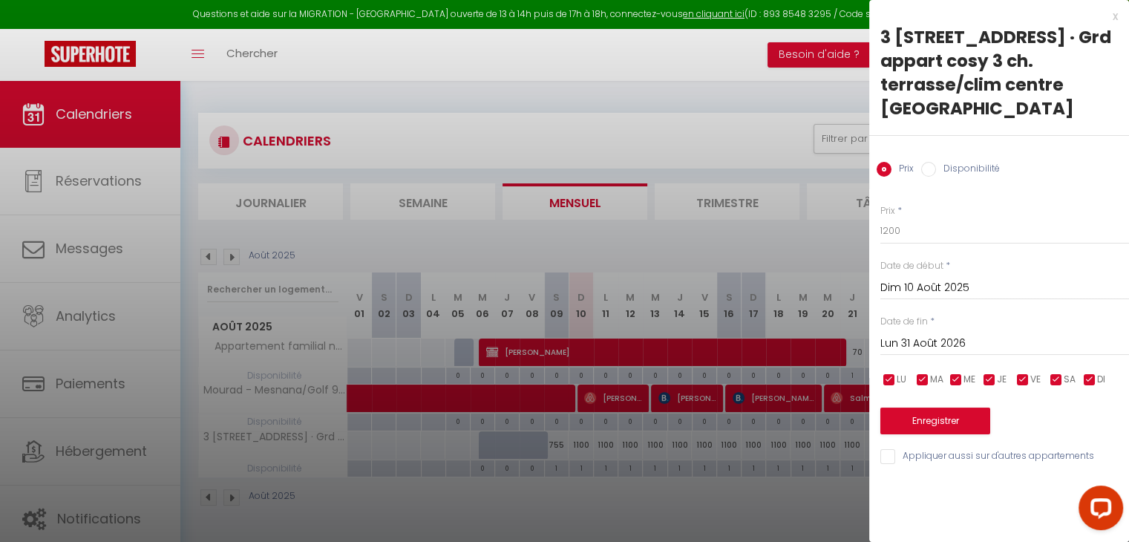
scroll to position [0, 0]
click at [896, 233] on input "1200" at bounding box center [1004, 230] width 249 height 27
click at [937, 418] on button "Enregistrer" at bounding box center [935, 420] width 110 height 27
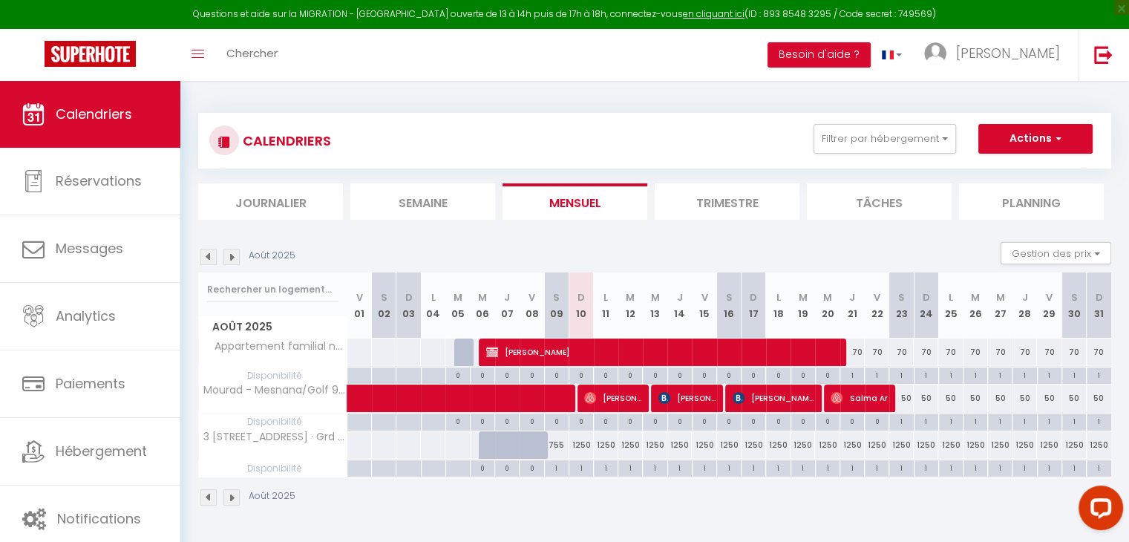
click at [583, 439] on div "1250" at bounding box center [581, 444] width 24 height 27
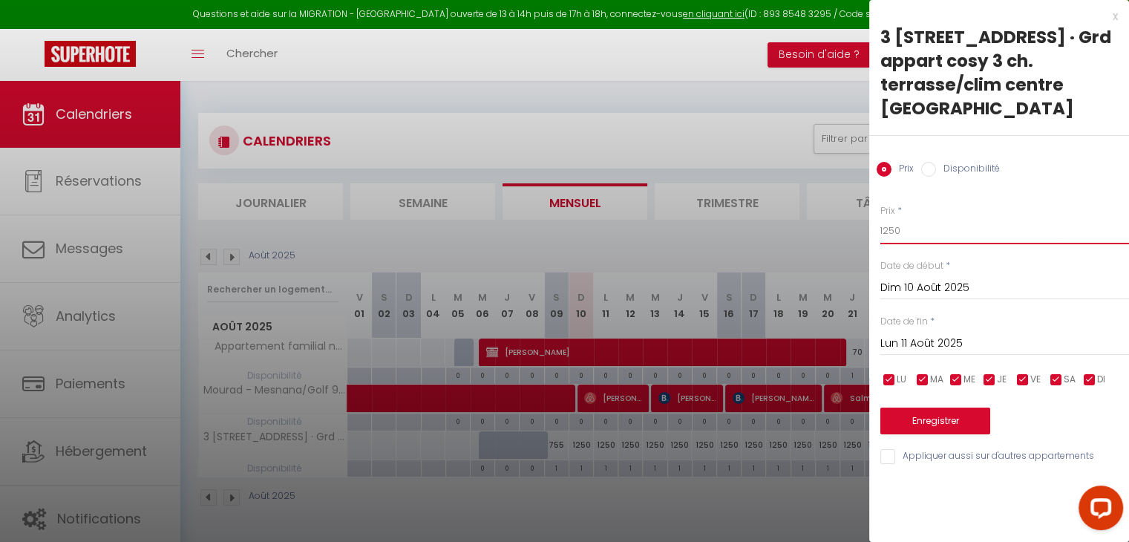
click at [907, 232] on input "1250" at bounding box center [1004, 230] width 249 height 27
click at [925, 336] on input "Lun 11 Août 2025" at bounding box center [1004, 343] width 249 height 19
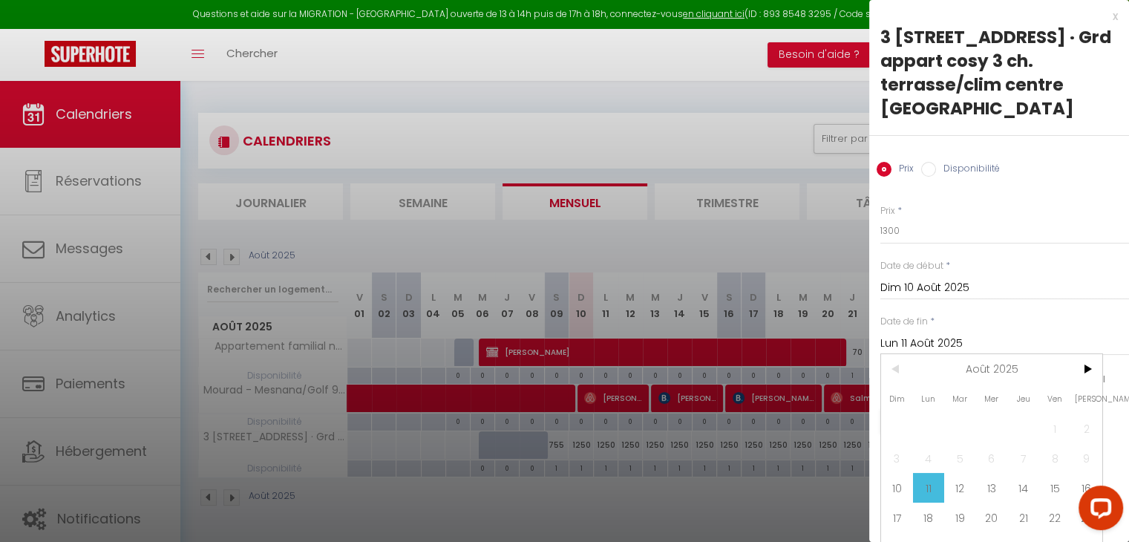
click at [1009, 384] on span "Jeu" at bounding box center [1023, 399] width 32 height 30
click at [1017, 365] on span "Août 2025" at bounding box center [992, 369] width 158 height 30
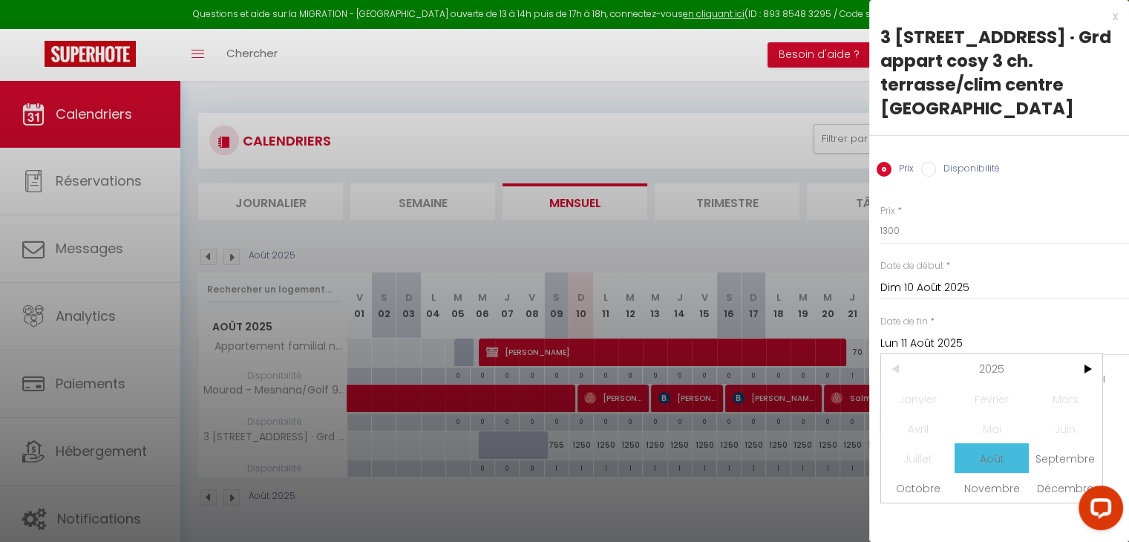
click at [1004, 351] on input "Lun 11 Août 2025" at bounding box center [1004, 343] width 249 height 19
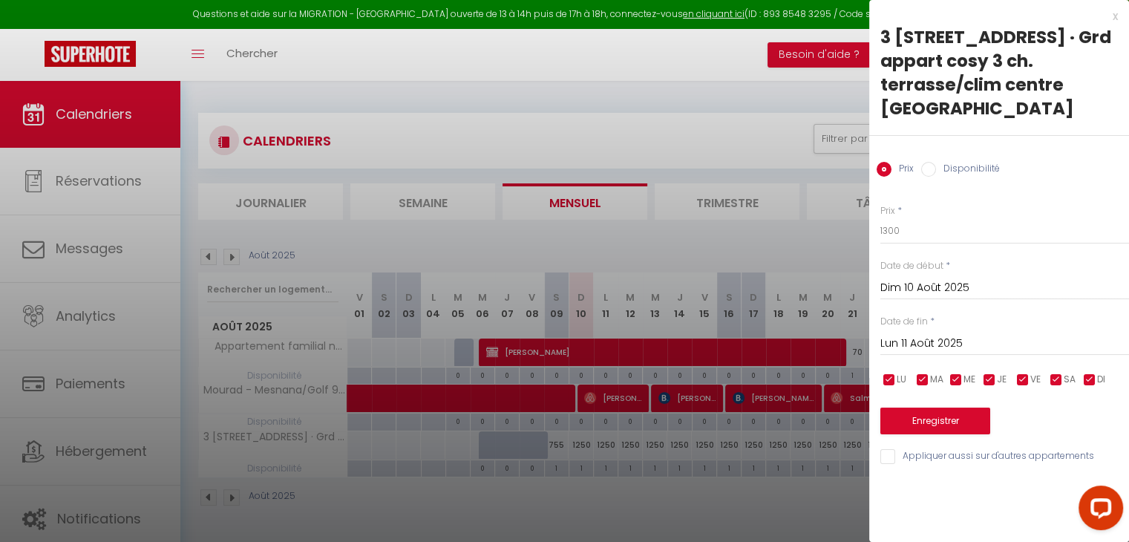
click at [932, 331] on div "[DATE] < [DATE] > Dim Lun Mar Mer Jeu Ven Sam 1 2 3 4 5 6 7 8 9 10 11 12 13 14 …" at bounding box center [1004, 342] width 249 height 27
click at [953, 350] on input "Lun 11 Août 2025" at bounding box center [1004, 343] width 249 height 19
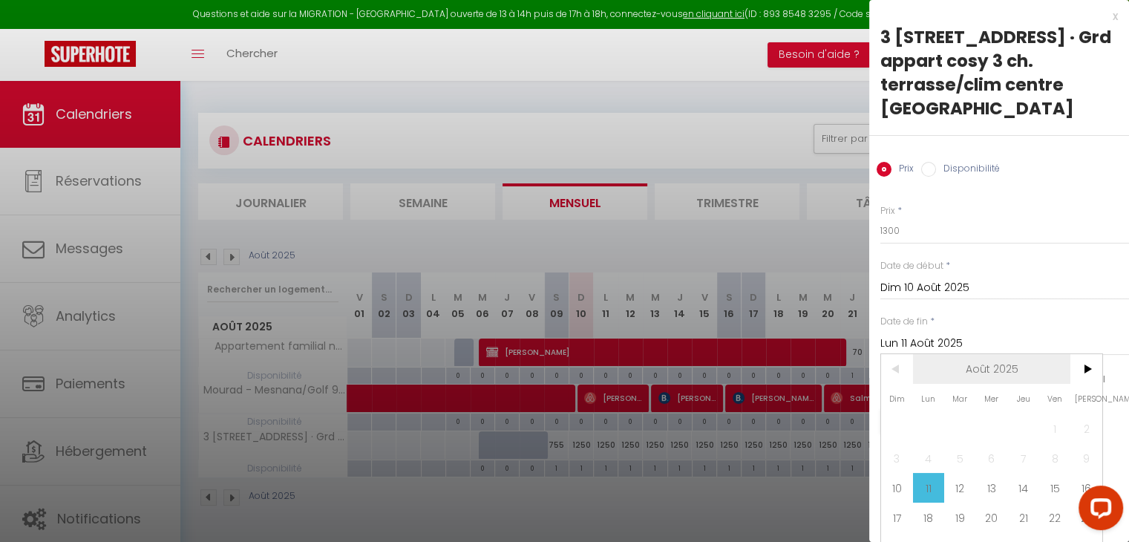
click at [1044, 361] on span "Août 2025" at bounding box center [992, 369] width 158 height 30
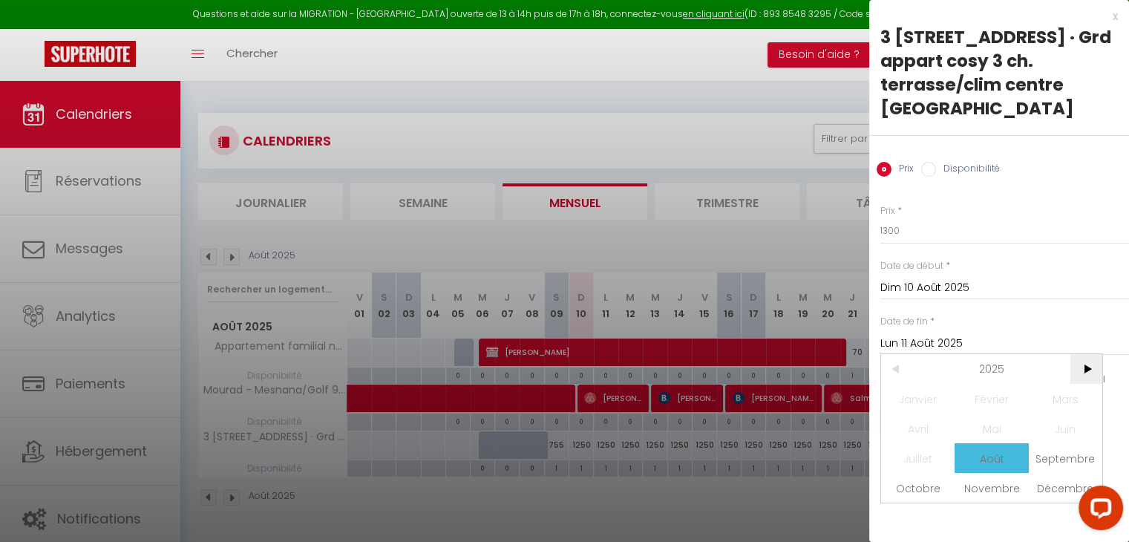
click at [1087, 364] on span ">" at bounding box center [1086, 369] width 32 height 30
click at [1000, 449] on span "Août" at bounding box center [991, 458] width 73 height 30
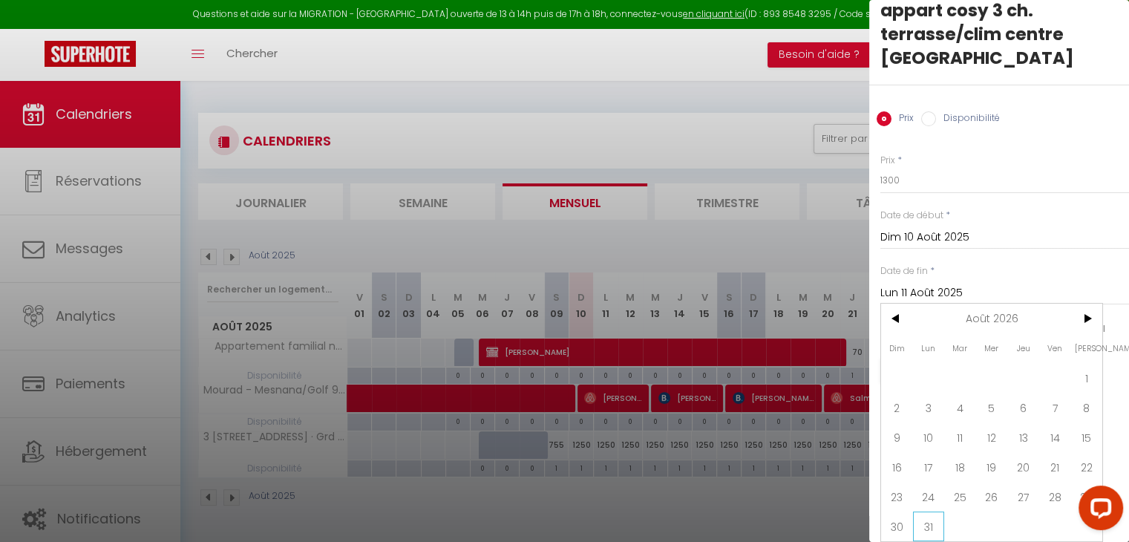
click at [920, 516] on span "31" at bounding box center [929, 526] width 32 height 30
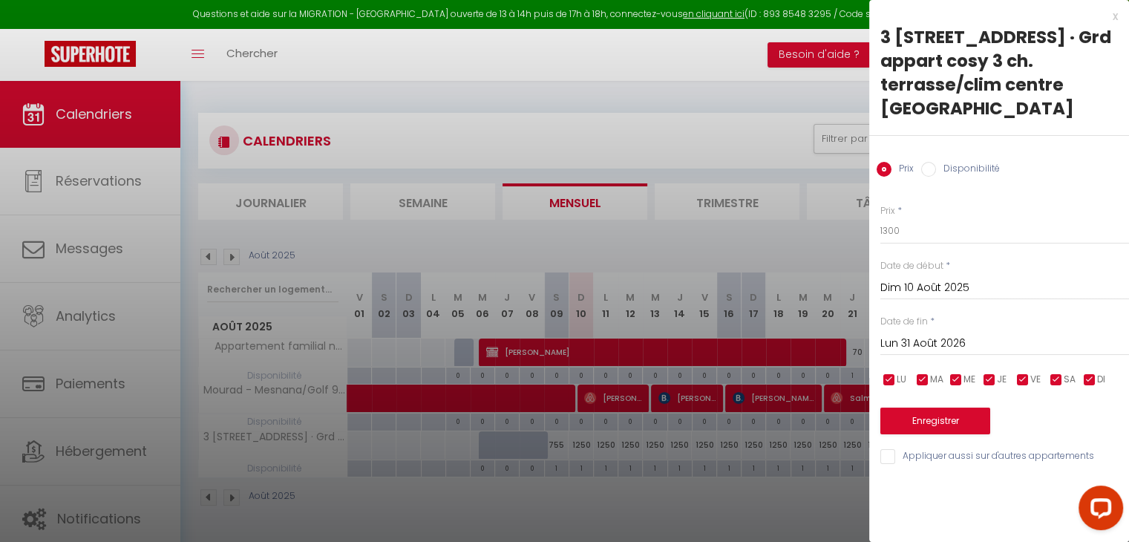
scroll to position [0, 0]
click at [943, 428] on button "Enregistrer" at bounding box center [935, 420] width 110 height 27
